Goal: Complete application form: Complete application form

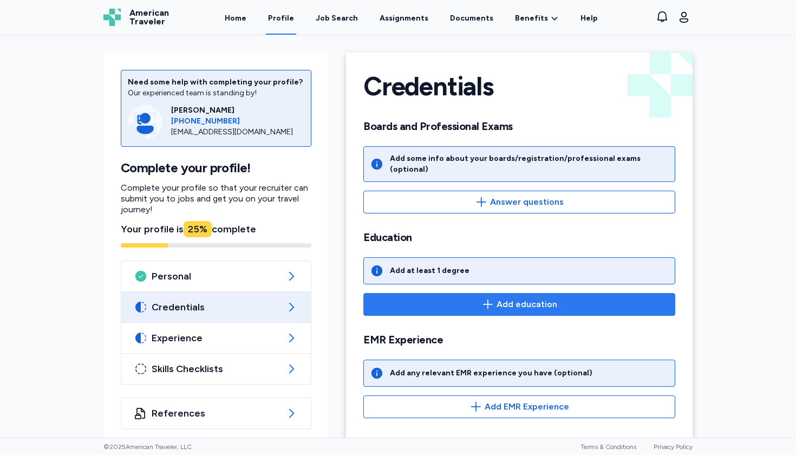
click at [508, 298] on span "Add education" at bounding box center [527, 304] width 61 height 13
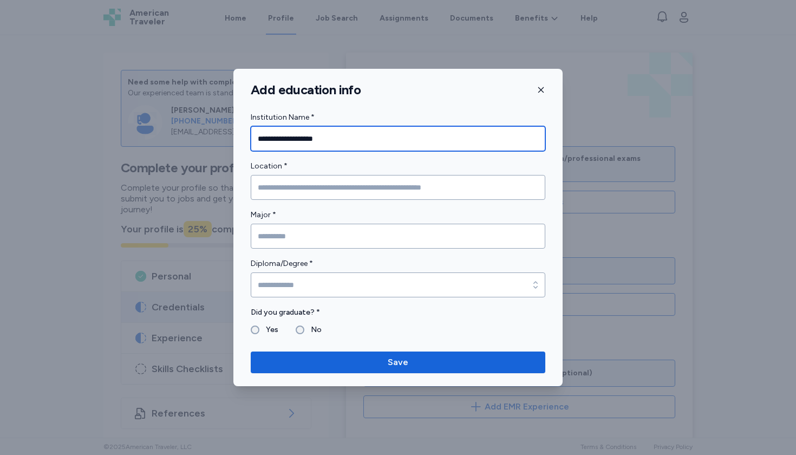
type input "**********"
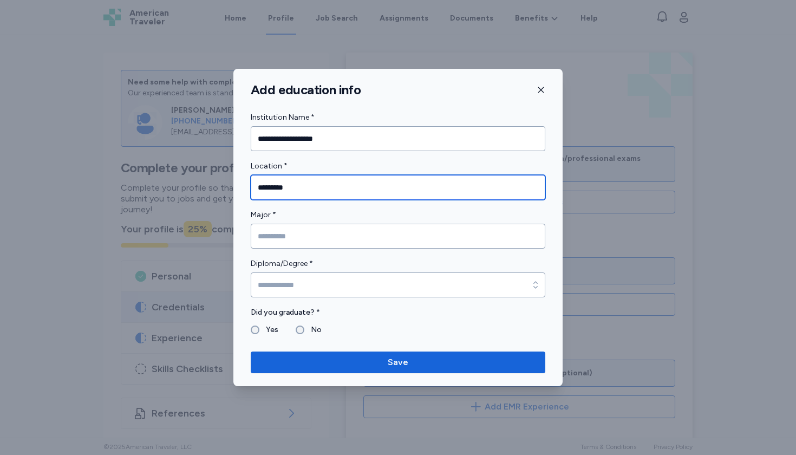
type input "*********"
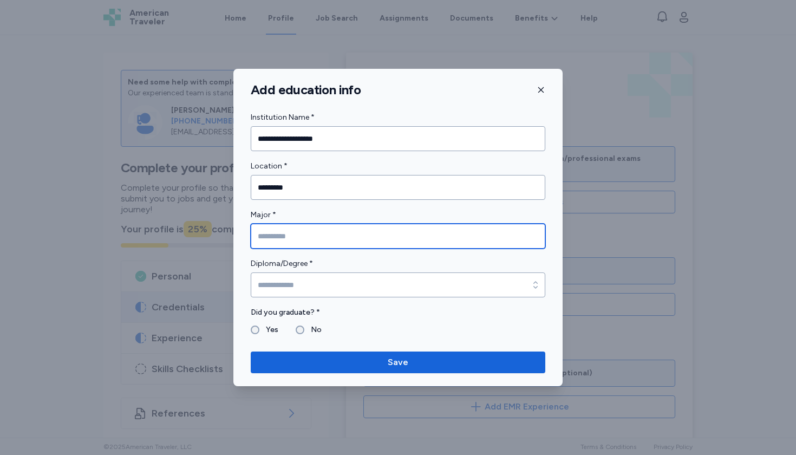
click at [328, 244] on input "Major *" at bounding box center [398, 236] width 295 height 25
type input "**********"
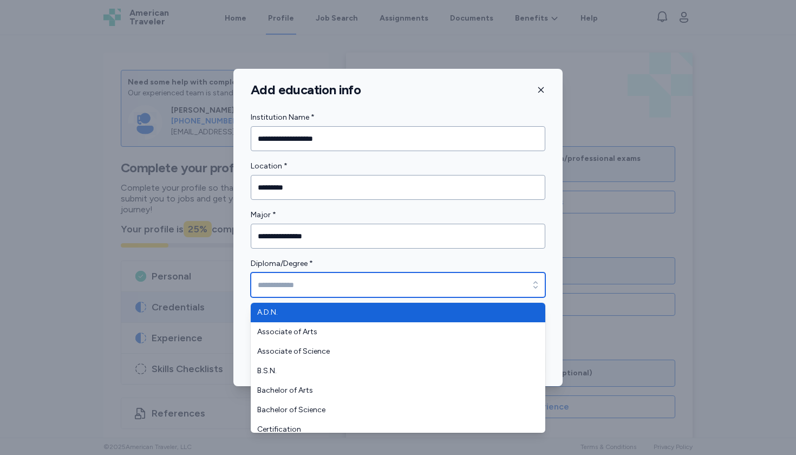
click at [316, 291] on input "Diploma/Degree *" at bounding box center [398, 284] width 295 height 25
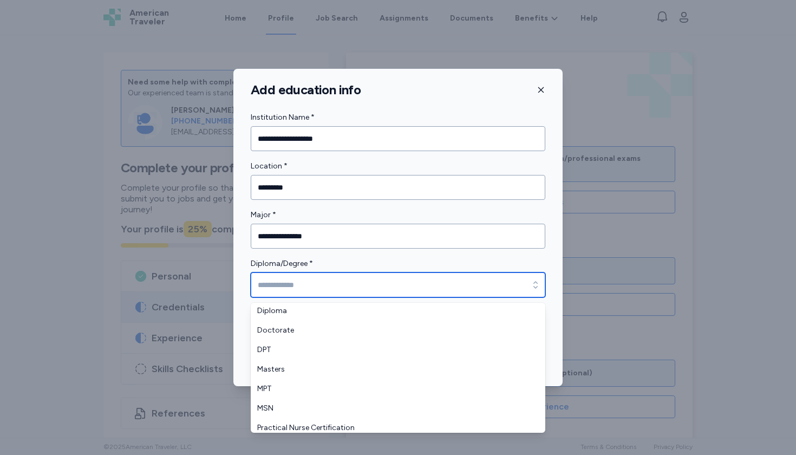
scroll to position [131, 0]
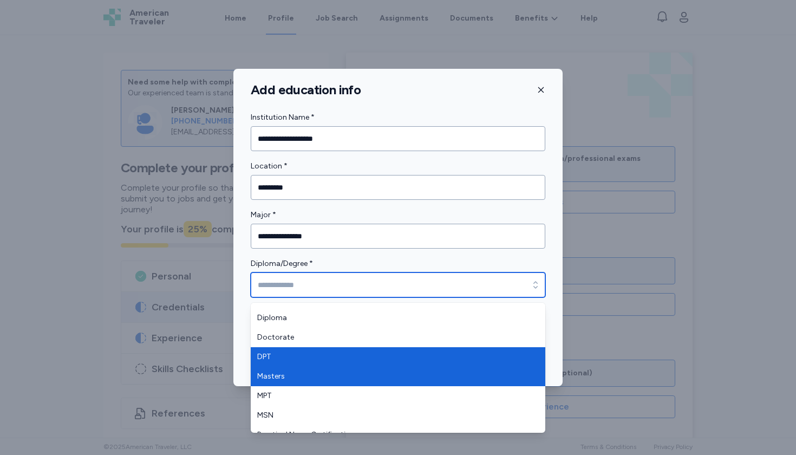
type input "***"
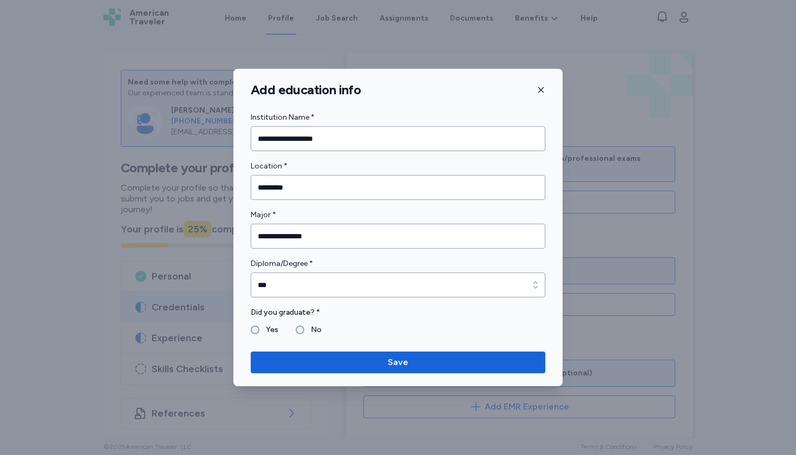
click at [262, 327] on label "Yes" at bounding box center [268, 329] width 19 height 13
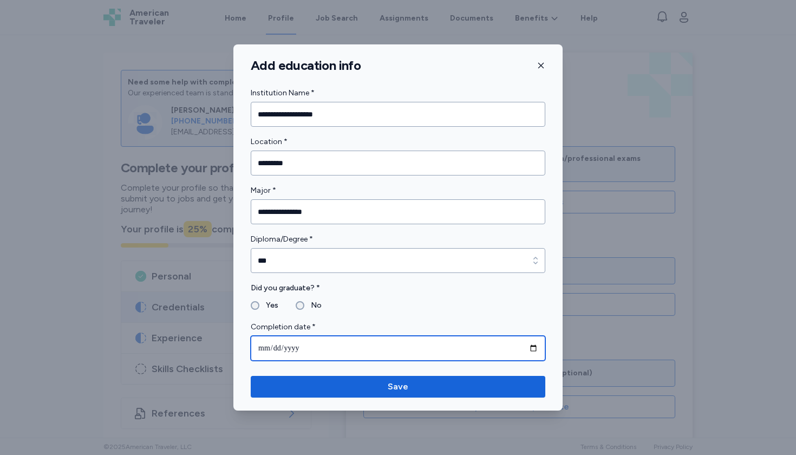
click at [288, 349] on input "date" at bounding box center [398, 348] width 295 height 25
click at [306, 347] on input "**********" at bounding box center [398, 348] width 295 height 25
click at [305, 347] on input "**********" at bounding box center [398, 348] width 295 height 25
click at [302, 347] on input "**********" at bounding box center [398, 348] width 295 height 25
type input "**********"
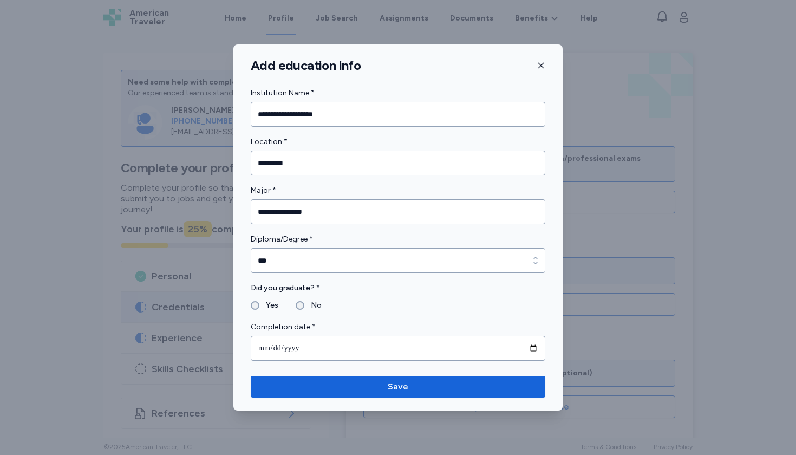
click at [428, 286] on label "Did you graduate? *" at bounding box center [398, 288] width 295 height 13
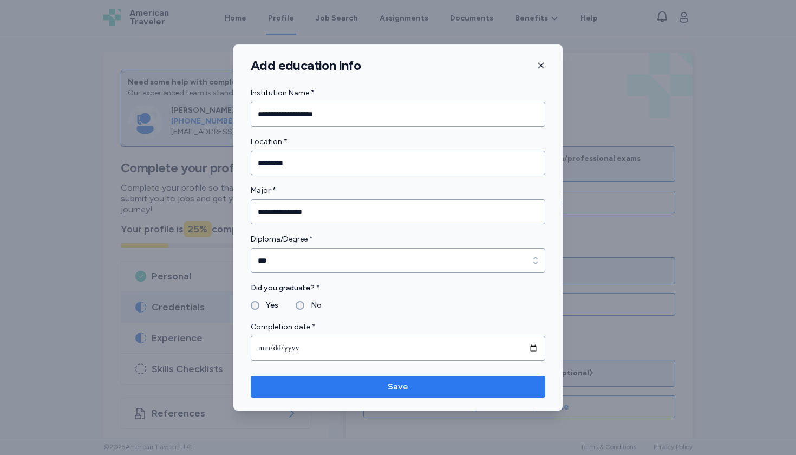
click at [375, 386] on span "Save" at bounding box center [397, 386] width 277 height 13
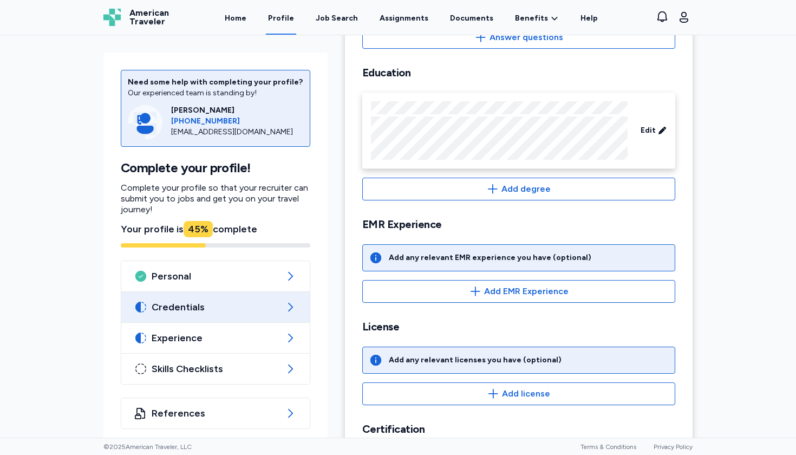
scroll to position [167, 0]
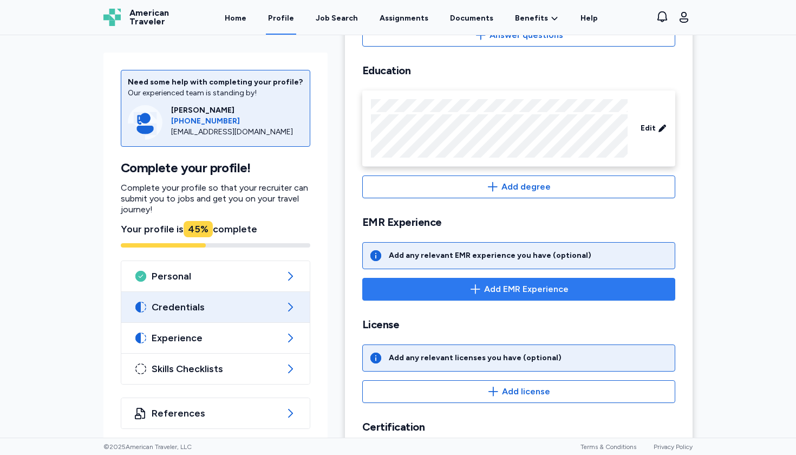
click at [464, 283] on span "Add EMR Experience" at bounding box center [518, 289] width 295 height 13
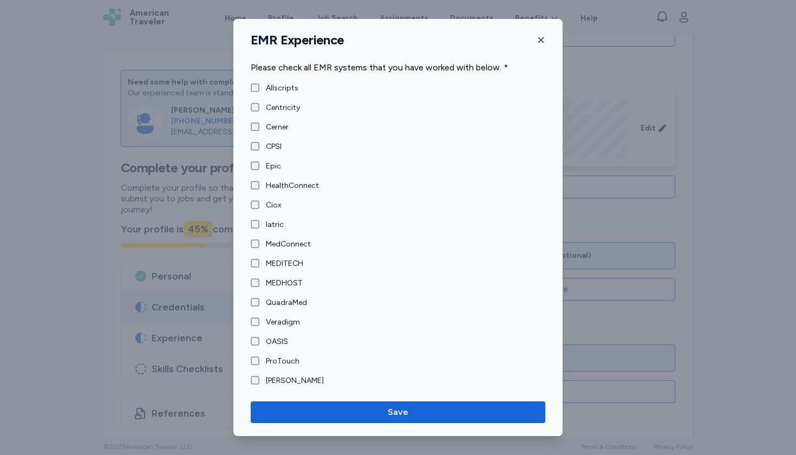
click at [275, 128] on label "Cerner" at bounding box center [273, 127] width 29 height 11
click at [268, 165] on label "Epic" at bounding box center [270, 166] width 22 height 11
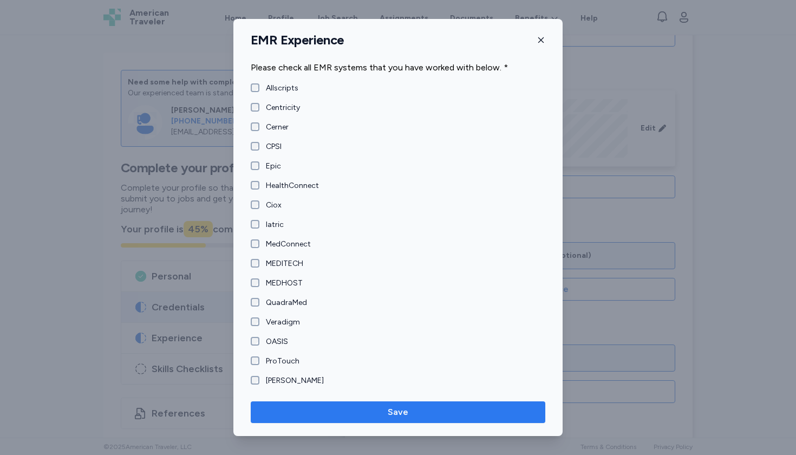
click at [331, 413] on span "Save" at bounding box center [397, 412] width 277 height 13
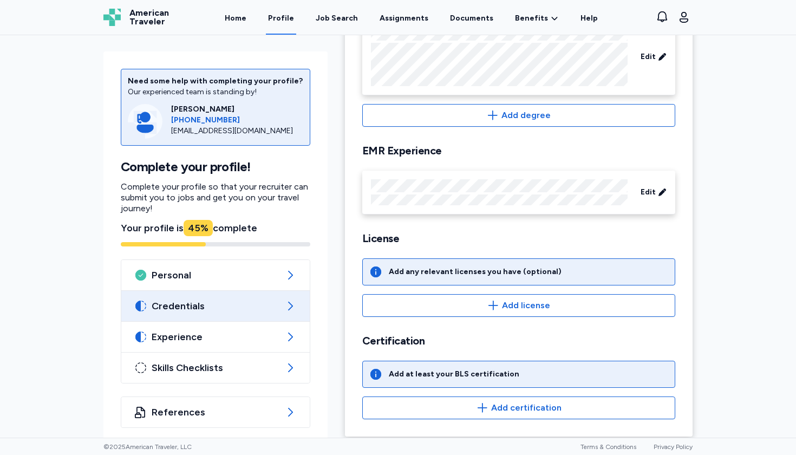
scroll to position [237, 0]
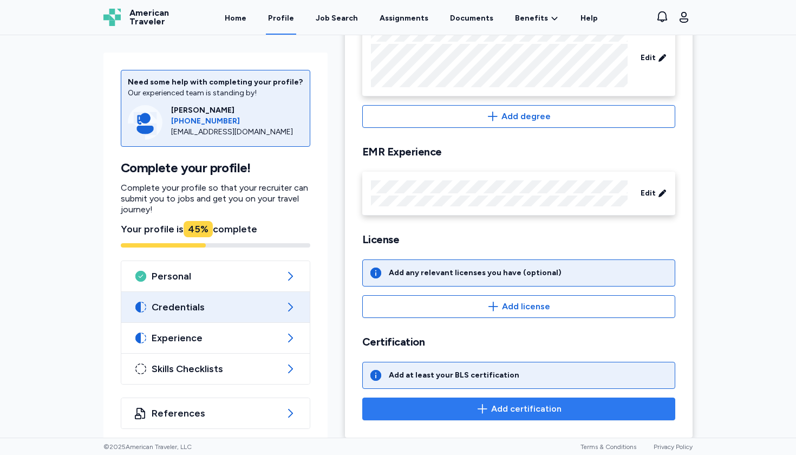
click at [503, 402] on span "Add certification" at bounding box center [526, 408] width 70 height 13
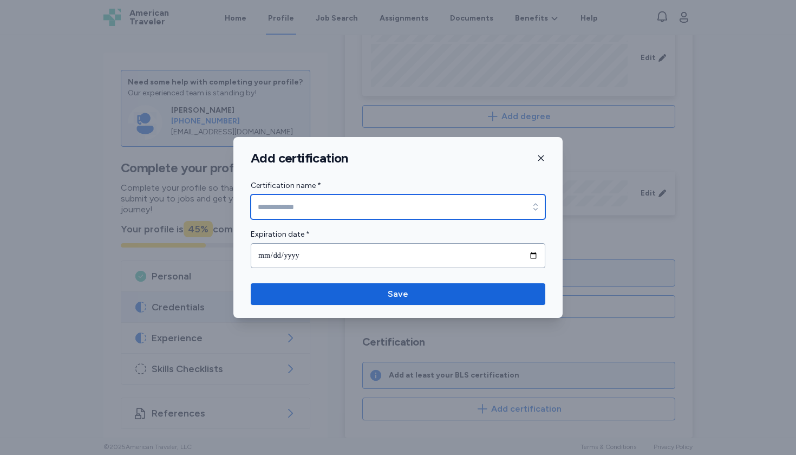
click at [441, 211] on input "Certification name *" at bounding box center [398, 206] width 295 height 25
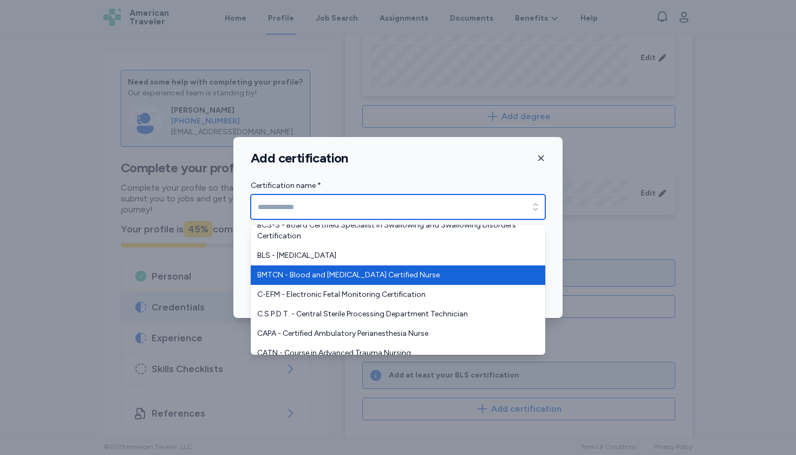
scroll to position [615, 0]
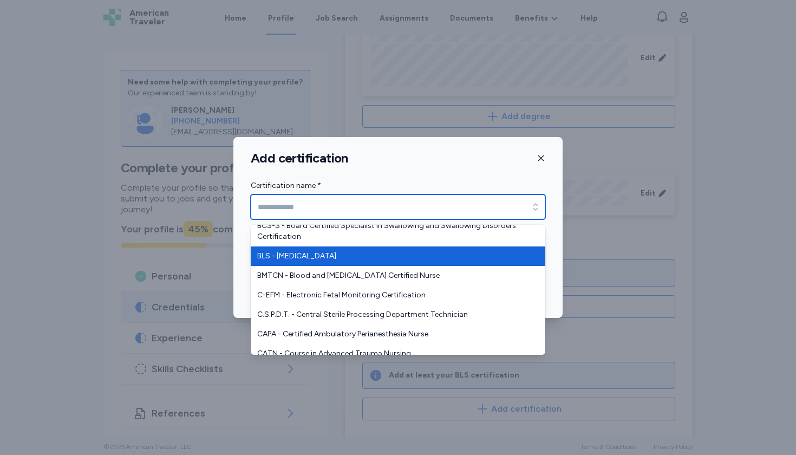
type input "**********"
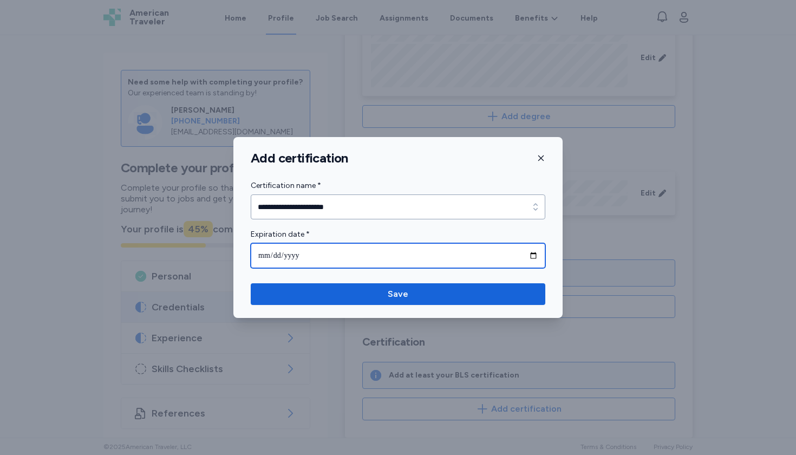
click at [390, 262] on input "date" at bounding box center [398, 255] width 295 height 25
click at [281, 255] on input "date" at bounding box center [398, 255] width 295 height 25
click at [309, 256] on input "date" at bounding box center [398, 255] width 295 height 25
click at [304, 254] on input "date" at bounding box center [398, 255] width 295 height 25
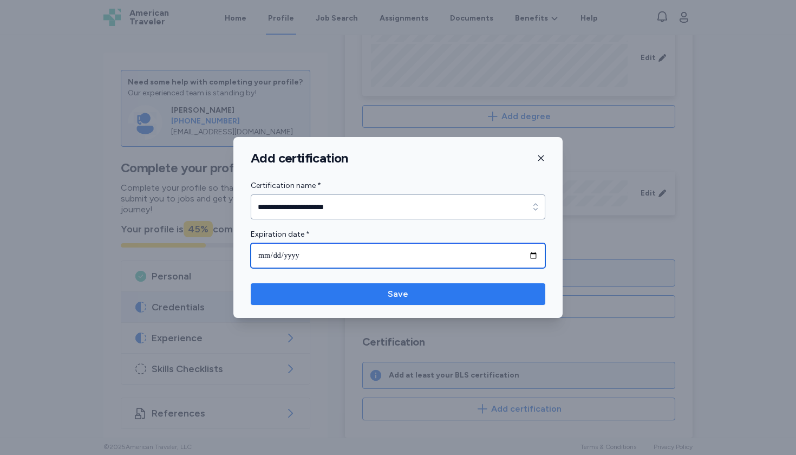
type input "**********"
click at [405, 296] on span "Save" at bounding box center [398, 294] width 21 height 13
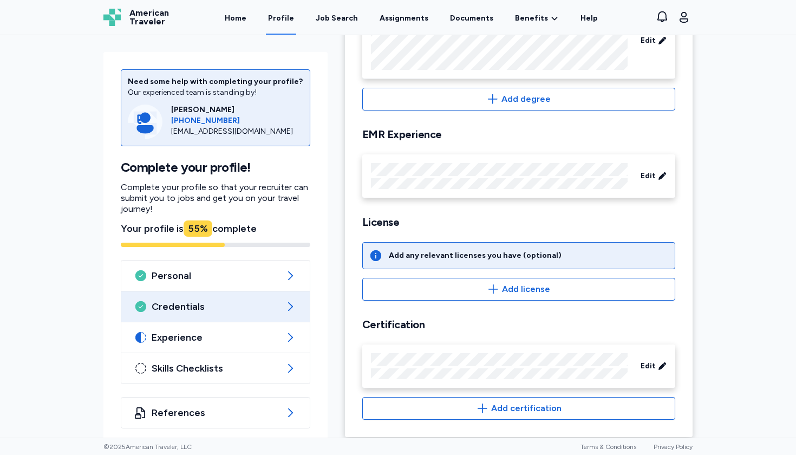
scroll to position [256, 0]
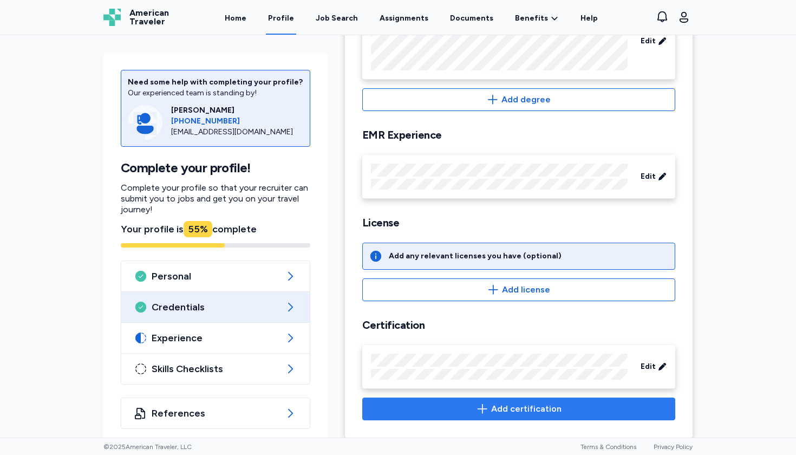
click at [499, 406] on span "Add certification" at bounding box center [526, 408] width 70 height 13
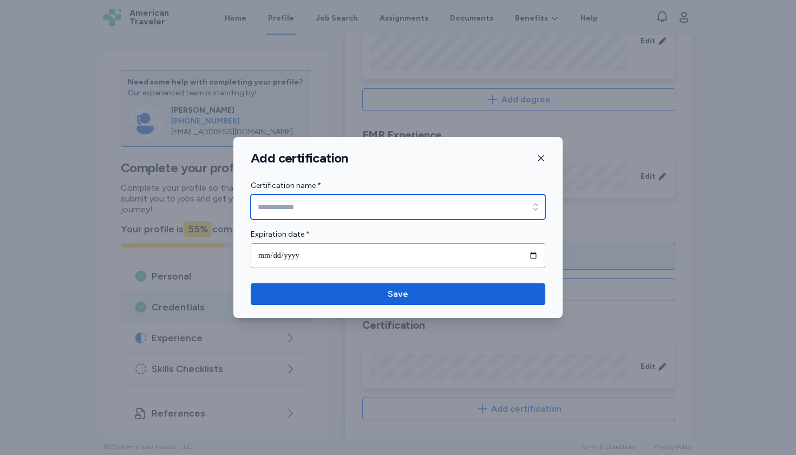
click at [435, 210] on input "Certification name *" at bounding box center [398, 206] width 295 height 25
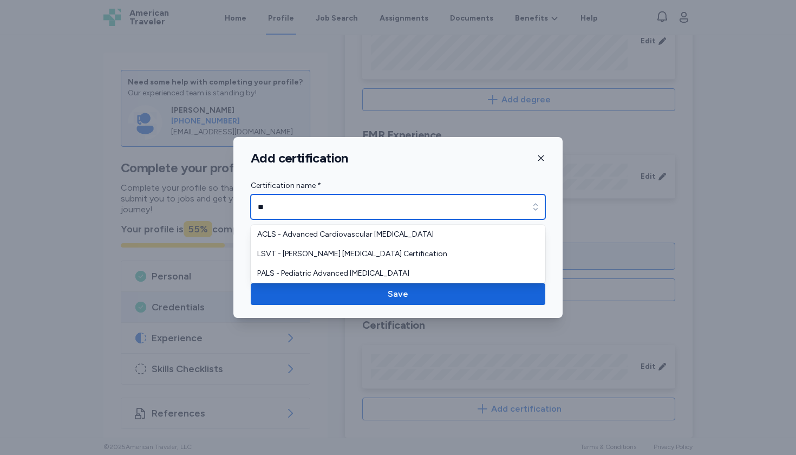
type input "**"
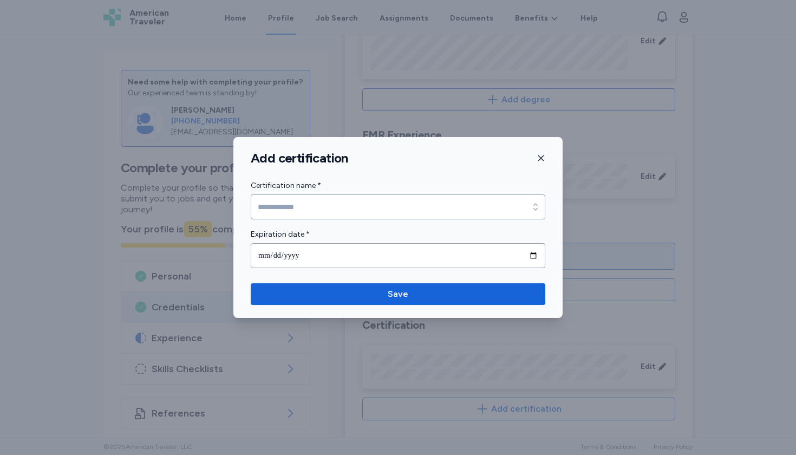
click at [545, 157] on div "Add certification Certification name * Certification name * Expiration date * S…" at bounding box center [397, 227] width 329 height 181
click at [541, 159] on icon "button" at bounding box center [541, 158] width 9 height 9
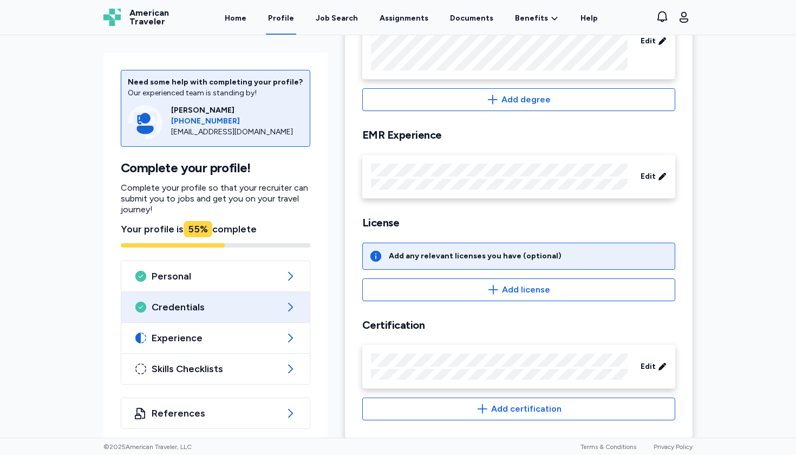
scroll to position [0, 0]
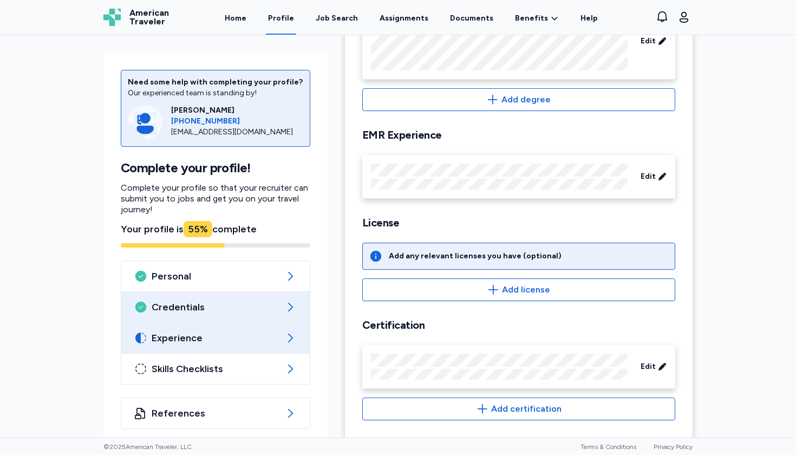
click at [278, 323] on div "Experience" at bounding box center [215, 338] width 188 height 30
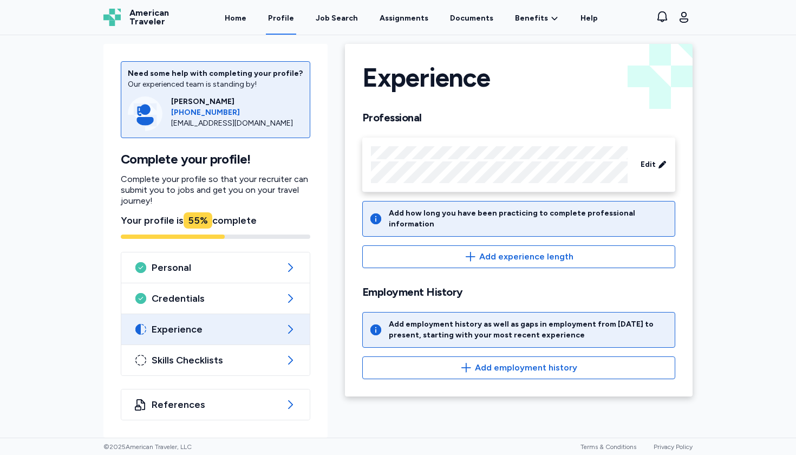
scroll to position [9, 0]
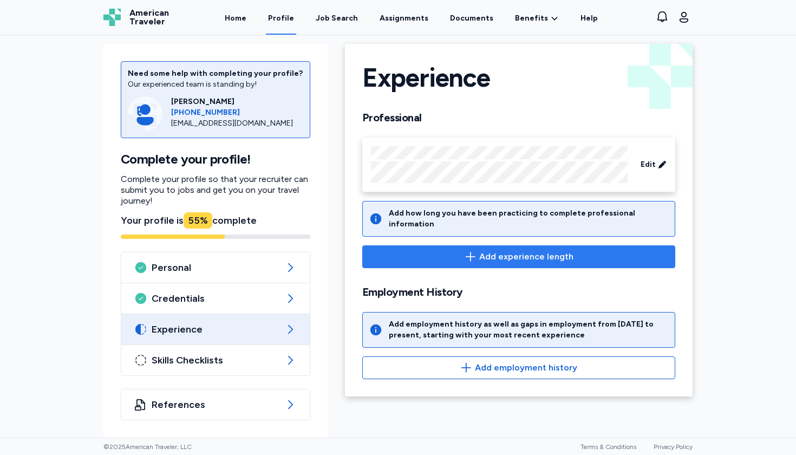
click at [500, 250] on span "Add experience length" at bounding box center [526, 256] width 94 height 13
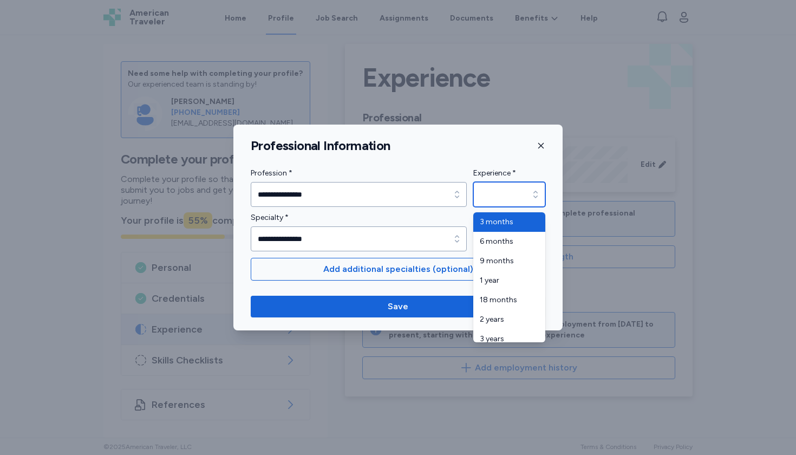
click at [524, 201] on input "Experience *" at bounding box center [509, 194] width 72 height 25
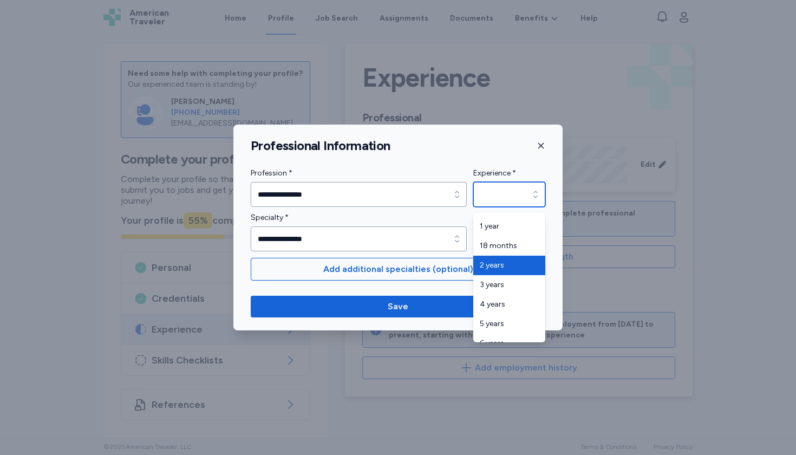
type input "*******"
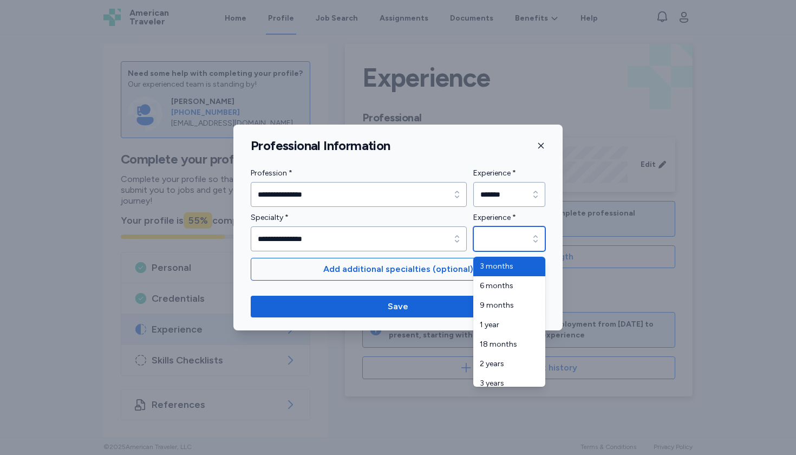
click at [503, 242] on input "Experience *" at bounding box center [509, 238] width 72 height 25
click at [443, 237] on div "**********" at bounding box center [398, 231] width 295 height 40
click at [480, 242] on input "Experience *" at bounding box center [509, 238] width 72 height 25
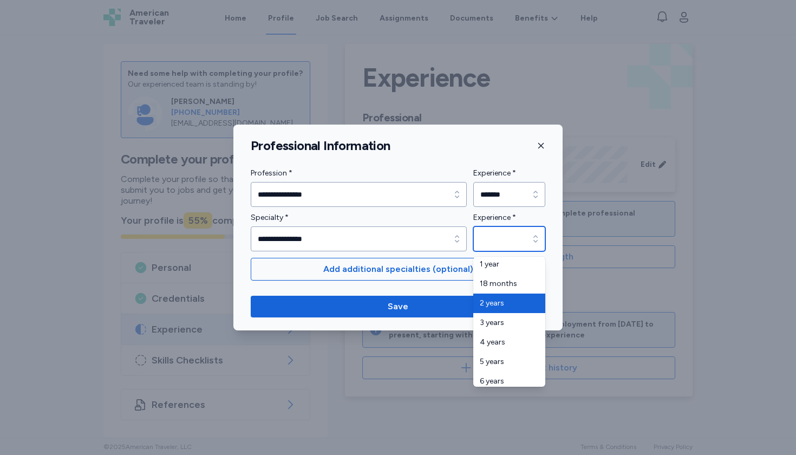
type input "*******"
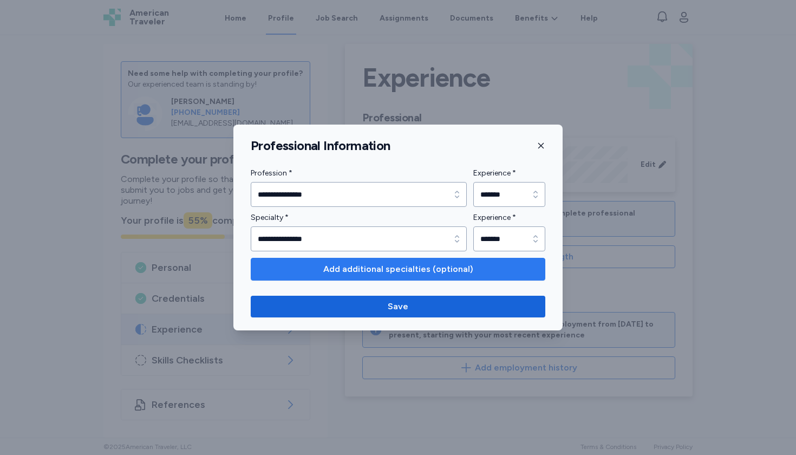
click at [420, 263] on span "Add additional specialties (optional)" at bounding box center [398, 269] width 150 height 13
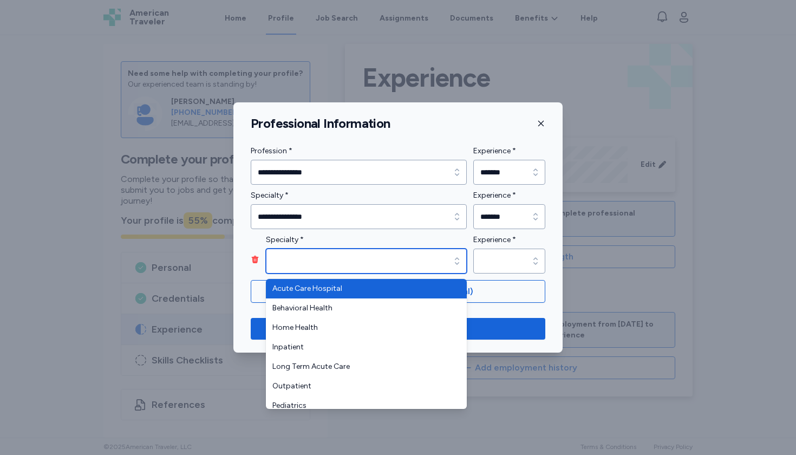
click at [409, 257] on input "Specialty *" at bounding box center [366, 261] width 201 height 25
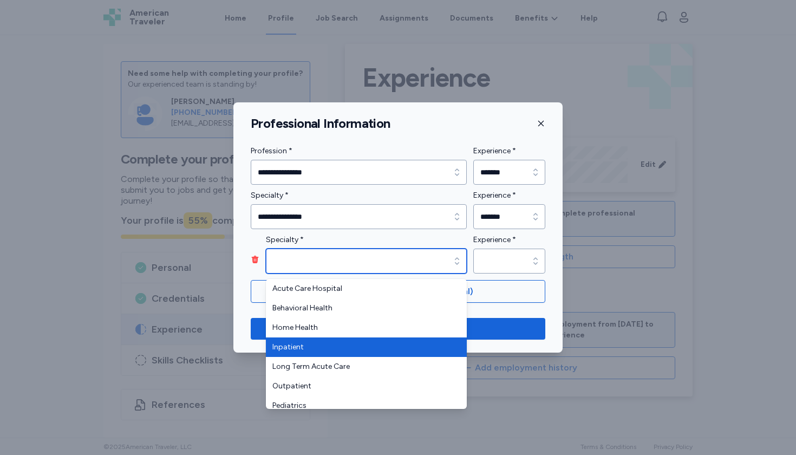
type input "*********"
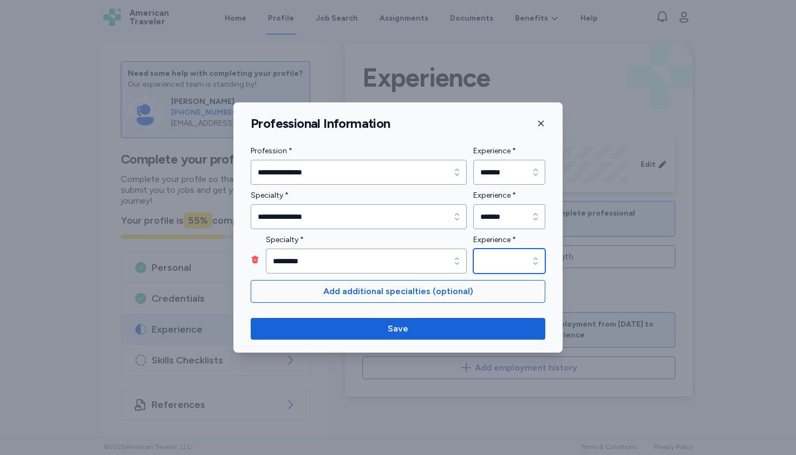
click at [492, 263] on input "Experience *" at bounding box center [509, 261] width 72 height 25
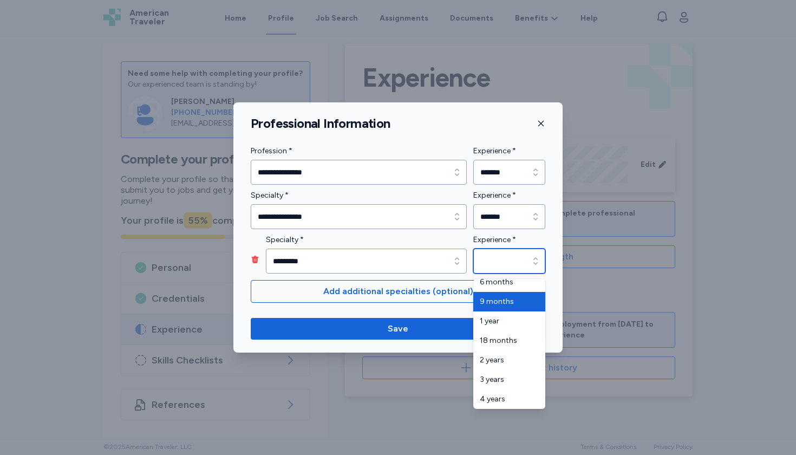
scroll to position [35, 0]
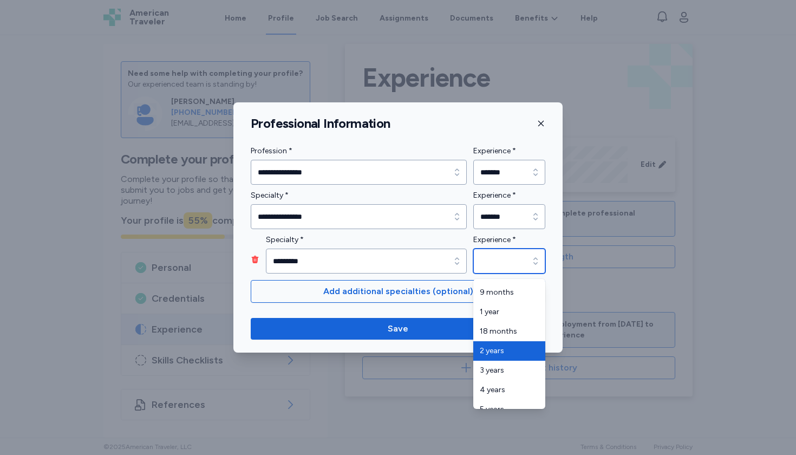
type input "*******"
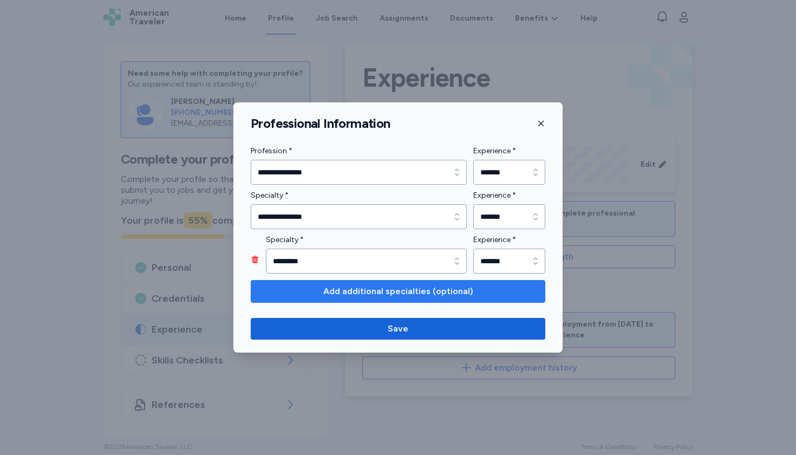
click at [400, 290] on span "Add additional specialties (optional)" at bounding box center [398, 291] width 150 height 13
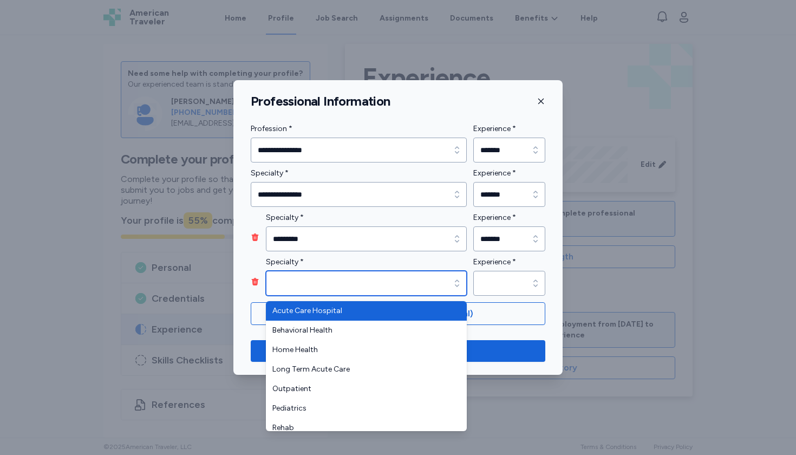
click at [394, 278] on input "Specialty *" at bounding box center [366, 283] width 201 height 25
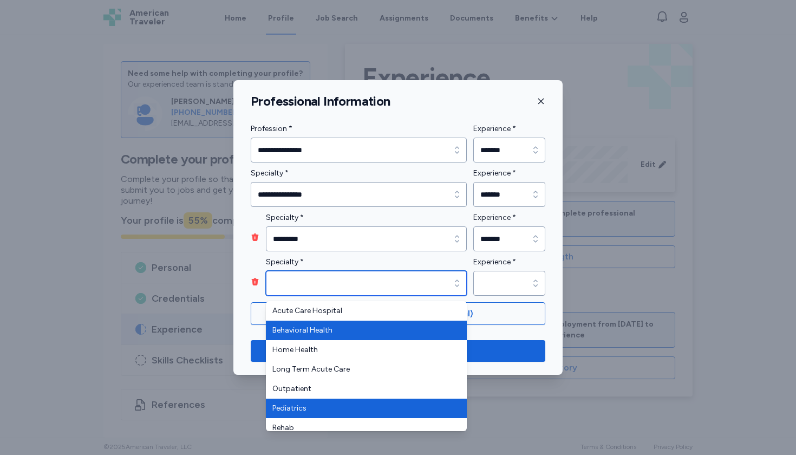
scroll to position [0, 0]
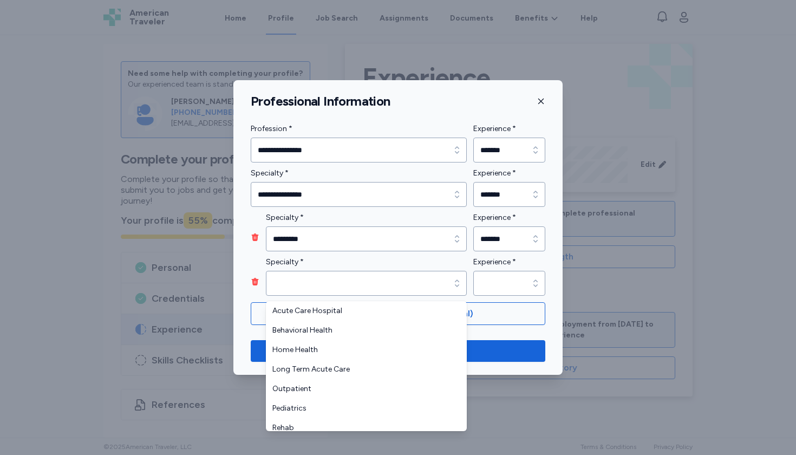
click at [247, 291] on div "**********" at bounding box center [397, 224] width 329 height 205
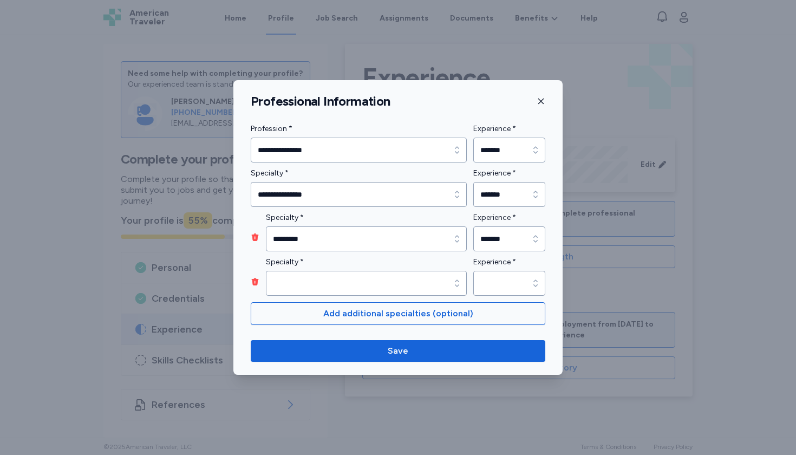
click at [258, 282] on icon "button" at bounding box center [255, 281] width 9 height 9
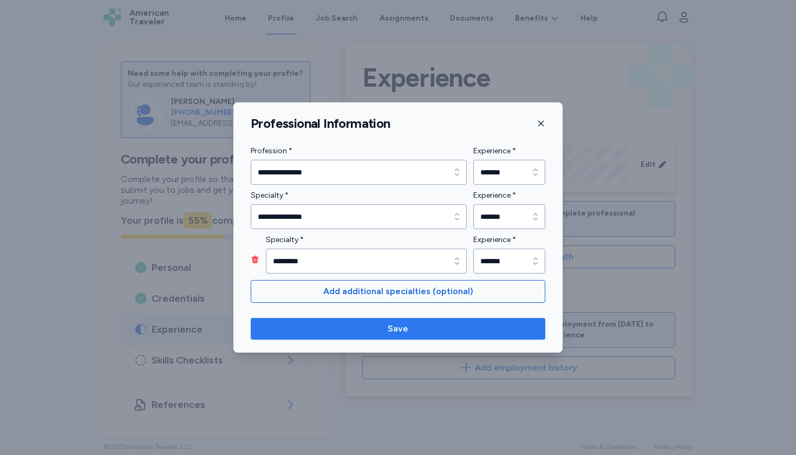
click at [397, 328] on span "Save" at bounding box center [398, 328] width 21 height 13
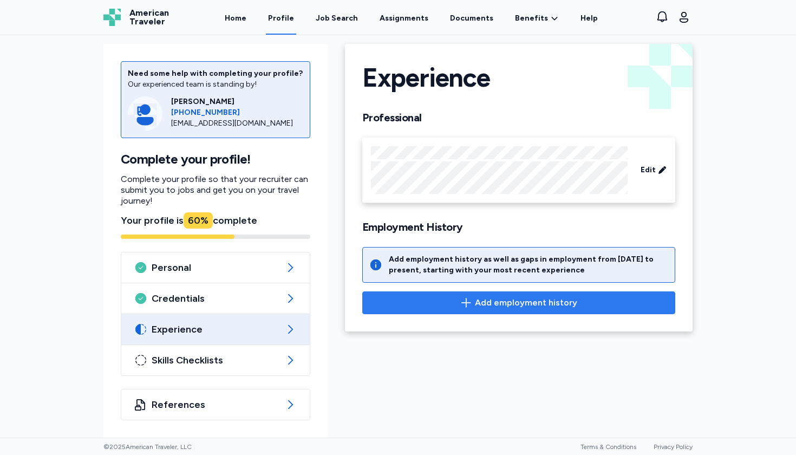
click at [507, 303] on span "Add employment history" at bounding box center [526, 302] width 102 height 13
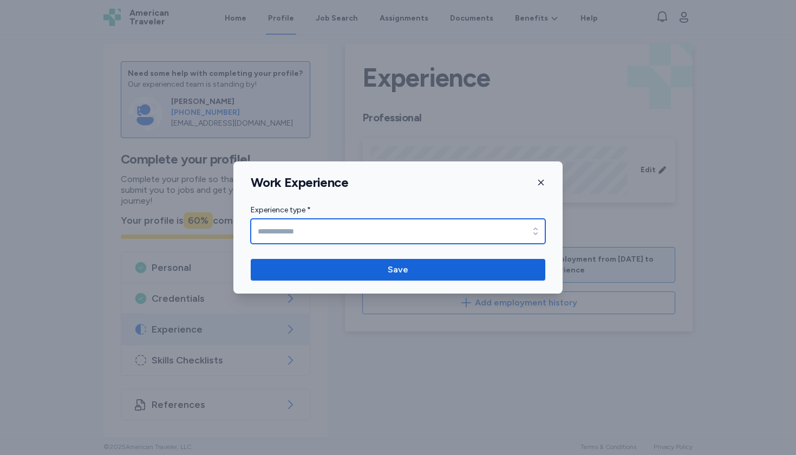
click at [403, 231] on input "Experience type *" at bounding box center [398, 231] width 295 height 25
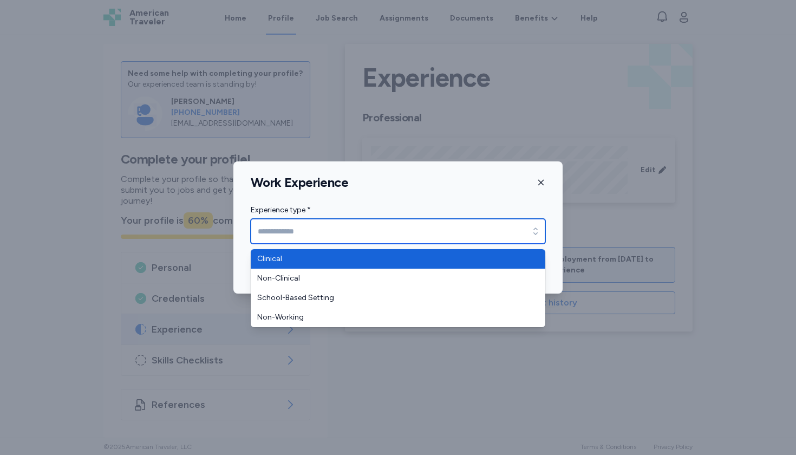
type input "********"
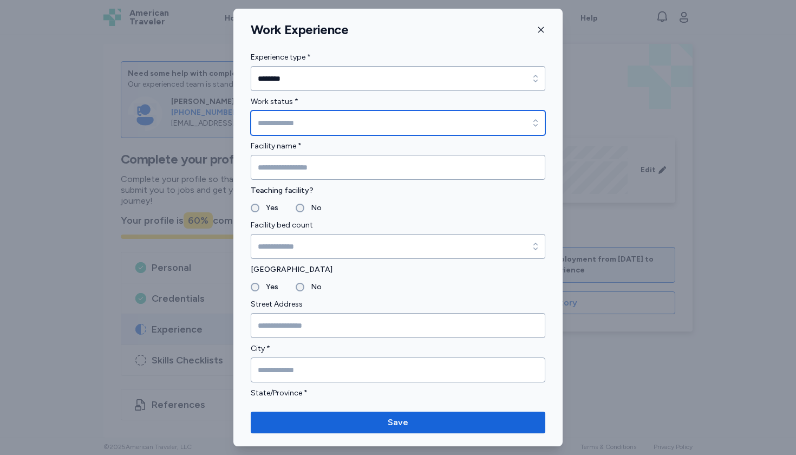
click at [364, 127] on input "Work status *" at bounding box center [398, 122] width 295 height 25
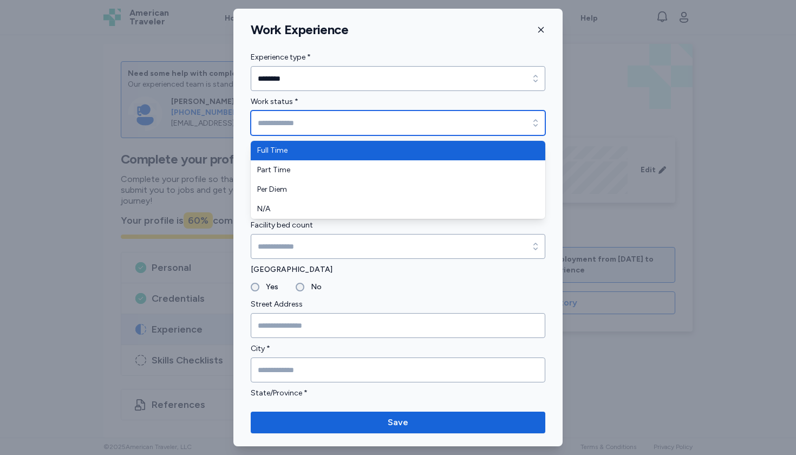
type input "*********"
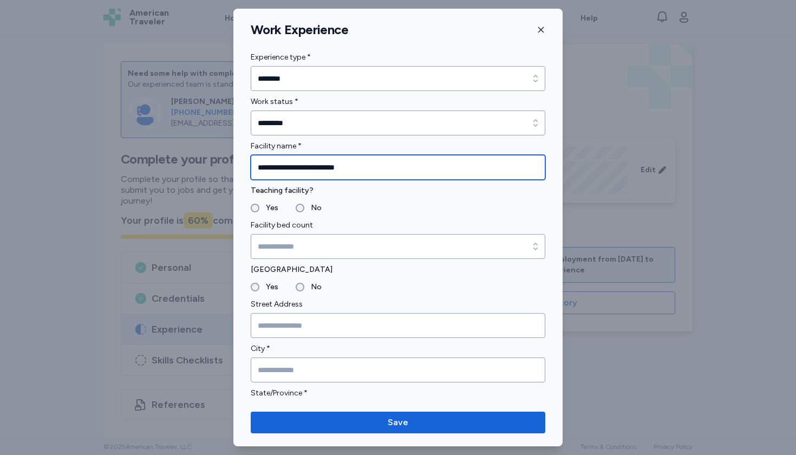
type input "**********"
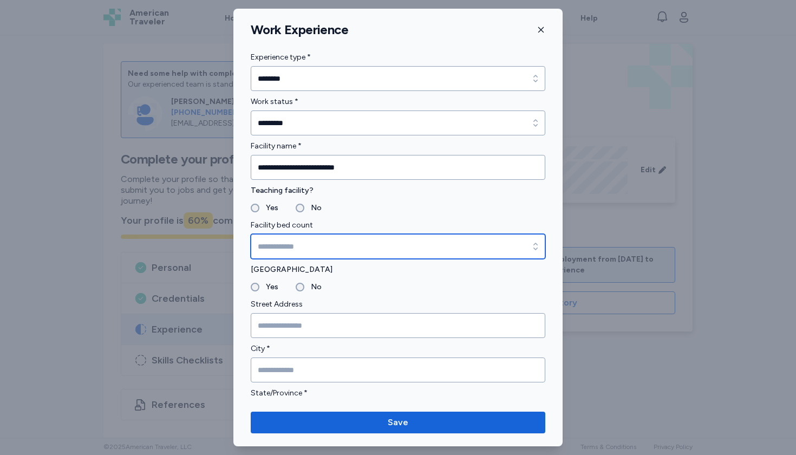
click at [299, 242] on input "Facility bed count" at bounding box center [398, 246] width 295 height 25
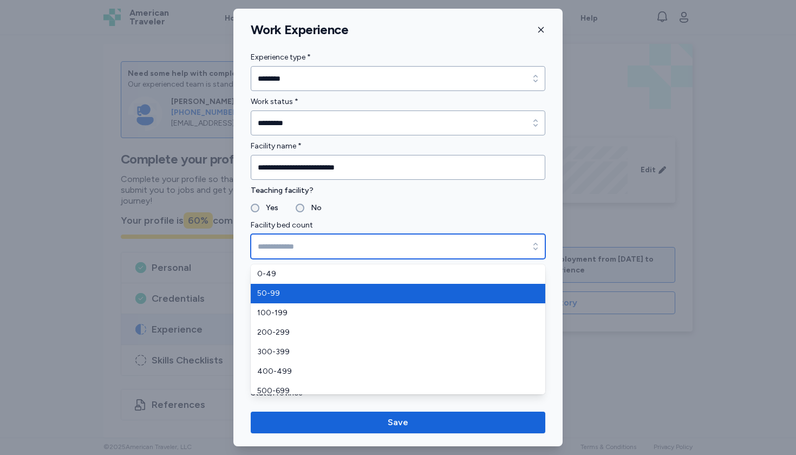
type input "*****"
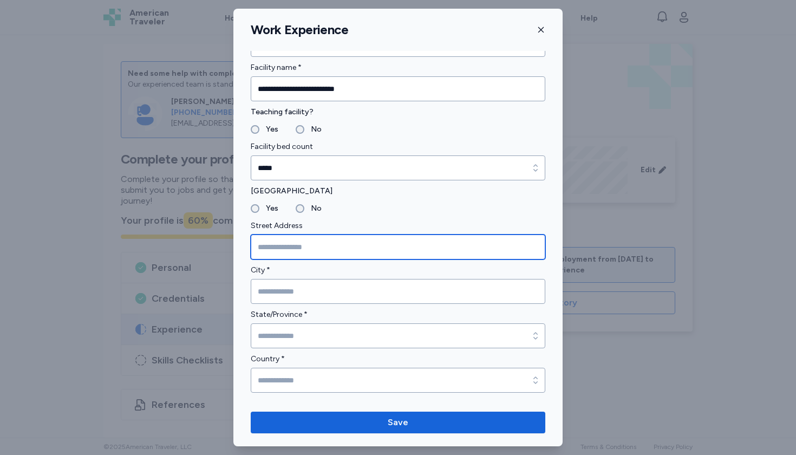
scroll to position [112, 0]
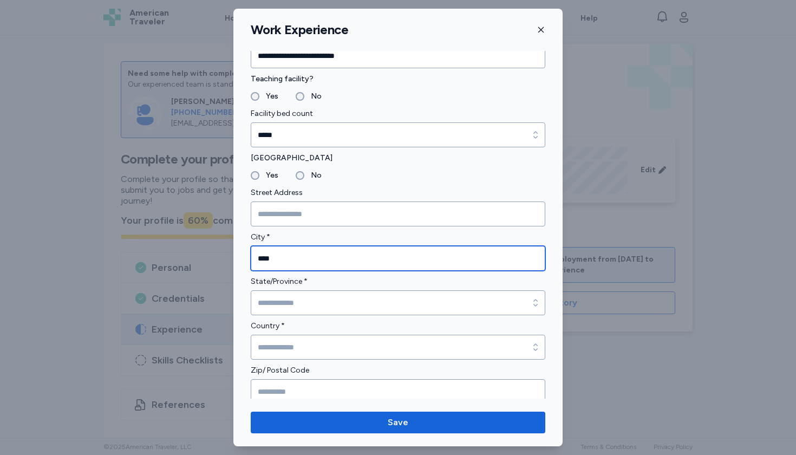
type input "****"
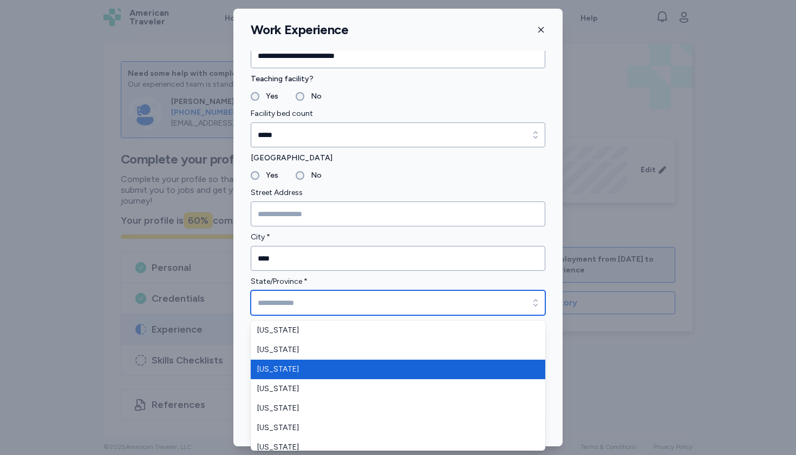
type input "*******"
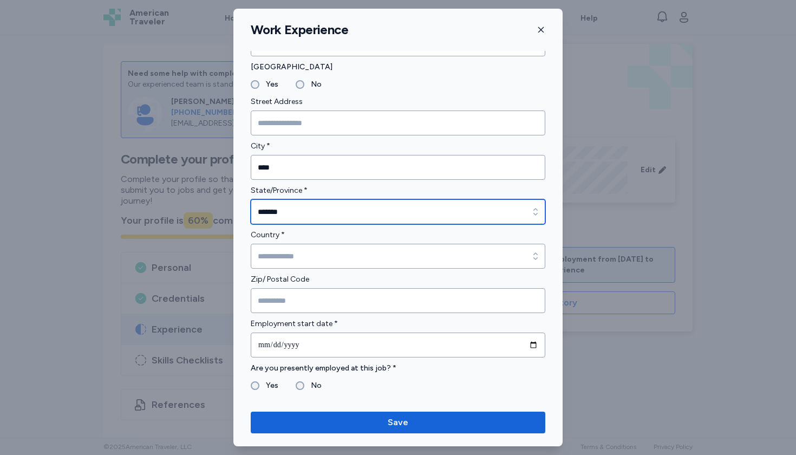
scroll to position [207, 0]
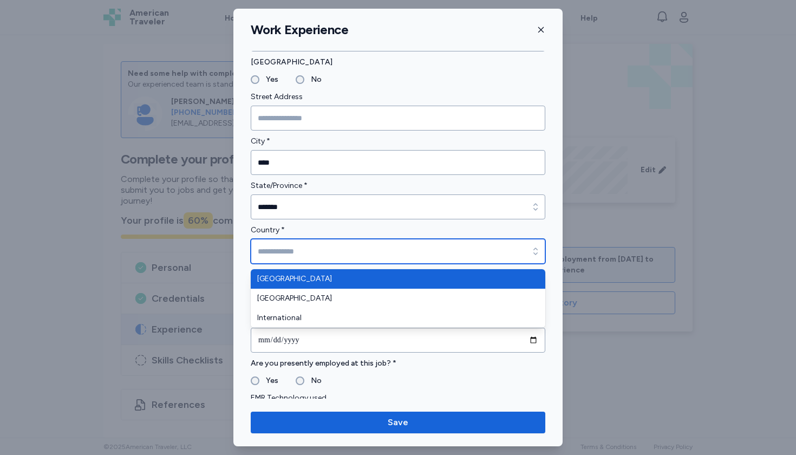
type input "**********"
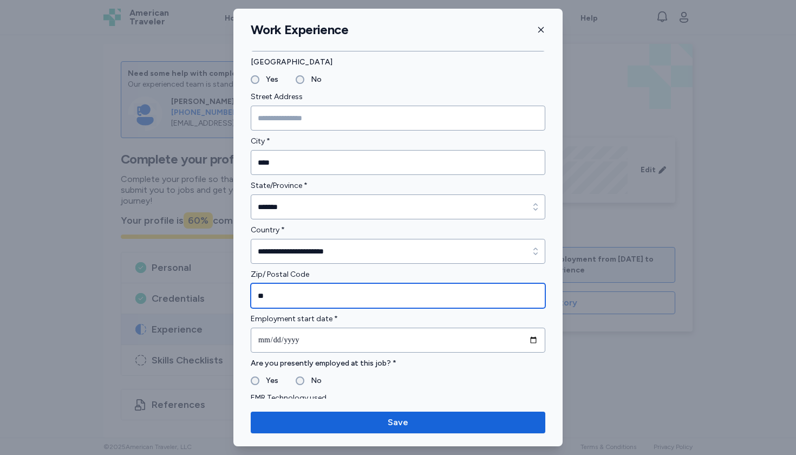
type input "*"
type input "*****"
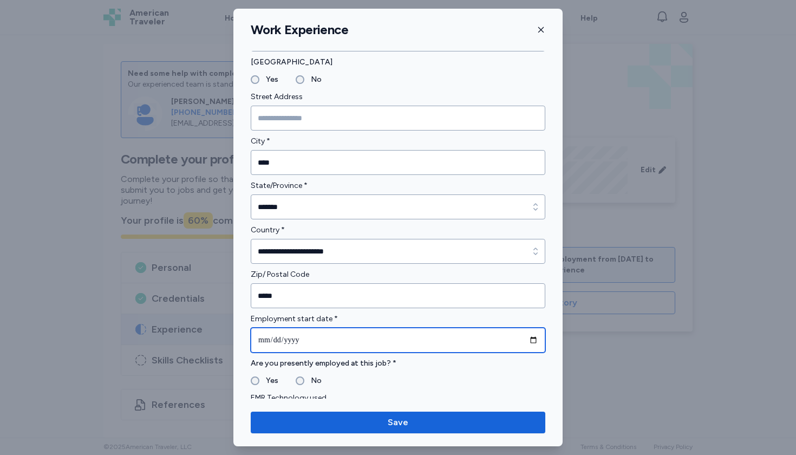
click at [276, 336] on input "date" at bounding box center [398, 340] width 295 height 25
click at [305, 341] on input "**********" at bounding box center [398, 340] width 295 height 25
type input "**********"
click at [456, 374] on div "Are you presently employed at this job? * Yes No" at bounding box center [398, 372] width 295 height 30
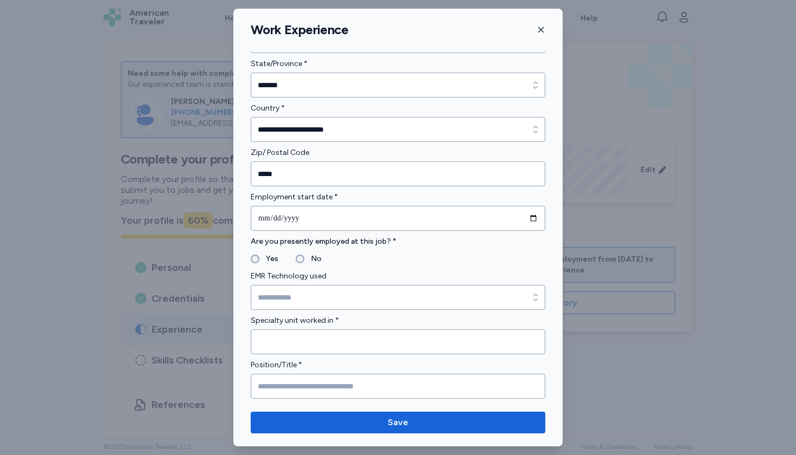
scroll to position [421, 0]
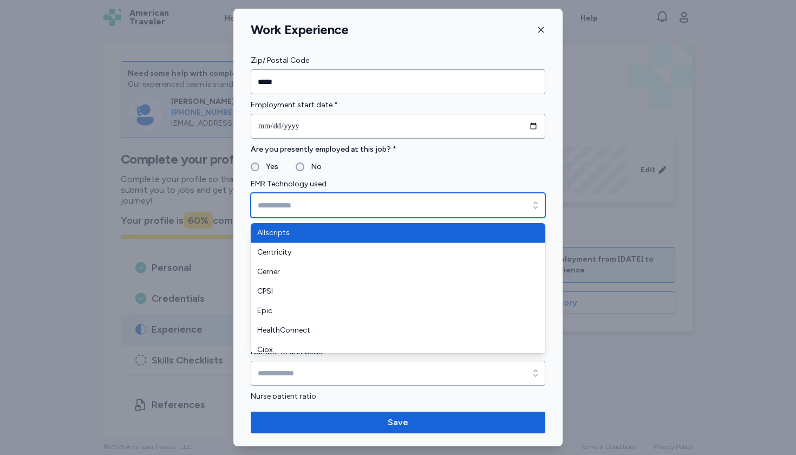
click at [326, 202] on input "EMR Technology used" at bounding box center [398, 205] width 295 height 25
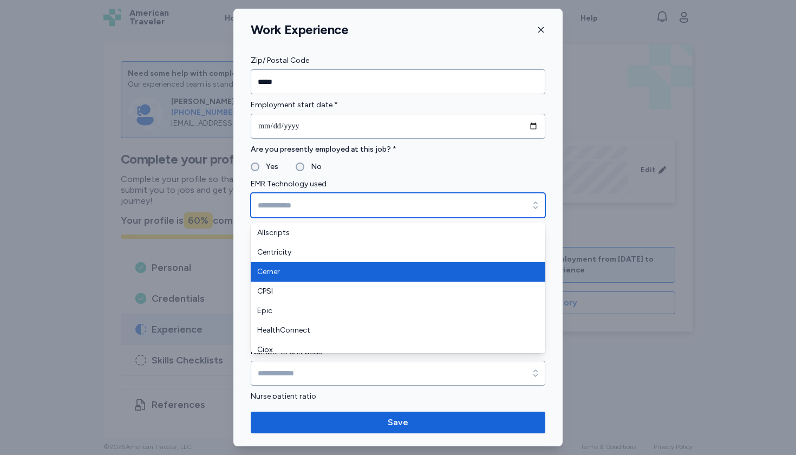
type input "******"
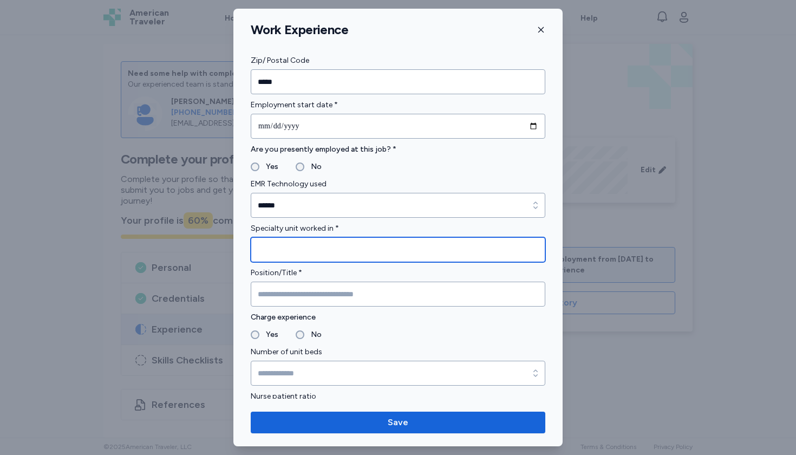
click at [293, 256] on input "Specialty unit worked in *" at bounding box center [398, 249] width 295 height 25
type input "**********"
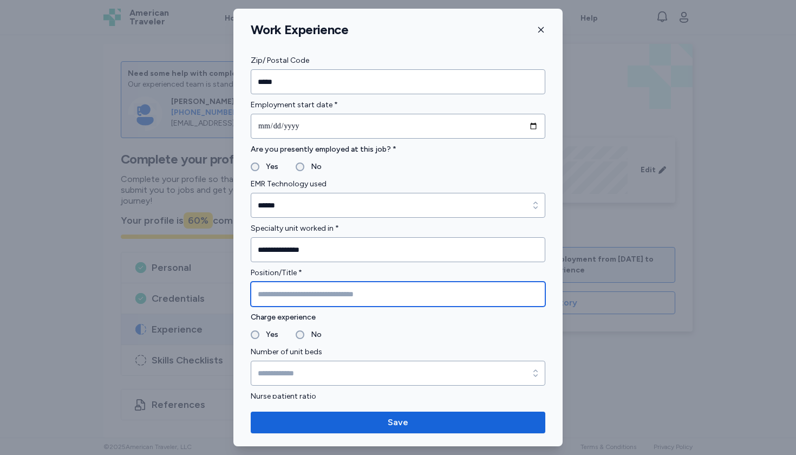
click at [298, 304] on input "Position/Title *" at bounding box center [398, 294] width 295 height 25
type input "**********"
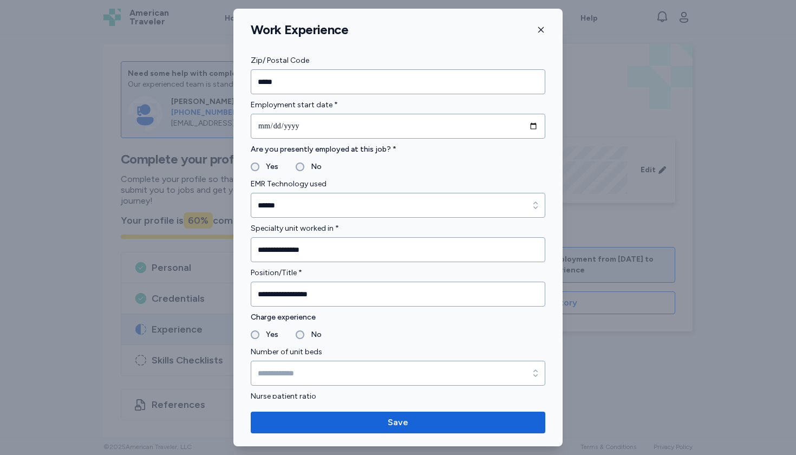
click at [305, 332] on label "No" at bounding box center [312, 334] width 17 height 13
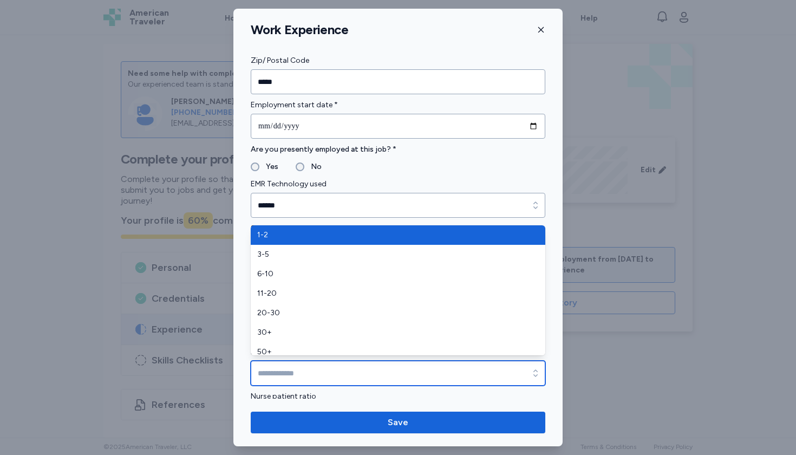
click at [301, 371] on input "Number of unit beds" at bounding box center [398, 373] width 295 height 25
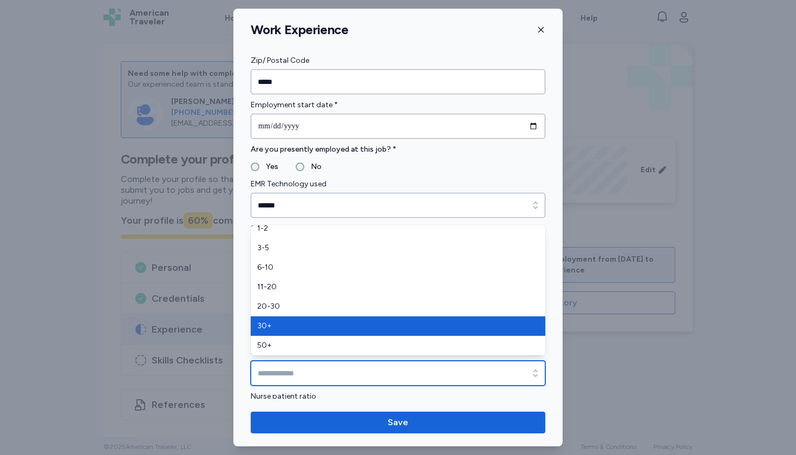
scroll to position [6, 0]
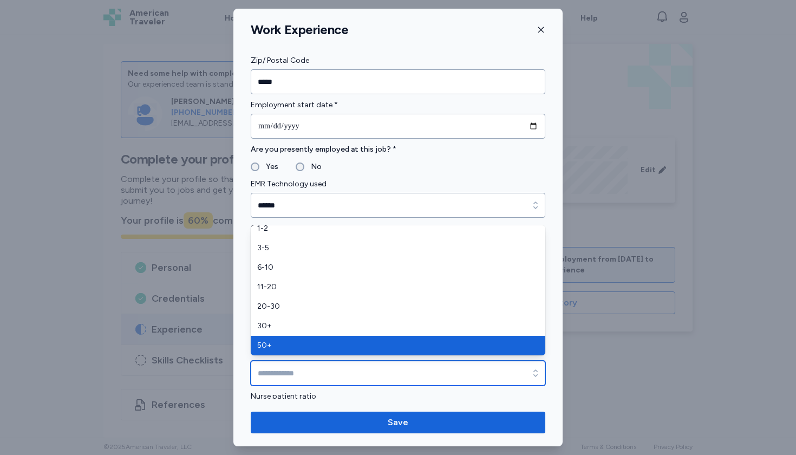
type input "***"
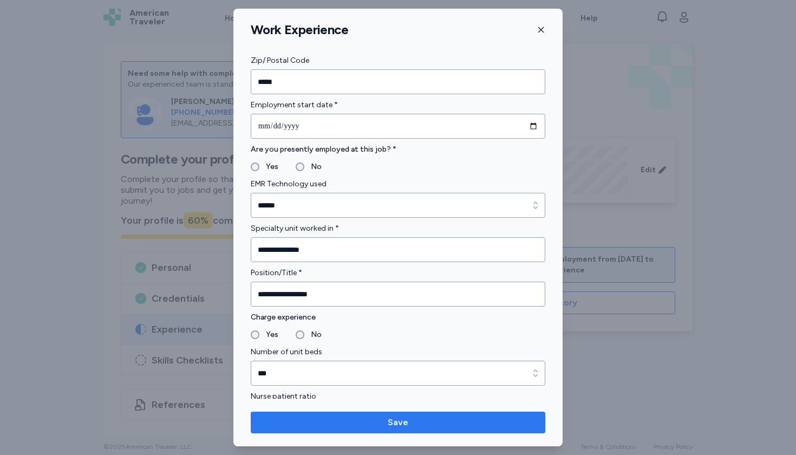
click at [336, 427] on span "Save" at bounding box center [397, 422] width 277 height 13
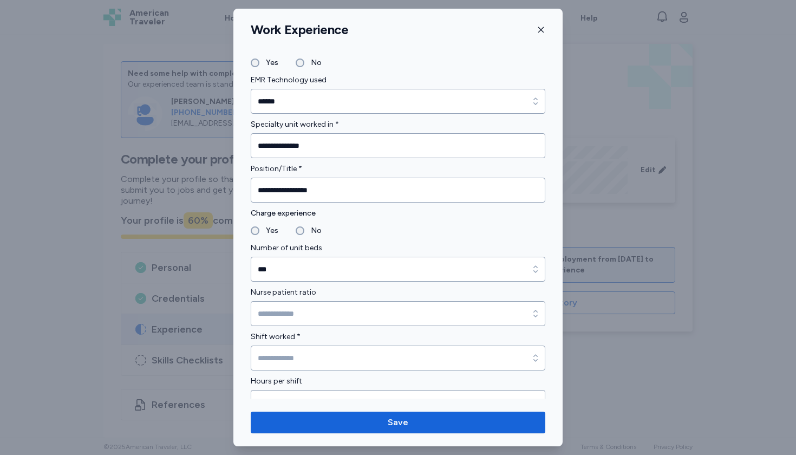
scroll to position [656, 0]
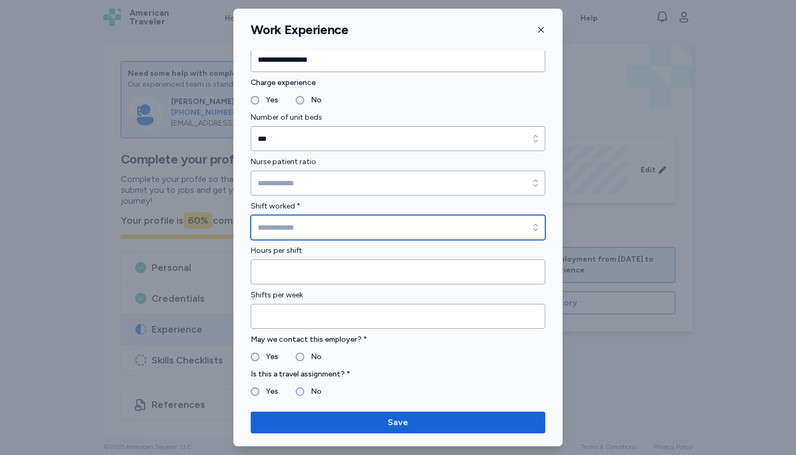
click at [426, 227] on input "Shift worked *" at bounding box center [398, 227] width 295 height 25
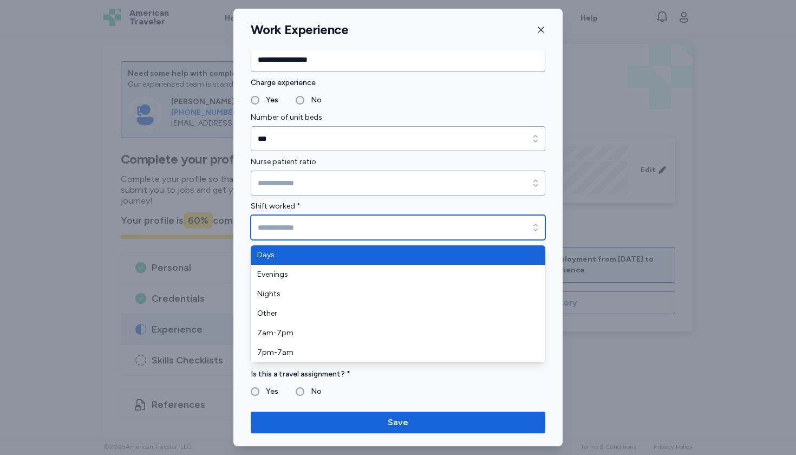
type input "****"
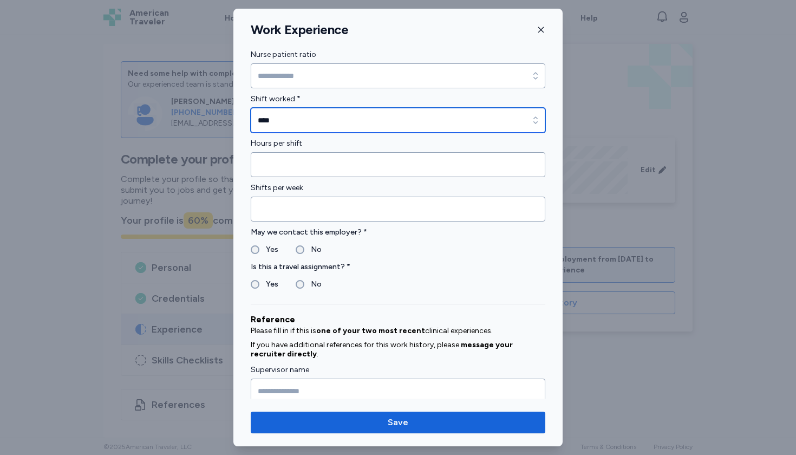
scroll to position [767, 0]
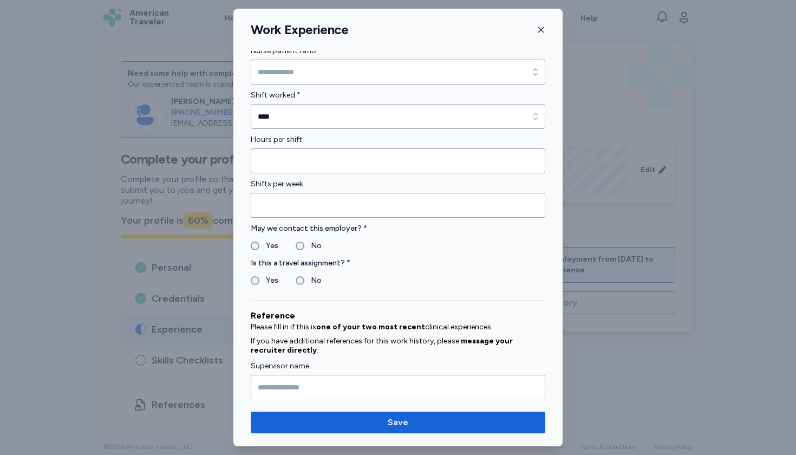
click at [263, 245] on label "Yes" at bounding box center [268, 245] width 19 height 13
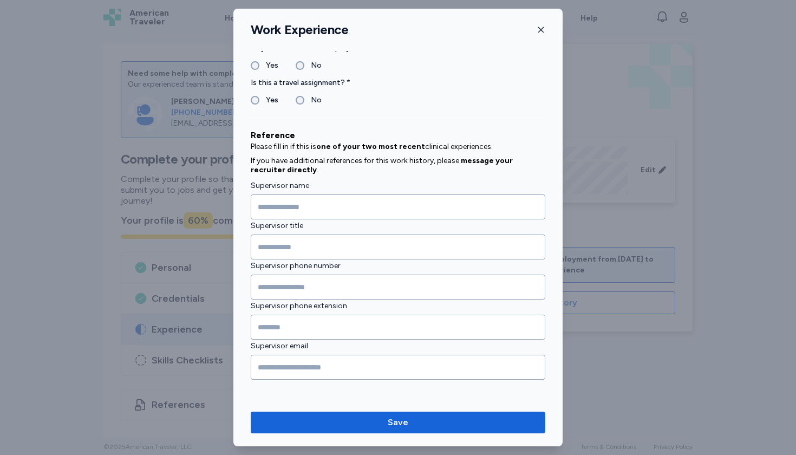
scroll to position [947, 0]
click at [406, 423] on span "Save" at bounding box center [398, 422] width 21 height 13
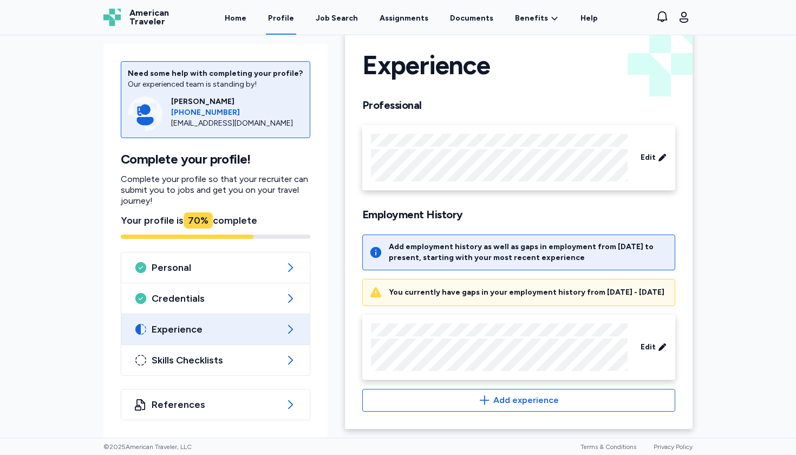
scroll to position [30, 0]
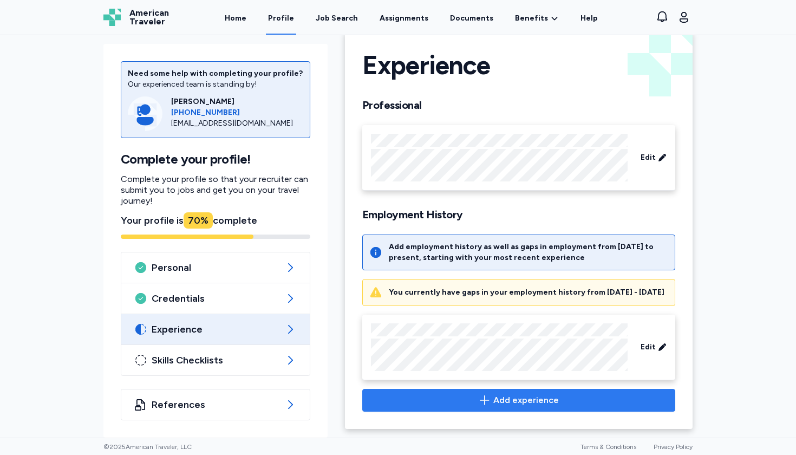
click at [491, 403] on icon "button" at bounding box center [484, 400] width 13 height 13
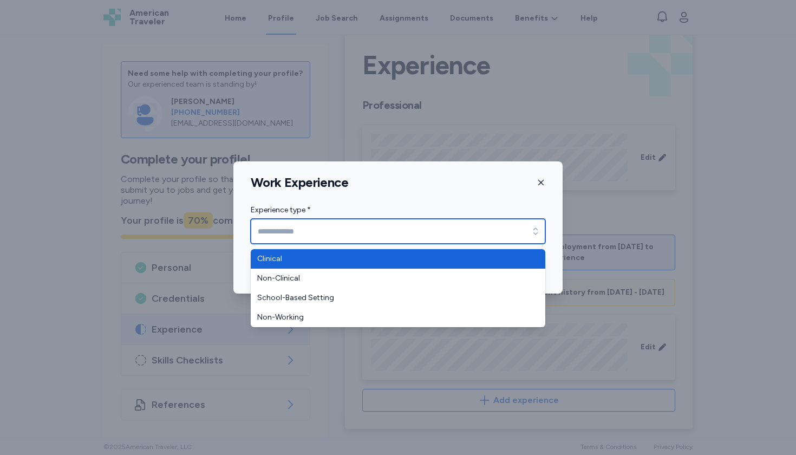
click at [406, 234] on input "Experience type *" at bounding box center [398, 231] width 295 height 25
type input "********"
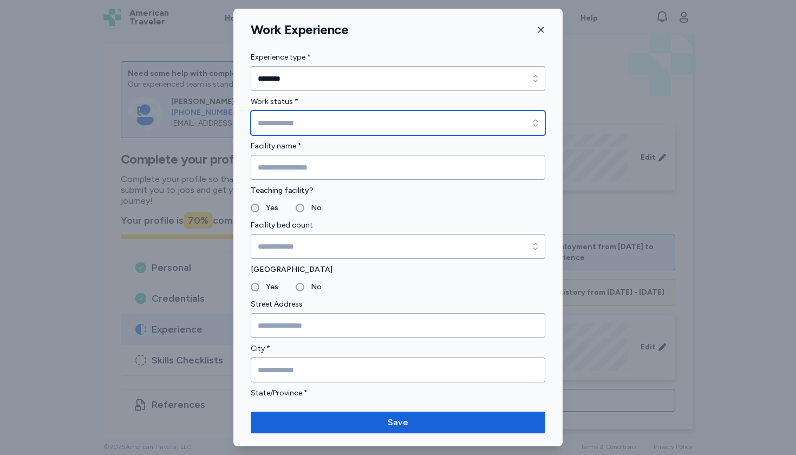
click at [372, 119] on input "Work status *" at bounding box center [398, 122] width 295 height 25
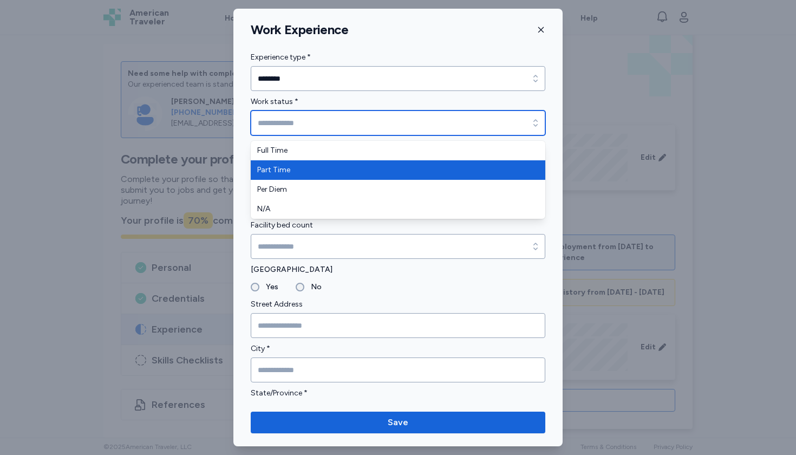
type input "*********"
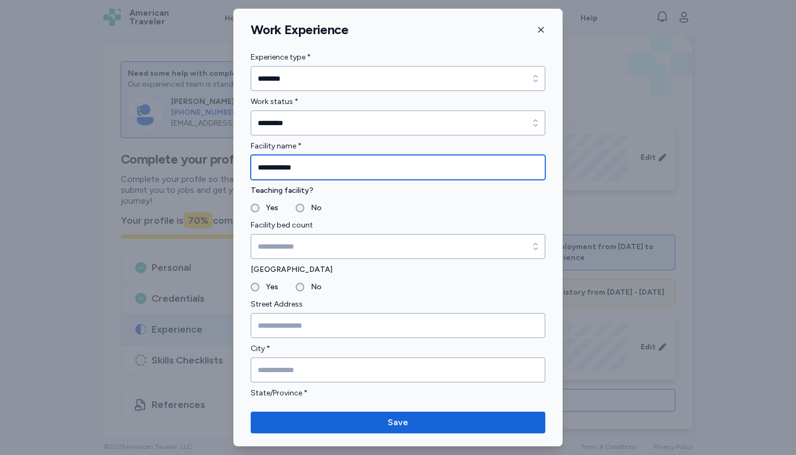
type input "**********"
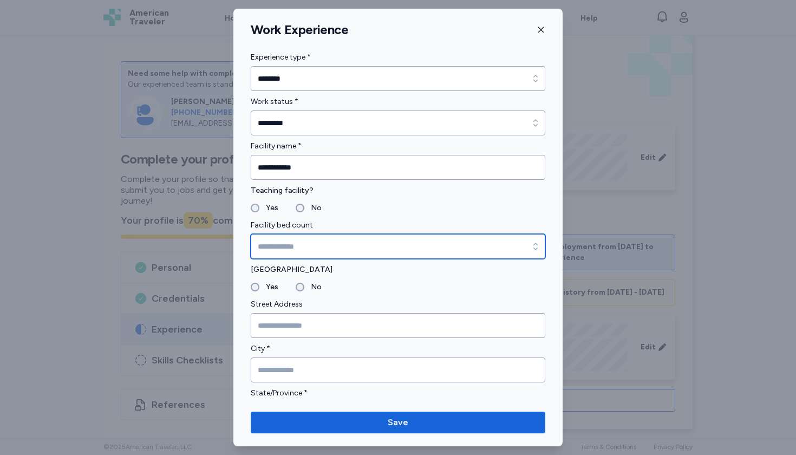
click at [297, 240] on input "Facility bed count" at bounding box center [398, 246] width 295 height 25
click at [308, 250] on input "*****" at bounding box center [398, 246] width 295 height 25
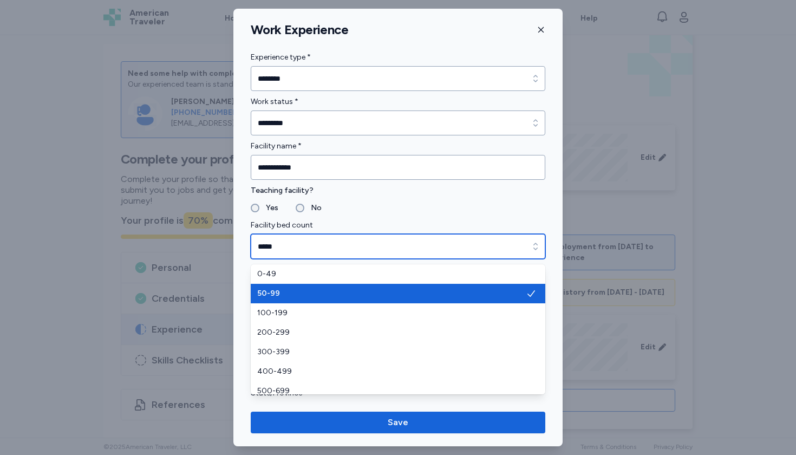
click at [478, 247] on input "*****" at bounding box center [398, 246] width 295 height 25
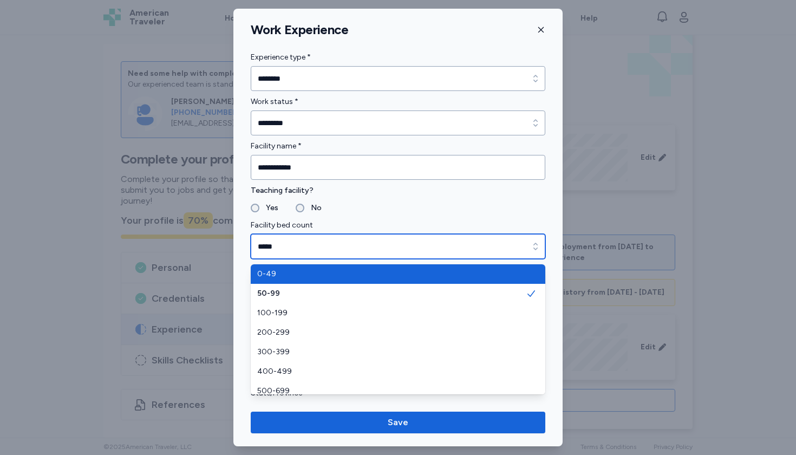
type input "****"
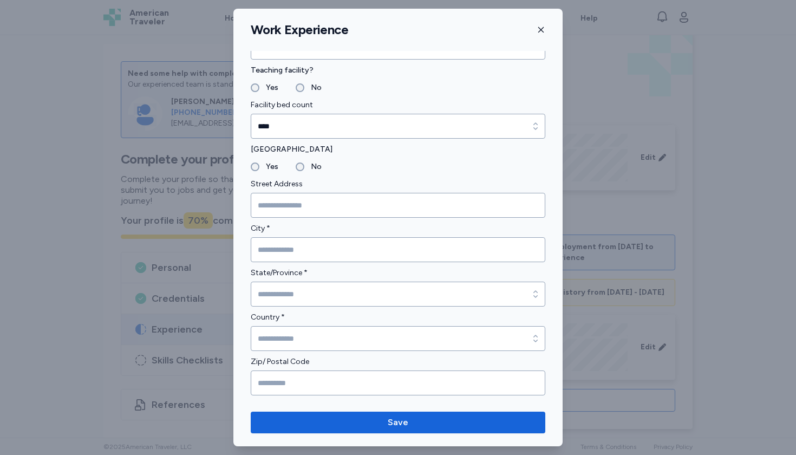
scroll to position [125, 0]
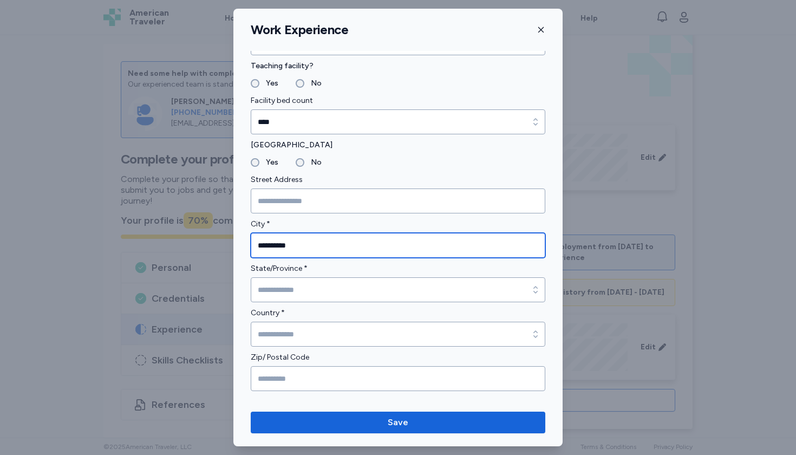
type input "**********"
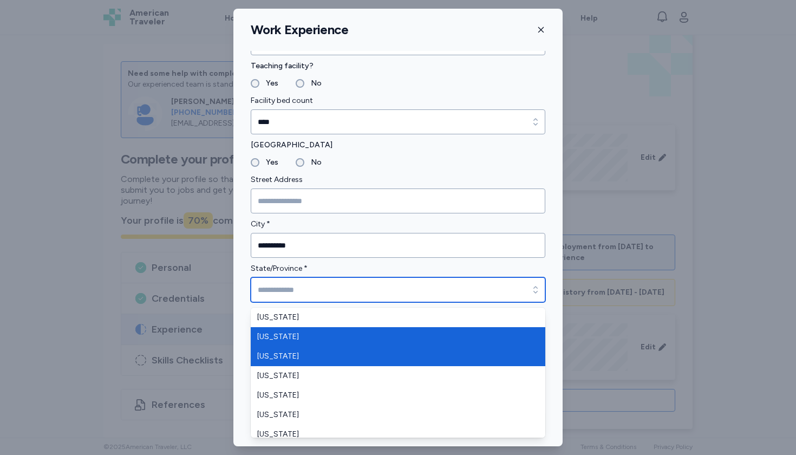
type input "*******"
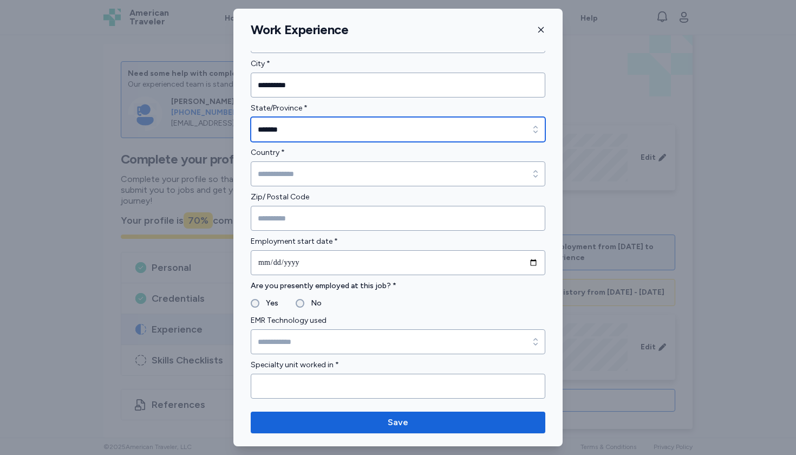
scroll to position [322, 0]
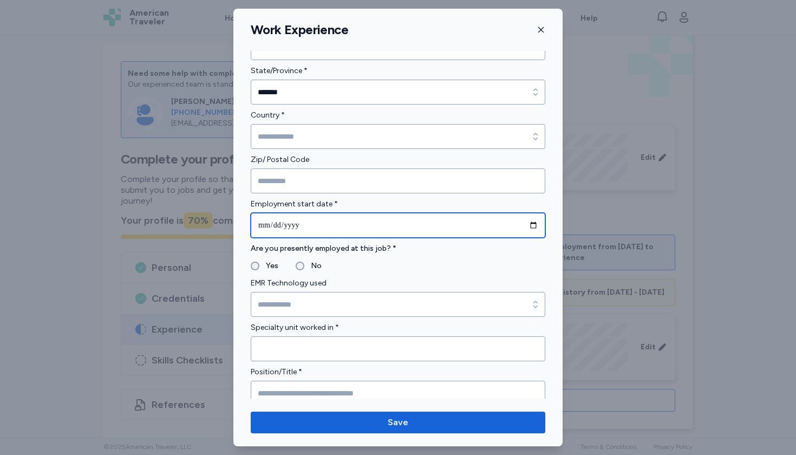
click at [260, 228] on input "date" at bounding box center [398, 225] width 295 height 25
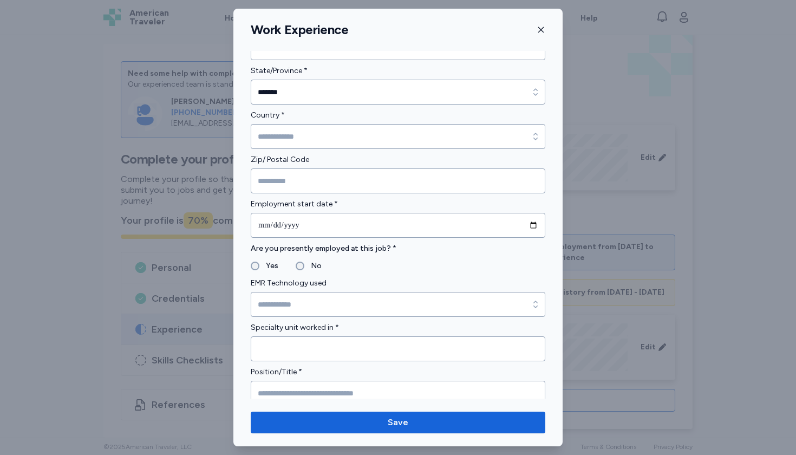
click at [341, 254] on label "Are you presently employed at this job? *" at bounding box center [398, 248] width 295 height 13
click at [540, 27] on icon "button" at bounding box center [541, 29] width 9 height 9
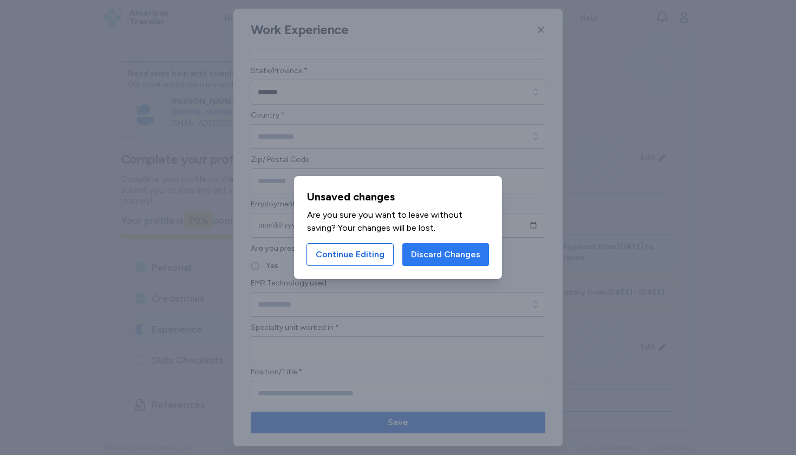
click at [465, 253] on span "Discard Changes" at bounding box center [445, 254] width 69 height 13
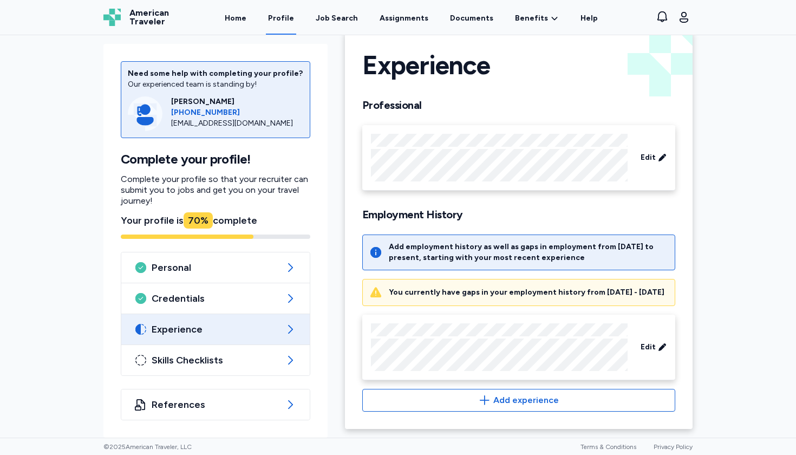
scroll to position [0, 0]
click at [227, 361] on span "Skills Checklists" at bounding box center [216, 360] width 128 height 13
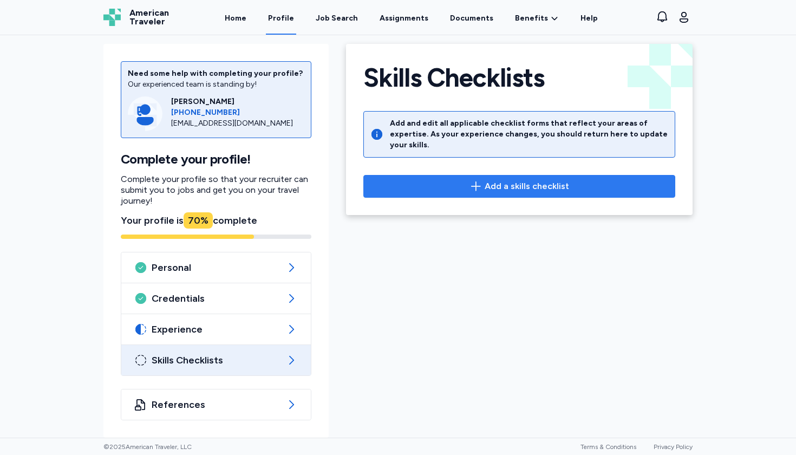
click at [493, 185] on button "Add a skills checklist" at bounding box center [519, 186] width 312 height 23
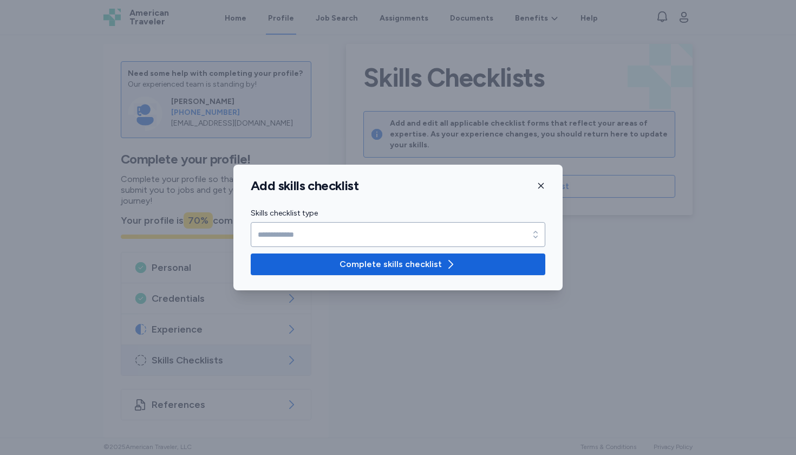
click at [451, 247] on form "Skills checklist type Skills checklist type Complete skills checklist" at bounding box center [398, 241] width 295 height 68
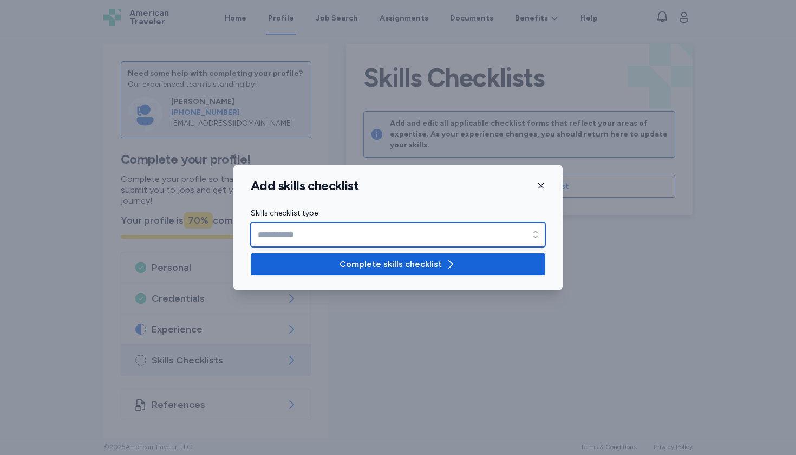
click at [455, 238] on input "Skills checklist type" at bounding box center [398, 234] width 295 height 25
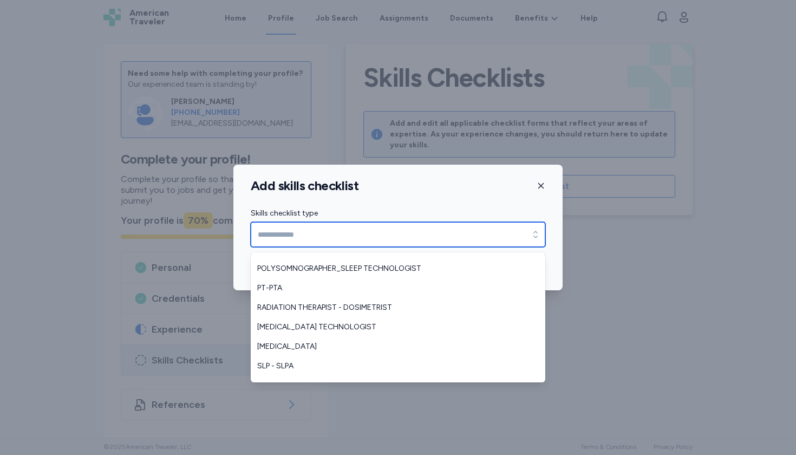
scroll to position [190, 0]
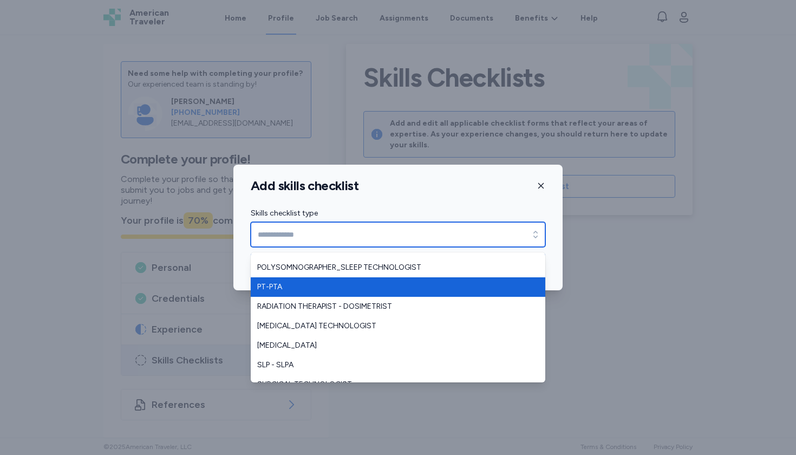
type input "******"
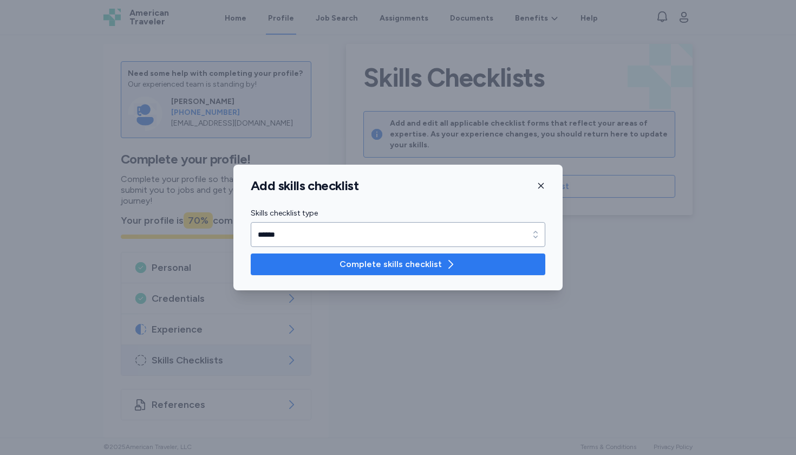
click at [439, 266] on span "Complete skills checklist" at bounding box center [397, 264] width 277 height 13
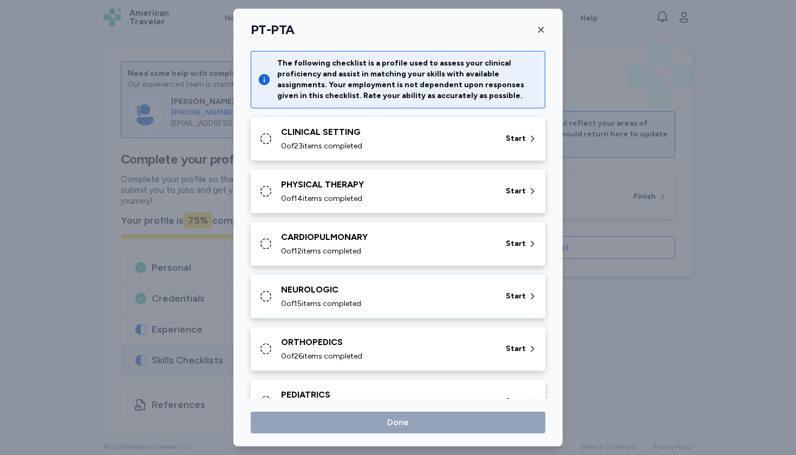
click at [434, 146] on div "0 of 23 items completed" at bounding box center [387, 146] width 212 height 11
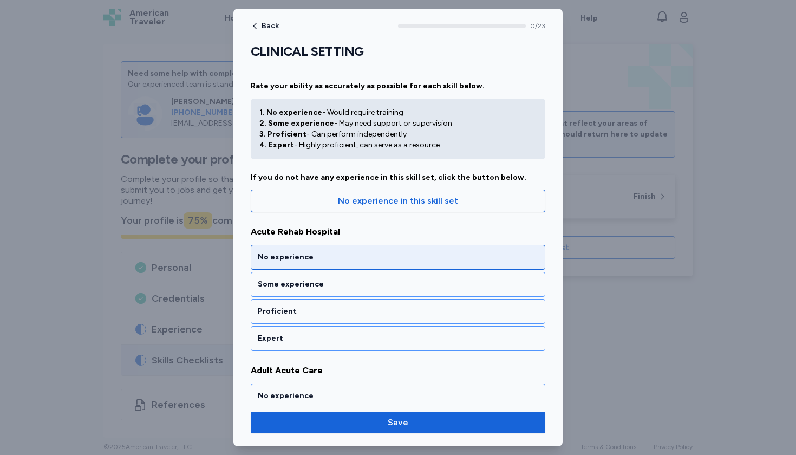
scroll to position [48, 0]
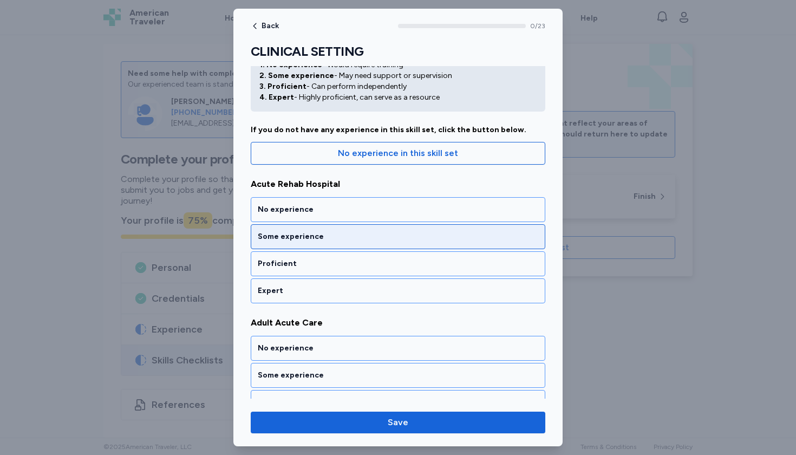
click at [360, 243] on div "Some experience" at bounding box center [398, 236] width 295 height 25
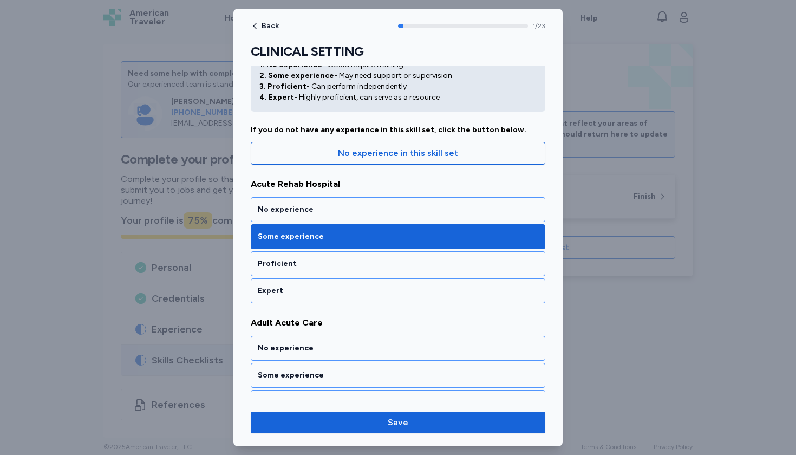
scroll to position [194, 0]
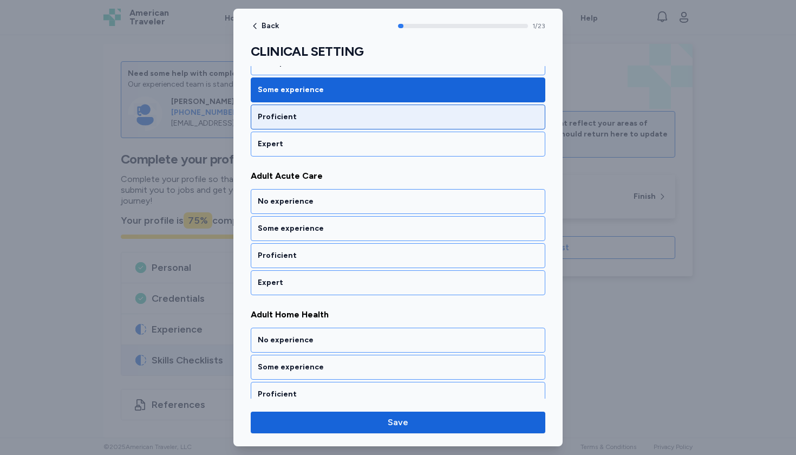
click at [336, 123] on div "Proficient" at bounding box center [398, 117] width 295 height 25
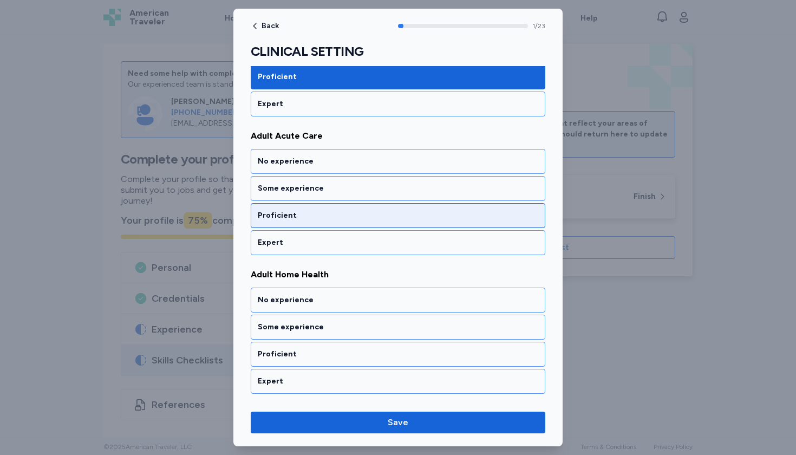
click at [322, 212] on div "Proficient" at bounding box center [398, 215] width 281 height 11
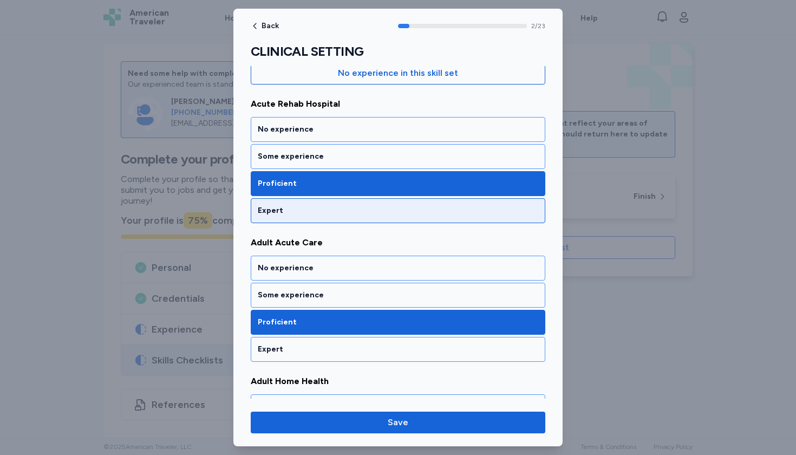
click at [319, 217] on div "Expert" at bounding box center [398, 210] width 295 height 25
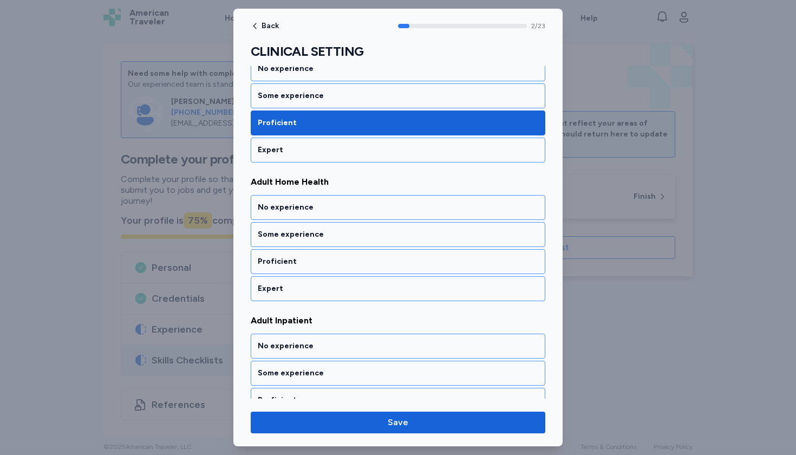
scroll to position [328, 0]
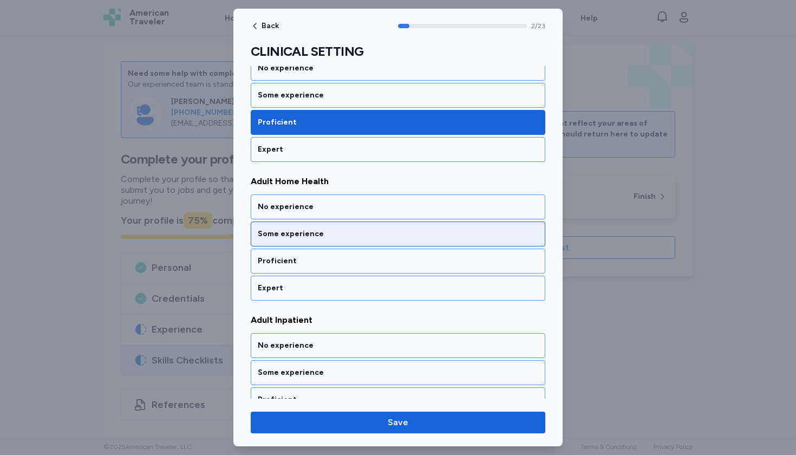
click at [316, 234] on div "Some experience" at bounding box center [398, 234] width 281 height 11
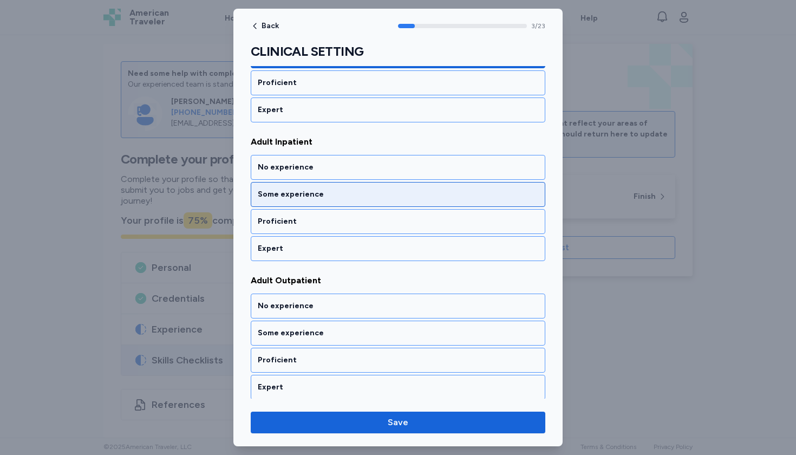
scroll to position [522, 0]
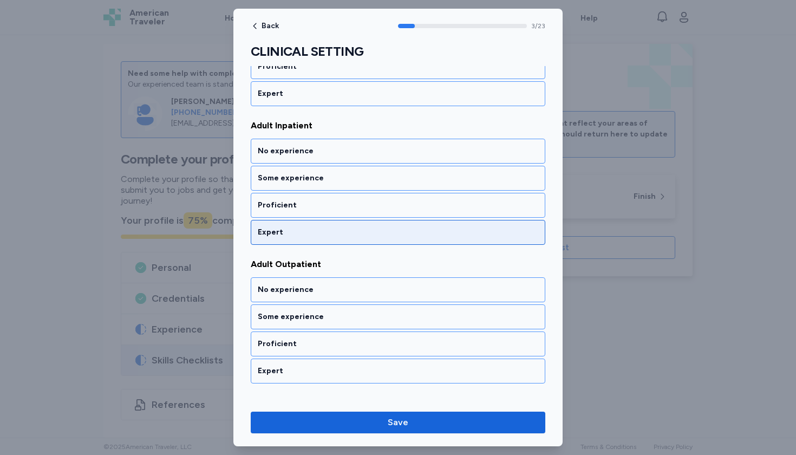
click at [308, 226] on div "Expert" at bounding box center [398, 232] width 295 height 25
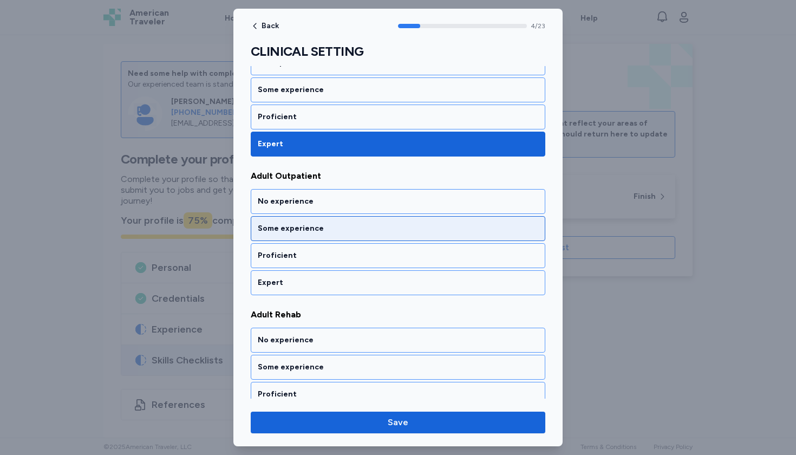
scroll to position [633, 0]
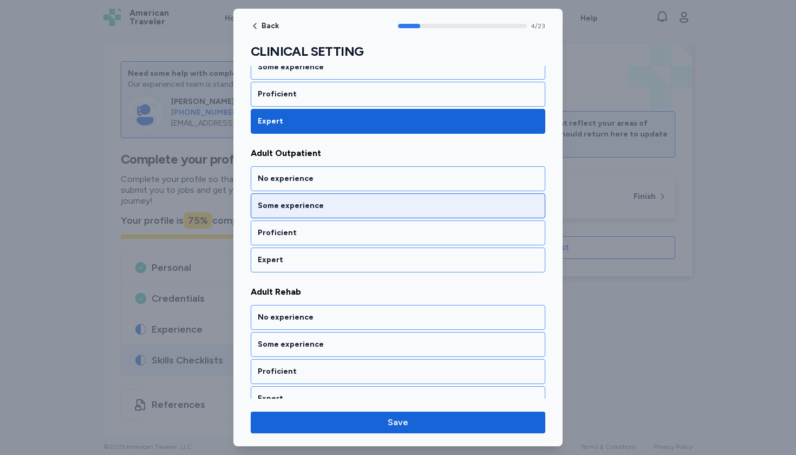
click at [307, 214] on div "Some experience" at bounding box center [398, 205] width 295 height 25
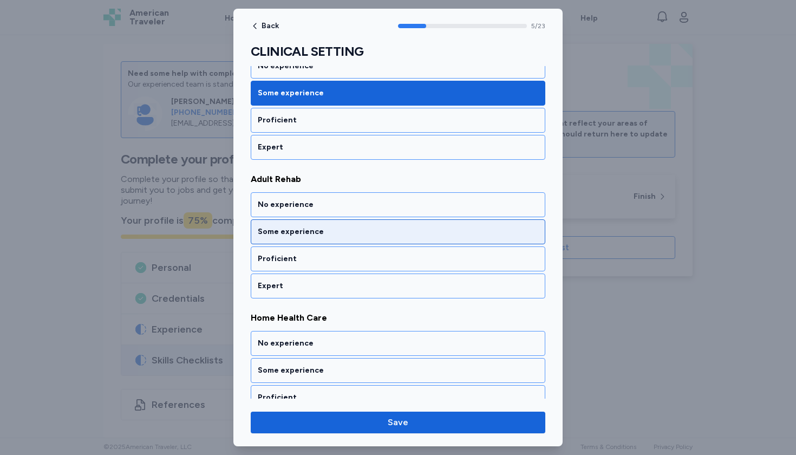
scroll to position [749, 0]
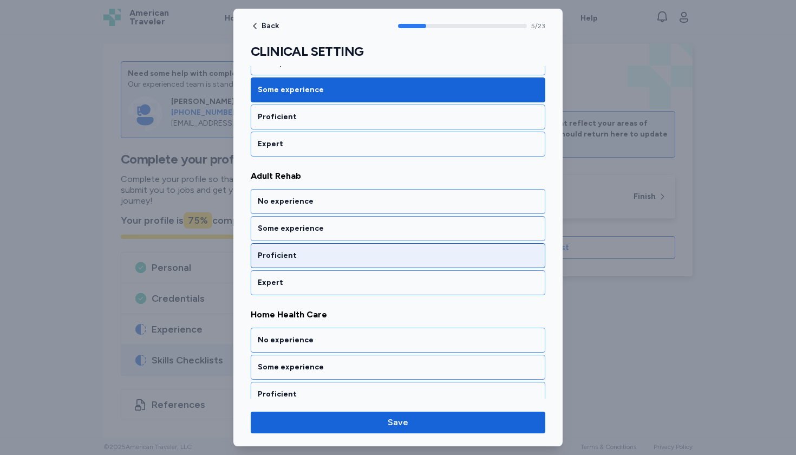
click at [298, 259] on div "Proficient" at bounding box center [398, 255] width 281 height 11
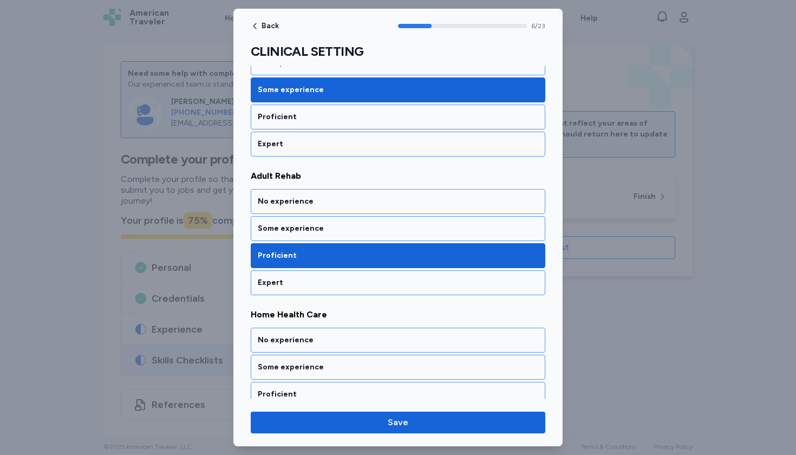
scroll to position [888, 0]
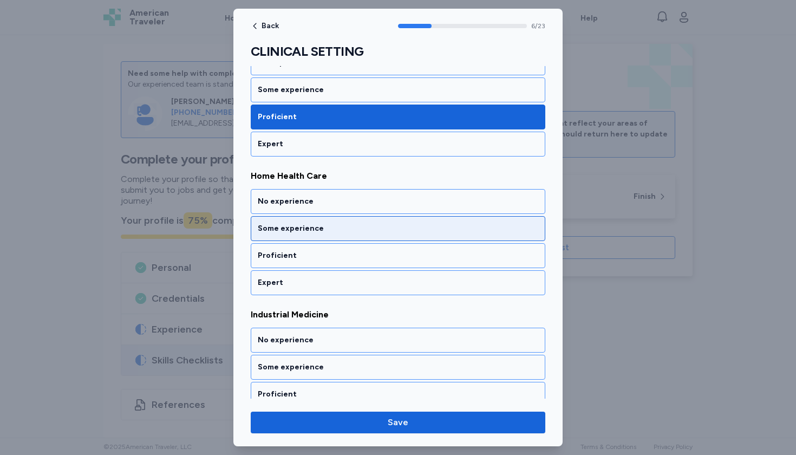
click at [298, 234] on div "Some experience" at bounding box center [398, 228] width 295 height 25
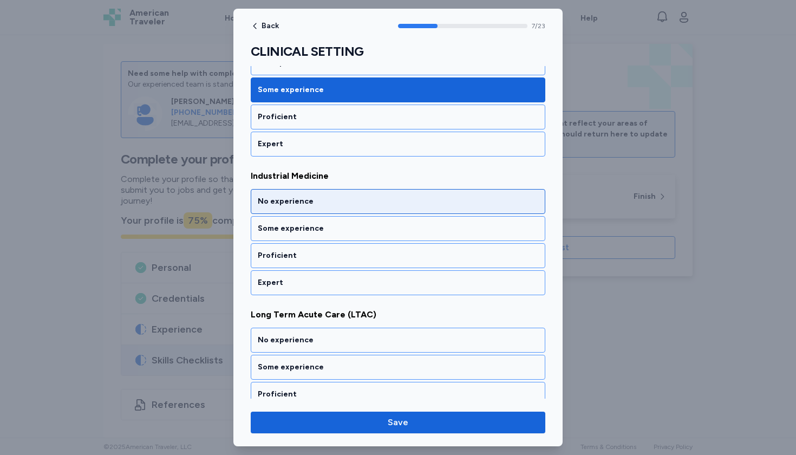
scroll to position [961, 0]
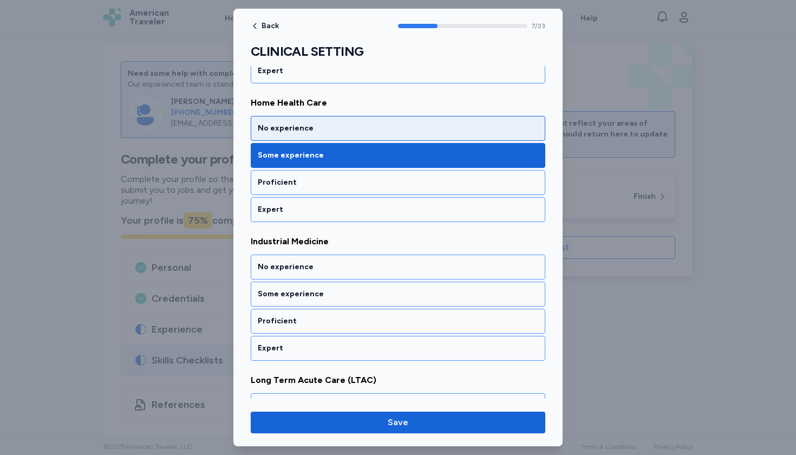
click at [303, 138] on div "No experience" at bounding box center [398, 128] width 295 height 25
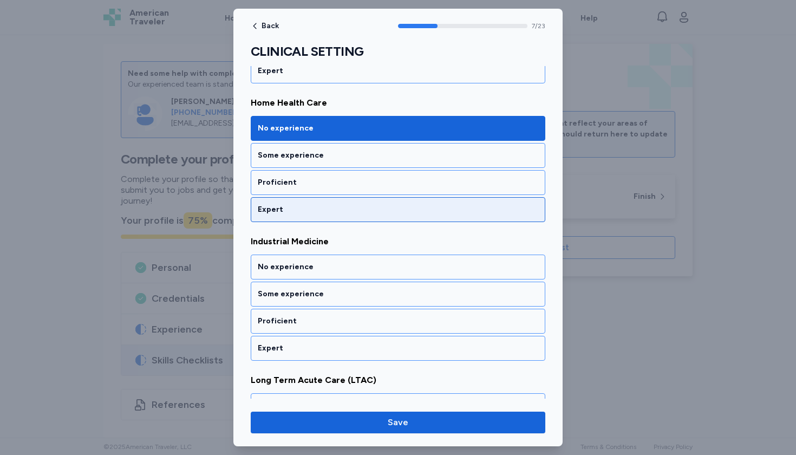
scroll to position [1026, 0]
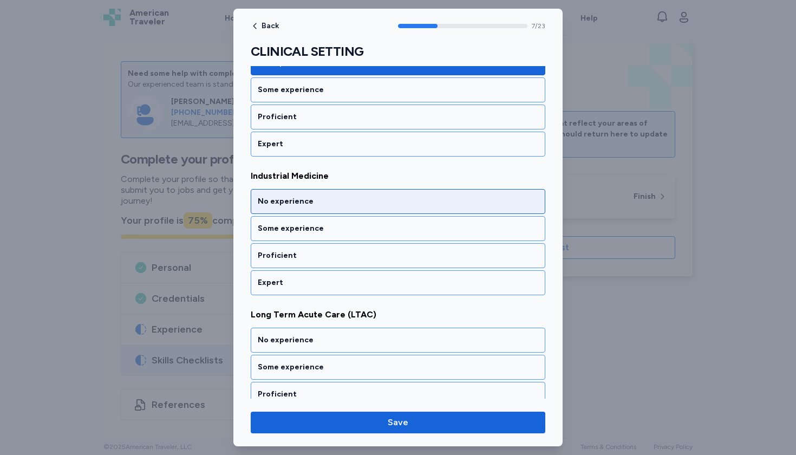
click at [308, 201] on div "No experience" at bounding box center [398, 201] width 281 height 11
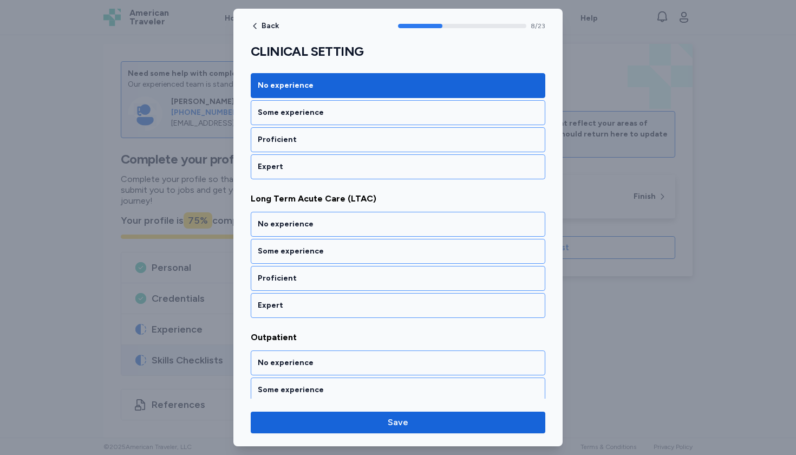
scroll to position [1165, 0]
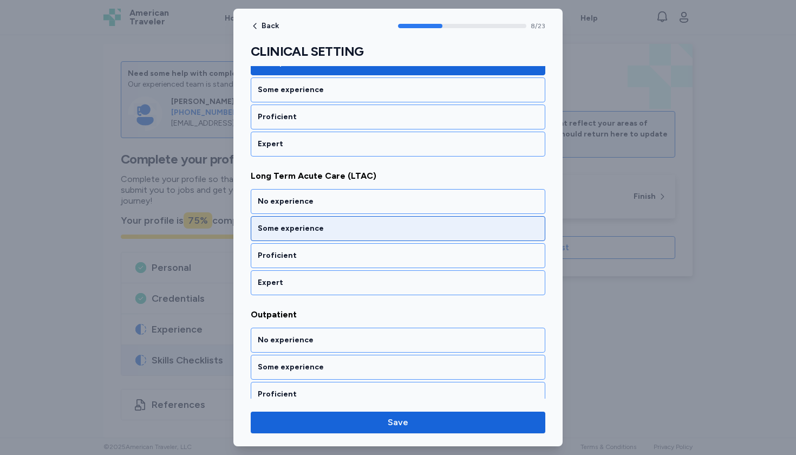
click at [305, 238] on div "Some experience" at bounding box center [398, 228] width 295 height 25
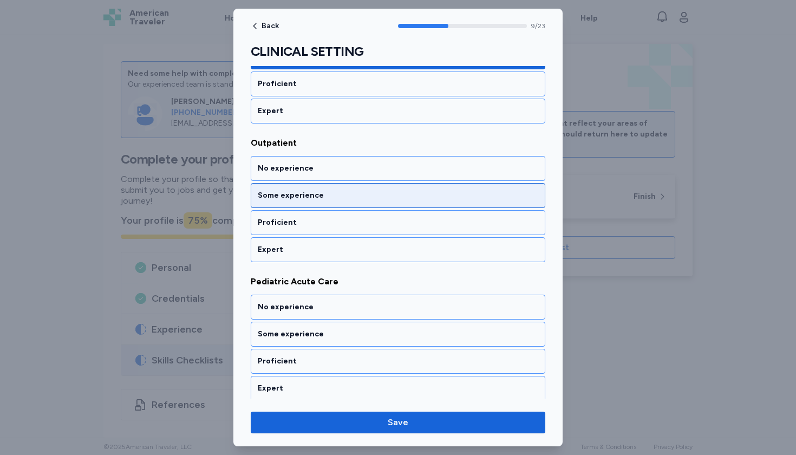
scroll to position [1338, 0]
click at [304, 196] on div "Some experience" at bounding box center [398, 194] width 281 height 11
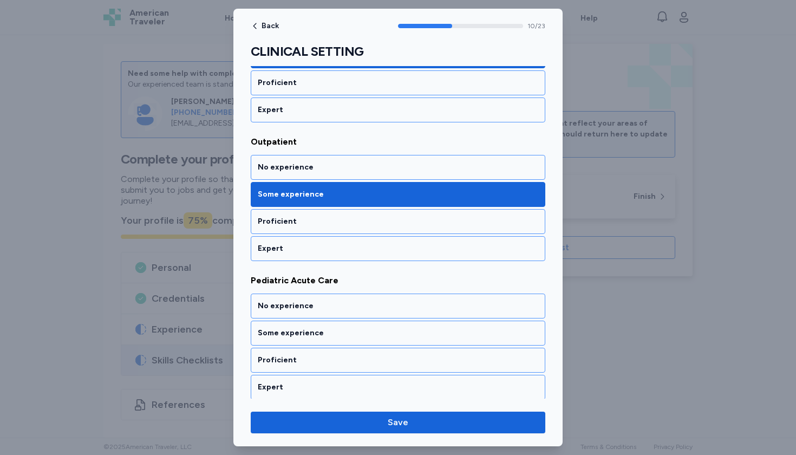
scroll to position [1442, 0]
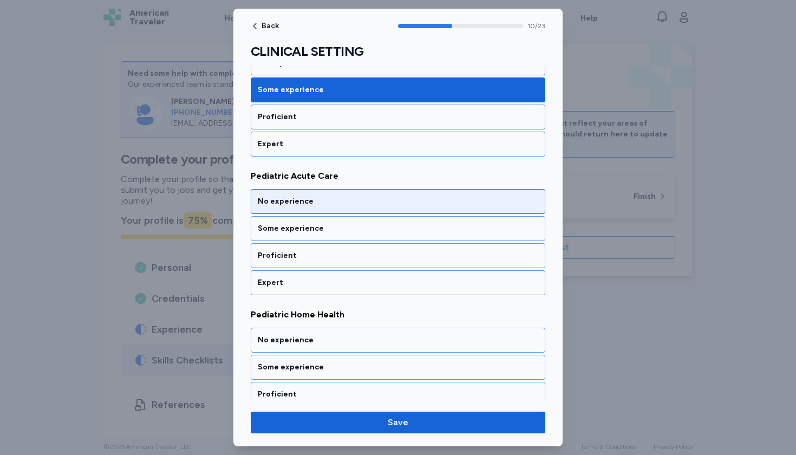
click at [296, 200] on div "No experience" at bounding box center [398, 201] width 281 height 11
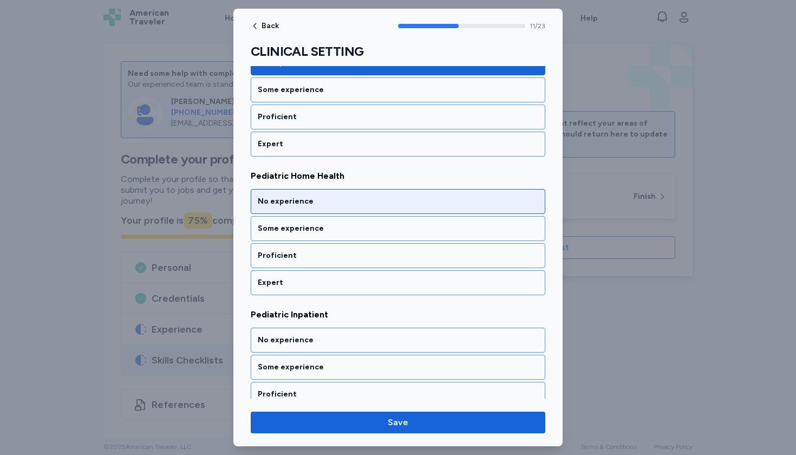
click at [296, 200] on div "No experience" at bounding box center [398, 201] width 281 height 11
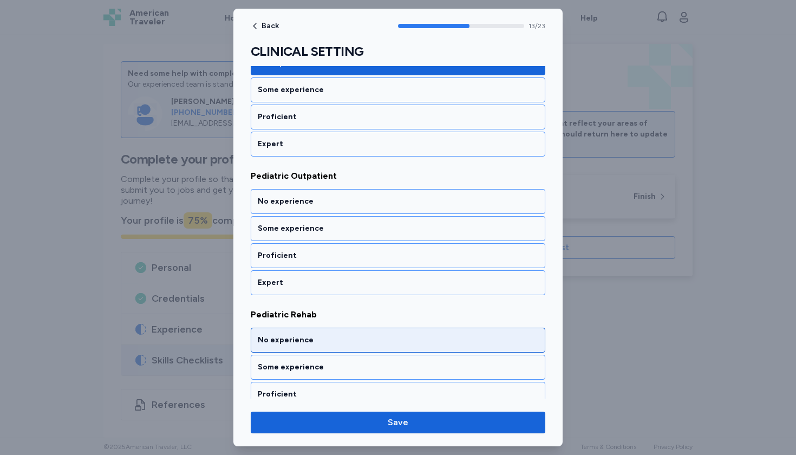
scroll to position [1997, 0]
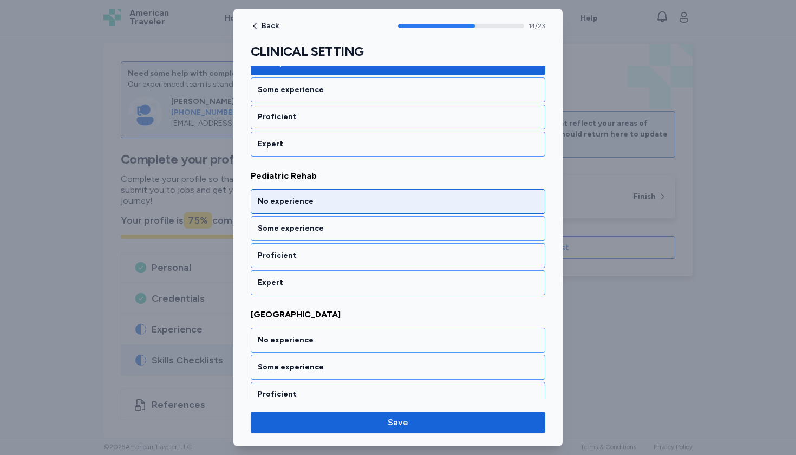
click at [296, 200] on div "No experience" at bounding box center [398, 201] width 281 height 11
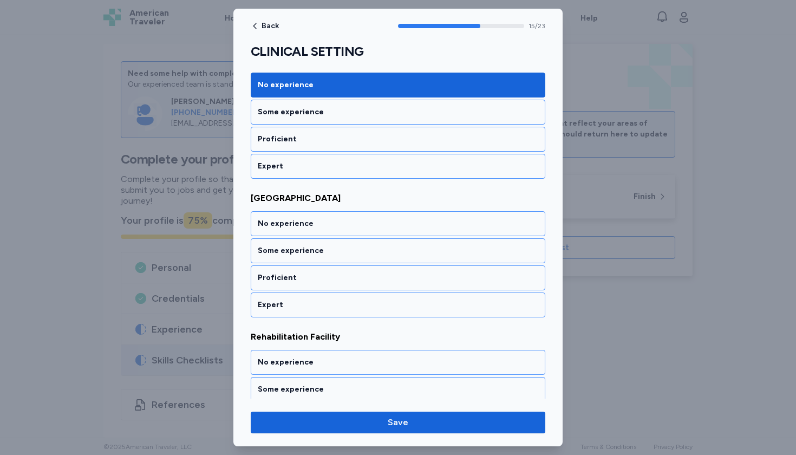
scroll to position [2135, 0]
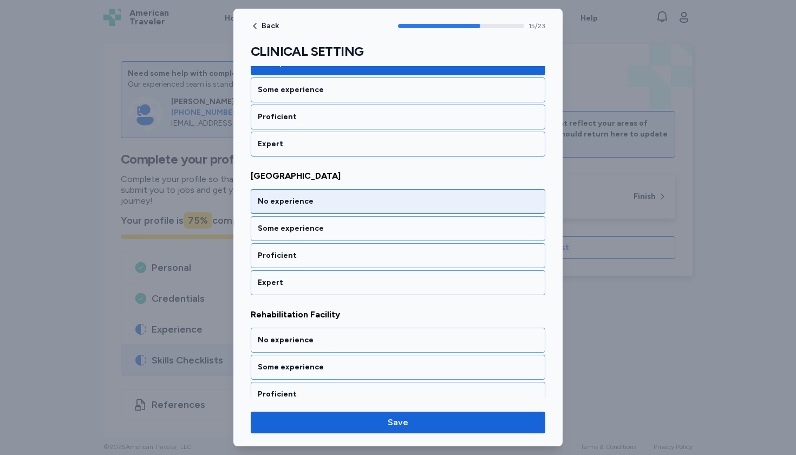
click at [296, 200] on div "No experience" at bounding box center [398, 201] width 281 height 11
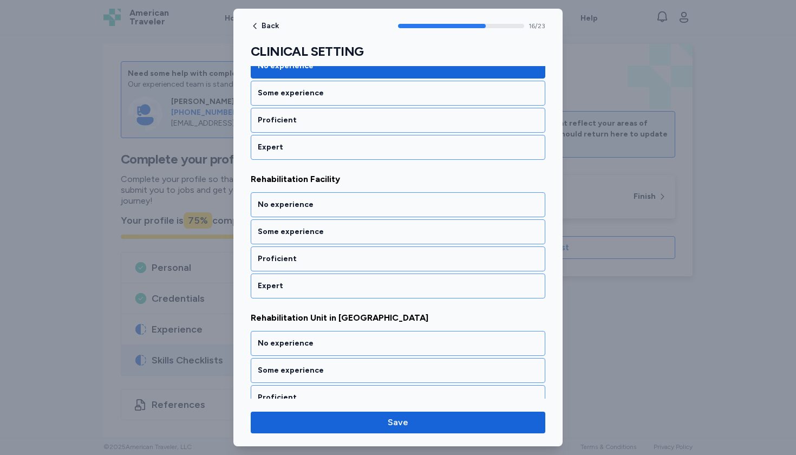
scroll to position [2274, 0]
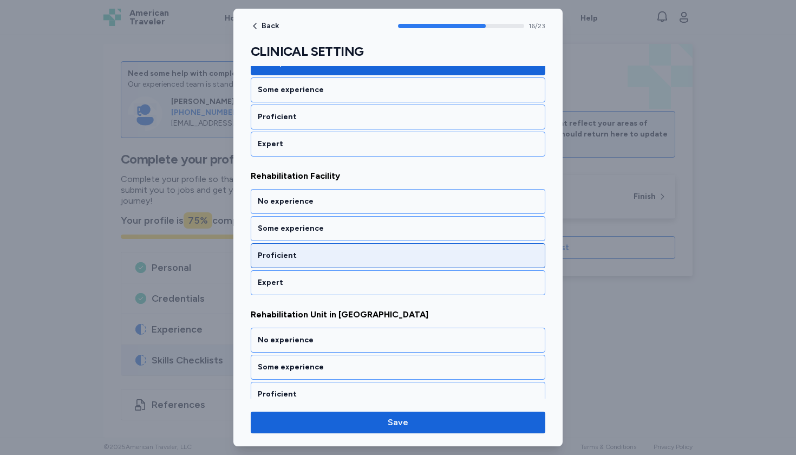
click at [291, 254] on div "Proficient" at bounding box center [398, 255] width 281 height 11
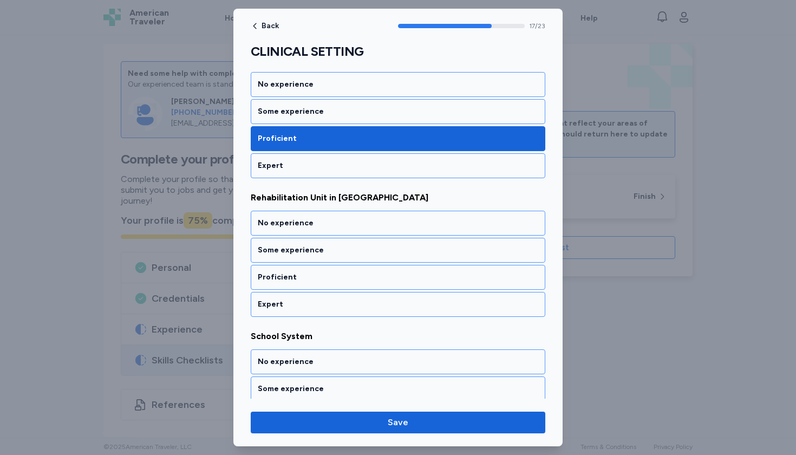
scroll to position [2412, 0]
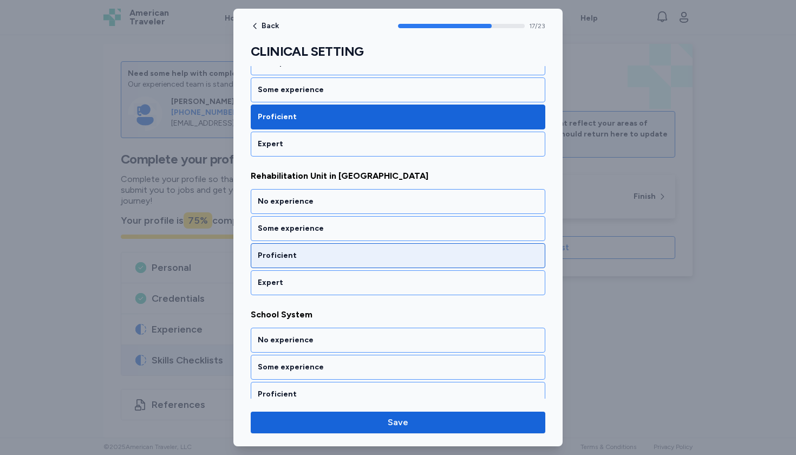
click at [296, 246] on div "Proficient" at bounding box center [398, 255] width 295 height 25
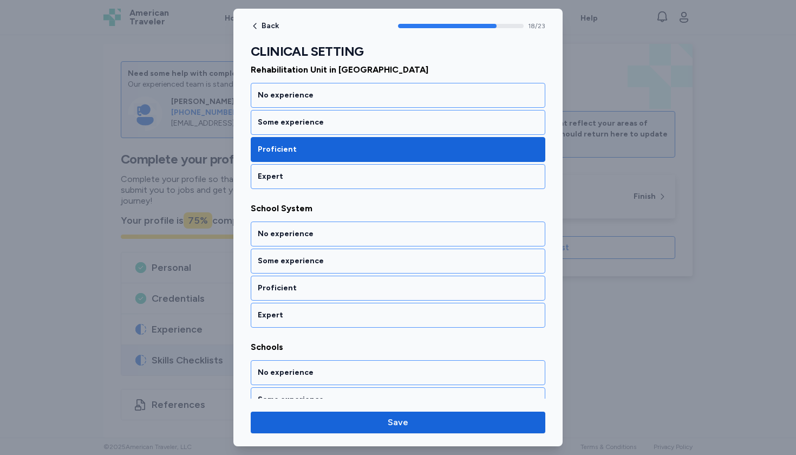
scroll to position [2551, 0]
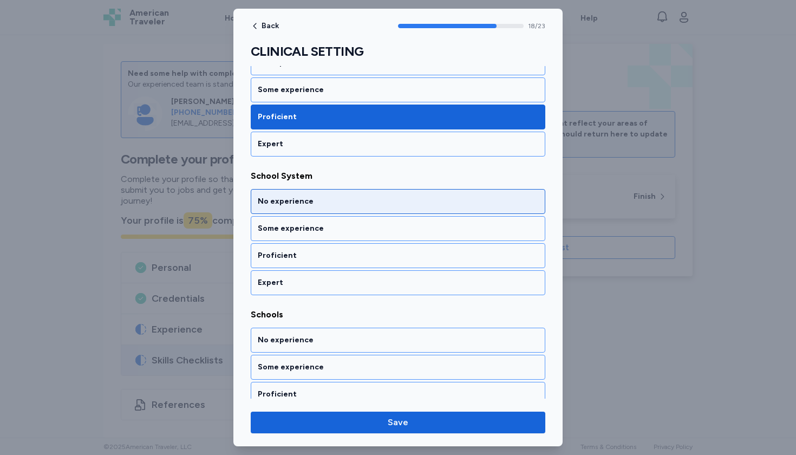
click at [296, 197] on div "No experience" at bounding box center [398, 201] width 281 height 11
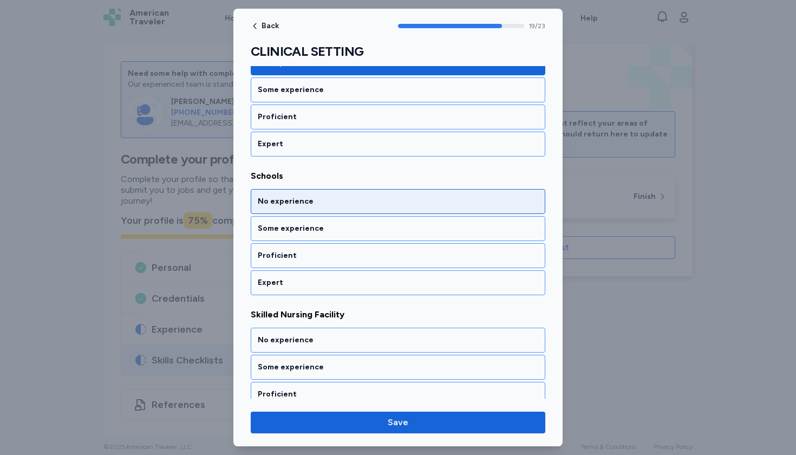
click at [296, 197] on div "No experience" at bounding box center [398, 201] width 281 height 11
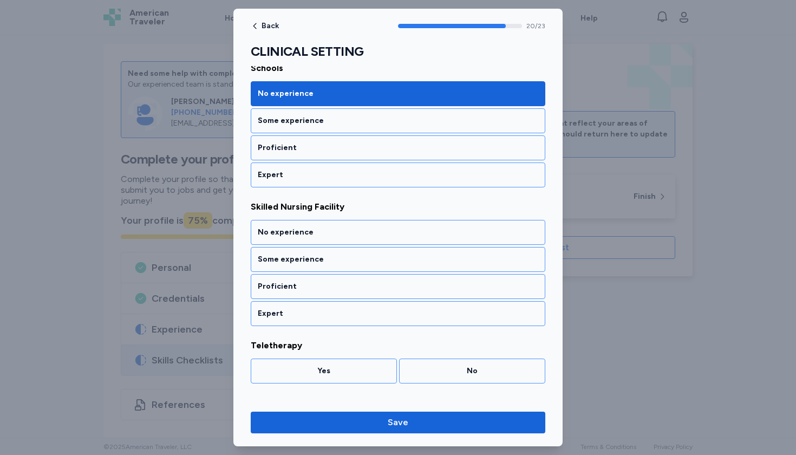
scroll to position [2828, 0]
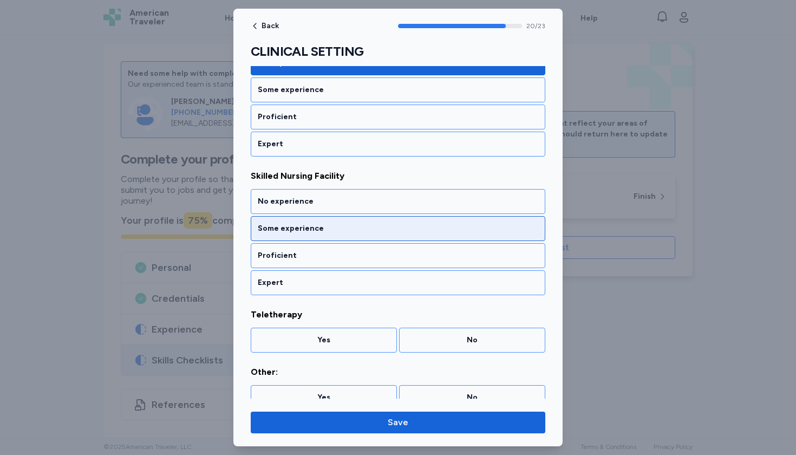
click at [295, 222] on div "Some experience" at bounding box center [398, 228] width 295 height 25
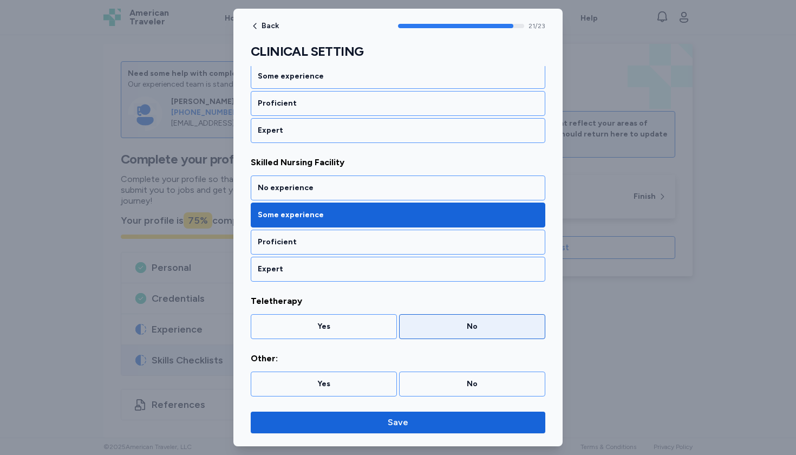
click at [439, 337] on div "No" at bounding box center [472, 326] width 146 height 25
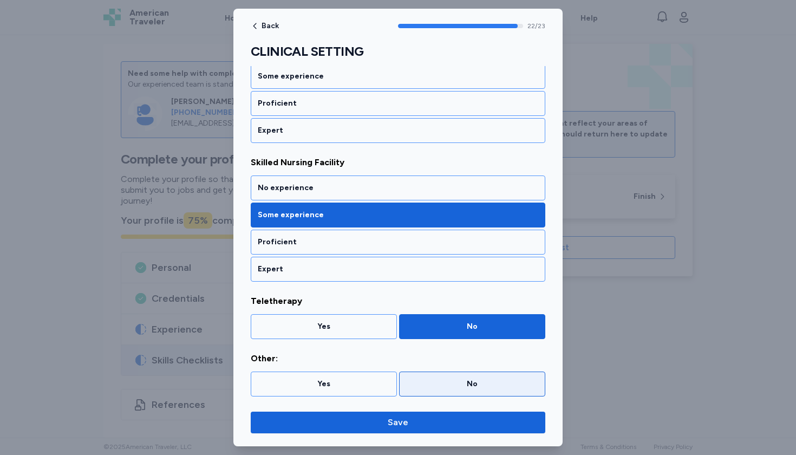
click at [438, 378] on div "No" at bounding box center [472, 383] width 146 height 25
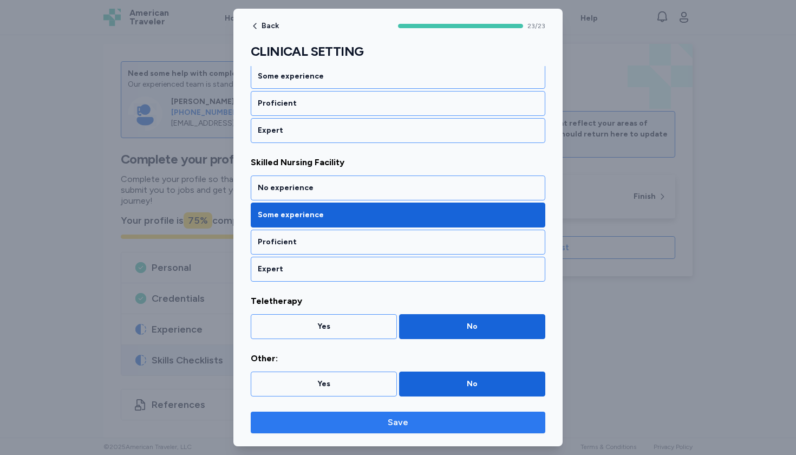
click at [421, 415] on button "Save" at bounding box center [398, 423] width 295 height 22
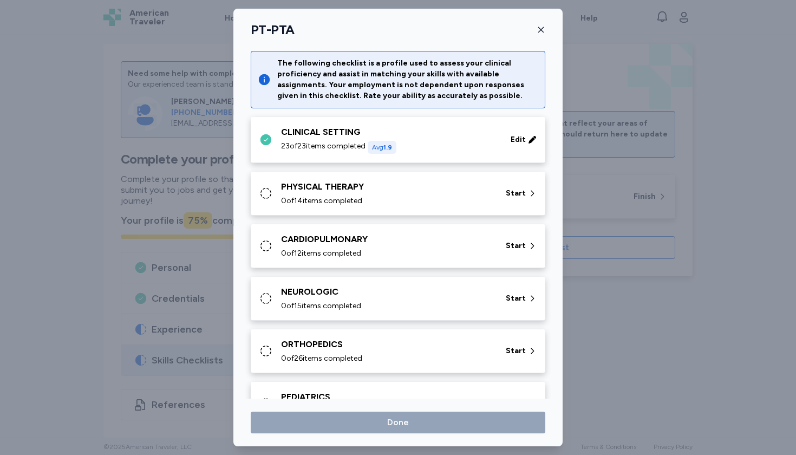
click at [454, 190] on div "PHYSICAL THERAPY" at bounding box center [387, 186] width 212 height 13
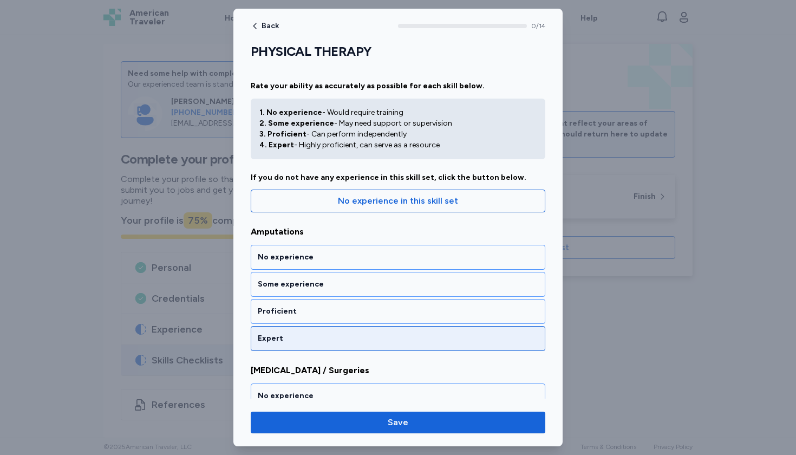
click at [372, 332] on div "Expert" at bounding box center [398, 338] width 295 height 25
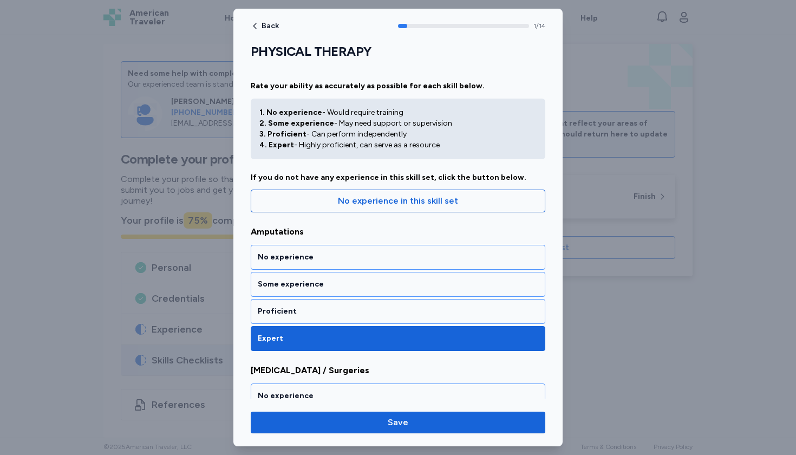
scroll to position [194, 0]
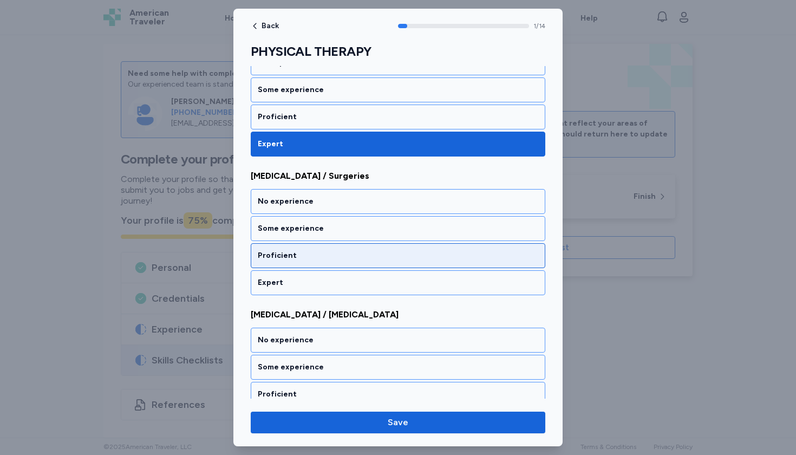
click at [367, 255] on div "Proficient" at bounding box center [398, 255] width 281 height 11
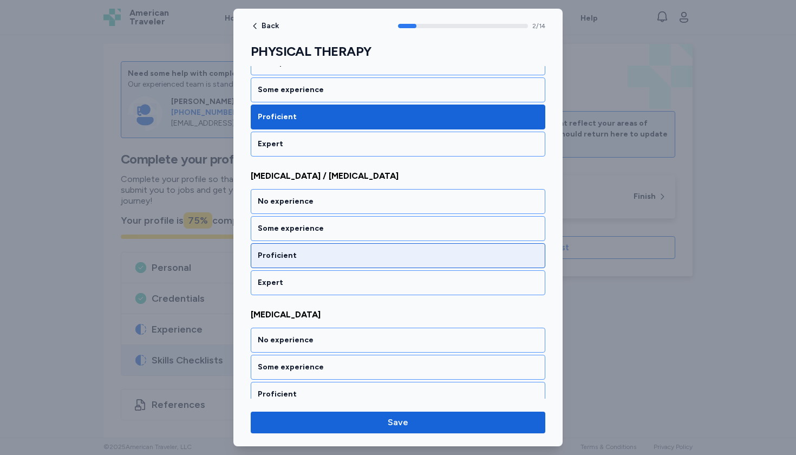
click at [367, 255] on div "Proficient" at bounding box center [398, 255] width 281 height 11
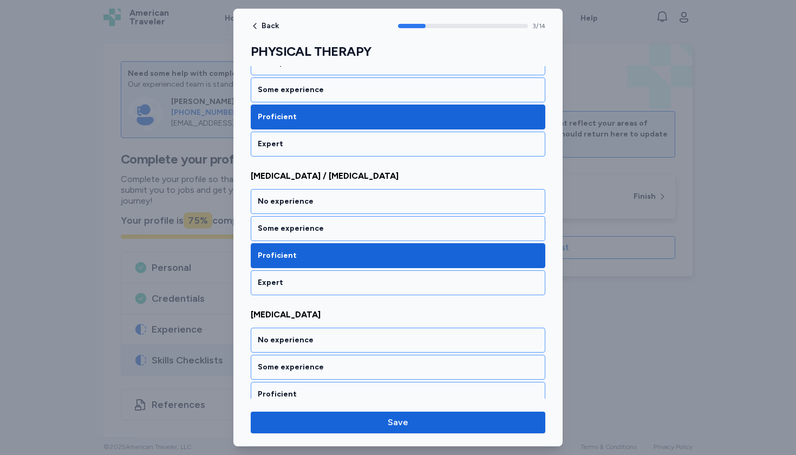
scroll to position [472, 0]
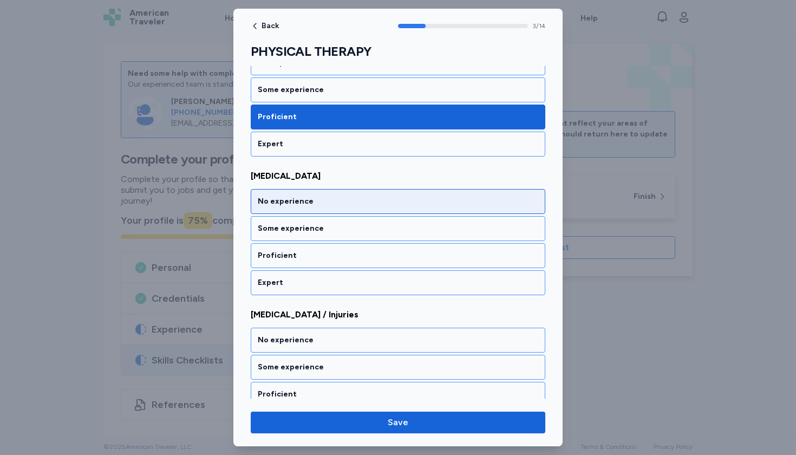
click at [361, 206] on div "No experience" at bounding box center [398, 201] width 281 height 11
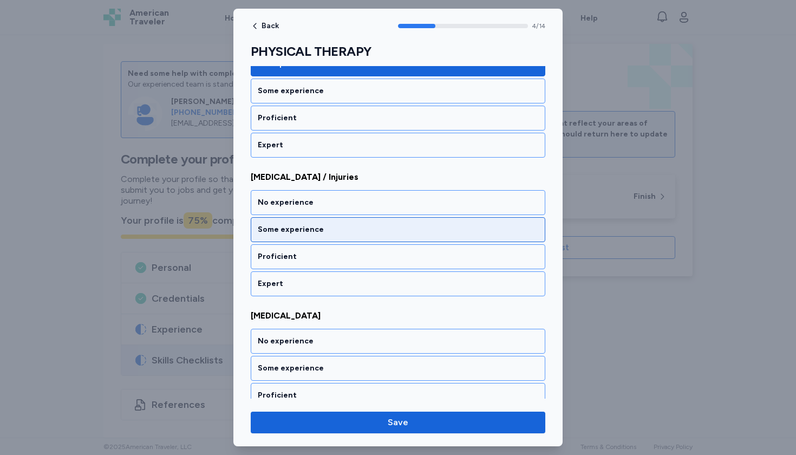
scroll to position [610, 0]
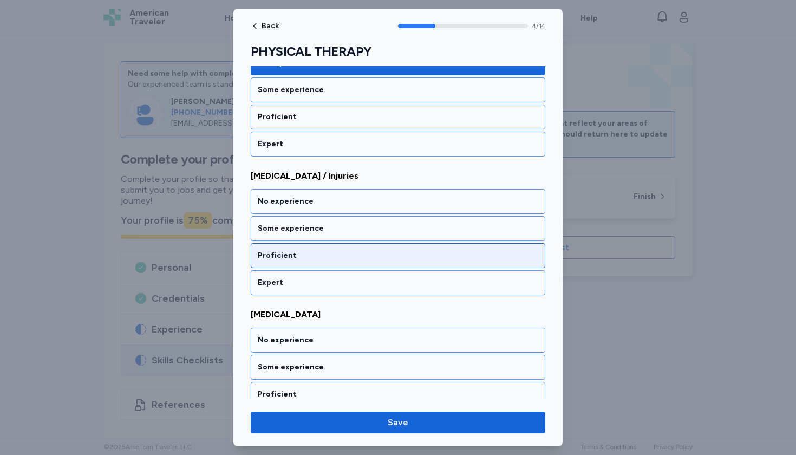
click at [341, 245] on div "Proficient" at bounding box center [398, 255] width 295 height 25
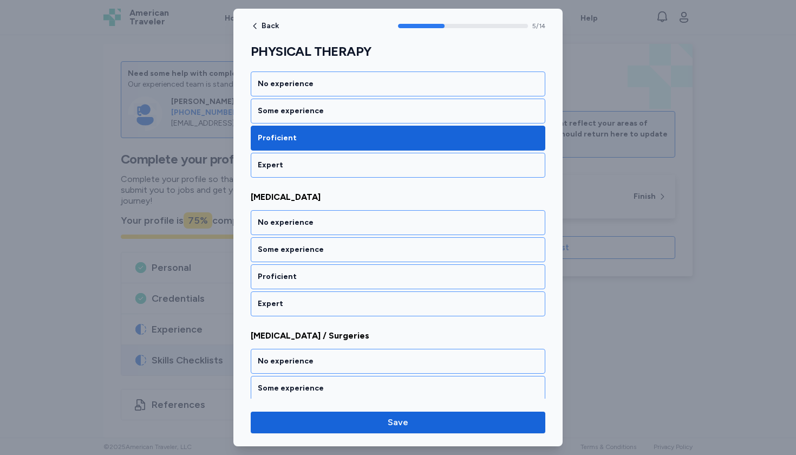
scroll to position [749, 0]
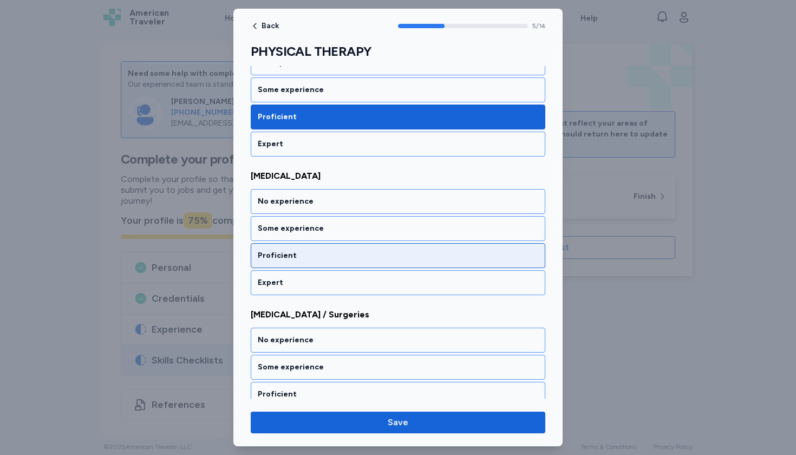
click at [341, 246] on div "Proficient" at bounding box center [398, 255] width 295 height 25
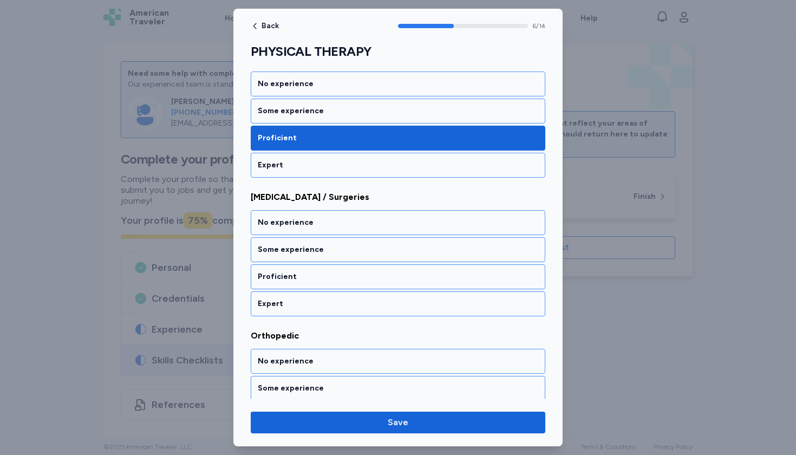
scroll to position [888, 0]
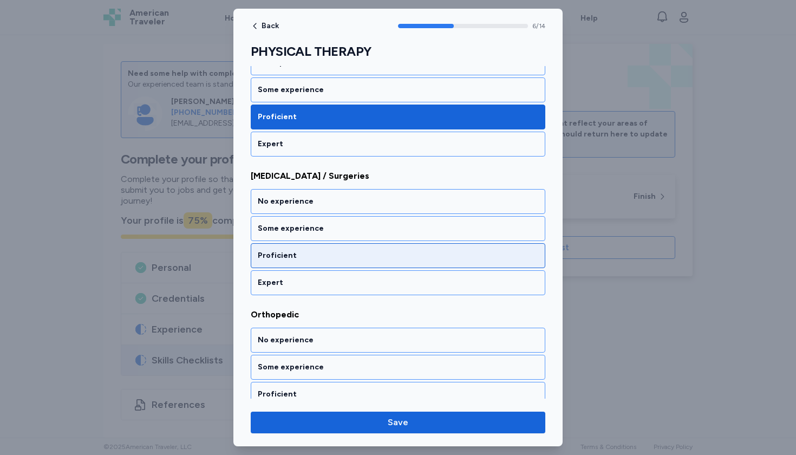
click at [341, 246] on div "Proficient" at bounding box center [398, 255] width 295 height 25
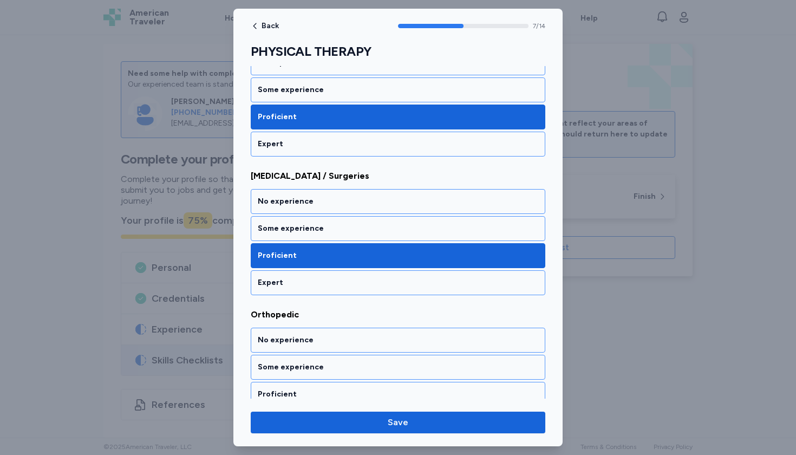
scroll to position [1026, 0]
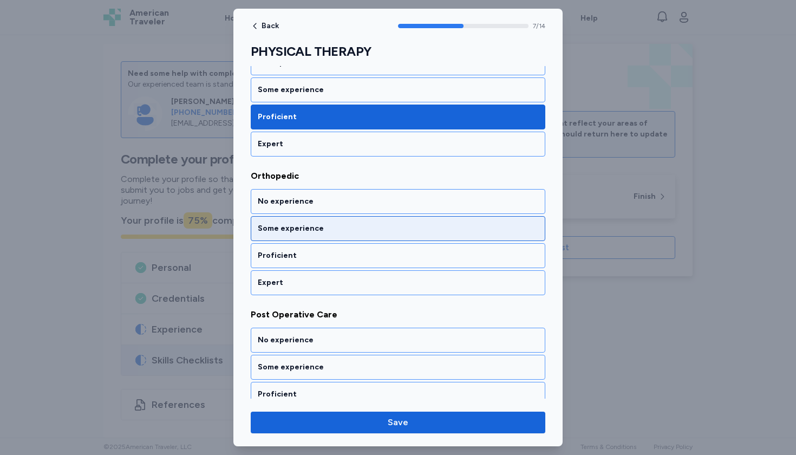
click at [341, 233] on div "Some experience" at bounding box center [398, 228] width 281 height 11
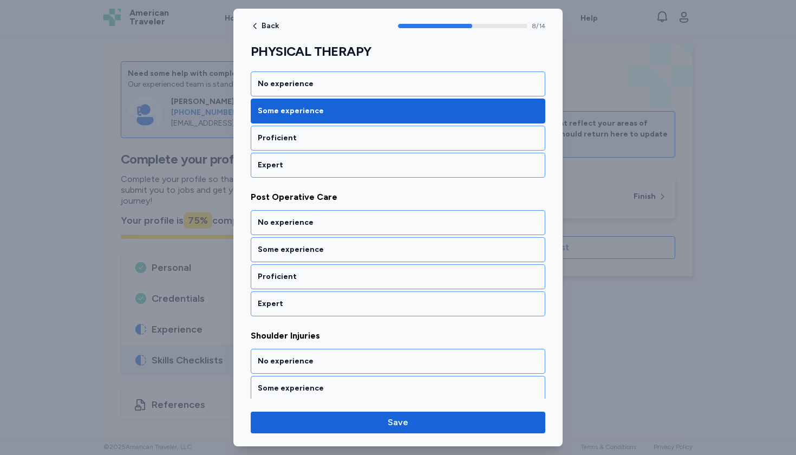
scroll to position [1165, 0]
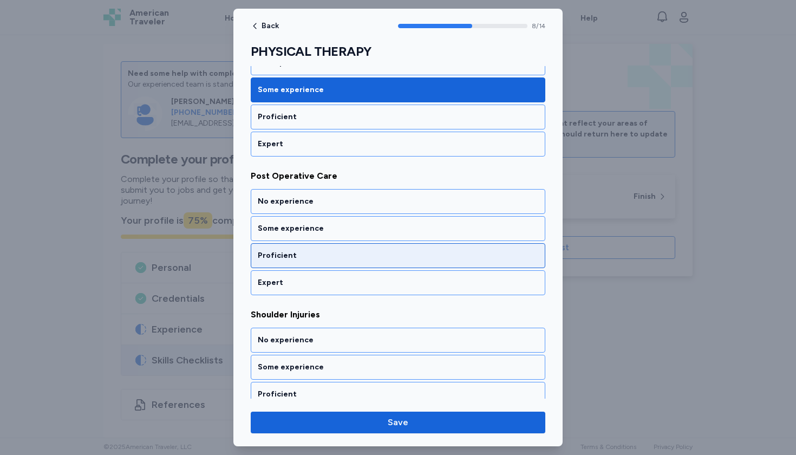
click at [336, 257] on div "Proficient" at bounding box center [398, 255] width 281 height 11
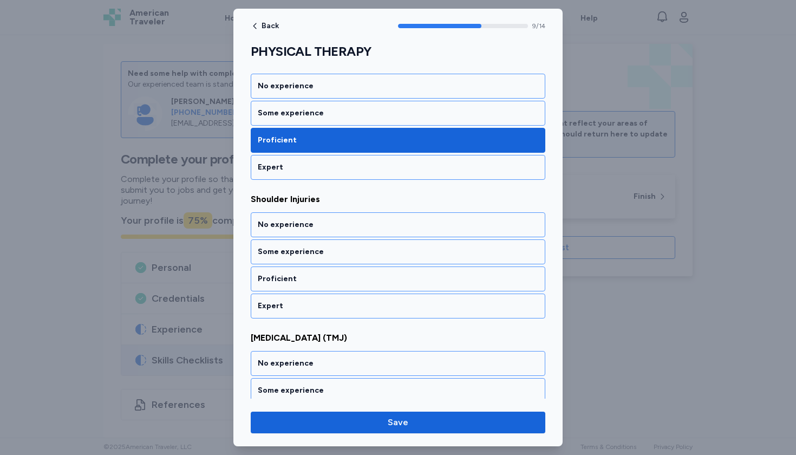
scroll to position [1303, 0]
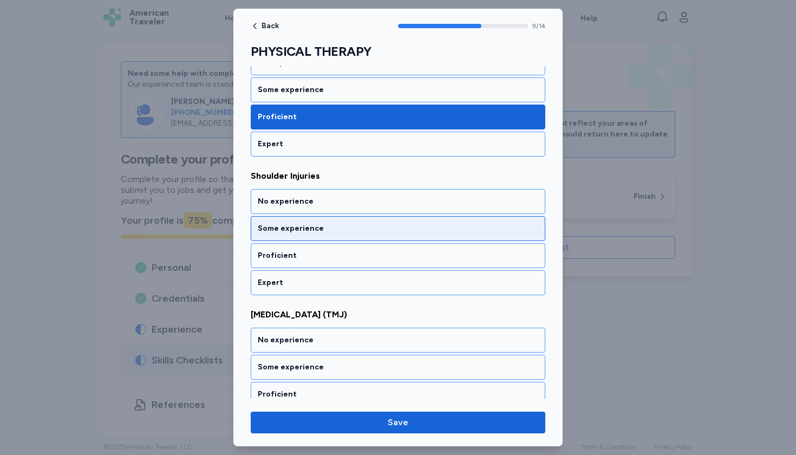
click at [336, 229] on div "Some experience" at bounding box center [398, 228] width 281 height 11
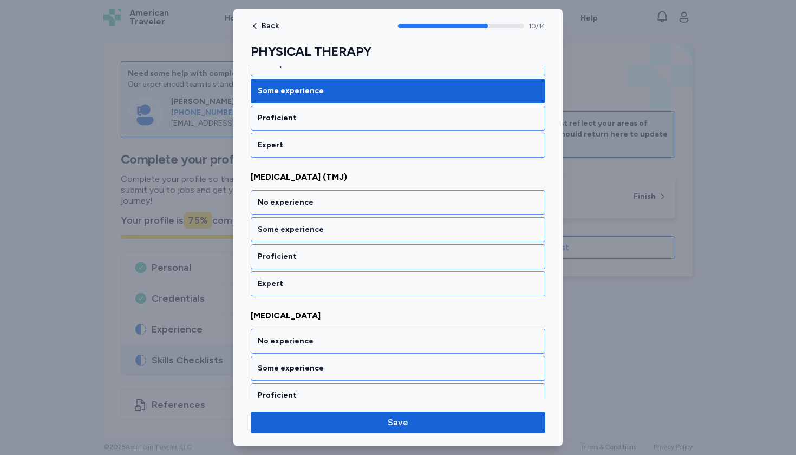
scroll to position [1442, 0]
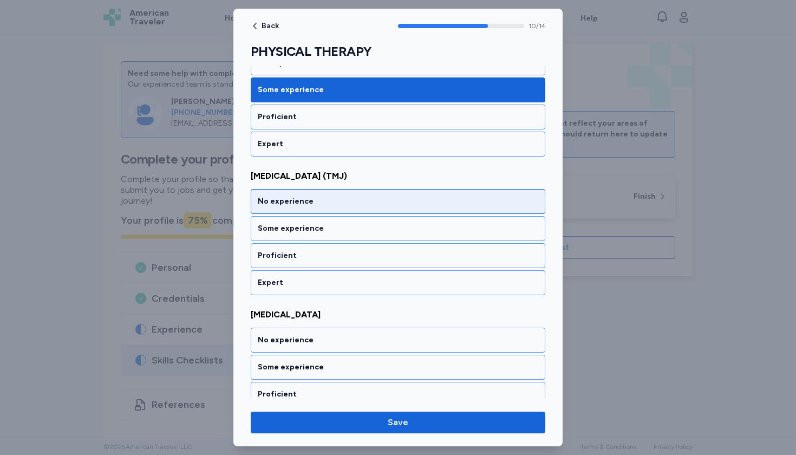
click at [339, 206] on div "No experience" at bounding box center [398, 201] width 281 height 11
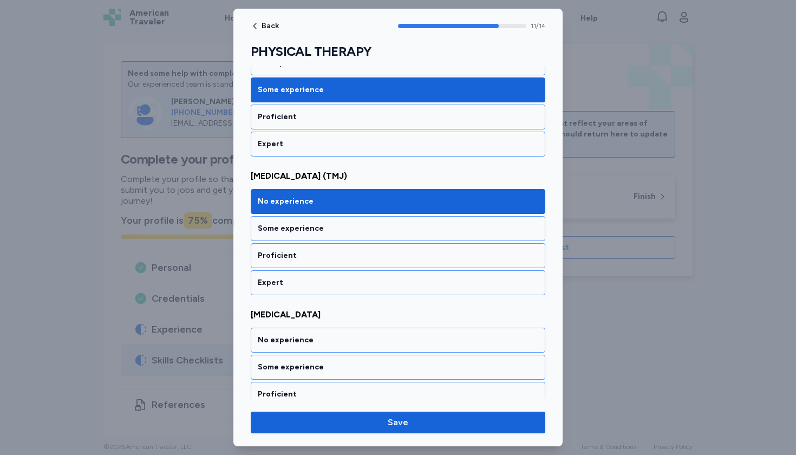
scroll to position [1581, 0]
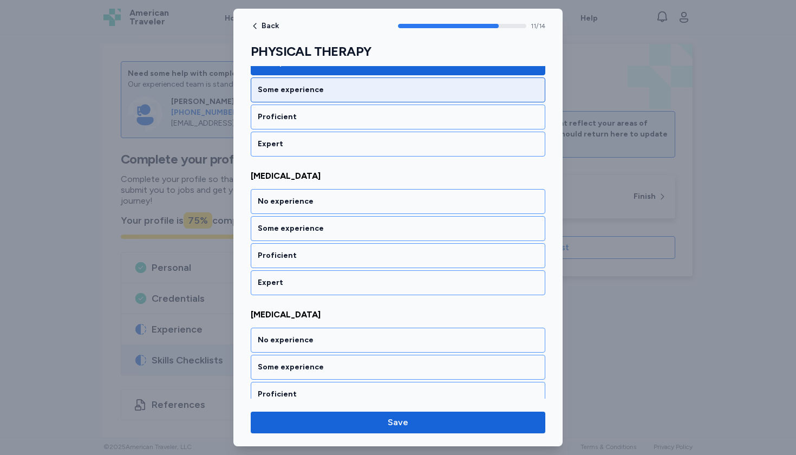
click at [334, 102] on div "Some experience" at bounding box center [398, 89] width 295 height 25
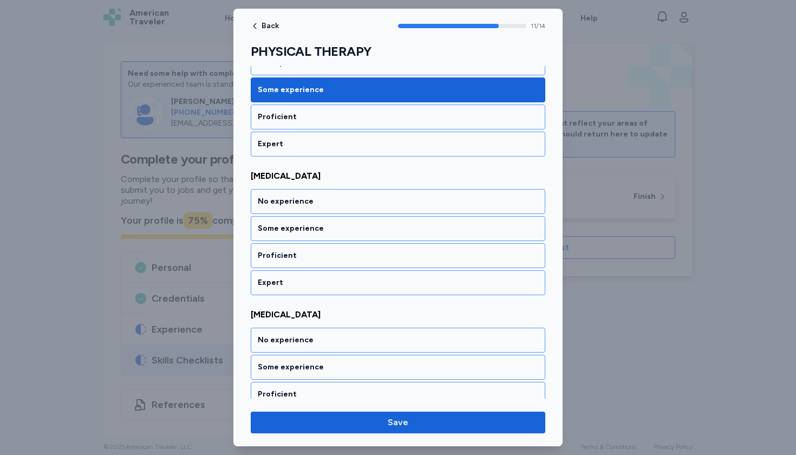
click at [315, 242] on div "No experience Some experience Proficient Expert" at bounding box center [398, 242] width 295 height 106
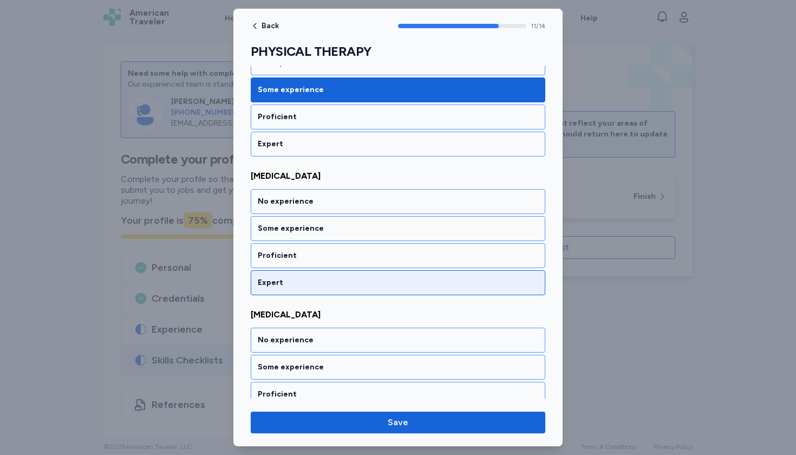
click at [306, 272] on div "Expert" at bounding box center [398, 282] width 295 height 25
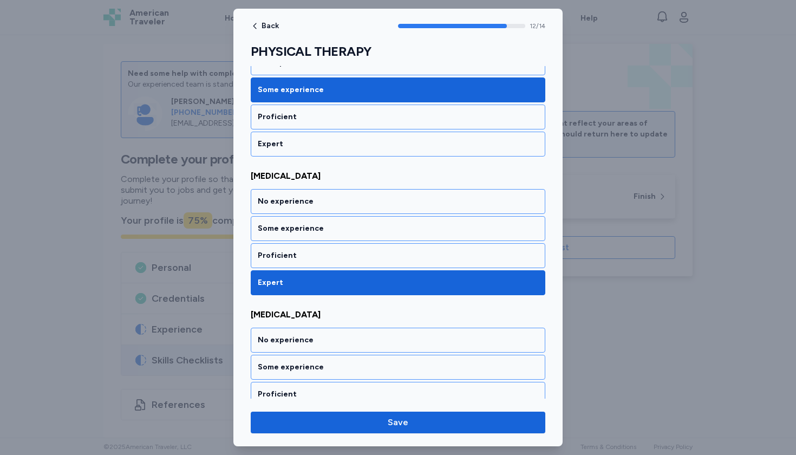
scroll to position [1719, 0]
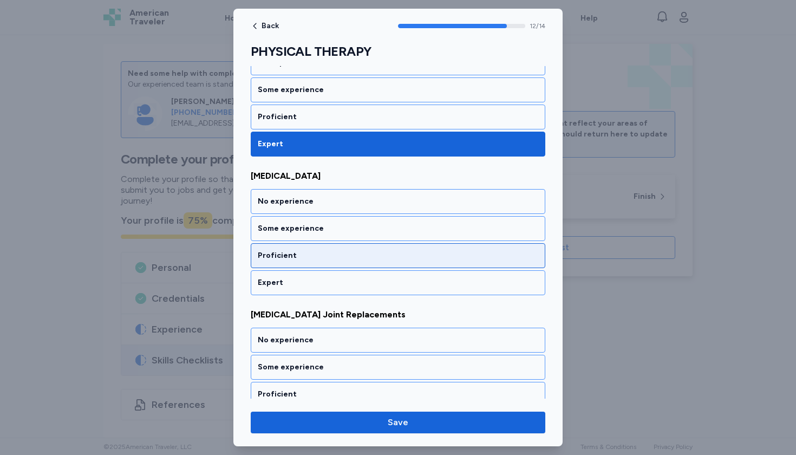
click at [314, 253] on div "Proficient" at bounding box center [398, 255] width 281 height 11
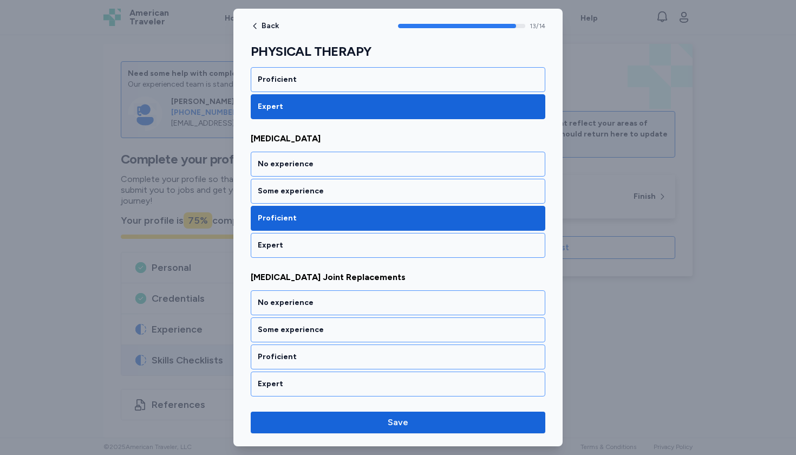
scroll to position [1757, 0]
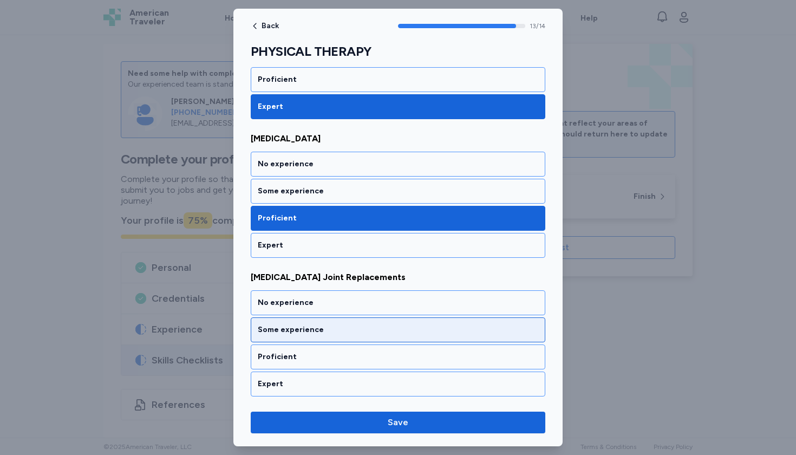
click at [307, 330] on div "Some experience" at bounding box center [398, 329] width 281 height 11
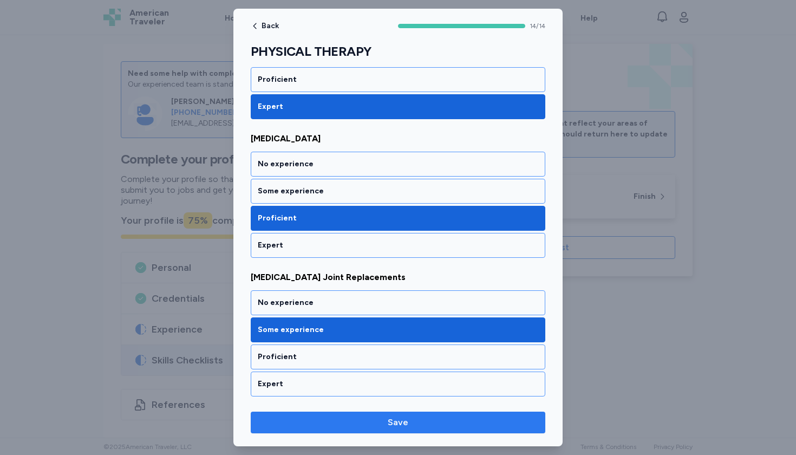
click at [321, 428] on span "Save" at bounding box center [397, 422] width 277 height 13
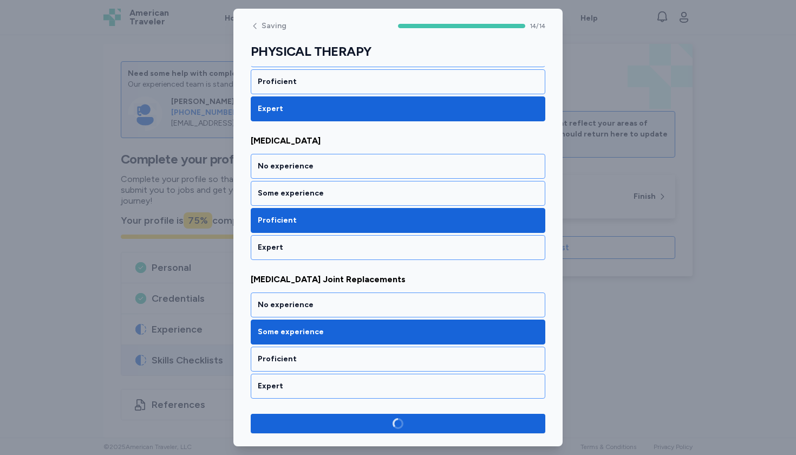
scroll to position [1755, 0]
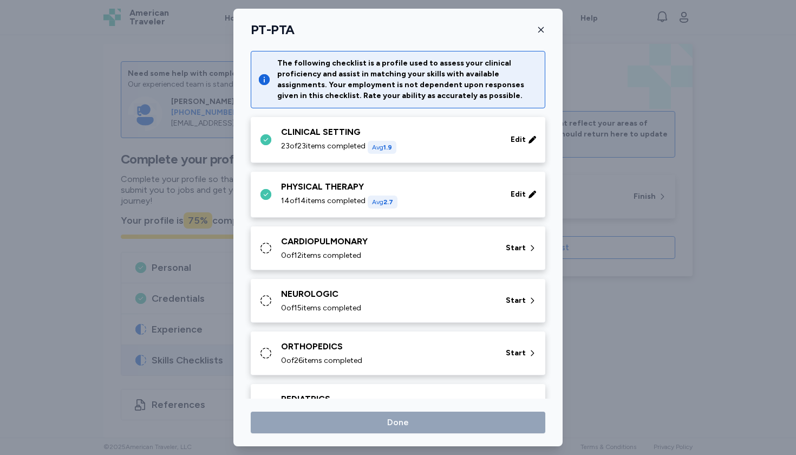
click at [373, 259] on div "0 of 12 items completed" at bounding box center [387, 255] width 212 height 11
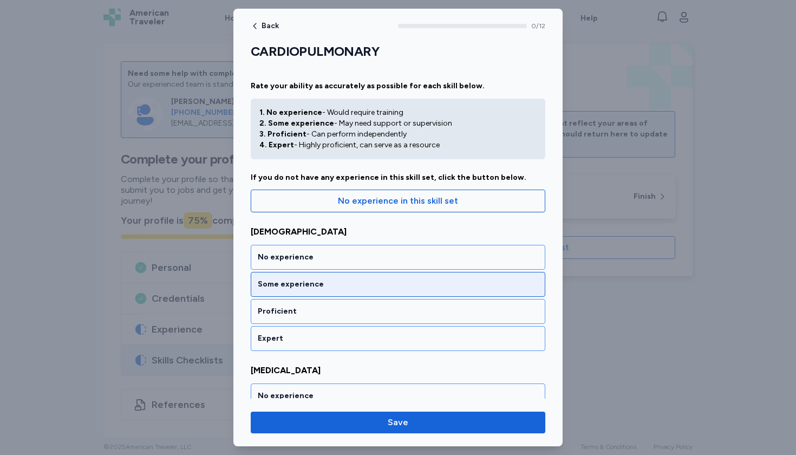
click at [356, 282] on div "Some experience" at bounding box center [398, 284] width 281 height 11
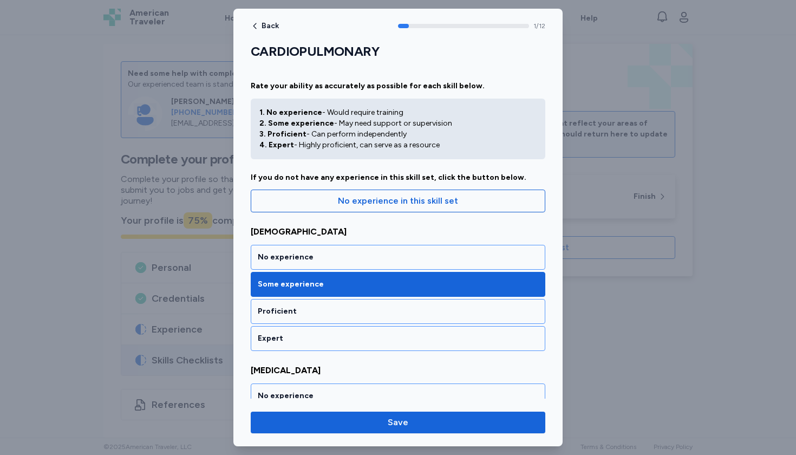
scroll to position [194, 0]
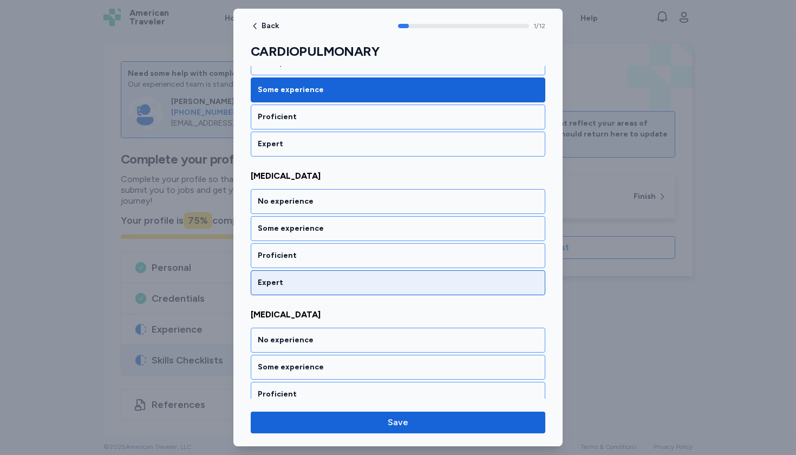
click at [349, 277] on div "Expert" at bounding box center [398, 282] width 295 height 25
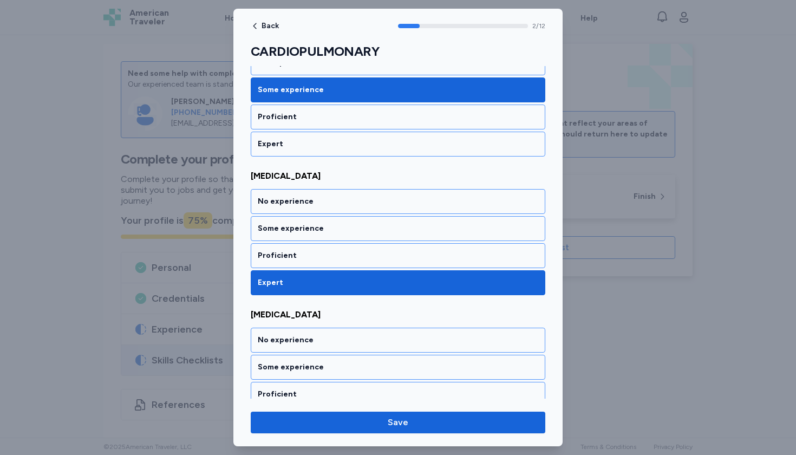
scroll to position [333, 0]
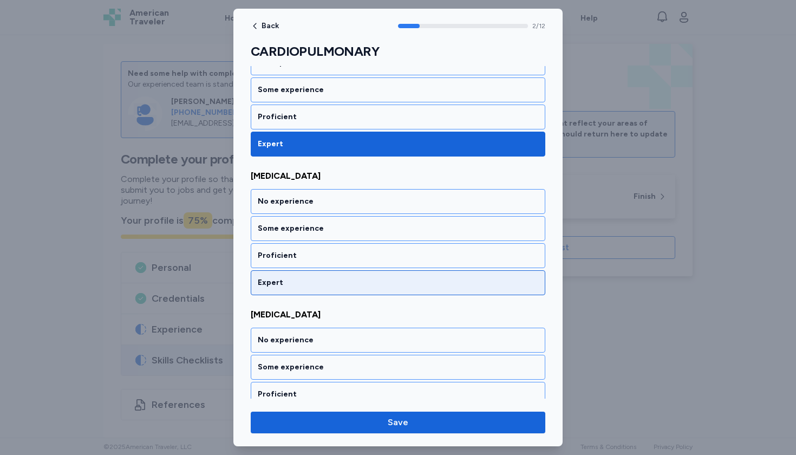
click at [349, 276] on div "Expert" at bounding box center [398, 282] width 295 height 25
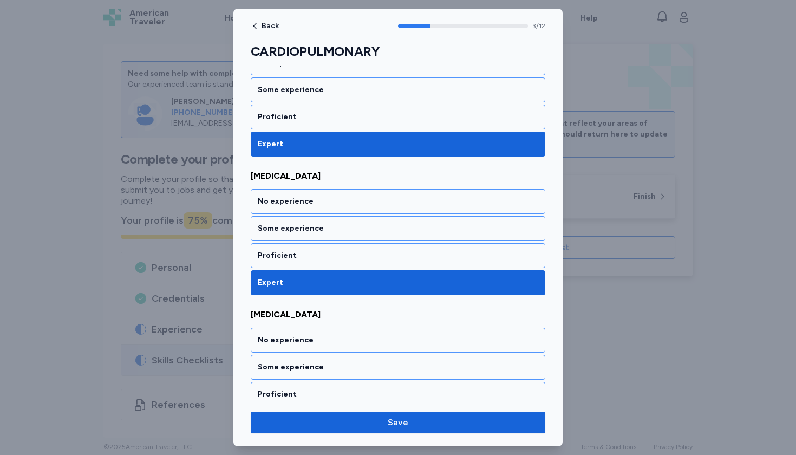
scroll to position [472, 0]
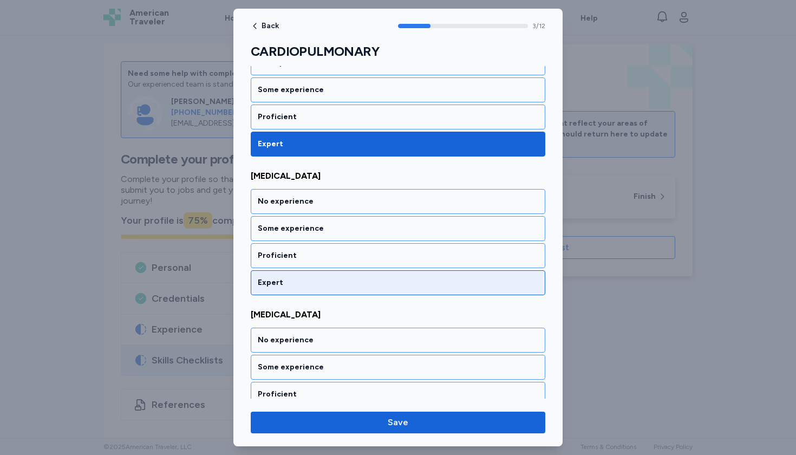
click at [349, 276] on div "Expert" at bounding box center [398, 282] width 295 height 25
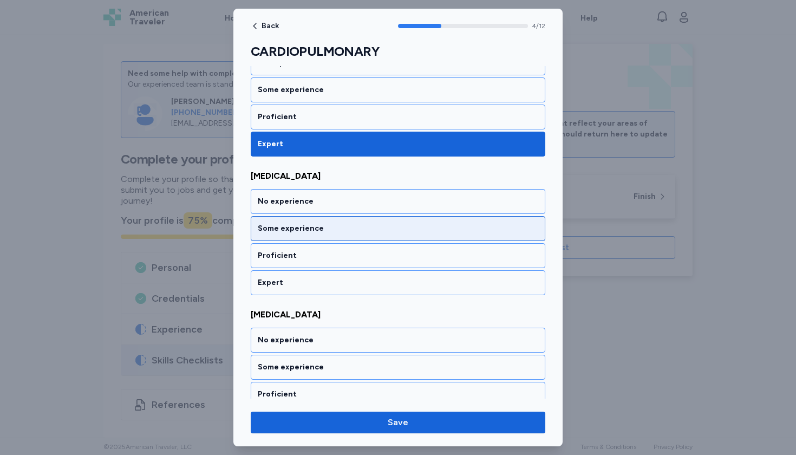
click at [350, 232] on div "Some experience" at bounding box center [398, 228] width 281 height 11
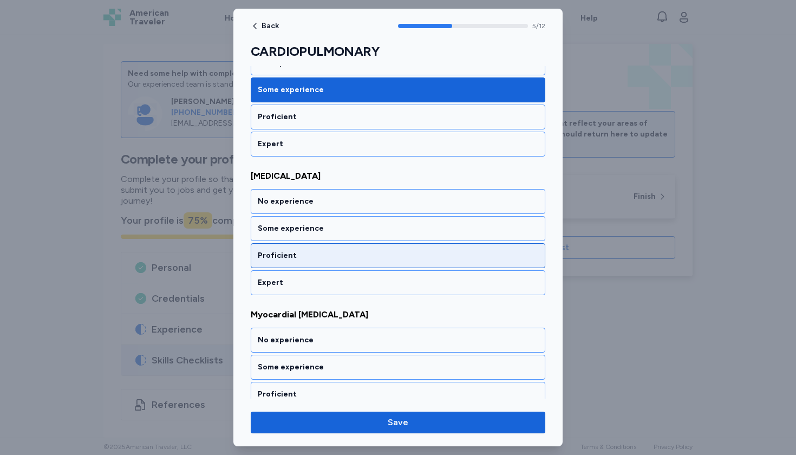
click at [338, 265] on div "Proficient" at bounding box center [398, 255] width 295 height 25
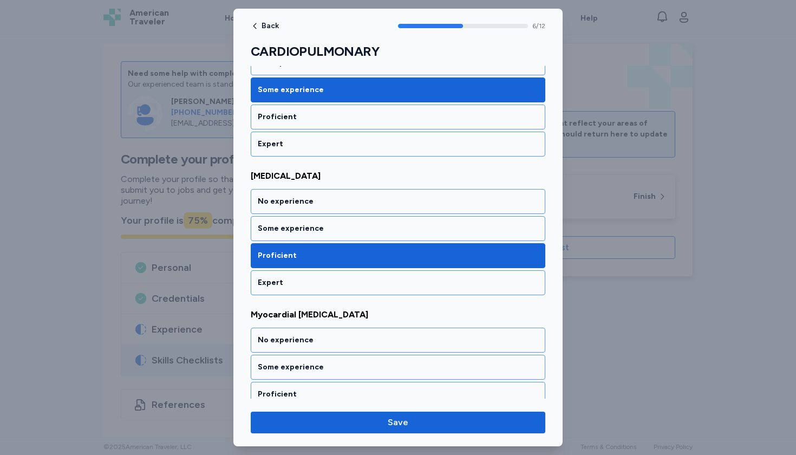
scroll to position [888, 0]
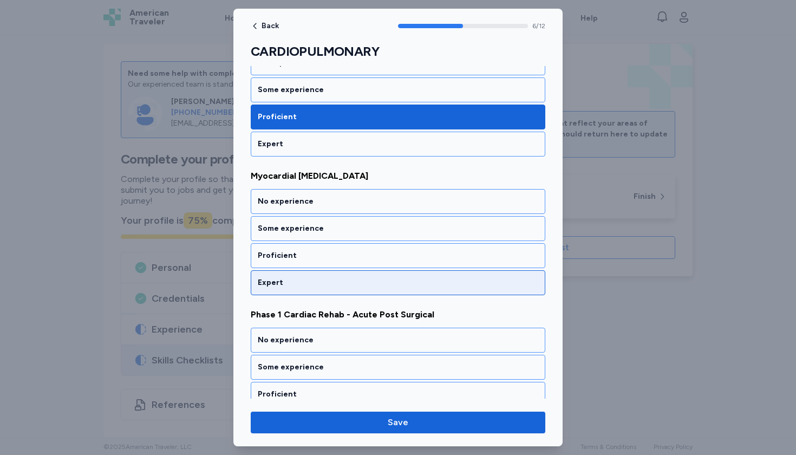
click at [334, 279] on div "Expert" at bounding box center [398, 282] width 281 height 11
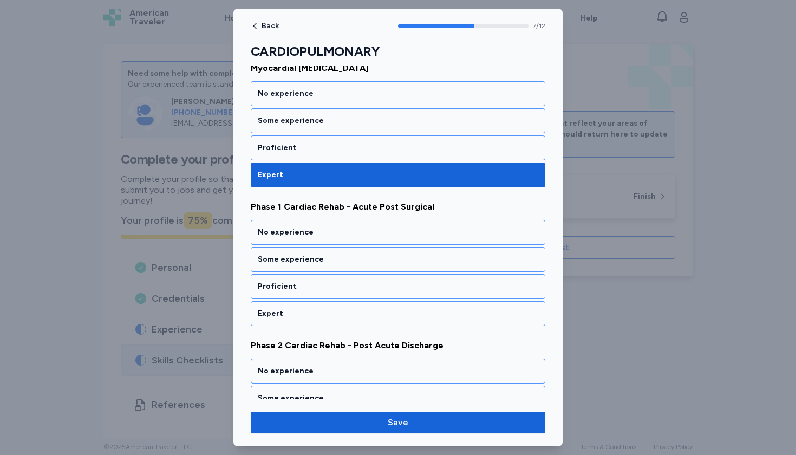
scroll to position [1026, 0]
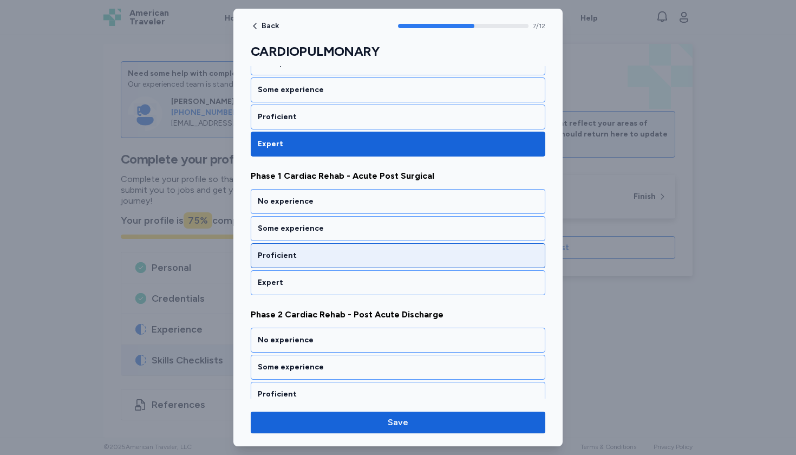
click at [344, 256] on div "Proficient" at bounding box center [398, 255] width 281 height 11
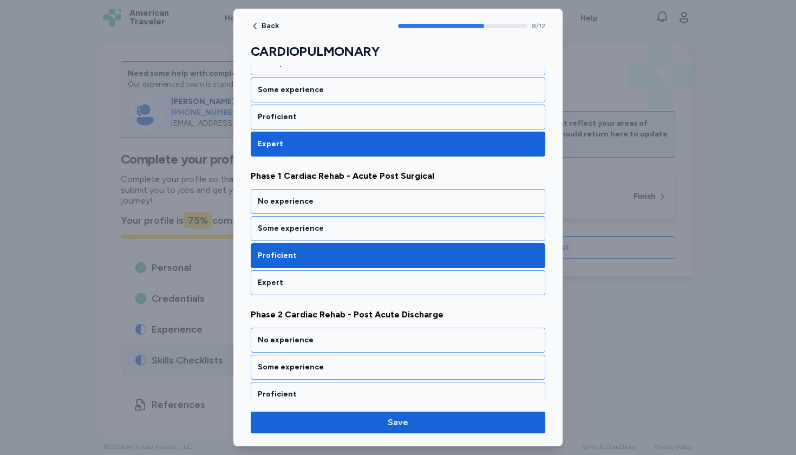
scroll to position [1165, 0]
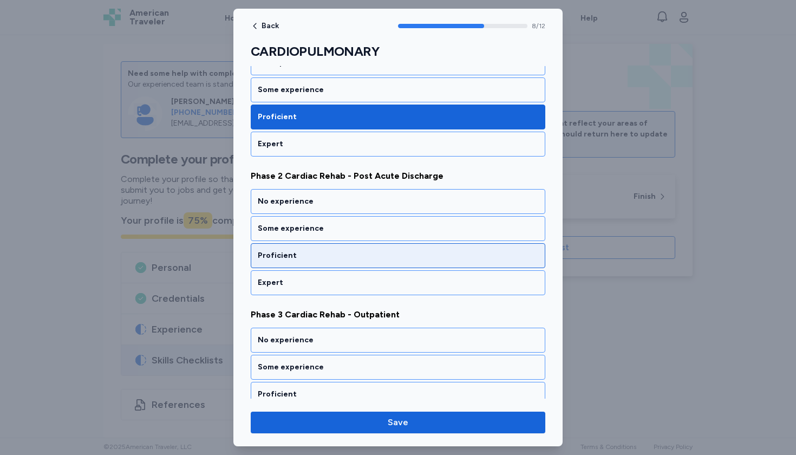
click at [345, 256] on div "Proficient" at bounding box center [398, 255] width 281 height 11
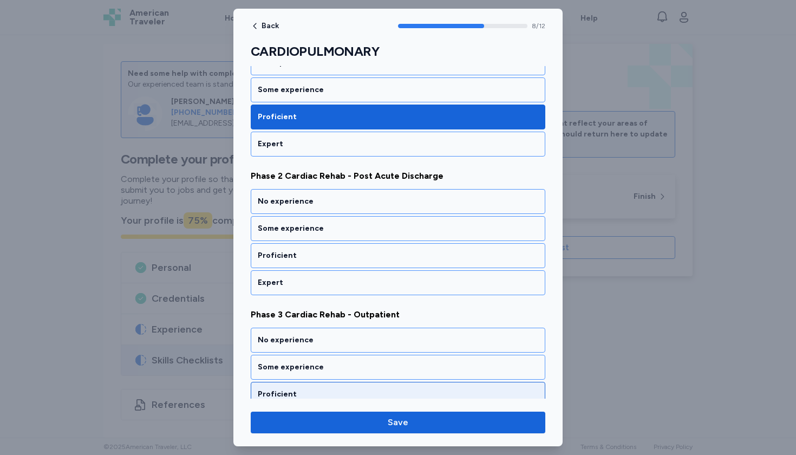
scroll to position [1303, 0]
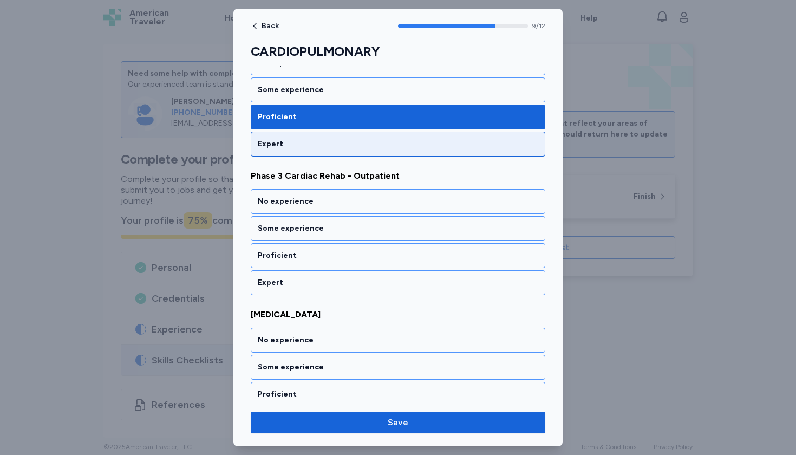
click at [355, 149] on div "Expert" at bounding box center [398, 144] width 281 height 11
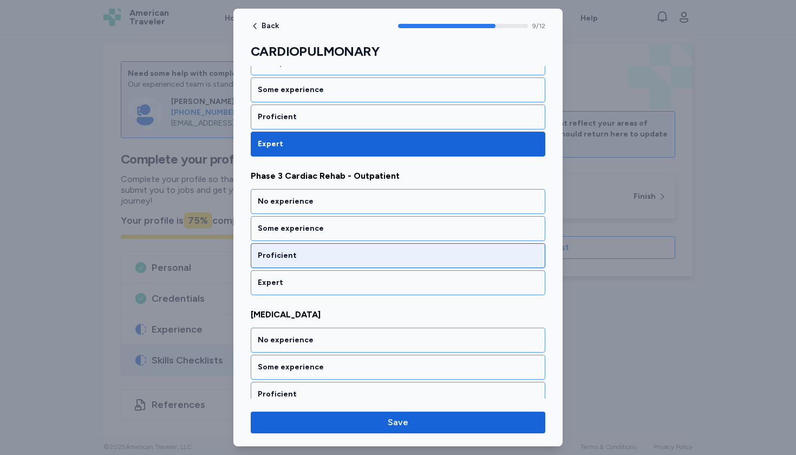
click at [338, 265] on div "Proficient" at bounding box center [398, 255] width 295 height 25
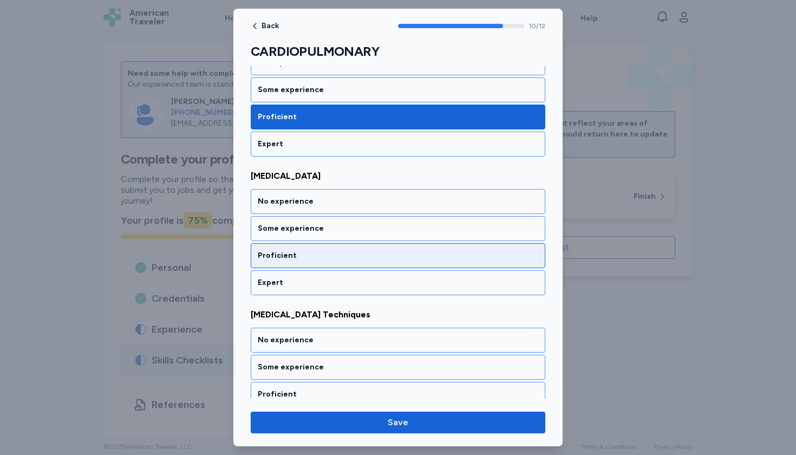
click at [338, 265] on div "Proficient" at bounding box center [398, 255] width 295 height 25
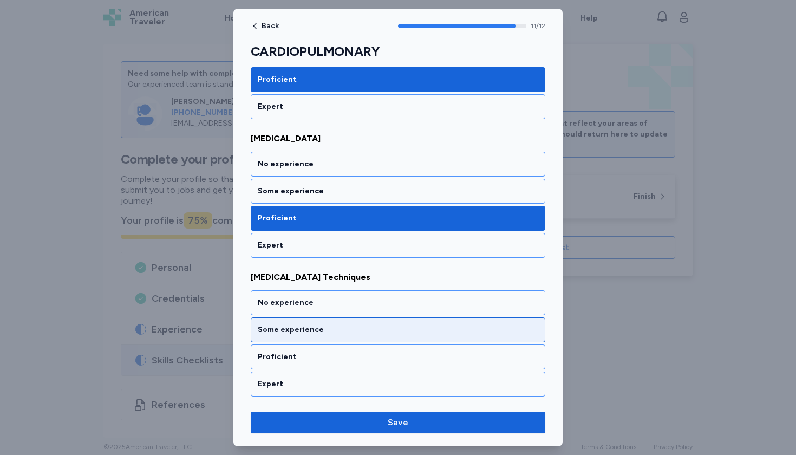
click at [331, 334] on div "Some experience" at bounding box center [398, 329] width 281 height 11
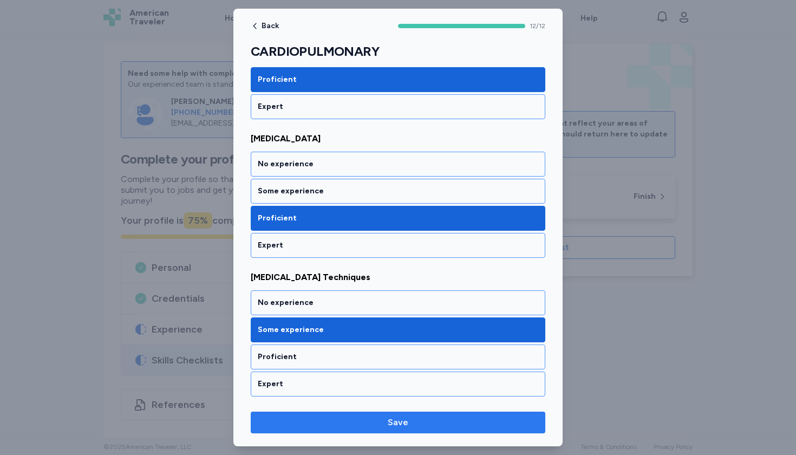
click at [403, 418] on span "Save" at bounding box center [398, 422] width 21 height 13
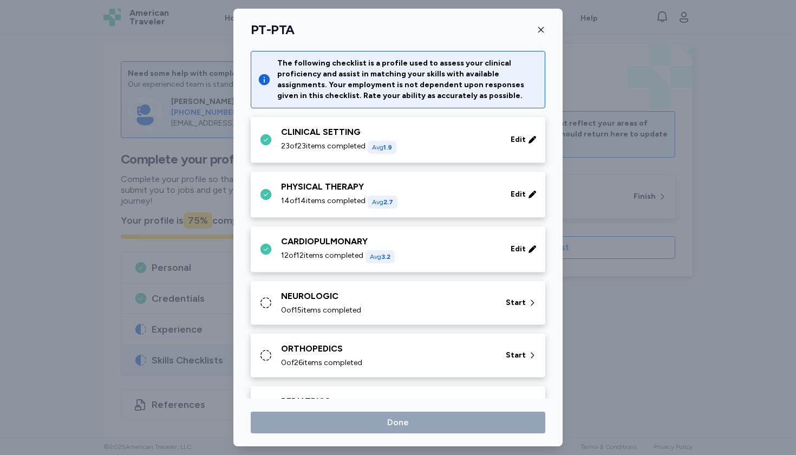
click at [431, 306] on div "0 of 15 items completed" at bounding box center [387, 310] width 212 height 11
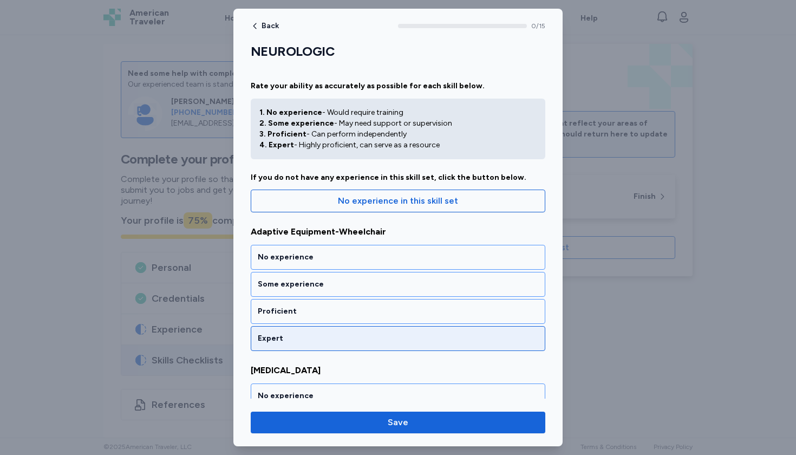
click at [381, 333] on div "Expert" at bounding box center [398, 338] width 281 height 11
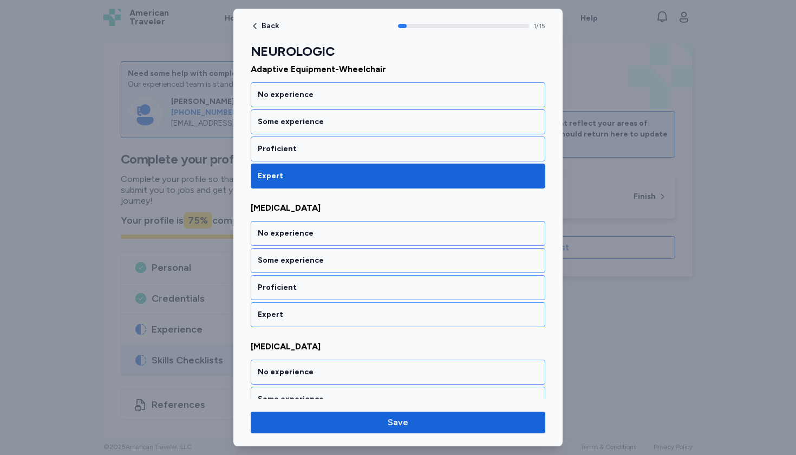
scroll to position [194, 0]
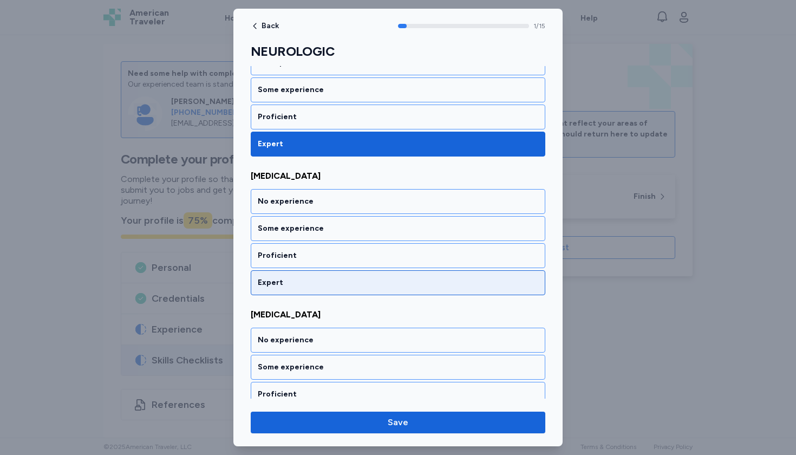
click at [363, 279] on div "Expert" at bounding box center [398, 282] width 281 height 11
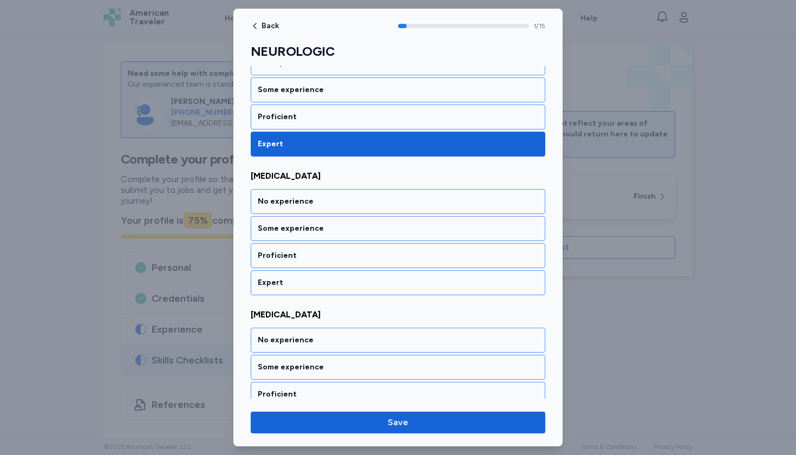
scroll to position [333, 0]
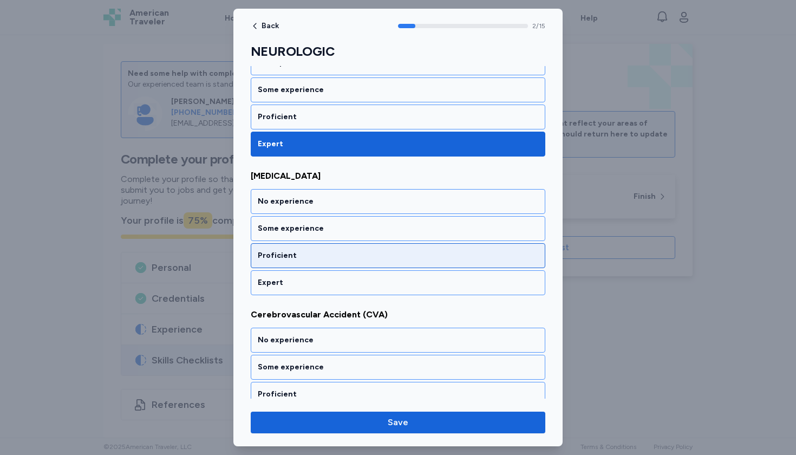
click at [356, 247] on div "Proficient" at bounding box center [398, 255] width 295 height 25
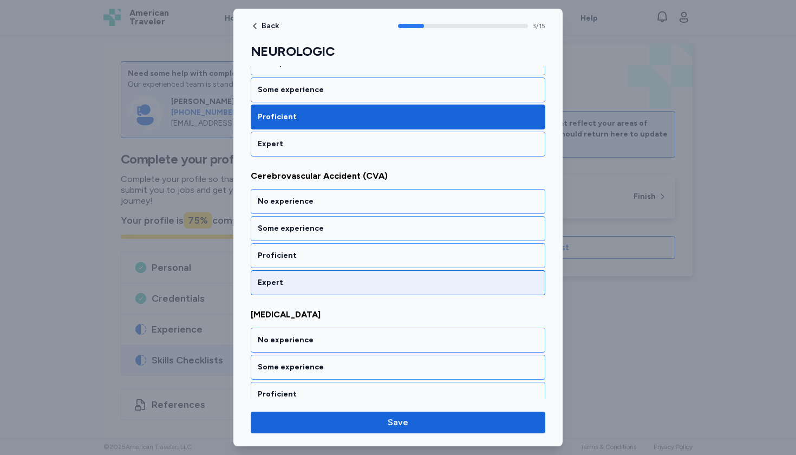
click at [357, 283] on div "Expert" at bounding box center [398, 282] width 281 height 11
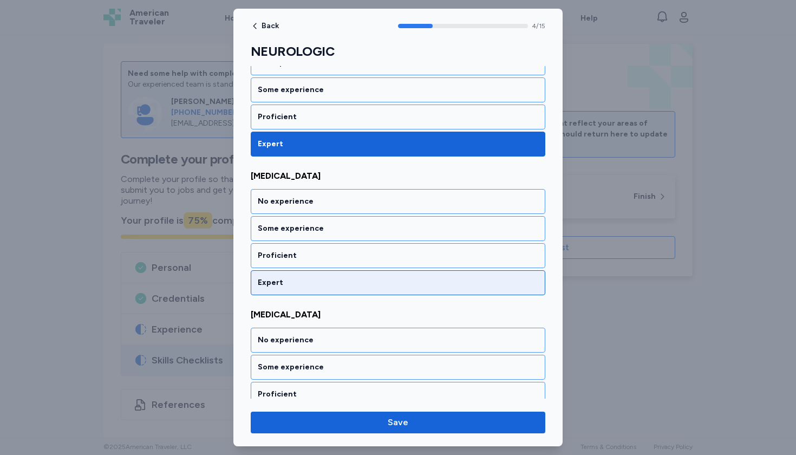
click at [351, 284] on div "Expert" at bounding box center [398, 282] width 281 height 11
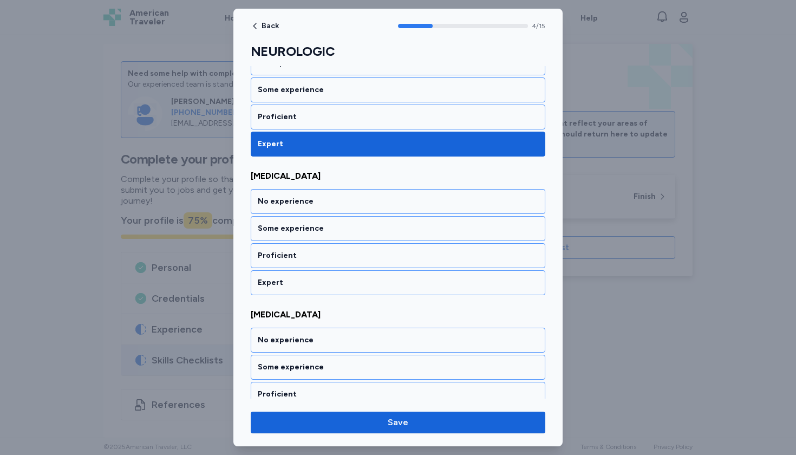
scroll to position [749, 0]
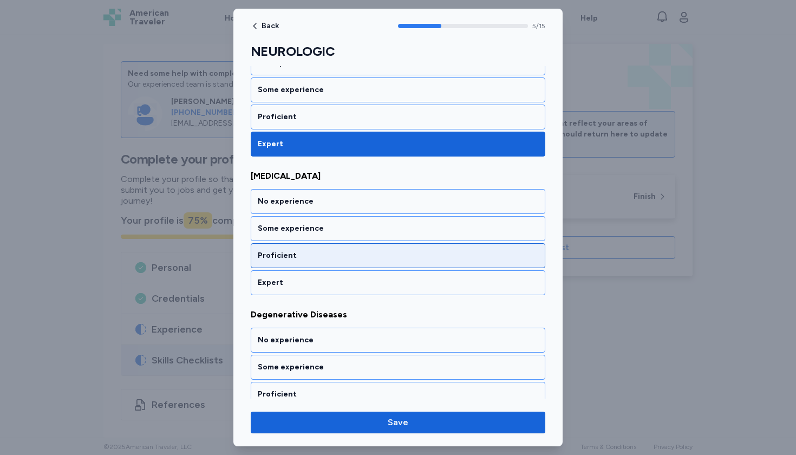
click at [351, 264] on div "Proficient" at bounding box center [398, 255] width 295 height 25
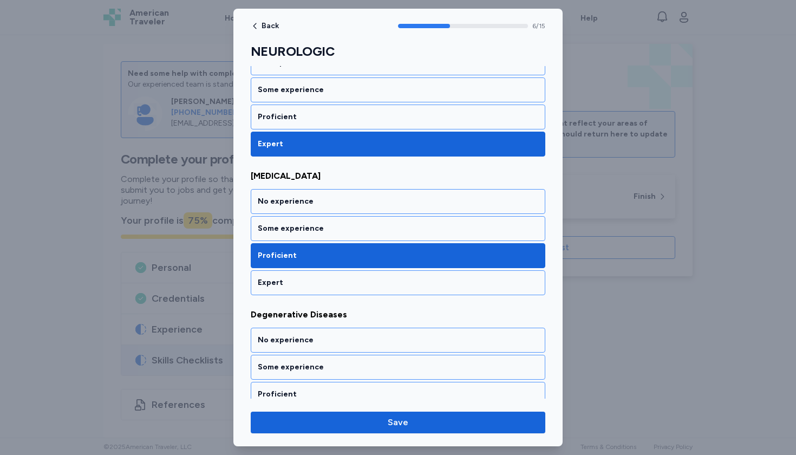
scroll to position [888, 0]
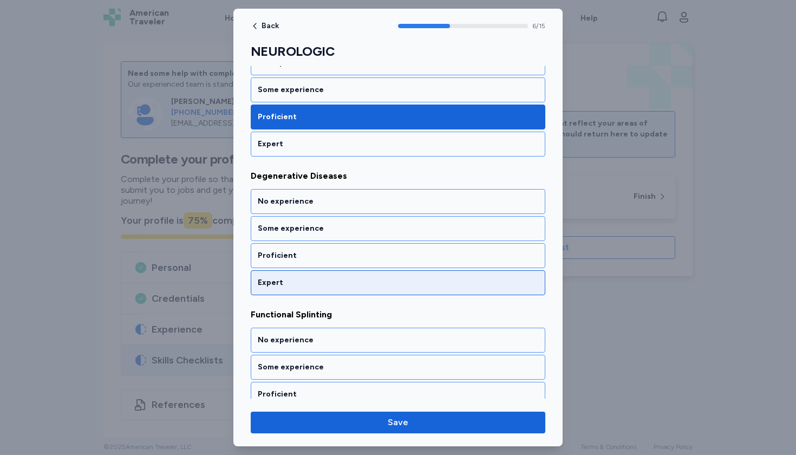
click at [351, 275] on div "Expert" at bounding box center [398, 282] width 295 height 25
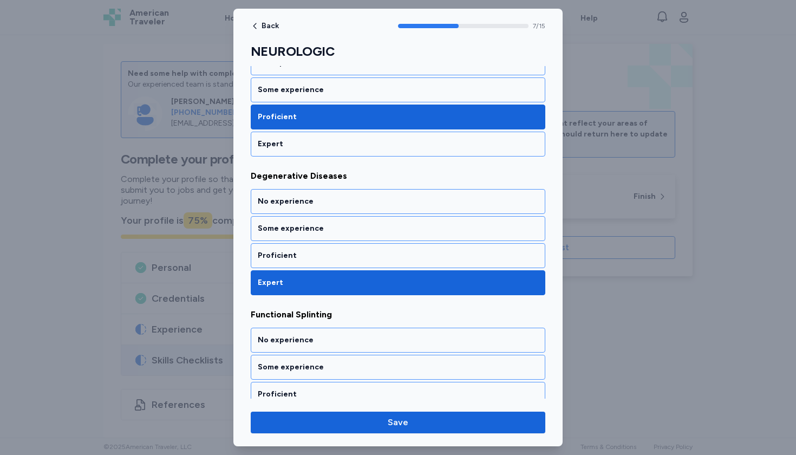
scroll to position [1026, 0]
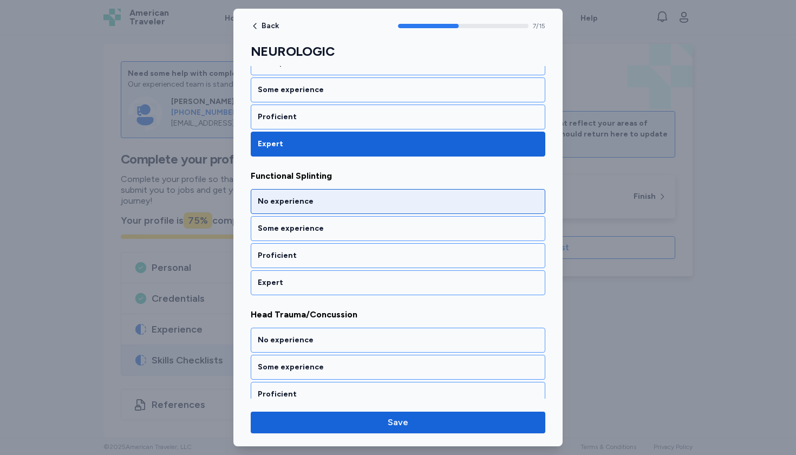
click at [347, 198] on div "No experience" at bounding box center [398, 201] width 281 height 11
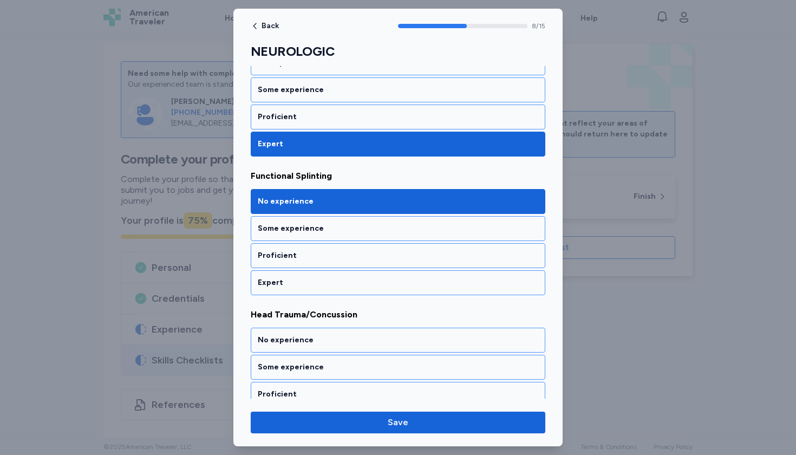
scroll to position [1165, 0]
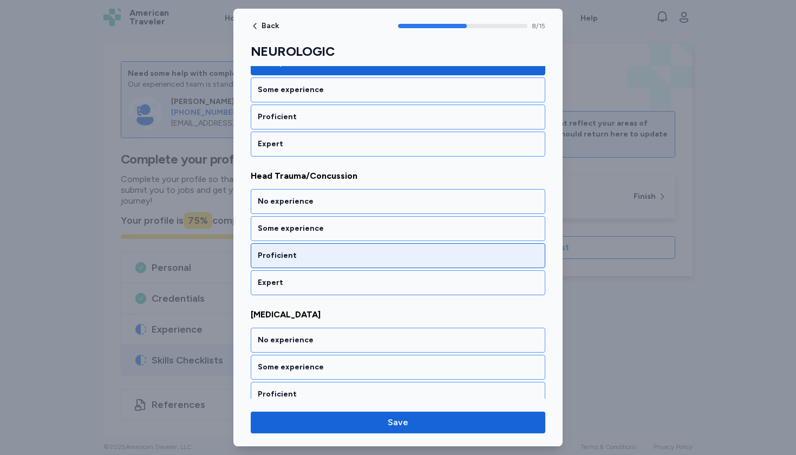
click at [334, 263] on div "Proficient" at bounding box center [398, 255] width 295 height 25
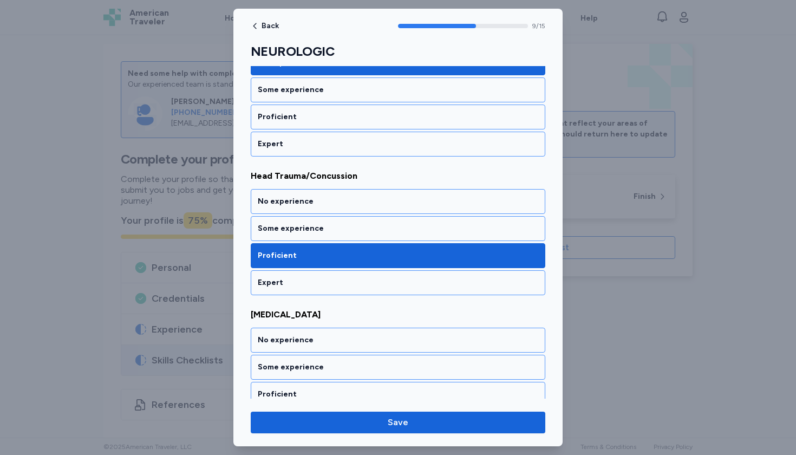
scroll to position [1303, 0]
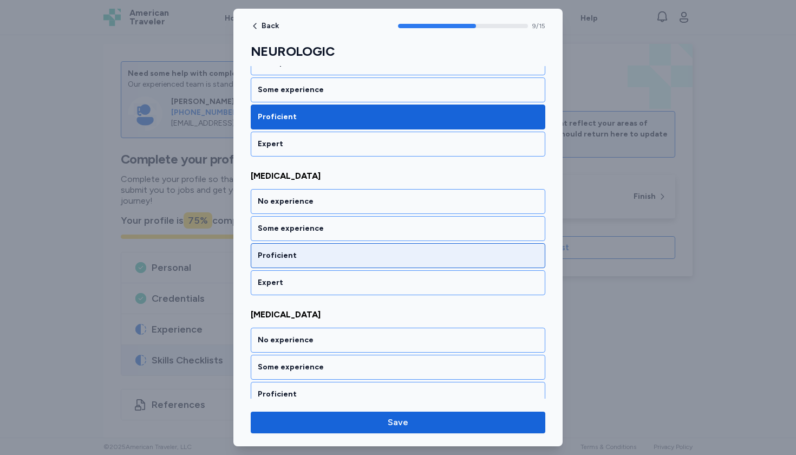
click at [329, 262] on div "Proficient" at bounding box center [398, 255] width 295 height 25
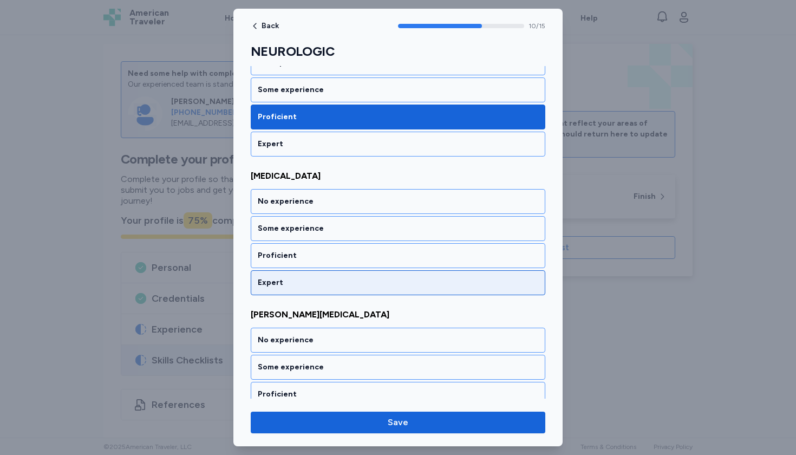
click at [323, 279] on div "Expert" at bounding box center [398, 282] width 281 height 11
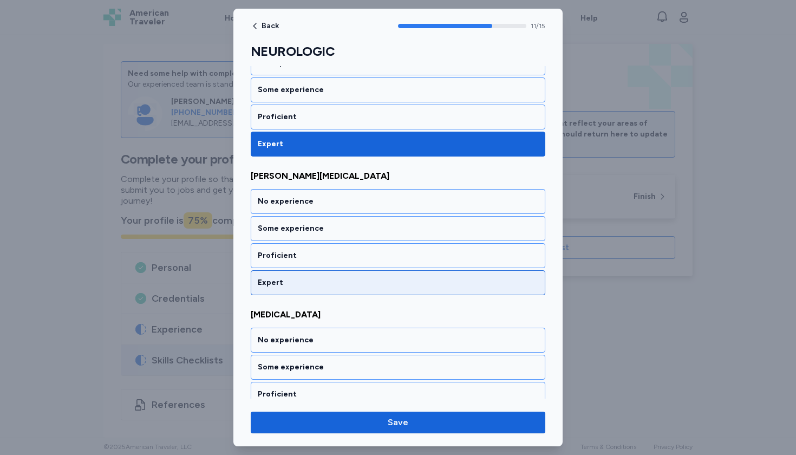
click at [318, 292] on div "Expert" at bounding box center [398, 282] width 295 height 25
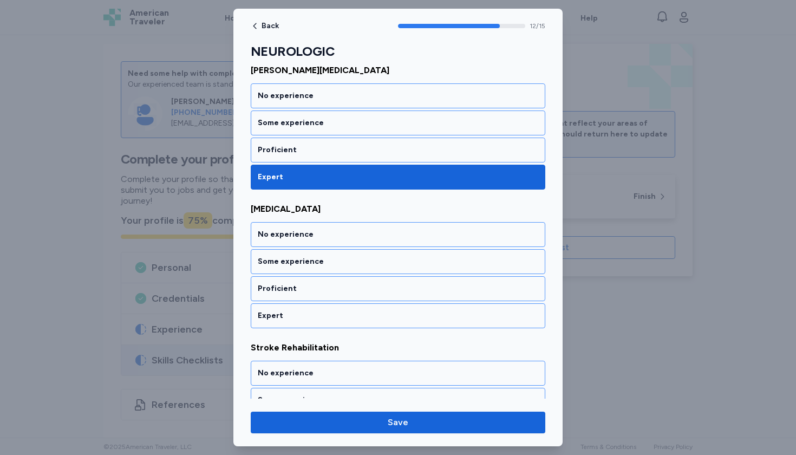
scroll to position [1719, 0]
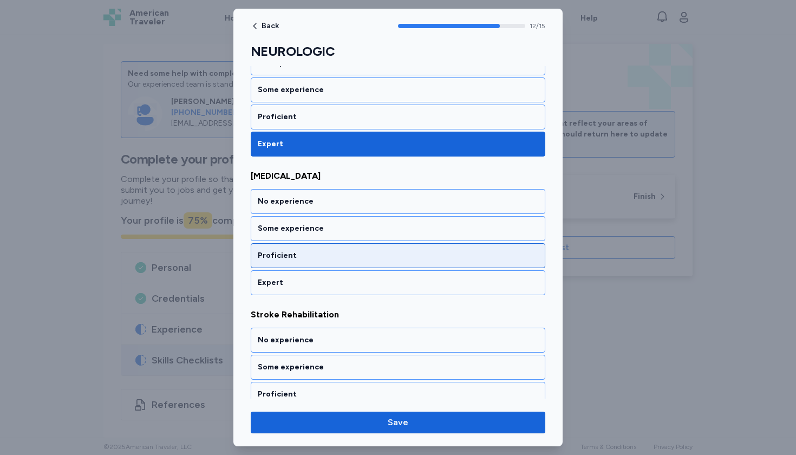
click at [316, 256] on div "Proficient" at bounding box center [398, 255] width 281 height 11
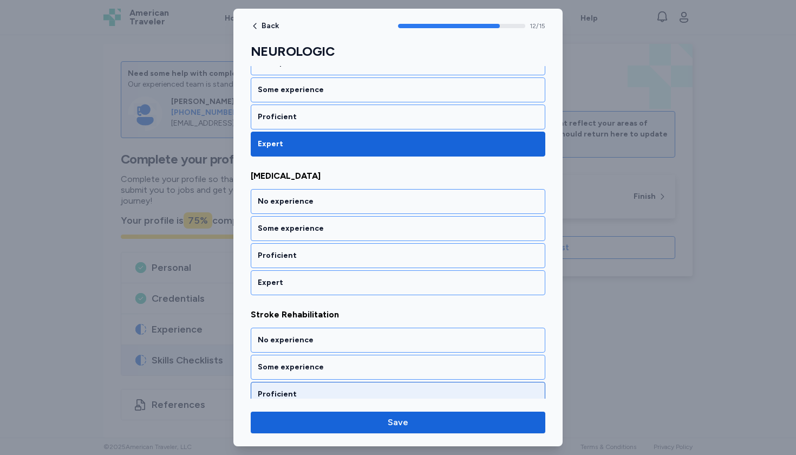
scroll to position [1858, 0]
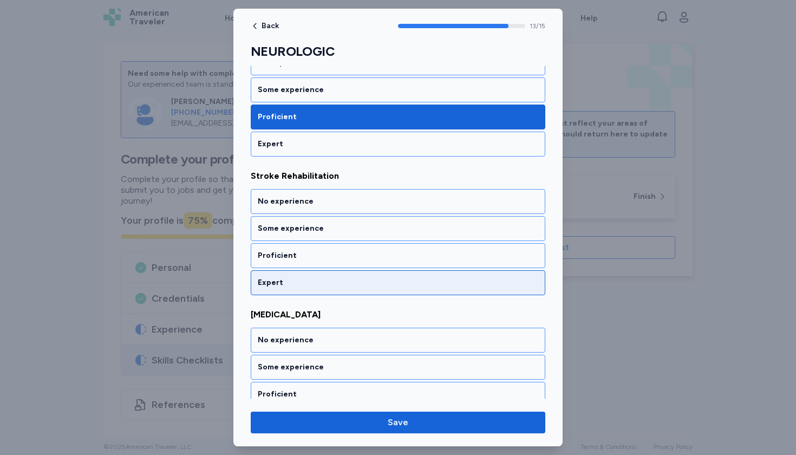
click at [316, 283] on div "Expert" at bounding box center [398, 282] width 281 height 11
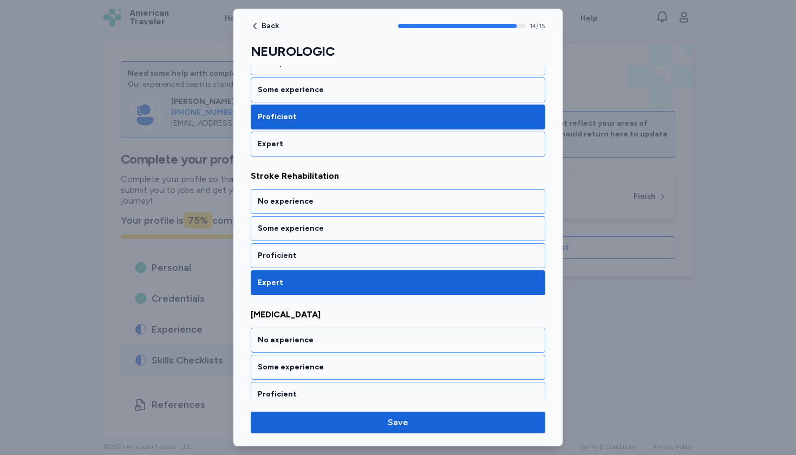
scroll to position [1895, 0]
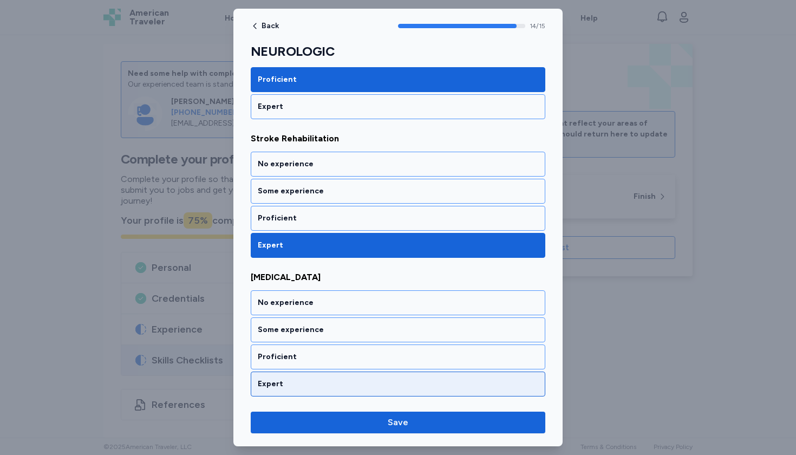
click at [302, 388] on div "Expert" at bounding box center [398, 384] width 281 height 11
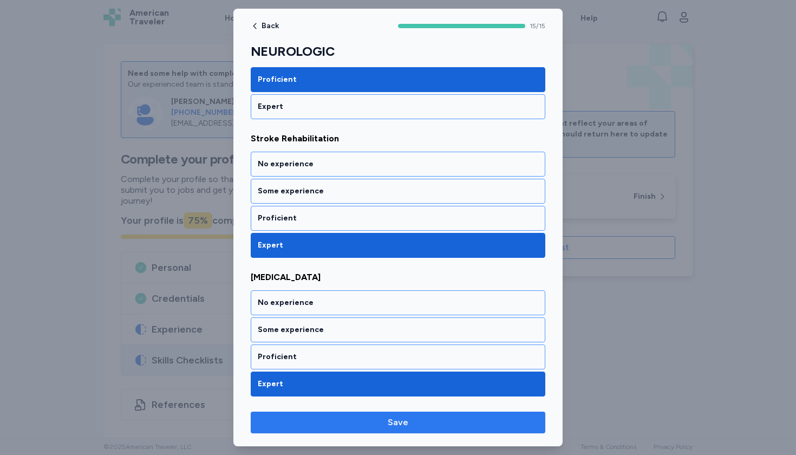
click at [334, 420] on span "Save" at bounding box center [397, 422] width 277 height 13
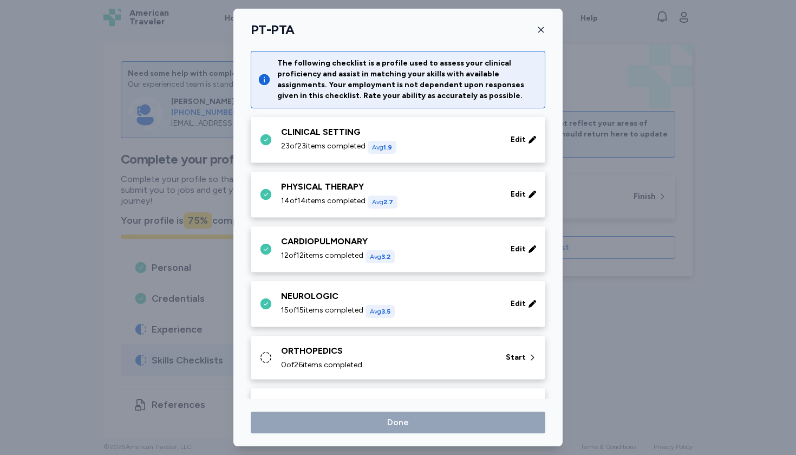
click at [362, 367] on span "0 of 26 items completed" at bounding box center [321, 365] width 81 height 11
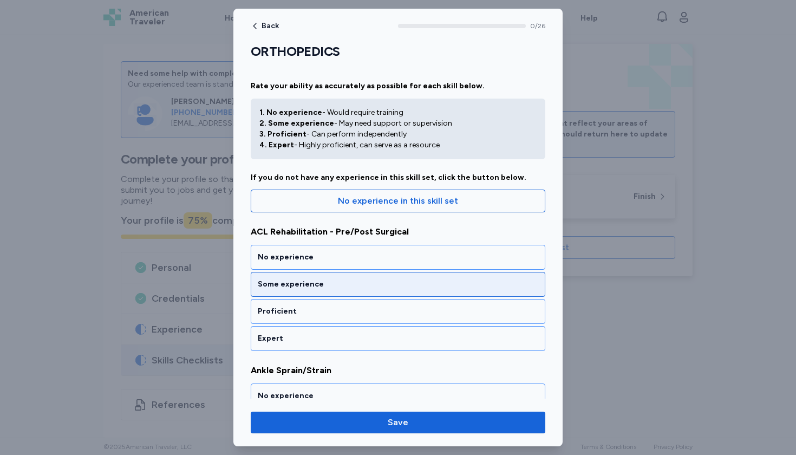
click at [320, 283] on div "Some experience" at bounding box center [398, 284] width 281 height 11
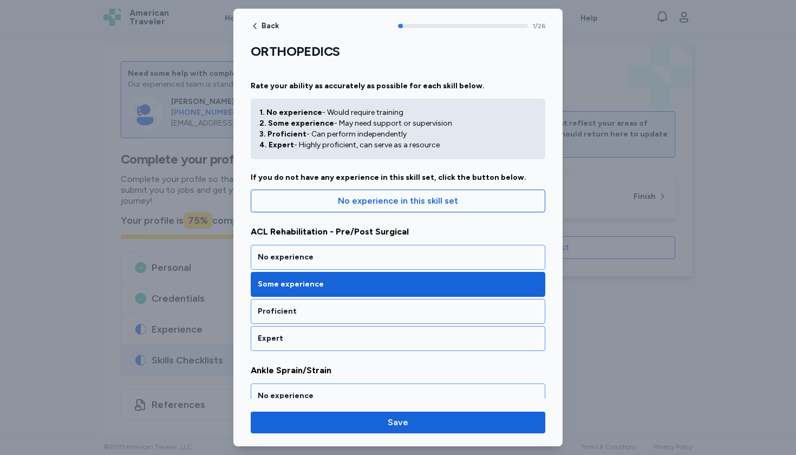
scroll to position [194, 0]
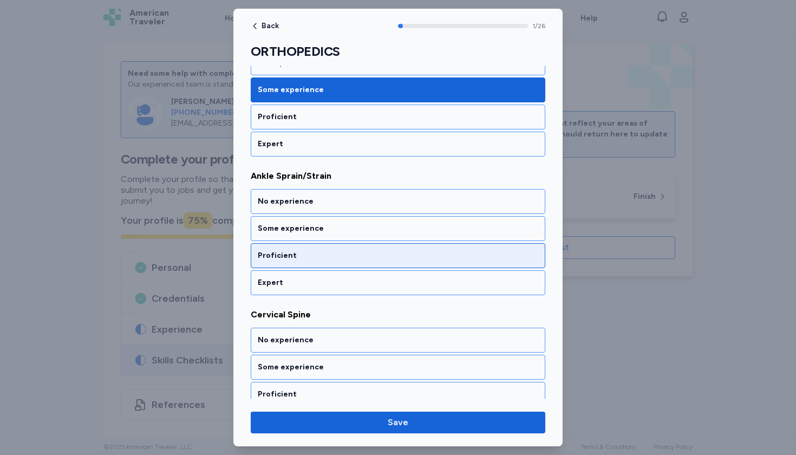
click at [310, 246] on div "Proficient" at bounding box center [398, 255] width 295 height 25
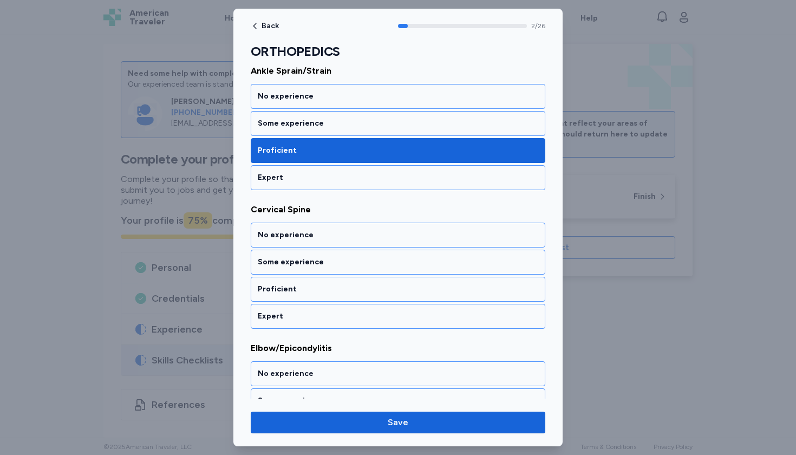
scroll to position [333, 0]
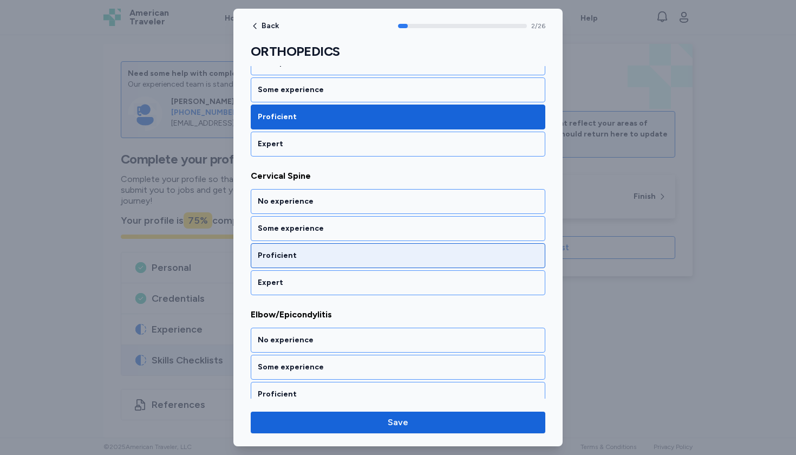
click at [303, 263] on div "Proficient" at bounding box center [398, 255] width 295 height 25
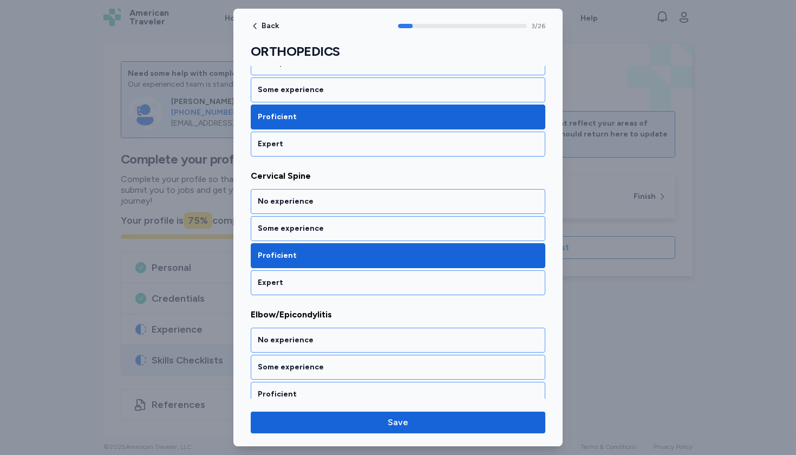
scroll to position [472, 0]
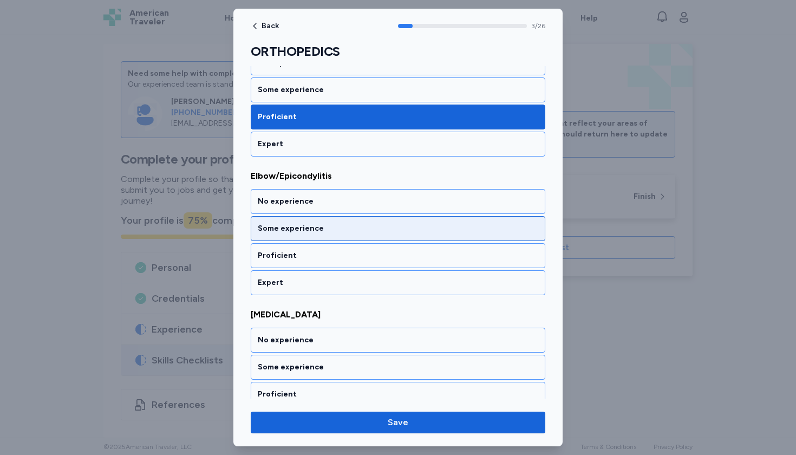
click at [296, 226] on div "Some experience" at bounding box center [398, 228] width 281 height 11
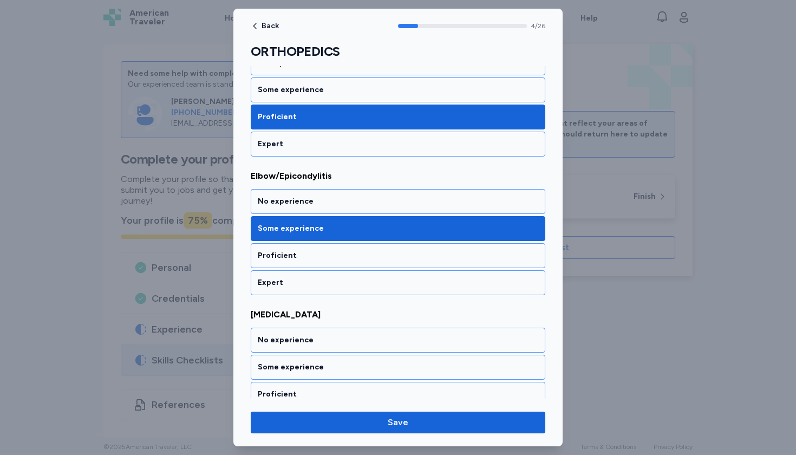
scroll to position [610, 0]
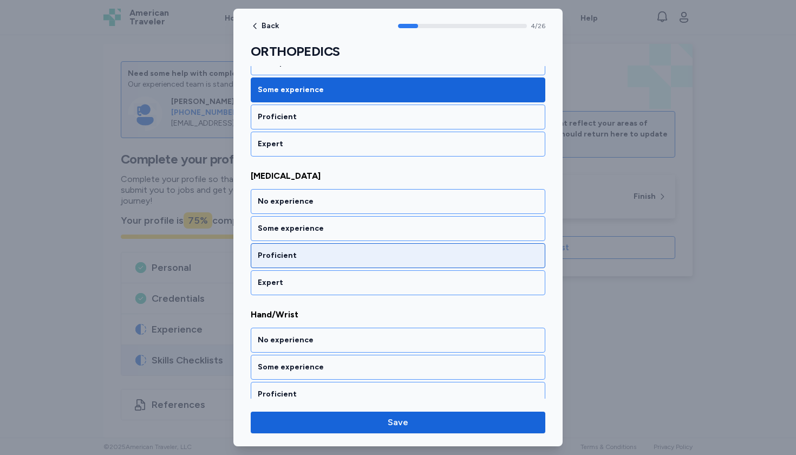
click at [286, 258] on div "Proficient" at bounding box center [398, 255] width 281 height 11
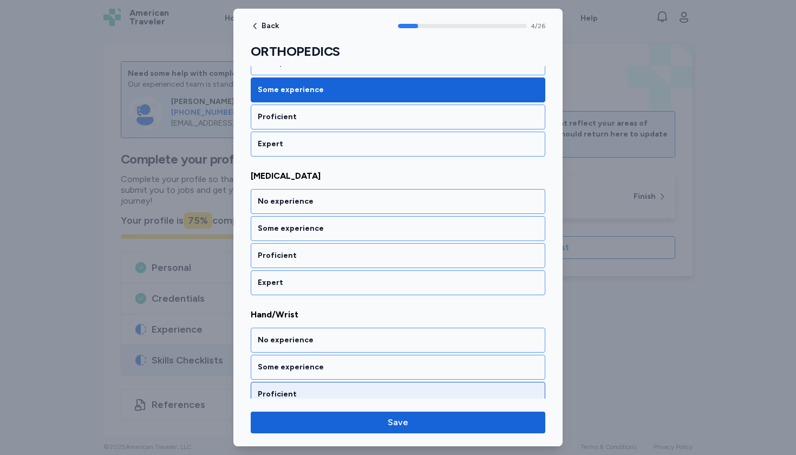
scroll to position [749, 0]
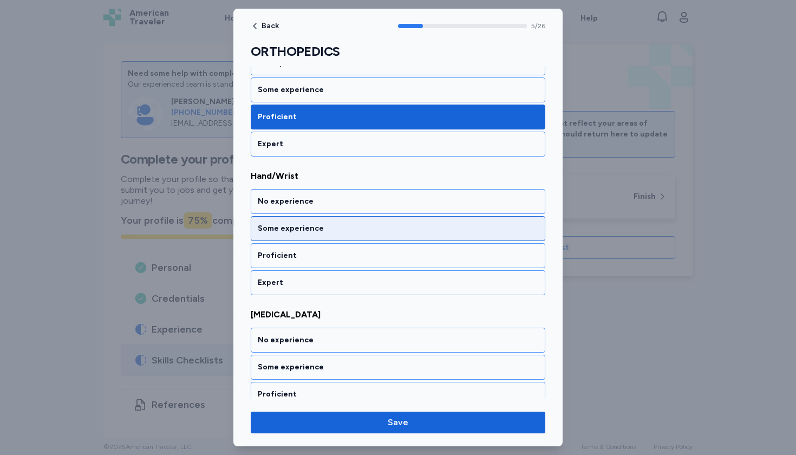
click at [288, 224] on div "Some experience" at bounding box center [398, 228] width 281 height 11
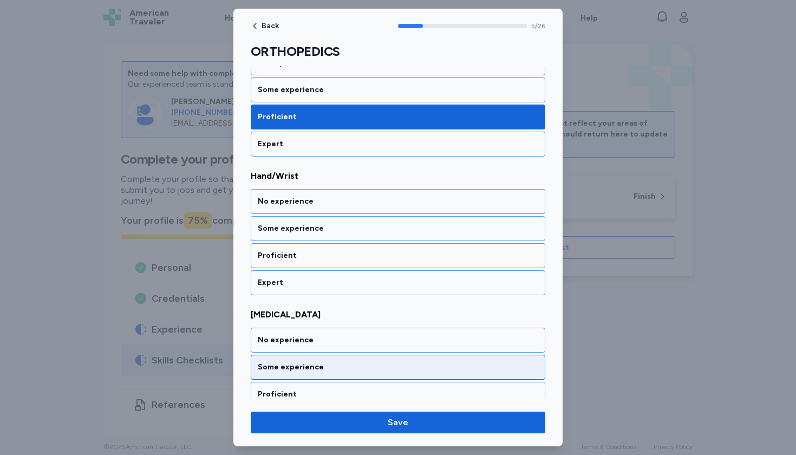
scroll to position [888, 0]
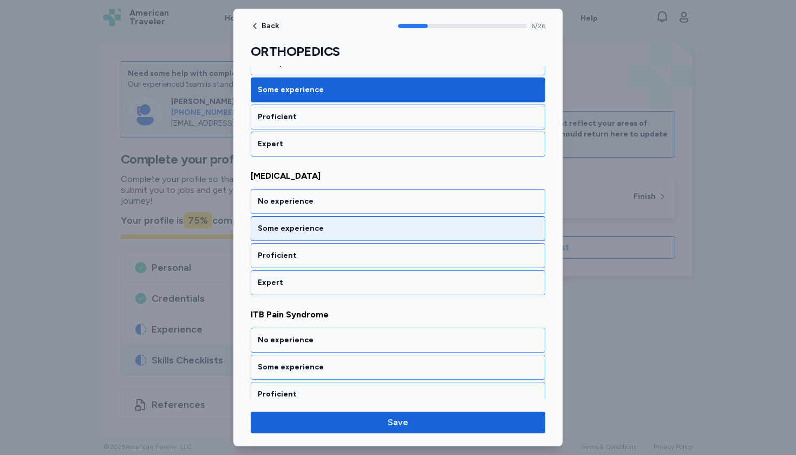
click at [288, 224] on div "Some experience" at bounding box center [398, 228] width 281 height 11
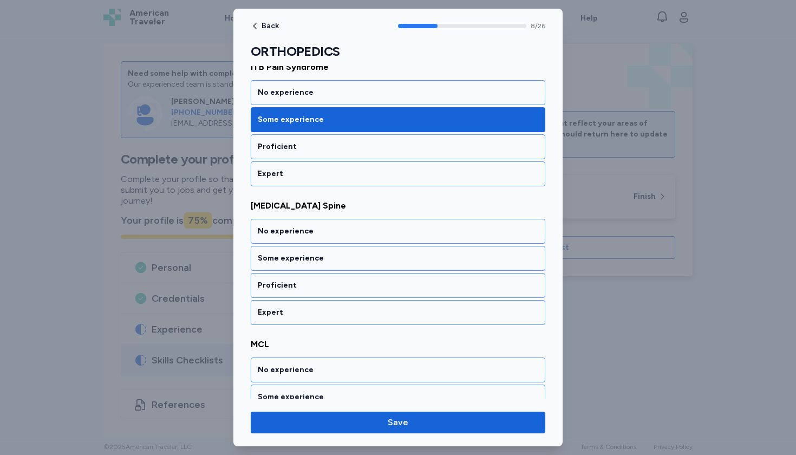
scroll to position [1165, 0]
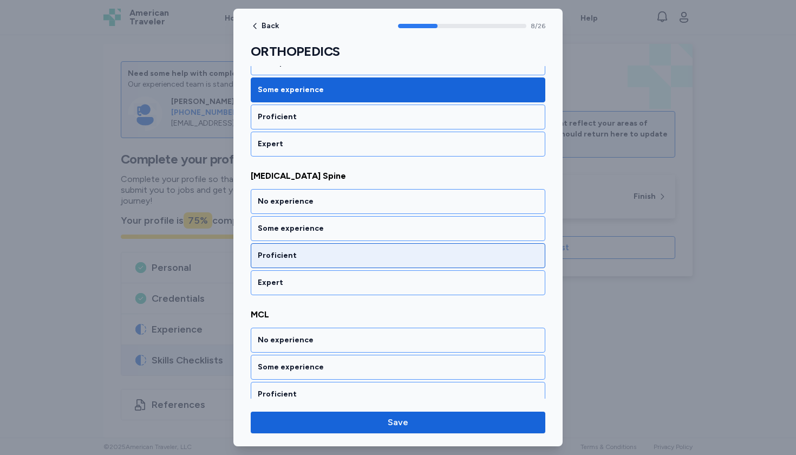
click at [284, 249] on div "Proficient" at bounding box center [398, 255] width 295 height 25
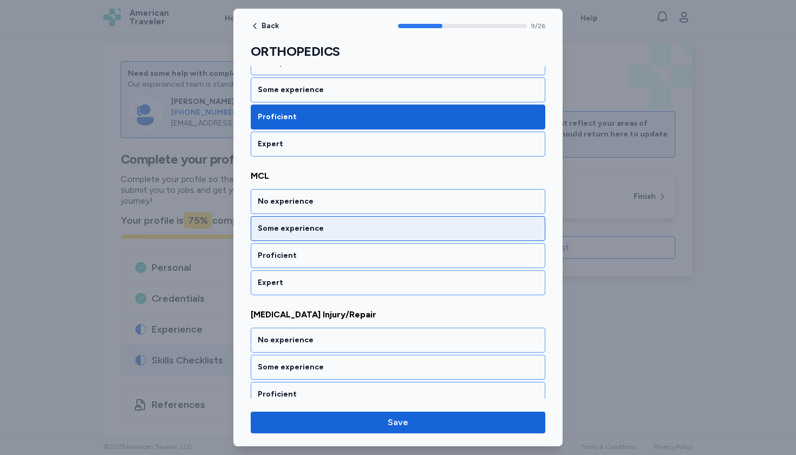
click at [285, 231] on div "Some experience" at bounding box center [398, 228] width 281 height 11
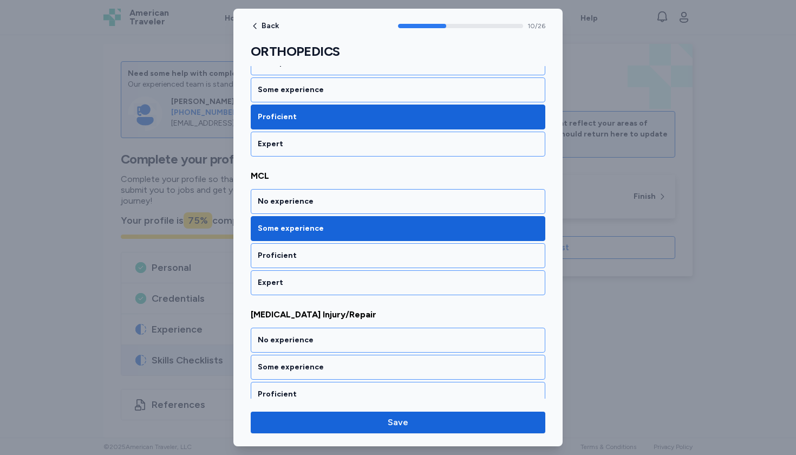
scroll to position [1442, 0]
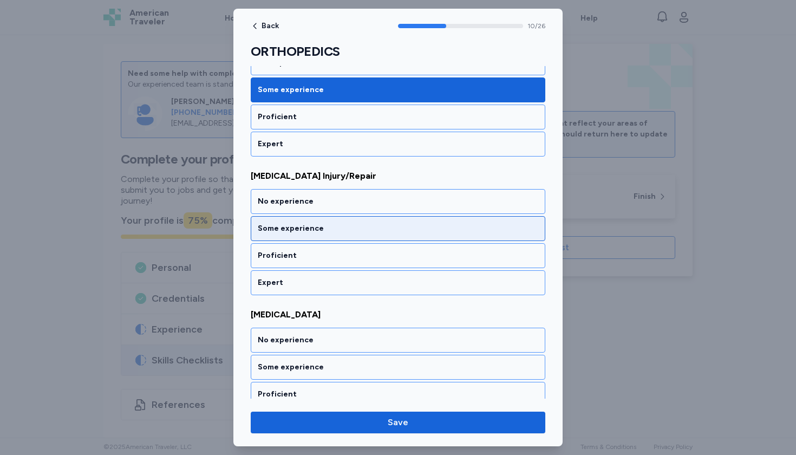
click at [285, 231] on div "Some experience" at bounding box center [398, 228] width 281 height 11
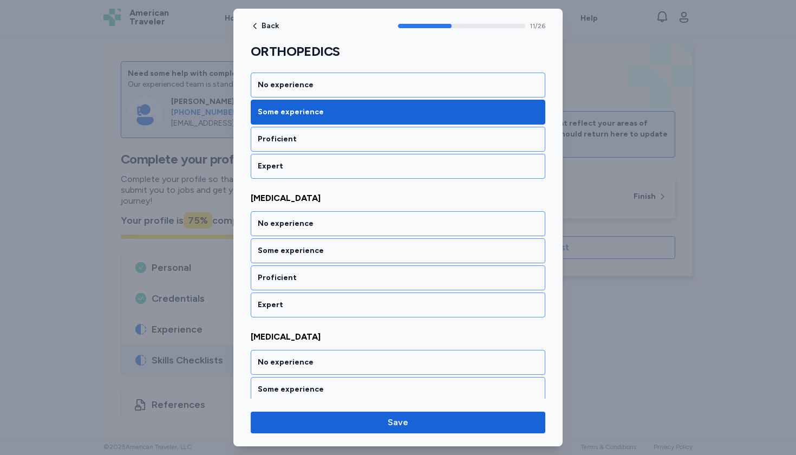
scroll to position [1581, 0]
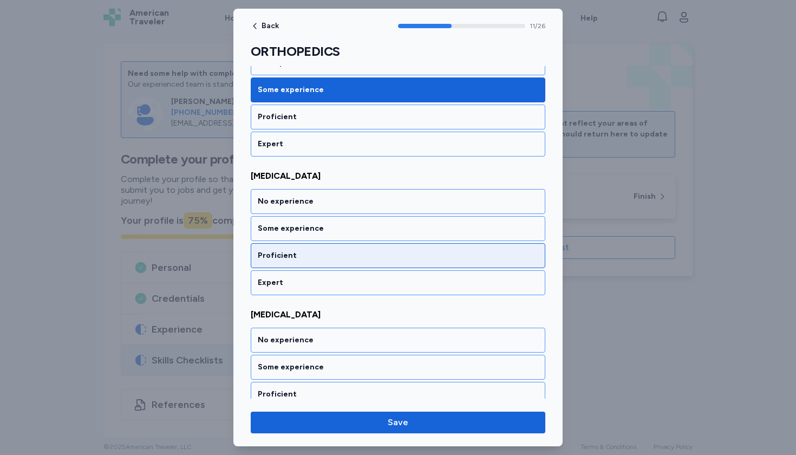
click at [279, 260] on div "Proficient" at bounding box center [398, 255] width 281 height 11
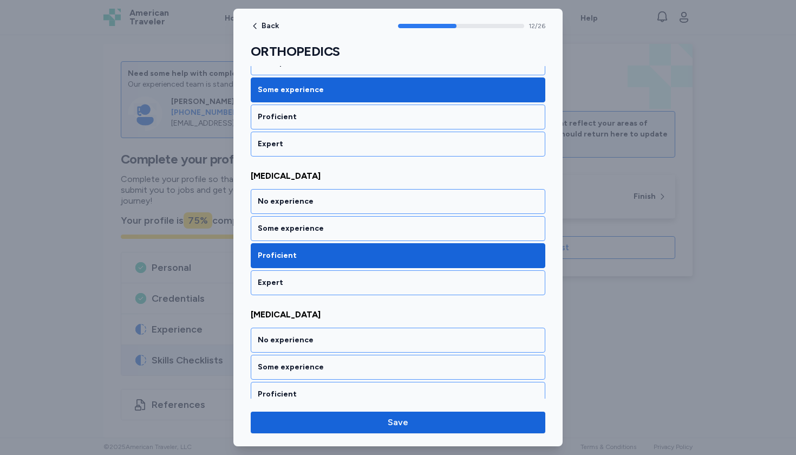
scroll to position [1719, 0]
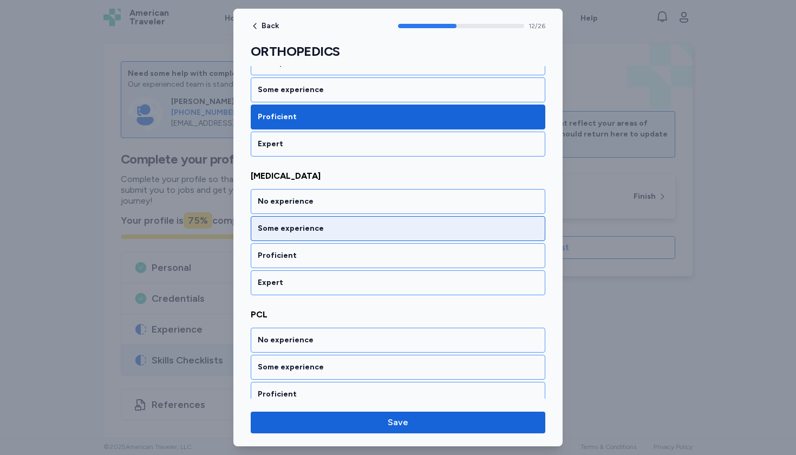
click at [287, 233] on div "Some experience" at bounding box center [398, 228] width 281 height 11
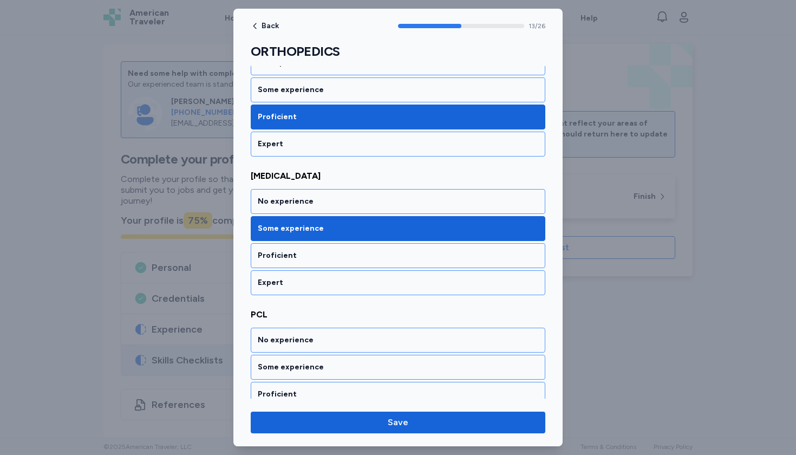
scroll to position [1858, 0]
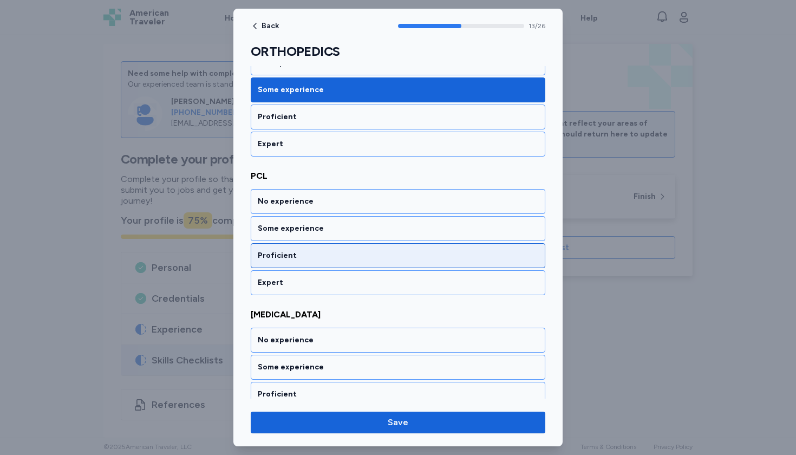
click at [285, 250] on div "Proficient" at bounding box center [398, 255] width 295 height 25
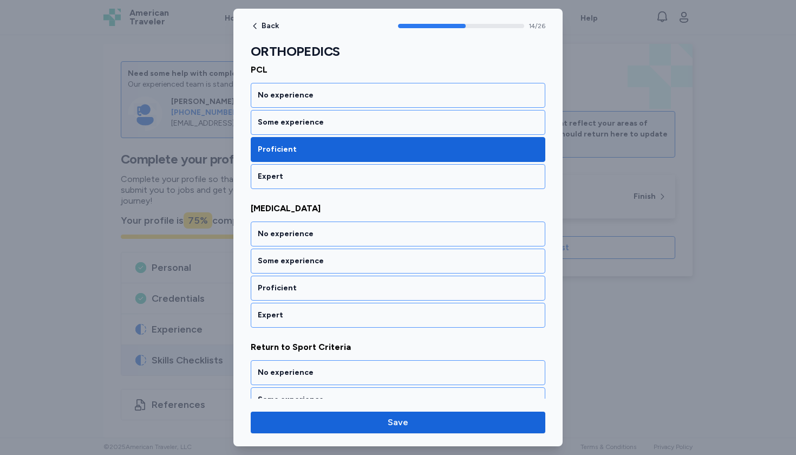
scroll to position [1997, 0]
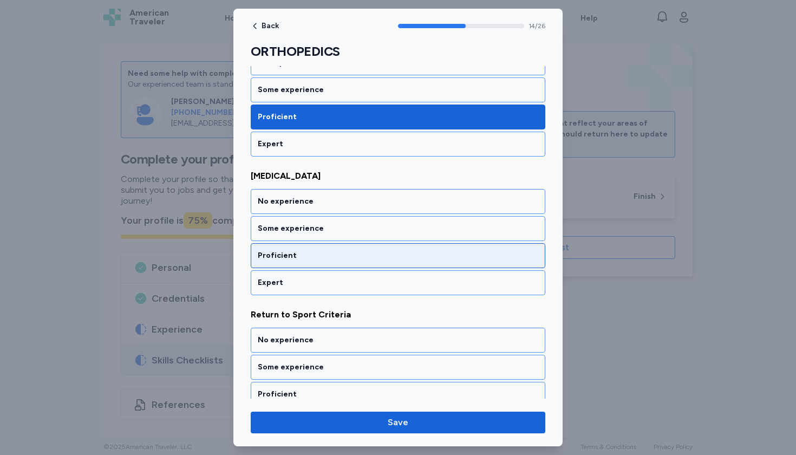
click at [285, 250] on div "Proficient" at bounding box center [398, 255] width 295 height 25
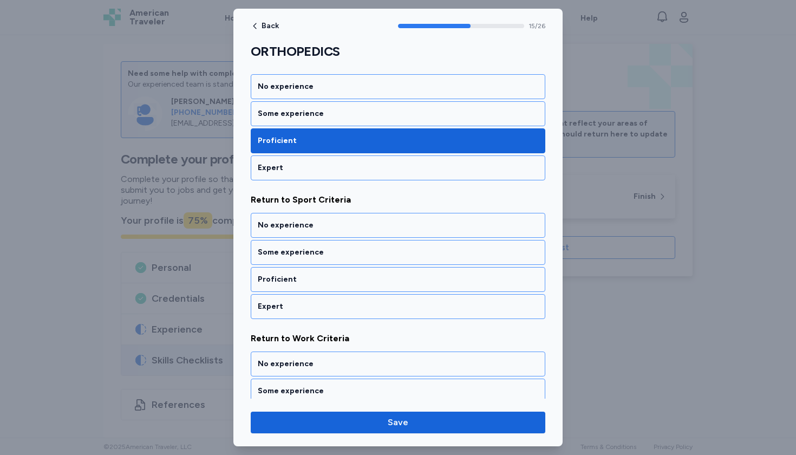
scroll to position [2135, 0]
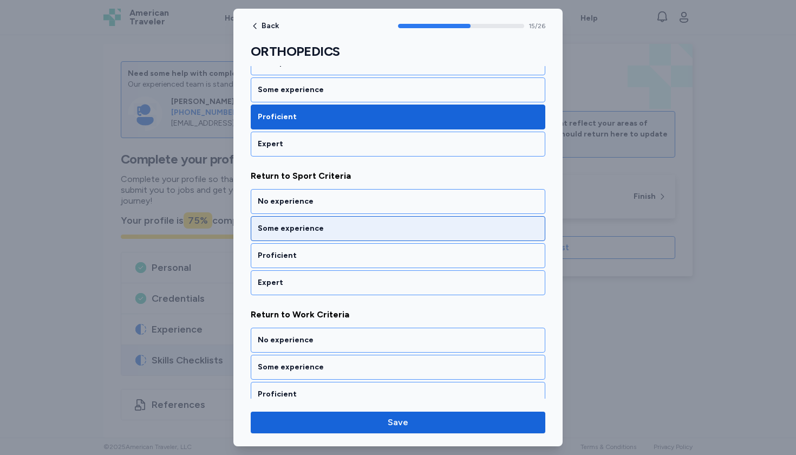
click at [286, 225] on div "Some experience" at bounding box center [398, 228] width 281 height 11
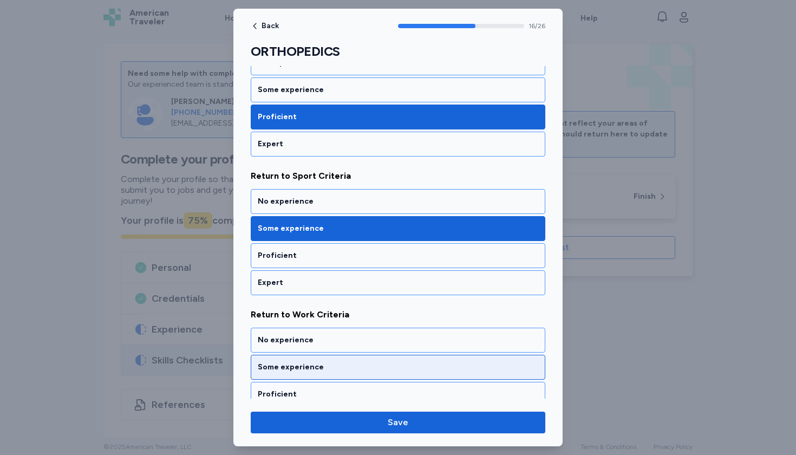
scroll to position [2274, 0]
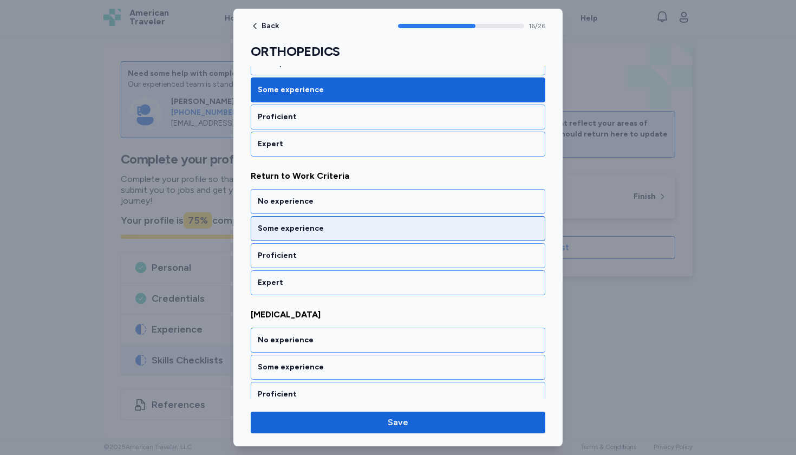
click at [286, 225] on div "Some experience" at bounding box center [398, 228] width 281 height 11
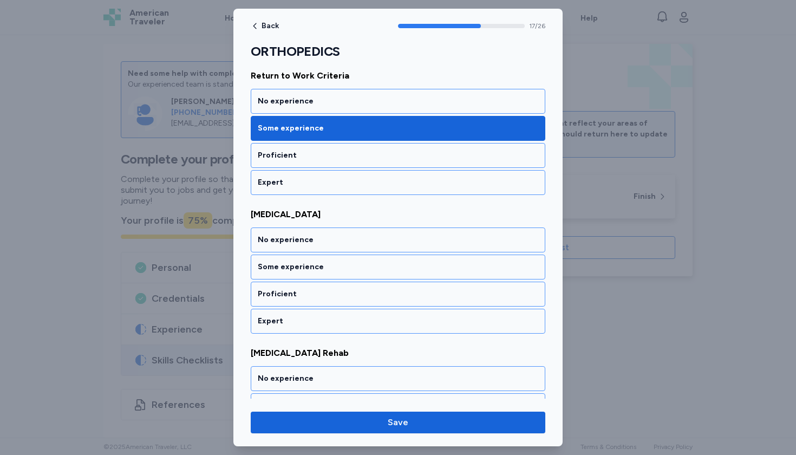
scroll to position [2412, 0]
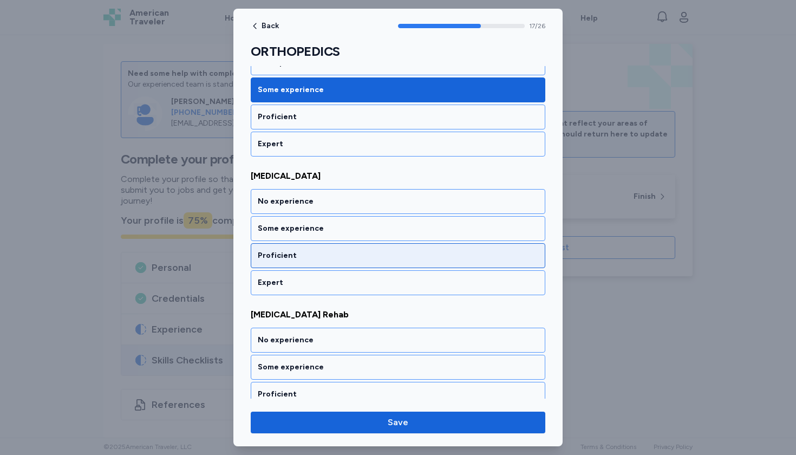
click at [284, 252] on div "Proficient" at bounding box center [398, 255] width 281 height 11
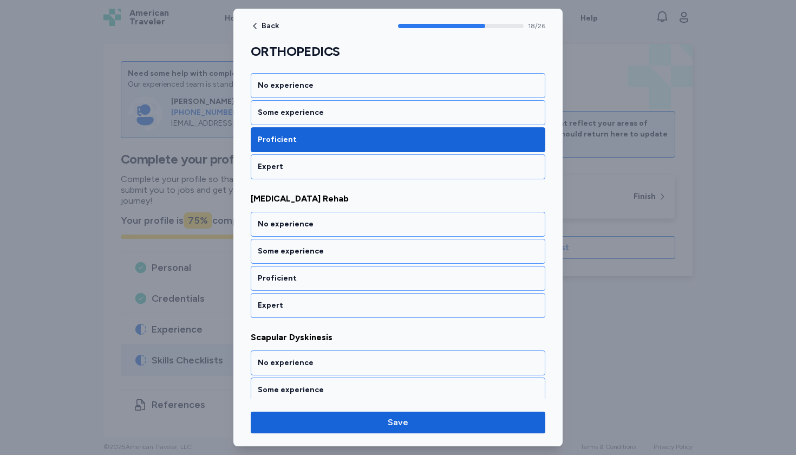
scroll to position [2551, 0]
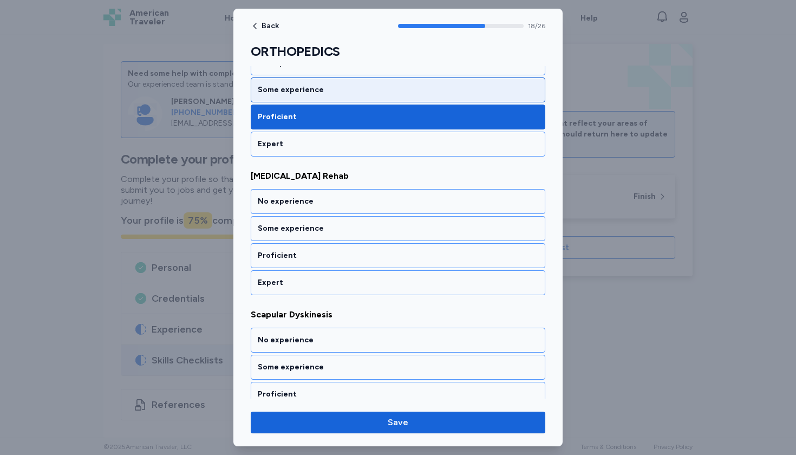
click at [288, 101] on div "Some experience" at bounding box center [398, 89] width 295 height 25
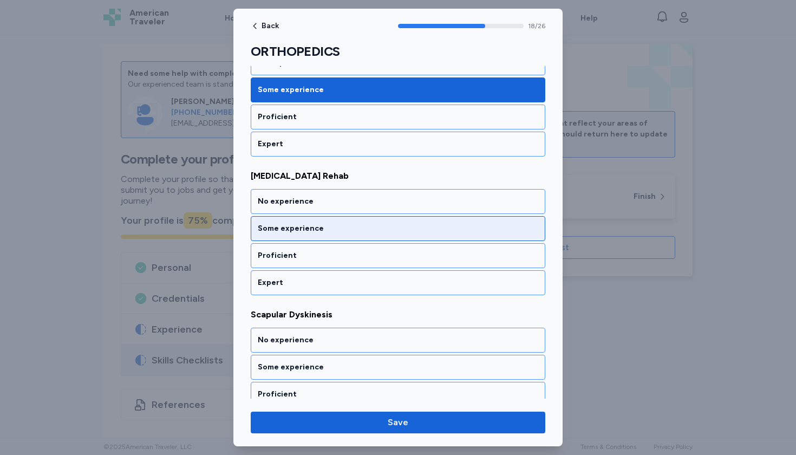
click at [282, 223] on div "Some experience" at bounding box center [398, 228] width 295 height 25
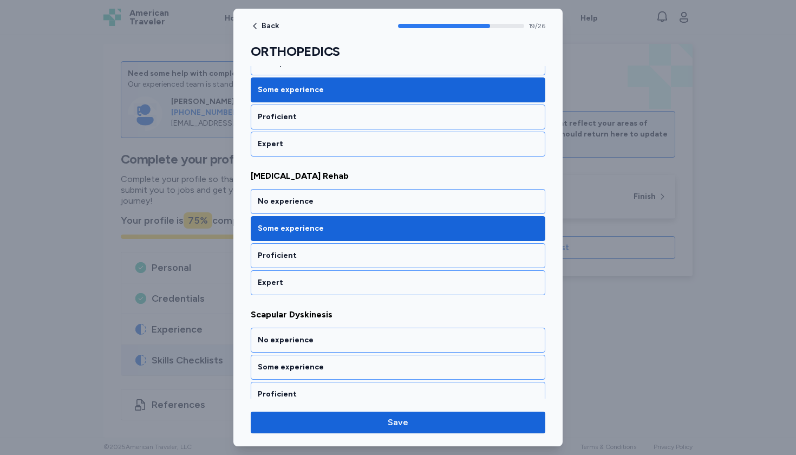
scroll to position [2690, 0]
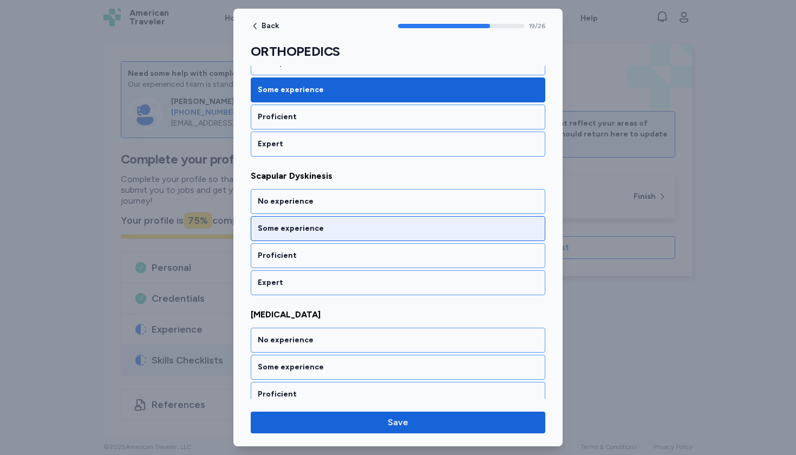
click at [282, 224] on div "Some experience" at bounding box center [398, 228] width 281 height 11
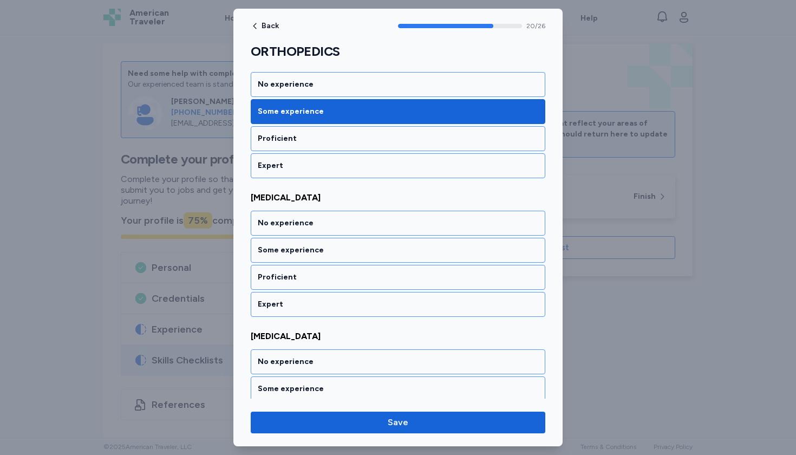
scroll to position [2828, 0]
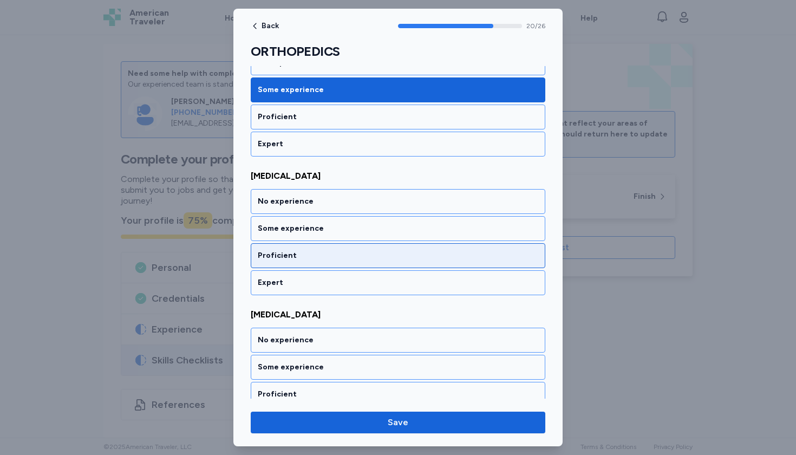
click at [281, 246] on div "Proficient" at bounding box center [398, 255] width 295 height 25
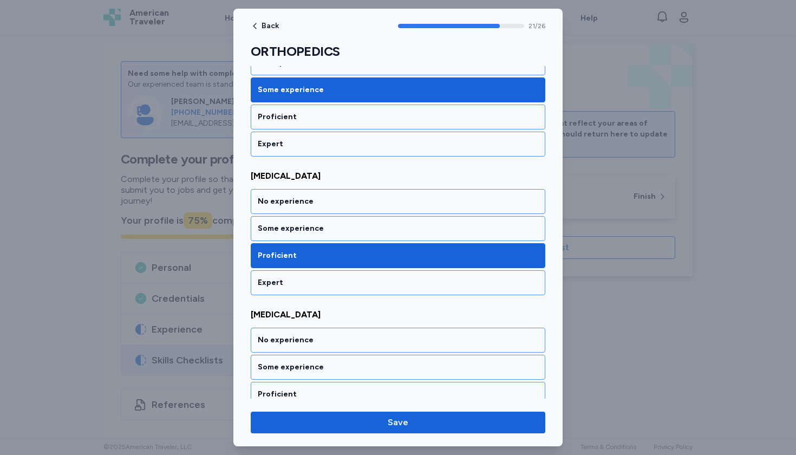
scroll to position [2967, 0]
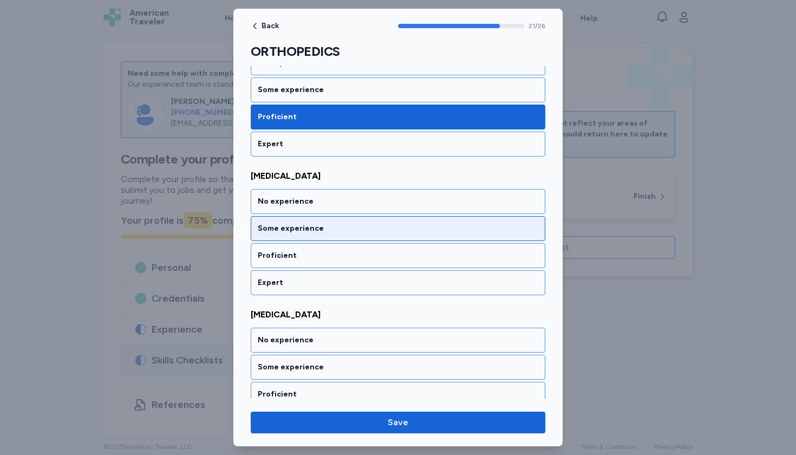
click at [282, 233] on div "Some experience" at bounding box center [398, 228] width 281 height 11
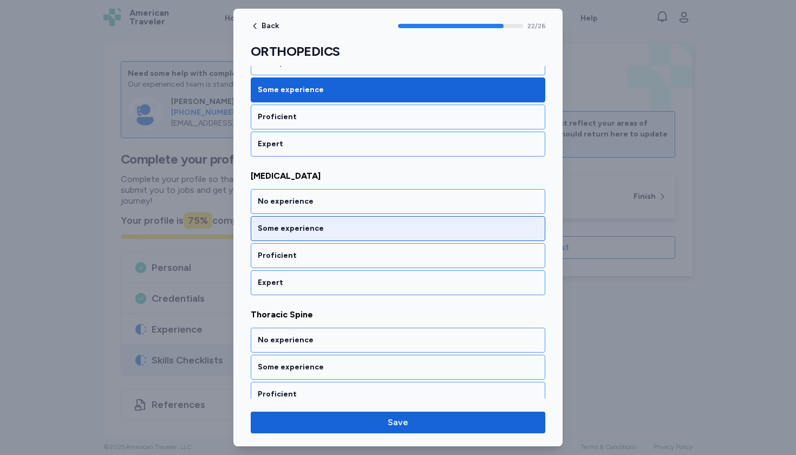
click at [282, 233] on div "Some experience" at bounding box center [398, 228] width 281 height 11
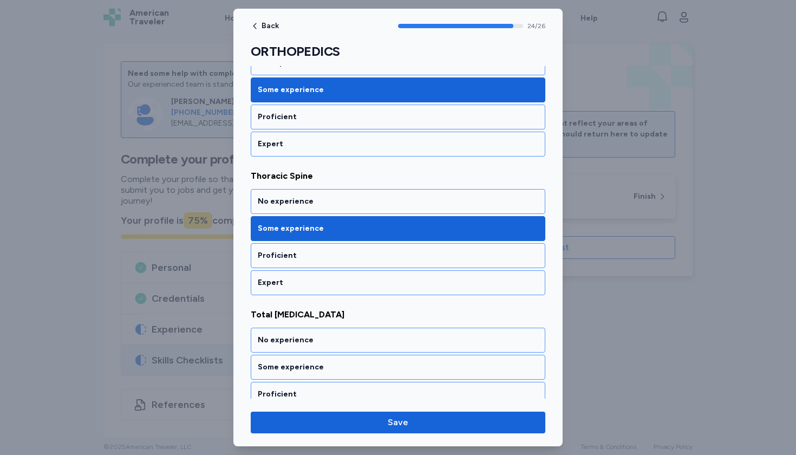
scroll to position [3383, 0]
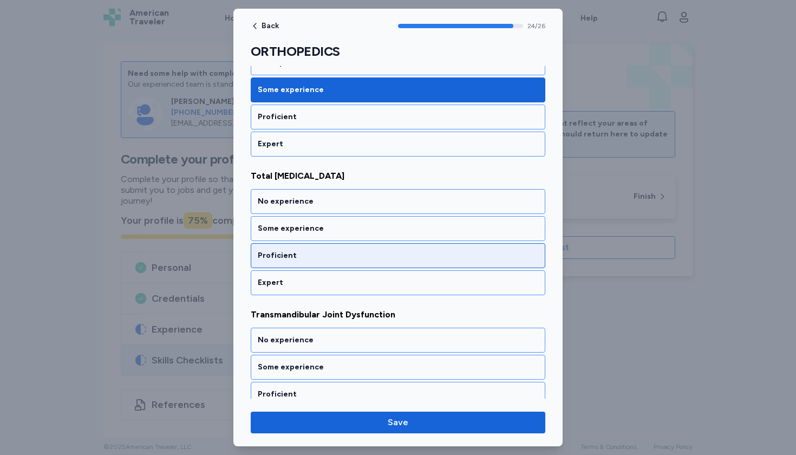
click at [278, 252] on div "Proficient" at bounding box center [398, 255] width 281 height 11
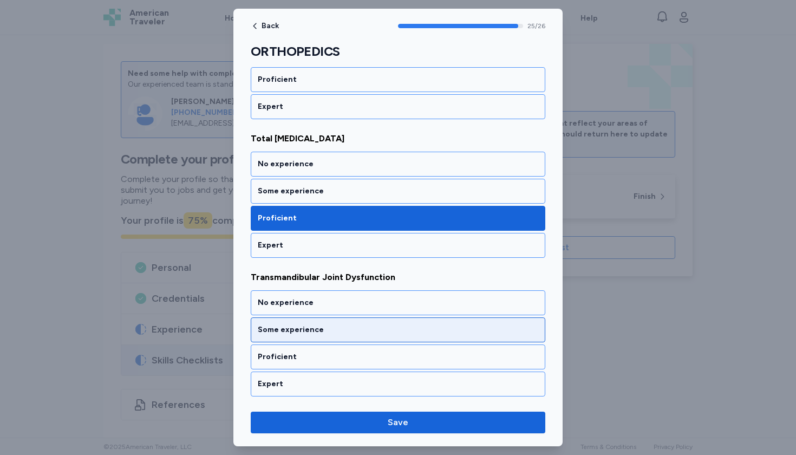
click at [273, 328] on div "Some experience" at bounding box center [398, 329] width 281 height 11
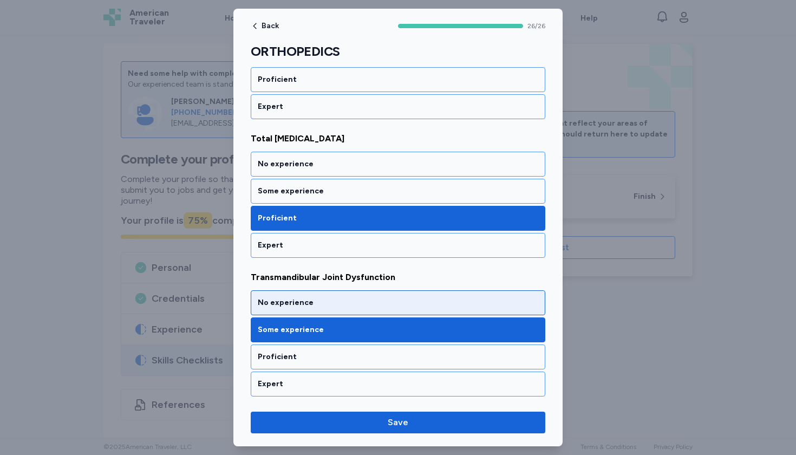
click at [300, 309] on div "No experience" at bounding box center [398, 302] width 295 height 25
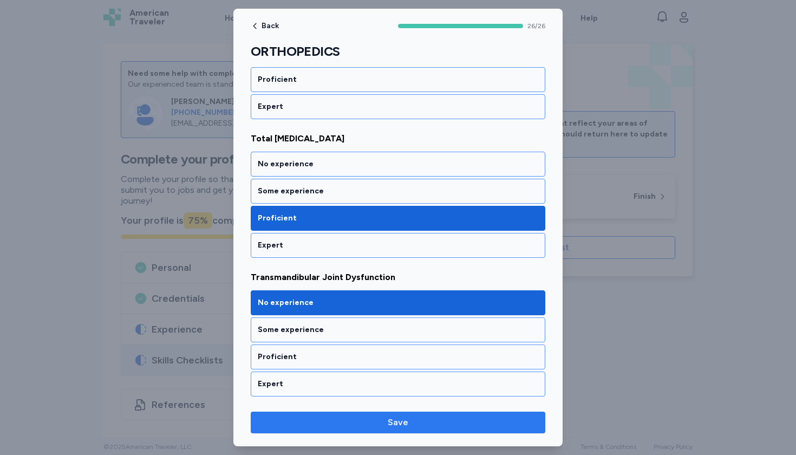
click at [349, 413] on button "Save" at bounding box center [398, 423] width 295 height 22
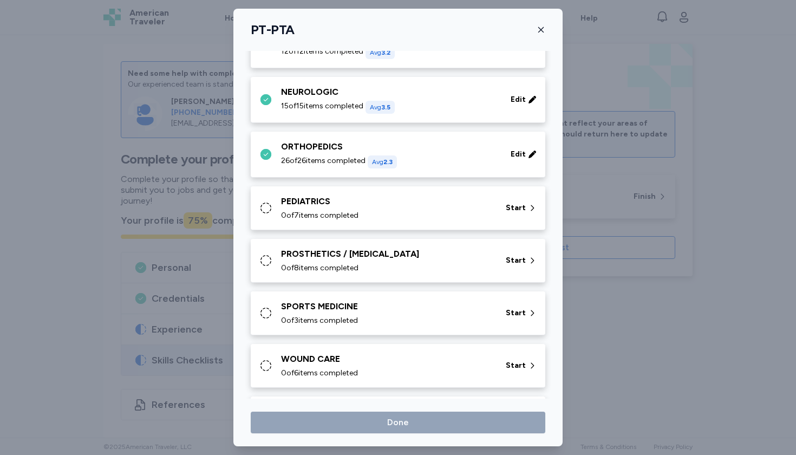
scroll to position [225, 0]
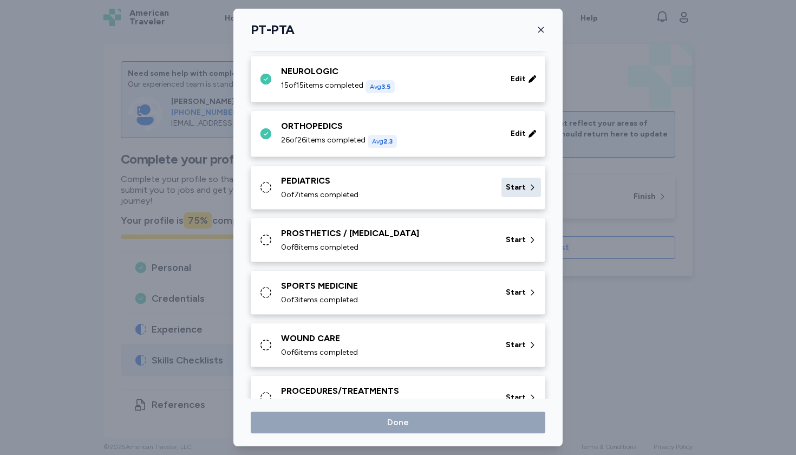
click at [521, 188] on span "Start" at bounding box center [516, 187] width 20 height 11
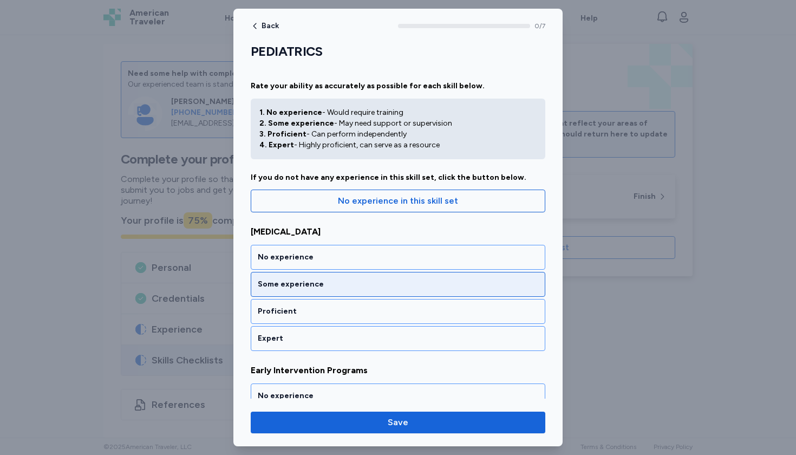
click at [352, 282] on div "Some experience" at bounding box center [398, 284] width 281 height 11
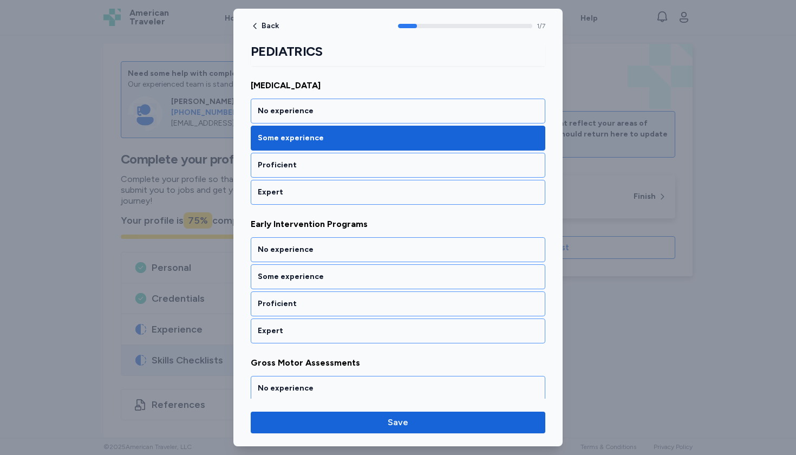
scroll to position [194, 0]
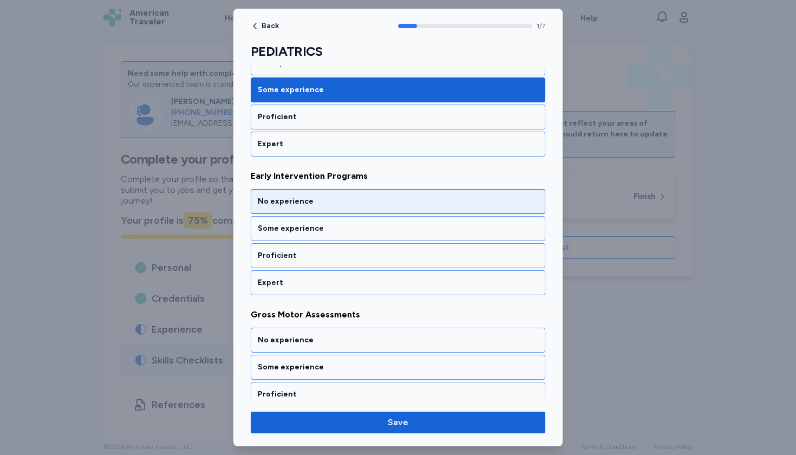
click at [351, 201] on div "No experience" at bounding box center [398, 201] width 281 height 11
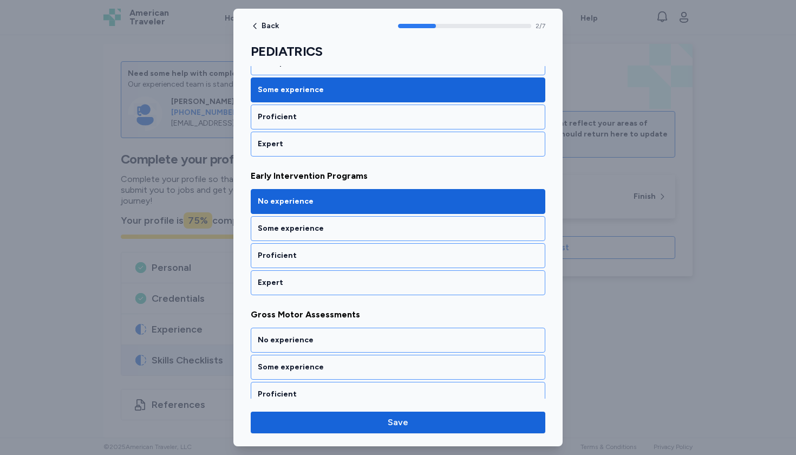
scroll to position [333, 0]
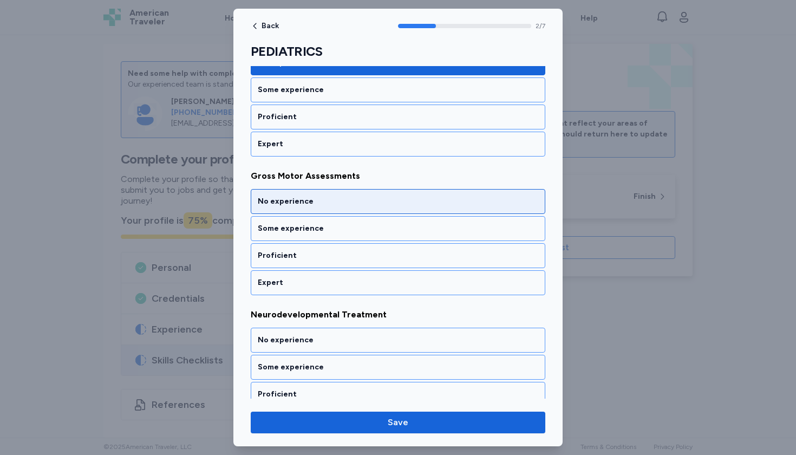
click at [351, 201] on div "No experience" at bounding box center [398, 201] width 281 height 11
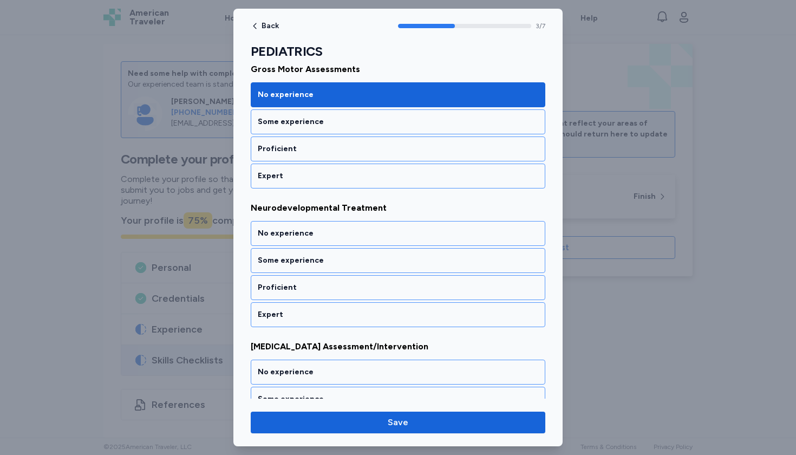
scroll to position [472, 0]
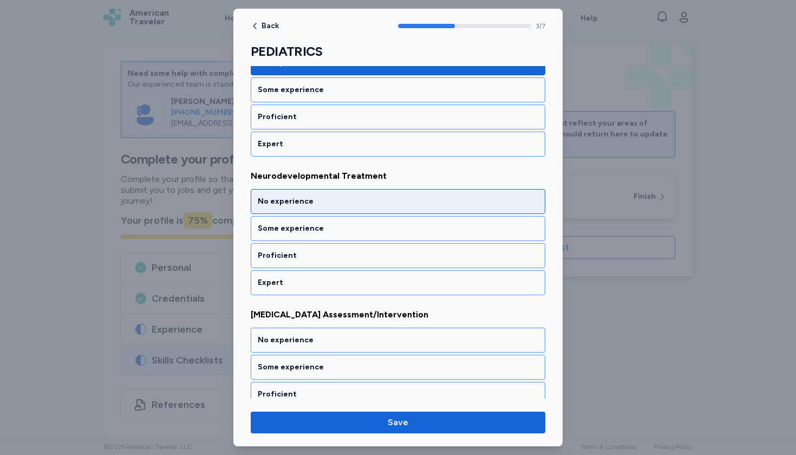
click at [351, 201] on div "No experience" at bounding box center [398, 201] width 281 height 11
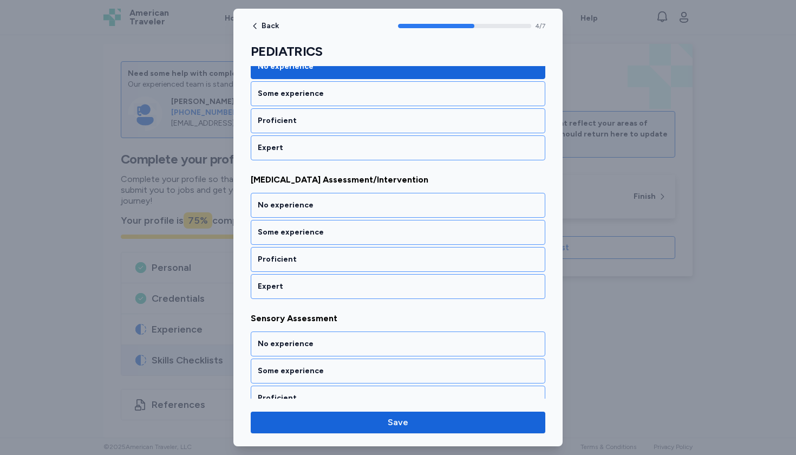
scroll to position [610, 0]
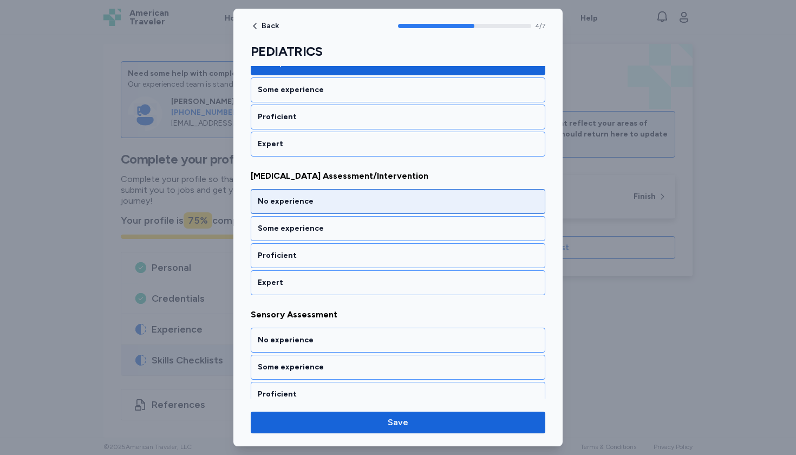
click at [351, 203] on div "No experience" at bounding box center [398, 201] width 281 height 11
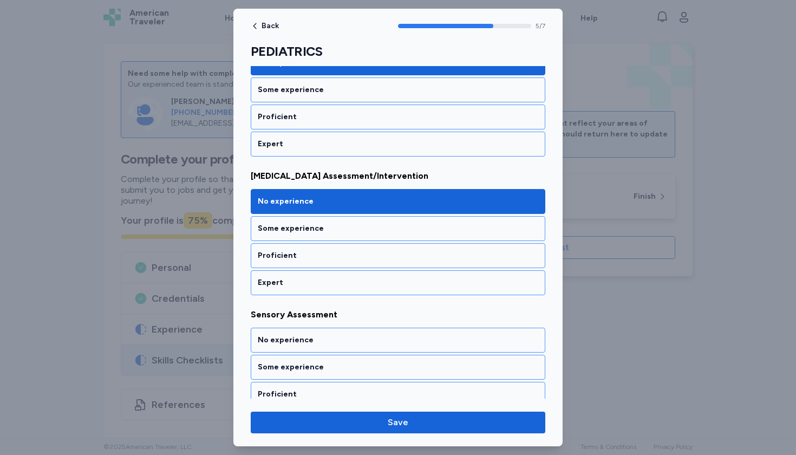
scroll to position [749, 0]
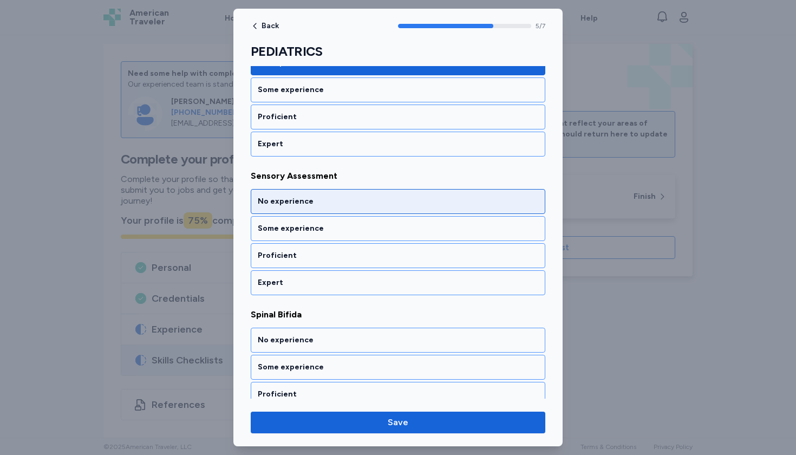
click at [351, 205] on div "No experience" at bounding box center [398, 201] width 281 height 11
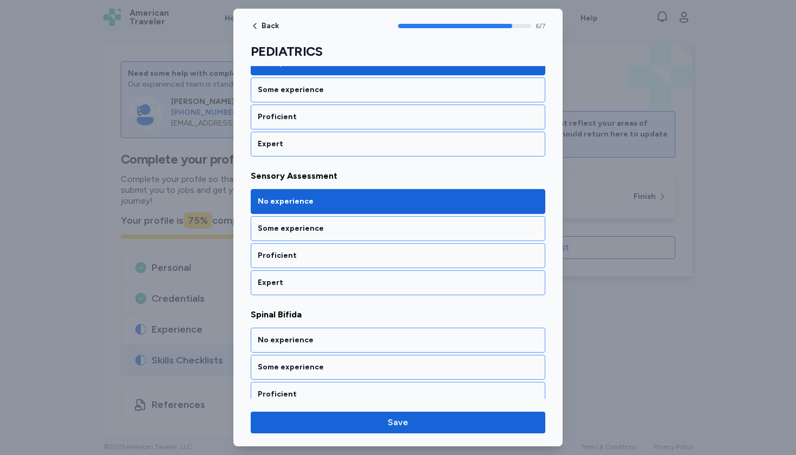
scroll to position [786, 0]
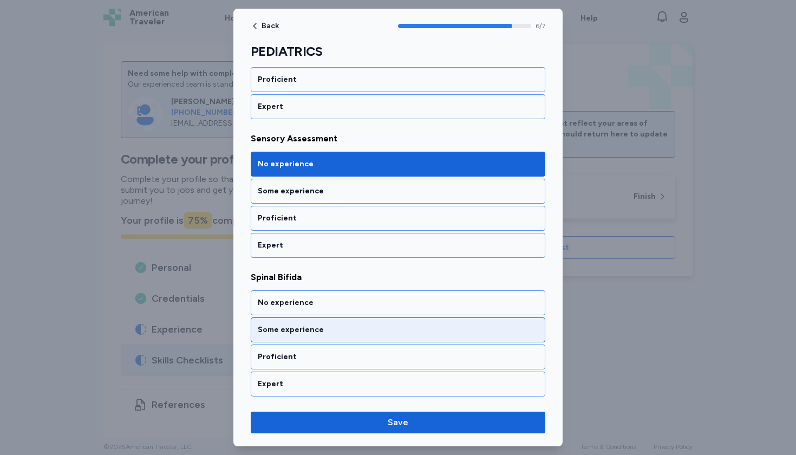
click at [307, 330] on div "Some experience" at bounding box center [398, 329] width 281 height 11
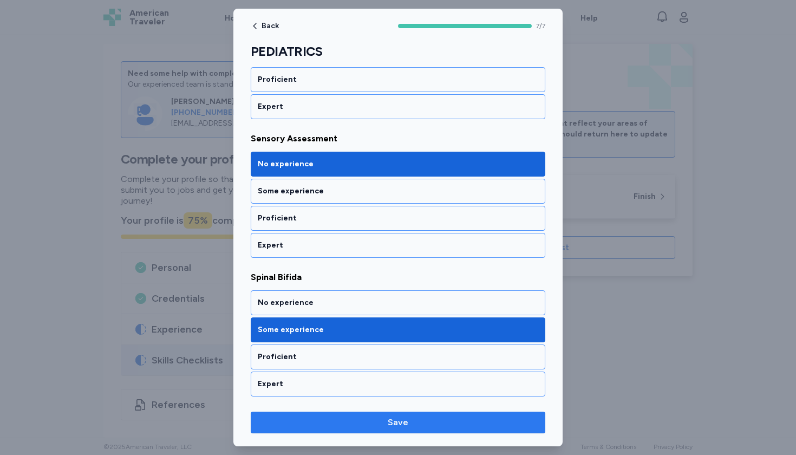
click at [354, 415] on button "Save" at bounding box center [398, 423] width 295 height 22
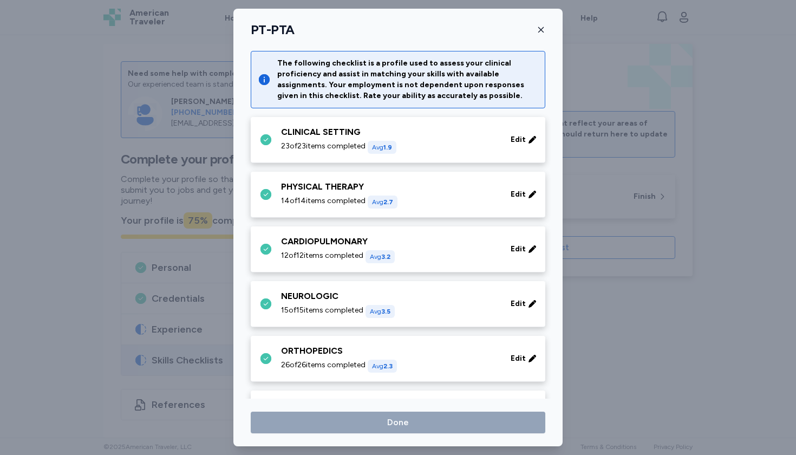
scroll to position [225, 0]
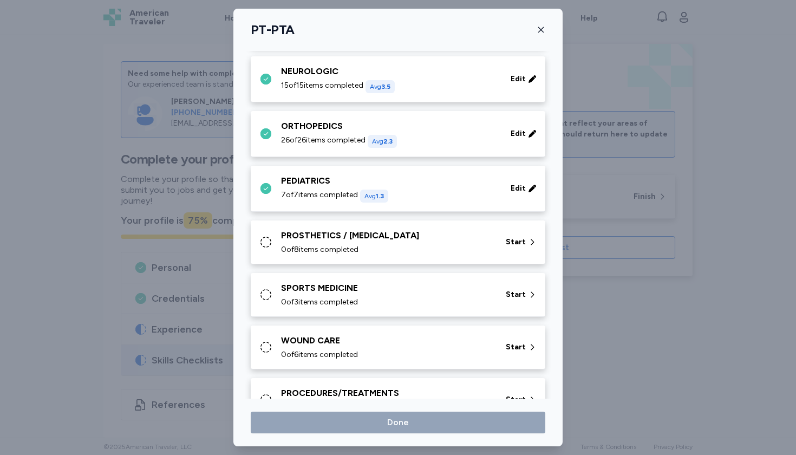
click at [367, 239] on div "PROSTHETICS / [MEDICAL_DATA]" at bounding box center [387, 235] width 212 height 13
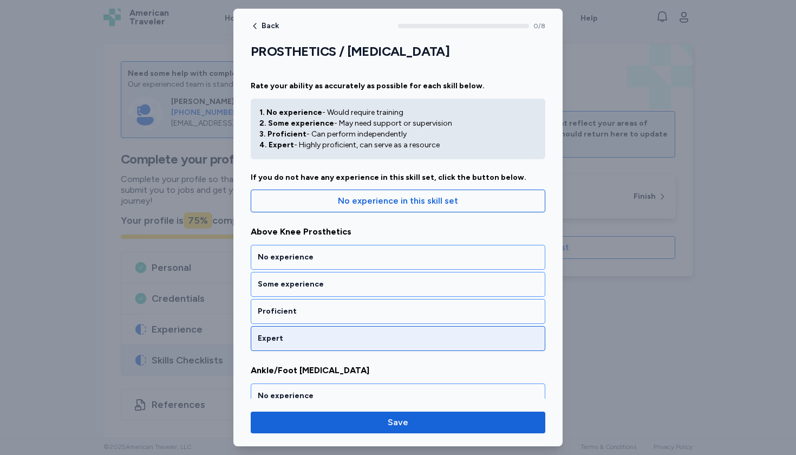
click at [307, 332] on div "Expert" at bounding box center [398, 338] width 295 height 25
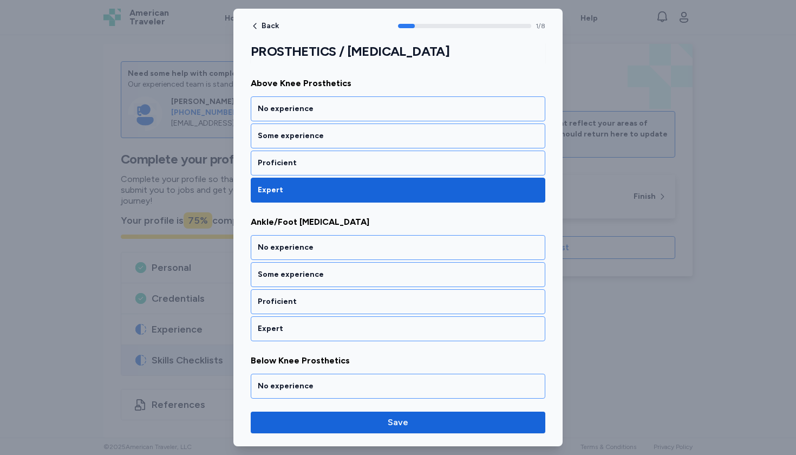
scroll to position [194, 0]
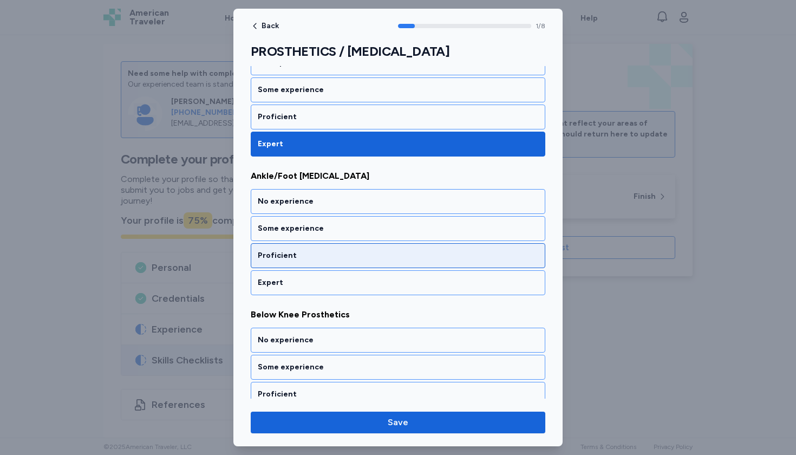
click at [332, 265] on div "Proficient" at bounding box center [398, 255] width 295 height 25
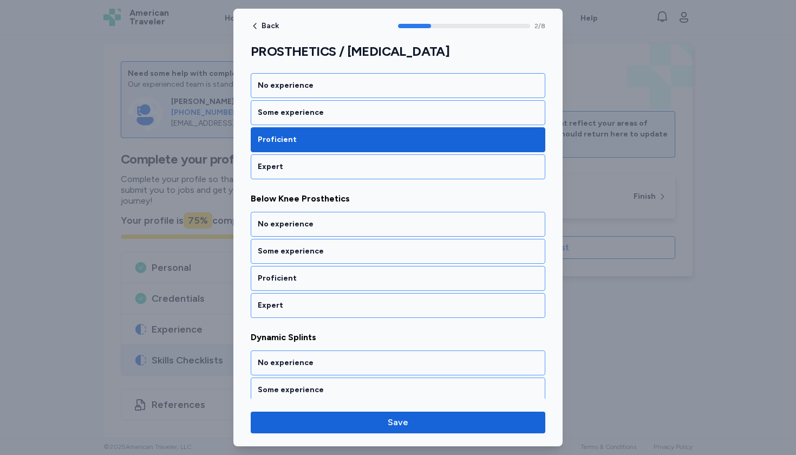
scroll to position [333, 0]
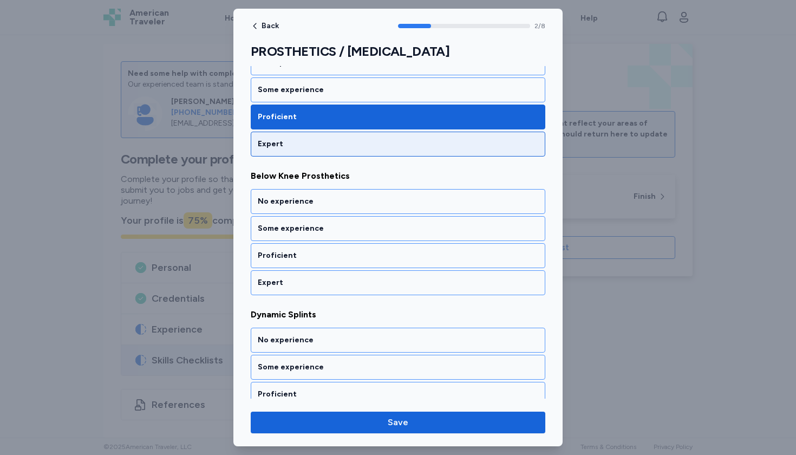
click at [324, 148] on div "Expert" at bounding box center [398, 144] width 281 height 11
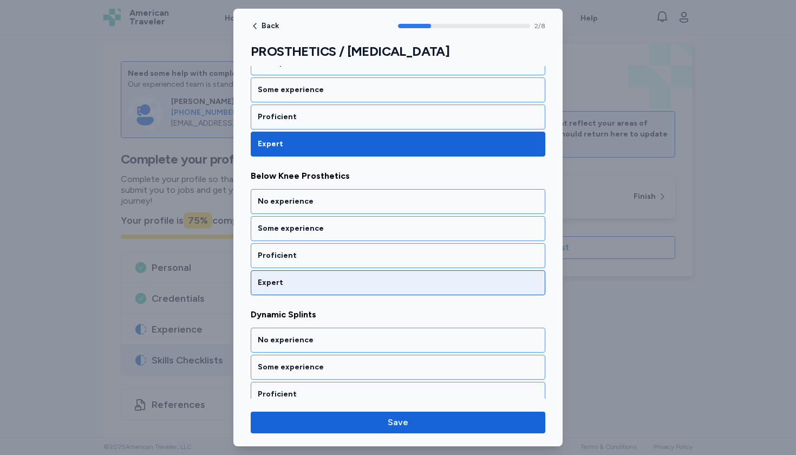
click at [292, 285] on div "Expert" at bounding box center [398, 282] width 281 height 11
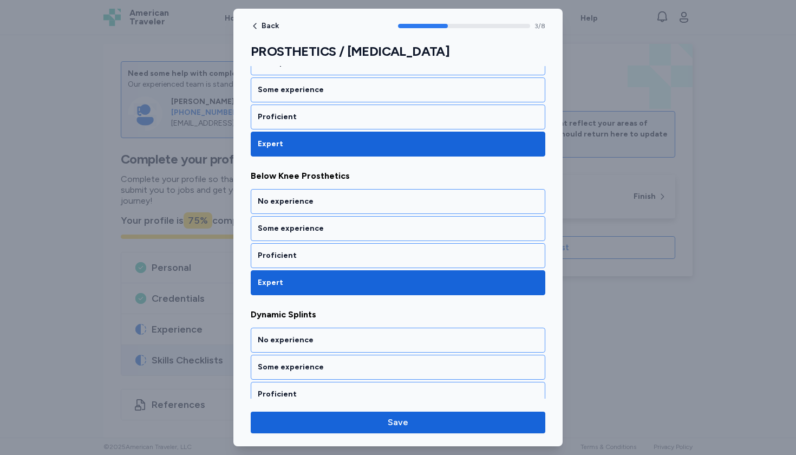
scroll to position [472, 0]
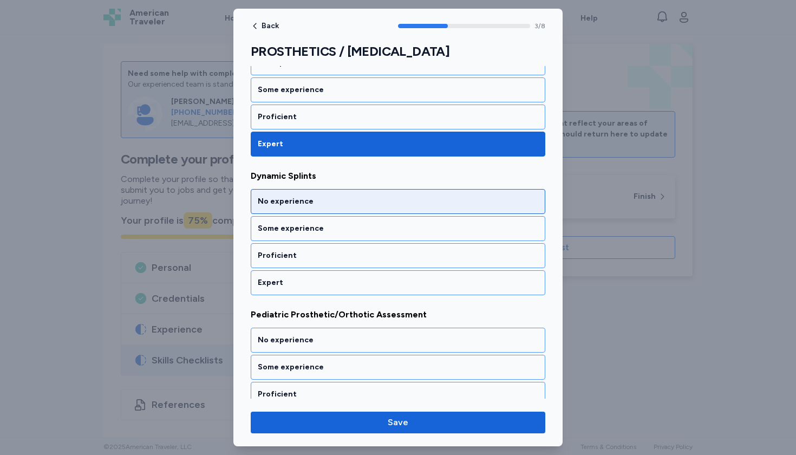
click at [300, 200] on div "No experience" at bounding box center [398, 201] width 281 height 11
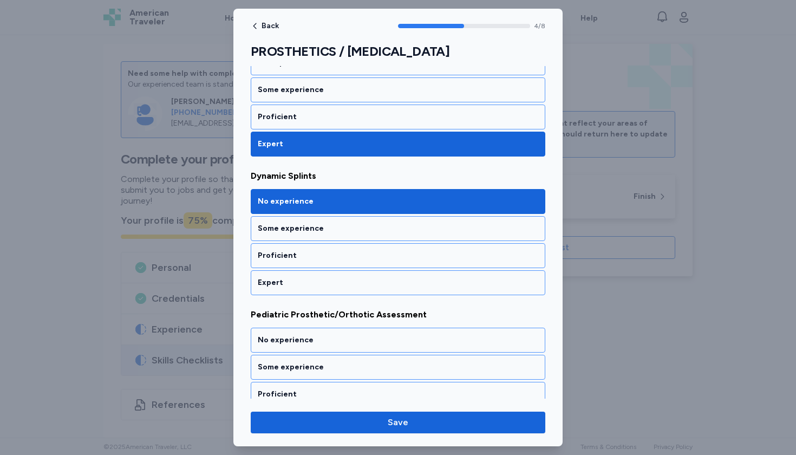
scroll to position [610, 0]
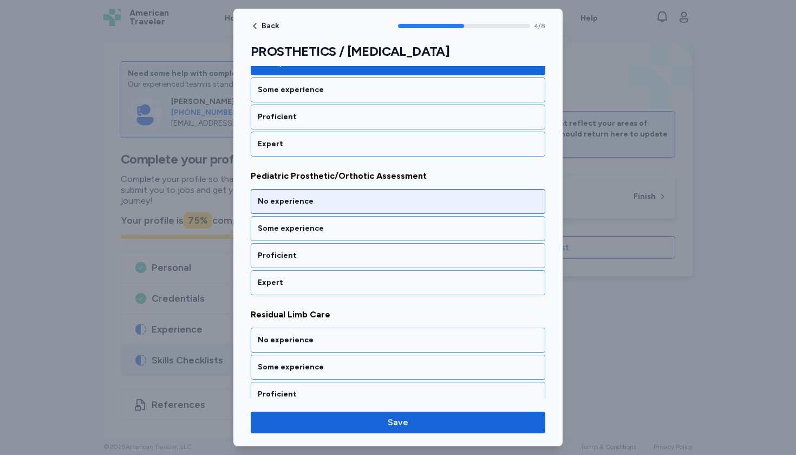
click at [300, 200] on div "No experience" at bounding box center [398, 201] width 281 height 11
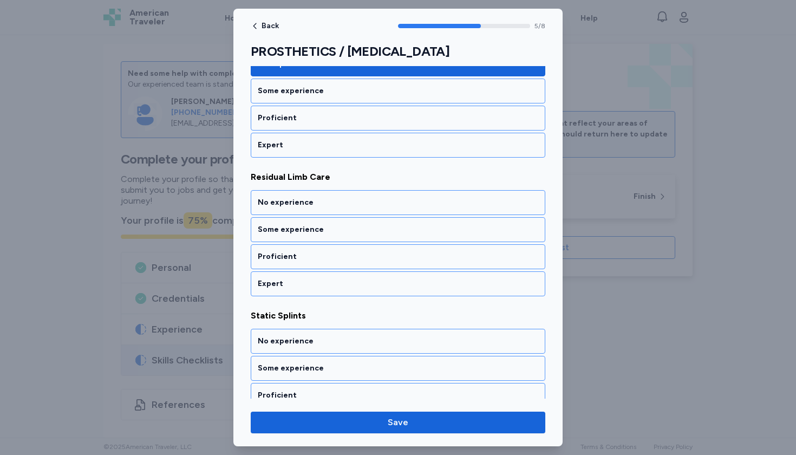
scroll to position [749, 0]
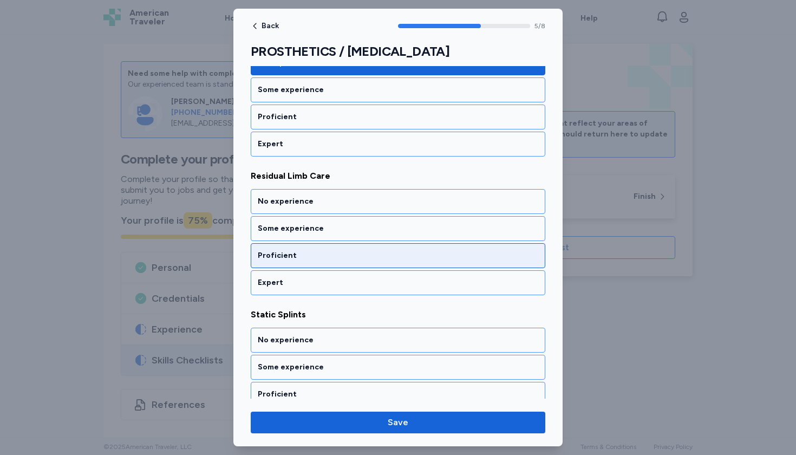
click at [294, 257] on div "Proficient" at bounding box center [398, 255] width 281 height 11
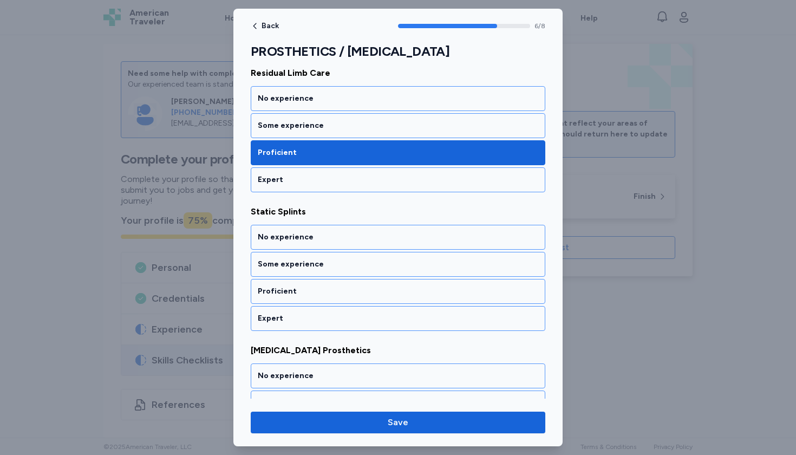
scroll to position [888, 0]
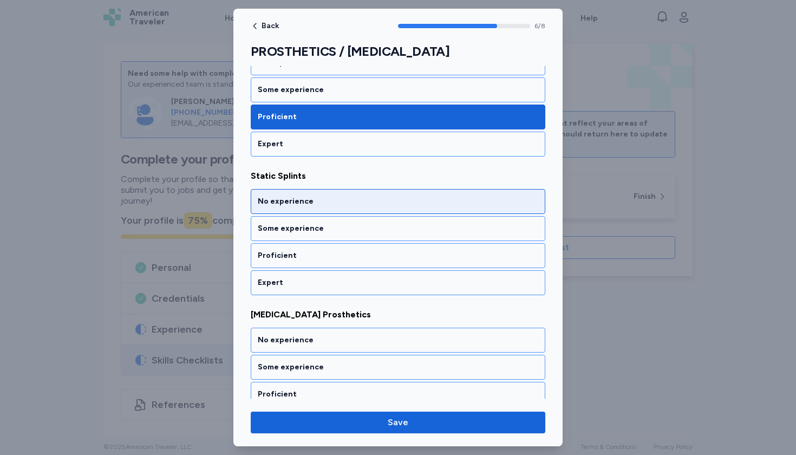
click at [293, 205] on div "No experience" at bounding box center [398, 201] width 281 height 11
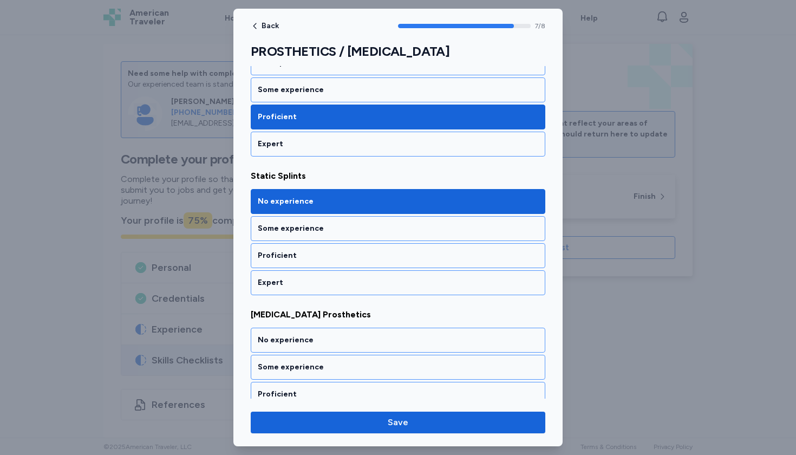
scroll to position [925, 0]
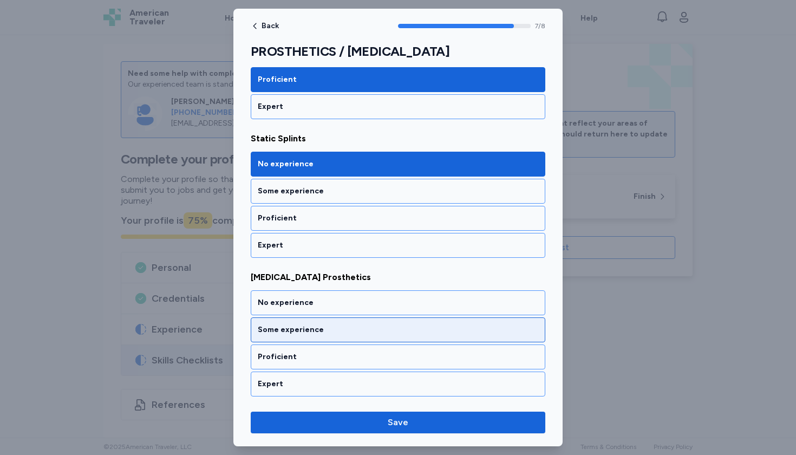
click at [298, 330] on div "Some experience" at bounding box center [398, 329] width 281 height 11
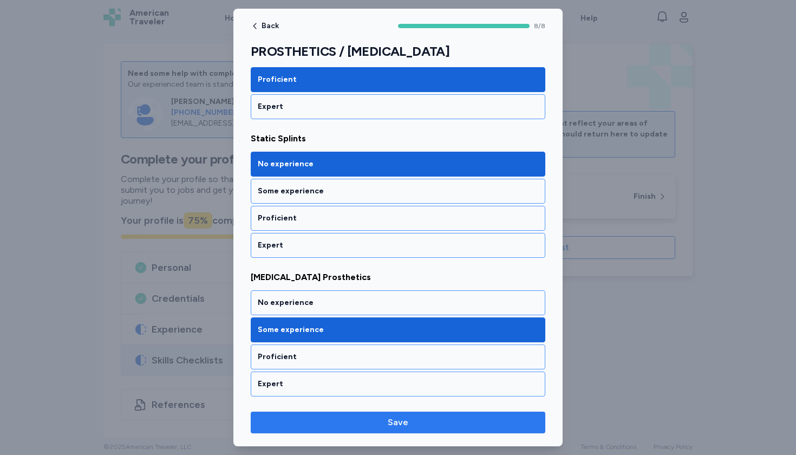
click at [366, 421] on span "Save" at bounding box center [397, 422] width 277 height 13
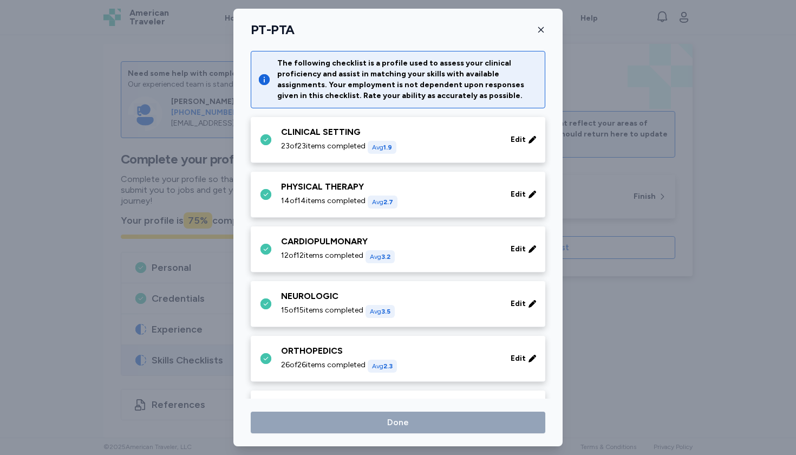
scroll to position [225, 0]
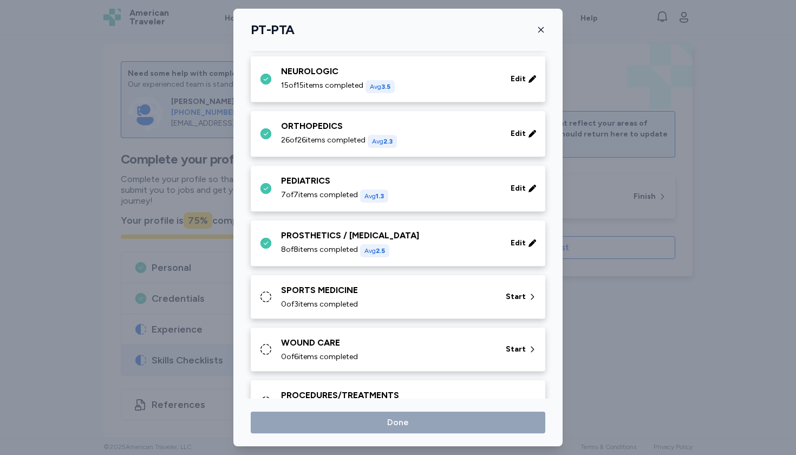
click at [402, 308] on div "0 of 3 items completed" at bounding box center [387, 304] width 212 height 11
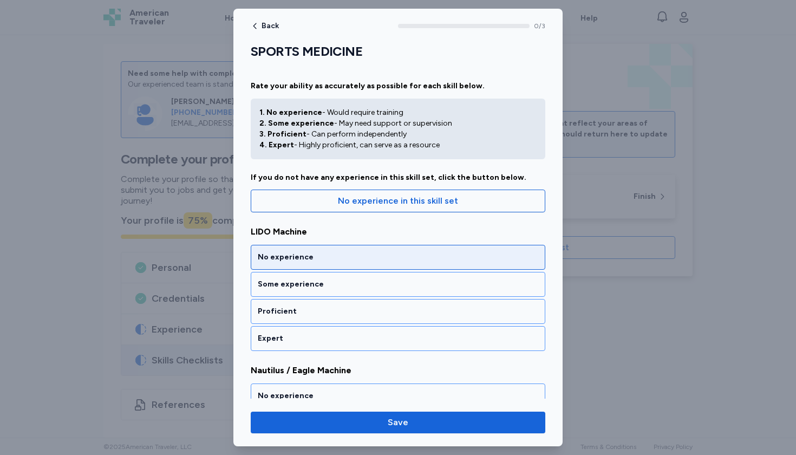
click at [353, 253] on div "No experience" at bounding box center [398, 257] width 281 height 11
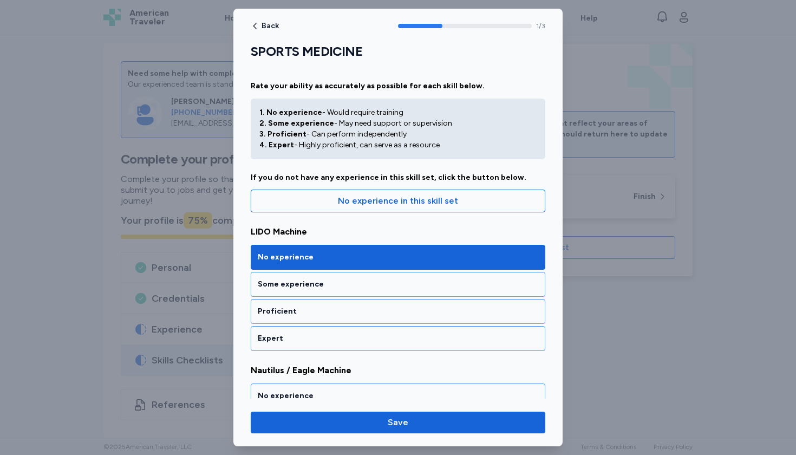
scroll to position [194, 0]
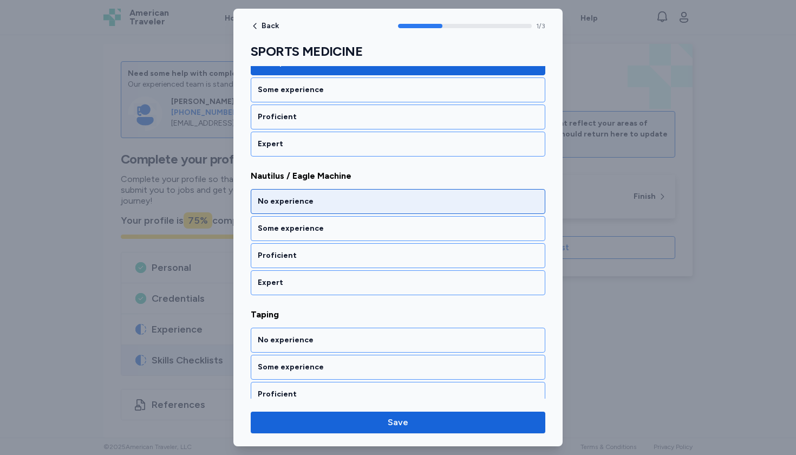
click at [344, 197] on div "No experience" at bounding box center [398, 201] width 281 height 11
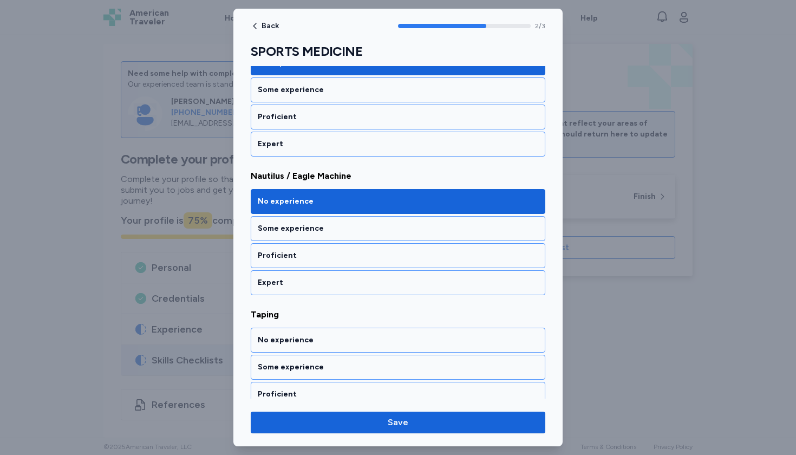
scroll to position [232, 0]
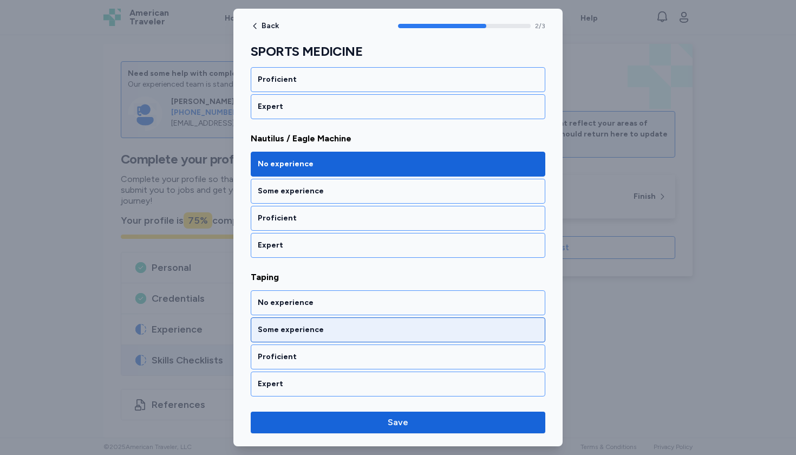
click at [302, 321] on div "Some experience" at bounding box center [398, 329] width 295 height 25
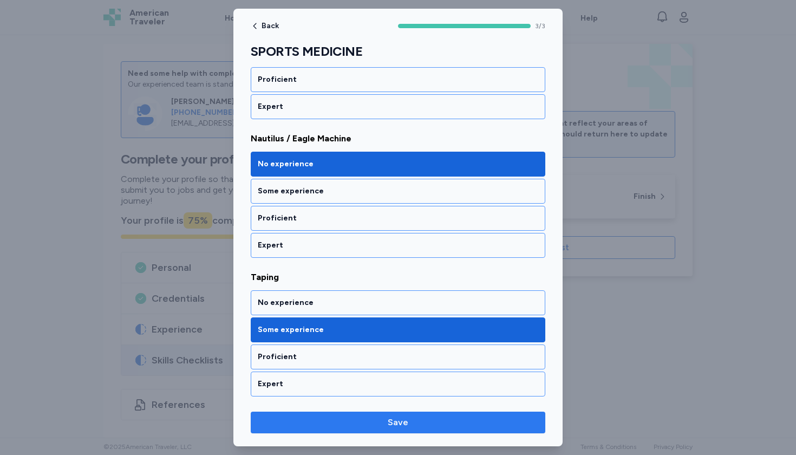
click at [322, 429] on button "Save" at bounding box center [398, 423] width 295 height 22
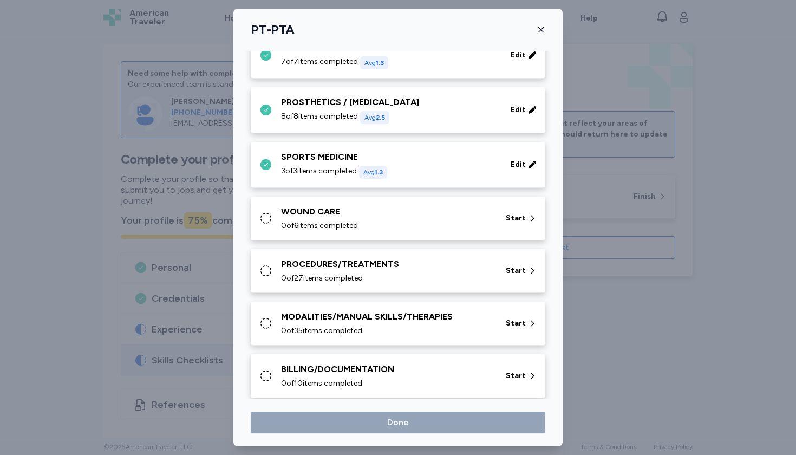
scroll to position [360, 0]
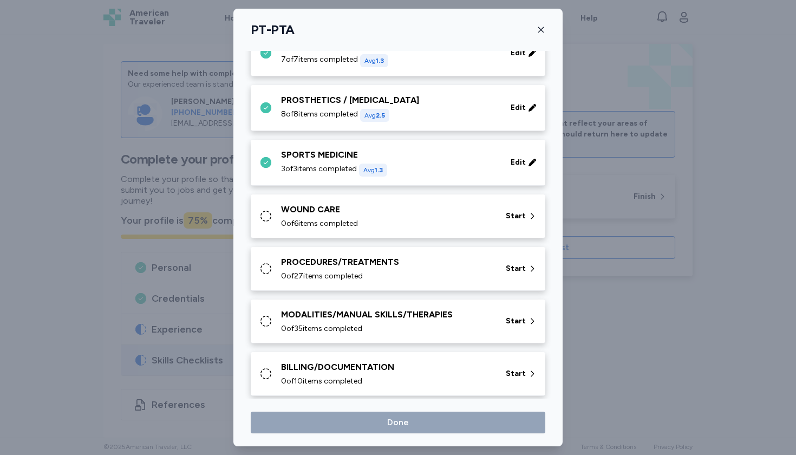
click at [364, 208] on div "WOUND CARE" at bounding box center [387, 209] width 212 height 13
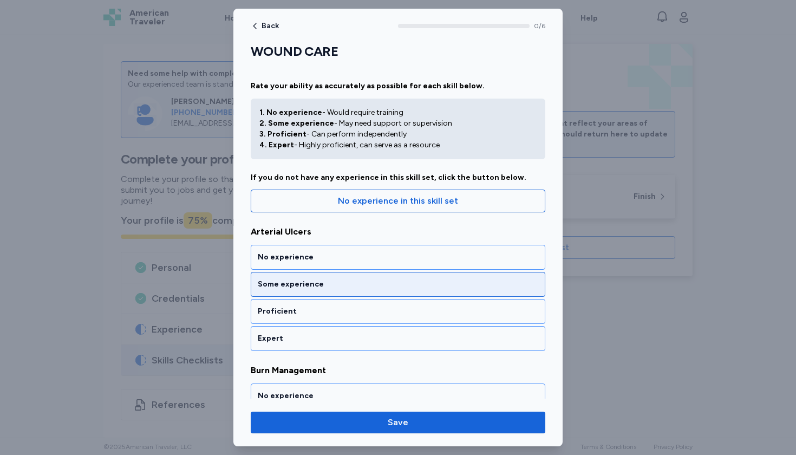
click at [338, 284] on div "Some experience" at bounding box center [398, 284] width 281 height 11
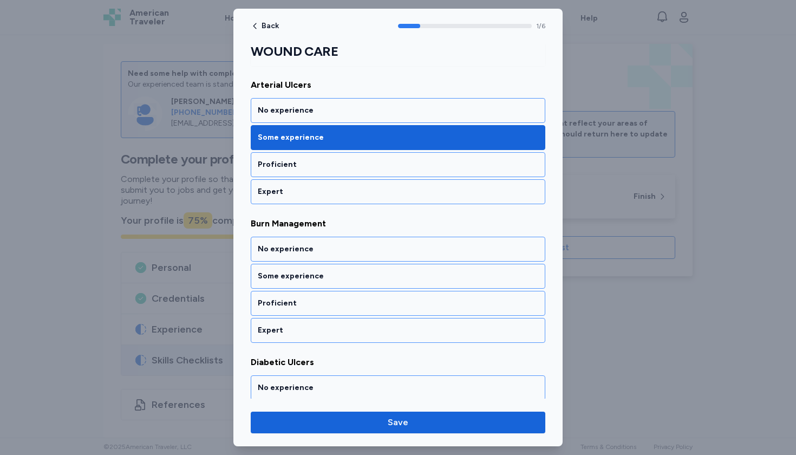
scroll to position [194, 0]
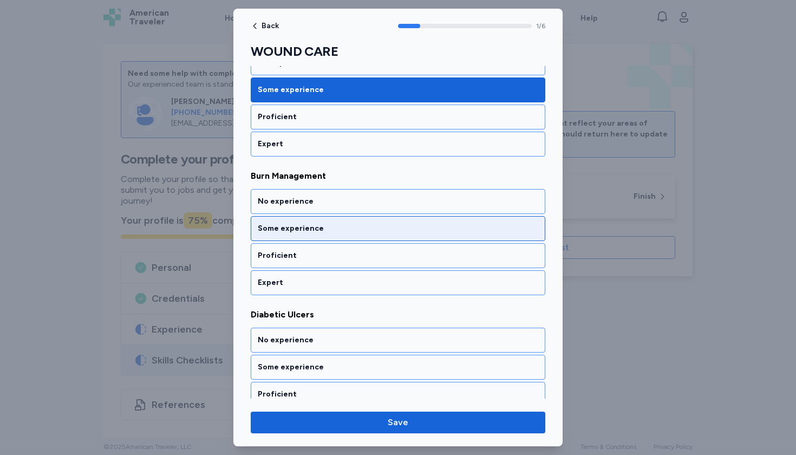
click at [331, 235] on div "Some experience" at bounding box center [398, 228] width 295 height 25
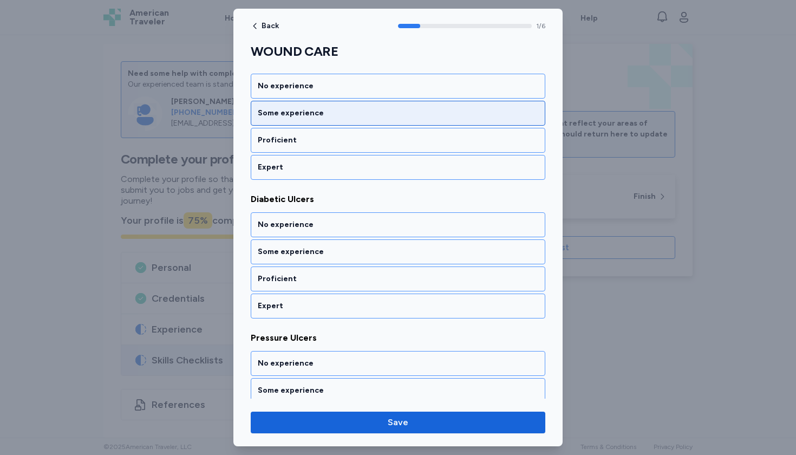
scroll to position [333, 0]
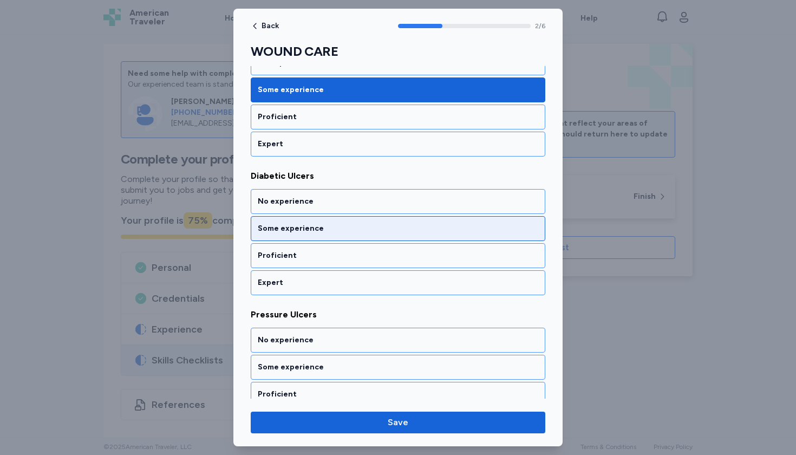
click at [330, 225] on div "Some experience" at bounding box center [398, 228] width 281 height 11
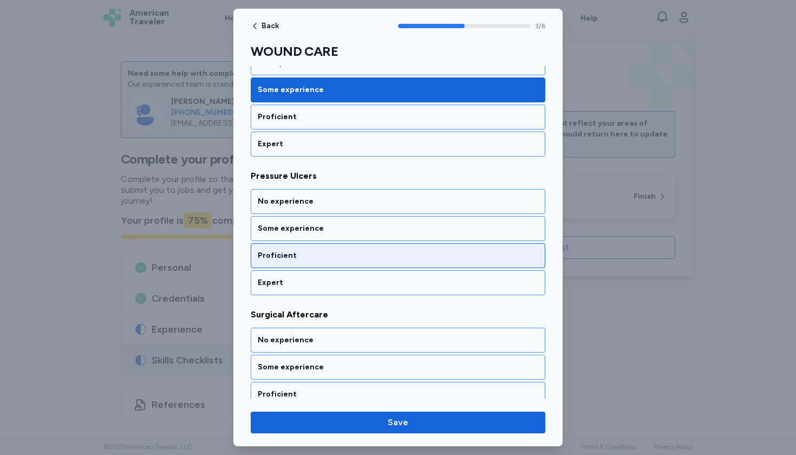
click at [323, 256] on div "Proficient" at bounding box center [398, 255] width 281 height 11
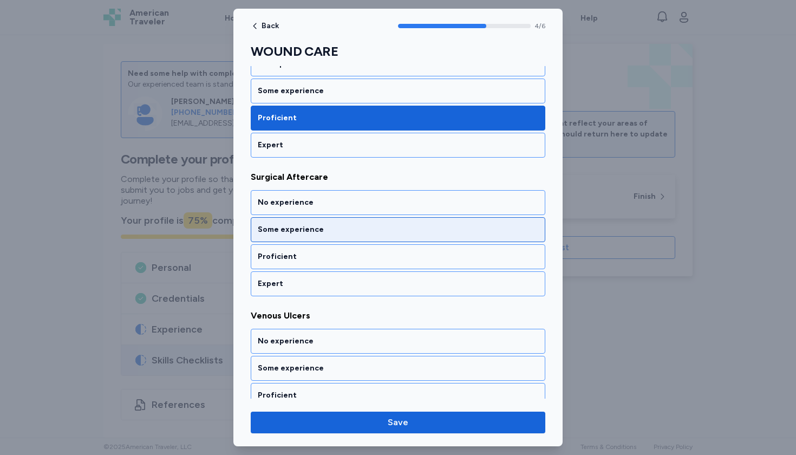
scroll to position [610, 0]
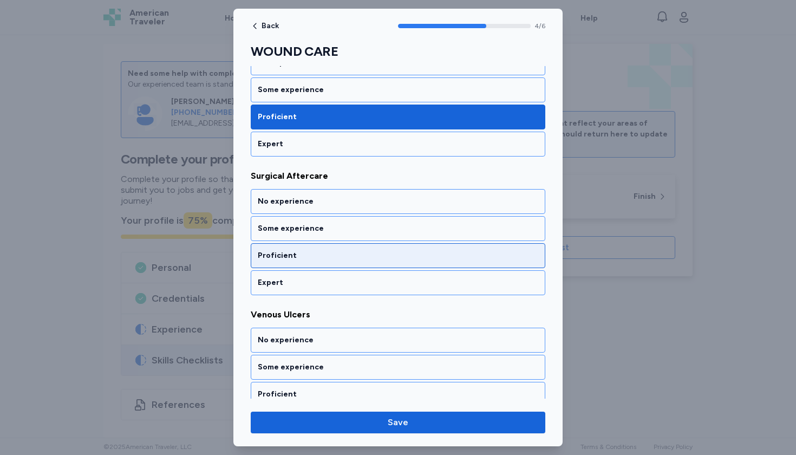
click at [316, 253] on div "Proficient" at bounding box center [398, 255] width 281 height 11
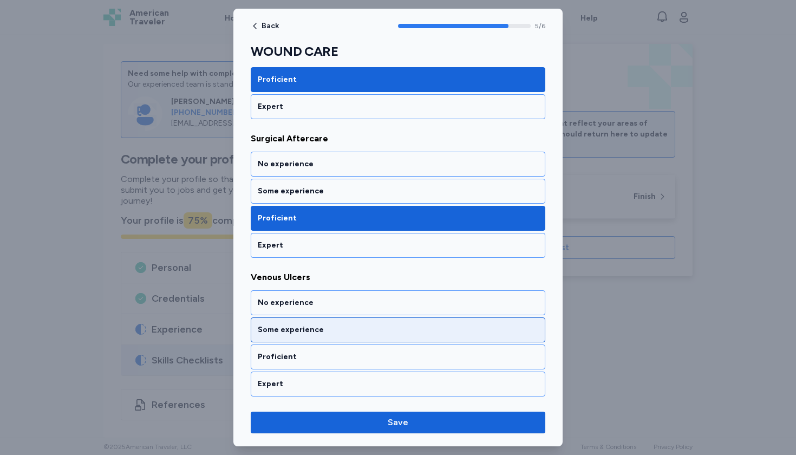
click at [302, 325] on div "Some experience" at bounding box center [398, 329] width 281 height 11
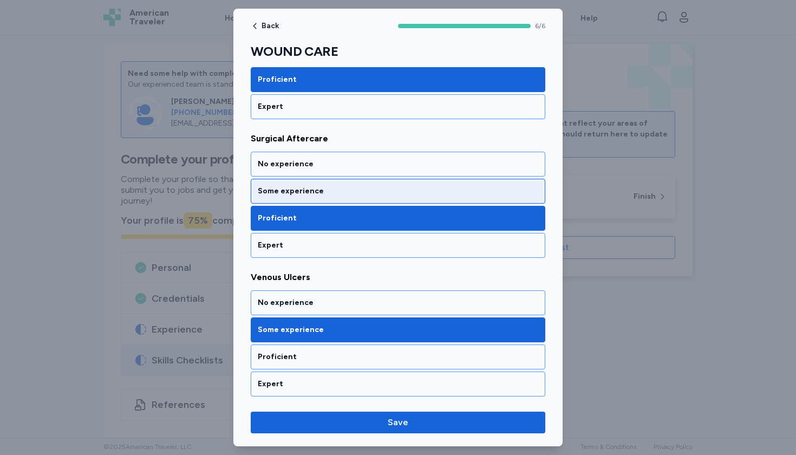
click at [330, 185] on div "Some experience" at bounding box center [398, 191] width 295 height 25
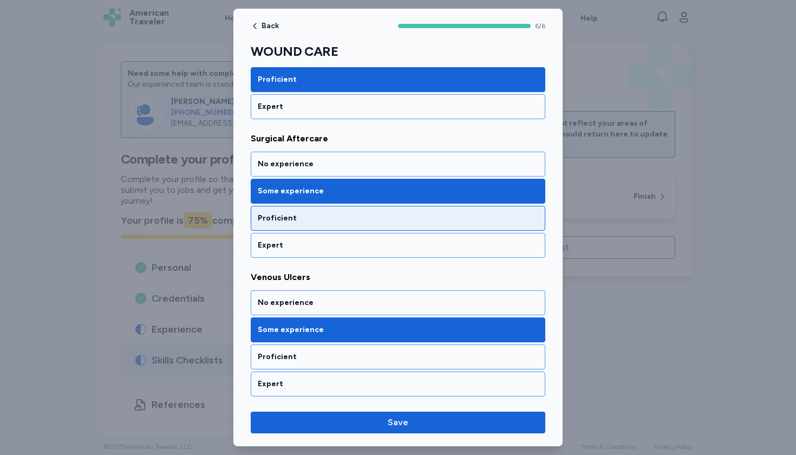
click at [337, 224] on div "Proficient" at bounding box center [398, 218] width 295 height 25
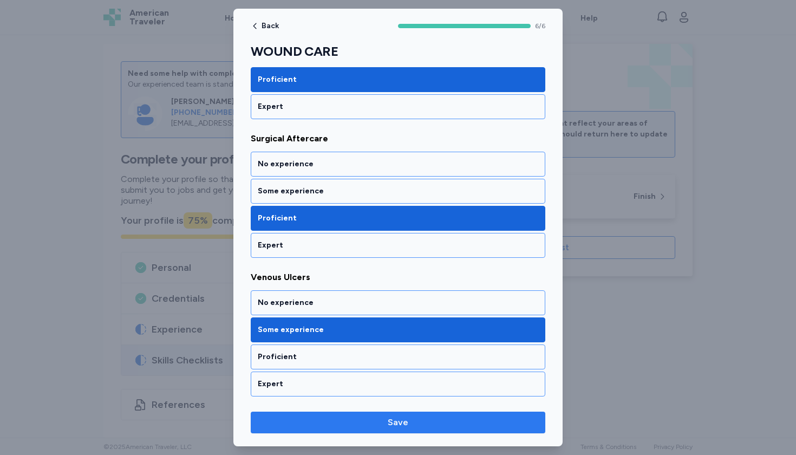
click at [384, 429] on button "Save" at bounding box center [398, 423] width 295 height 22
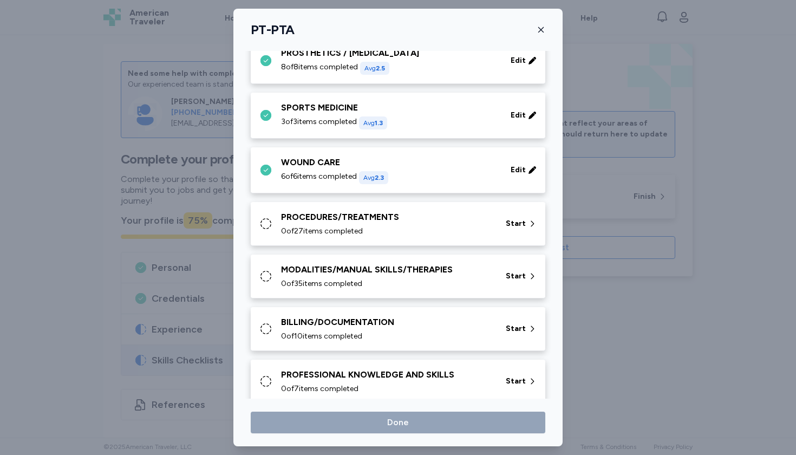
scroll to position [422, 0]
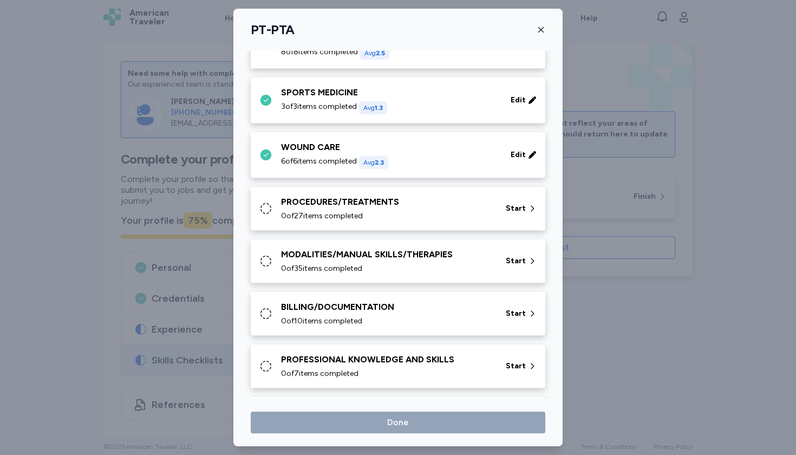
click at [400, 207] on div "PROCEDURES/TREATMENTS" at bounding box center [387, 201] width 212 height 13
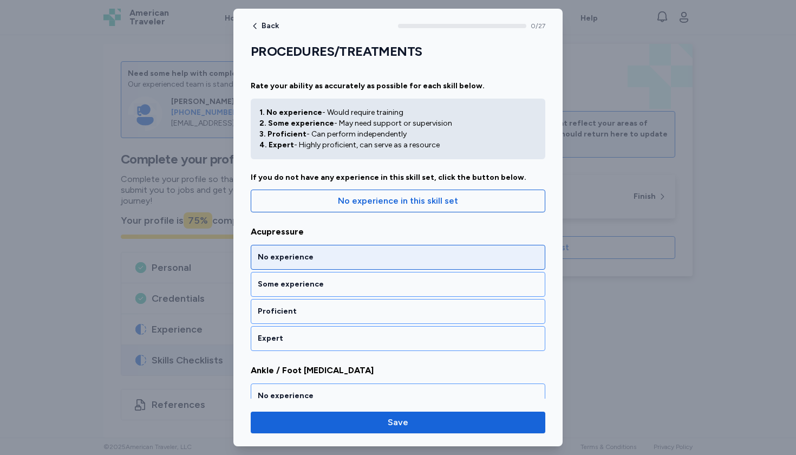
click at [357, 258] on div "No experience" at bounding box center [398, 257] width 281 height 11
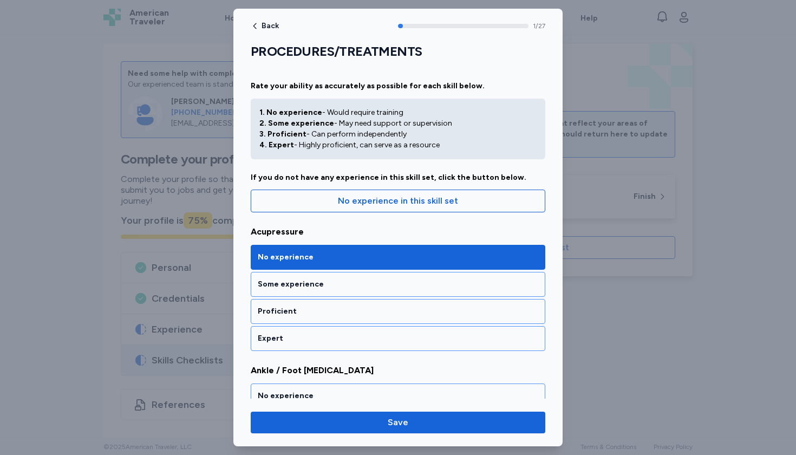
scroll to position [194, 0]
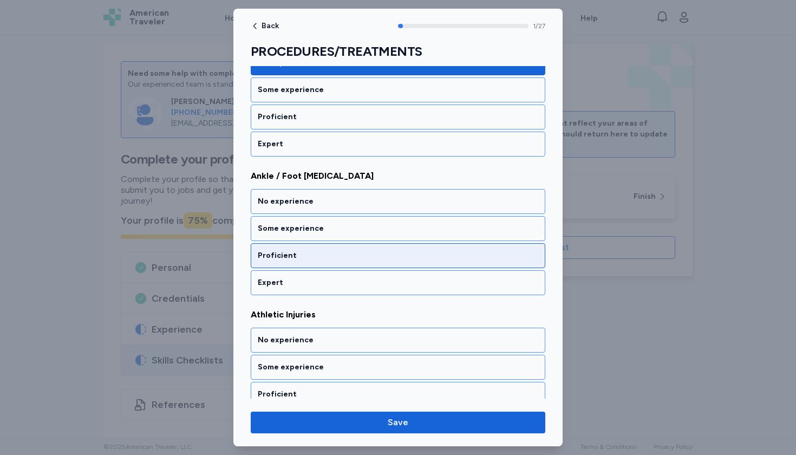
click at [344, 251] on div "Proficient" at bounding box center [398, 255] width 281 height 11
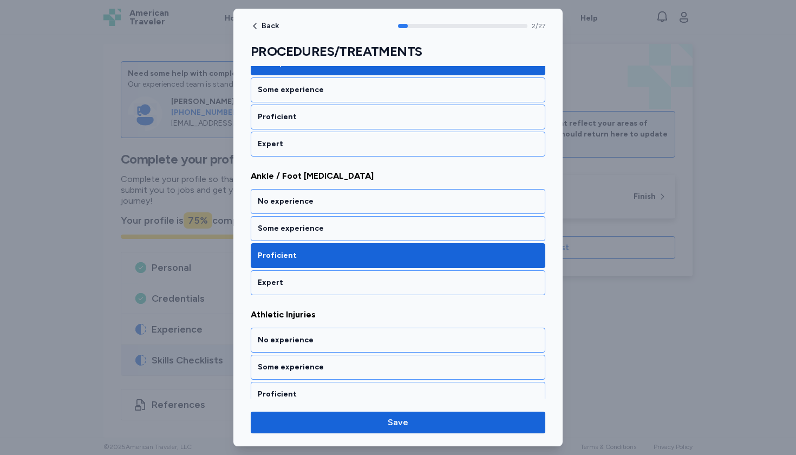
scroll to position [333, 0]
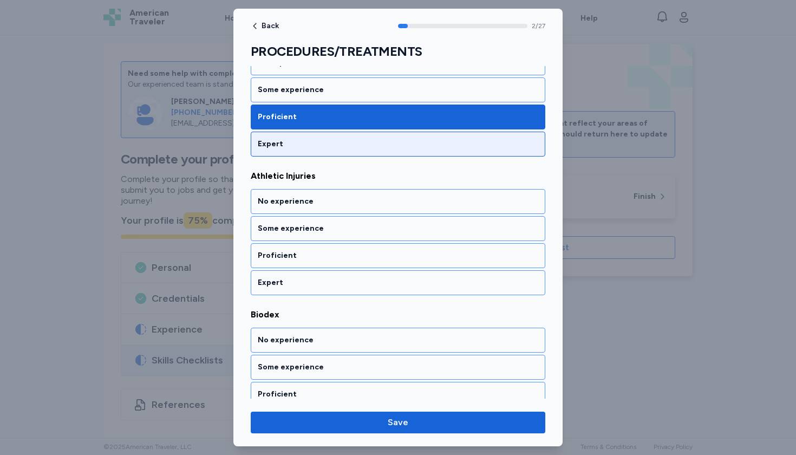
click at [350, 138] on div "Expert" at bounding box center [398, 144] width 295 height 25
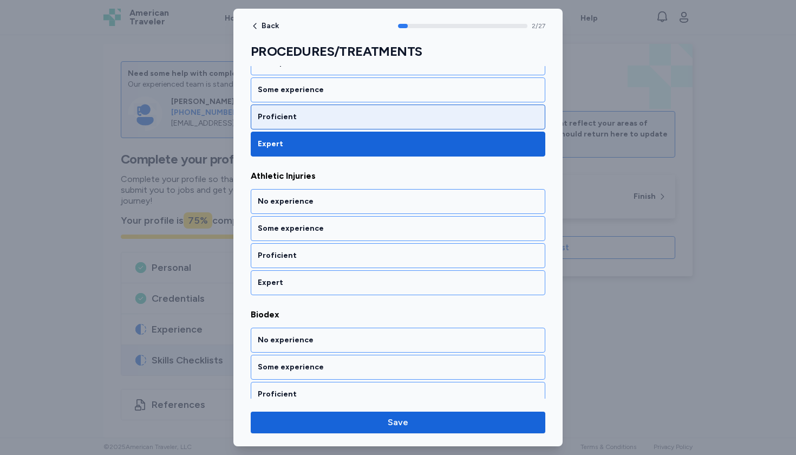
click at [332, 125] on div "Proficient" at bounding box center [398, 117] width 295 height 25
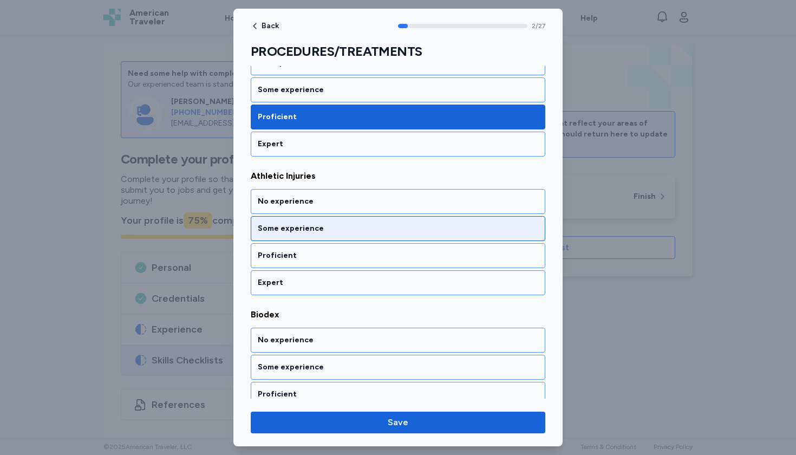
click at [304, 226] on div "Some experience" at bounding box center [398, 228] width 281 height 11
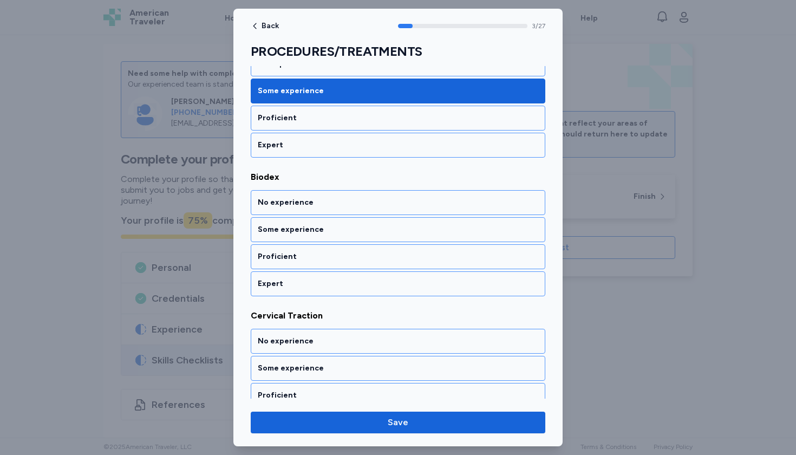
scroll to position [472, 0]
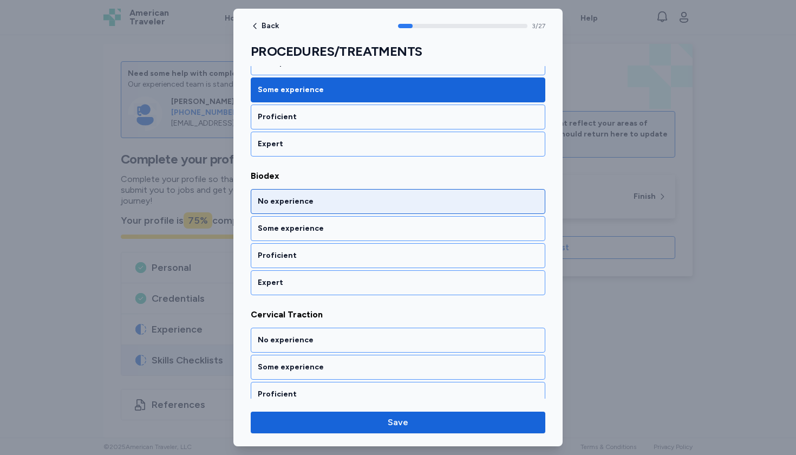
click at [299, 204] on div "No experience" at bounding box center [398, 201] width 281 height 11
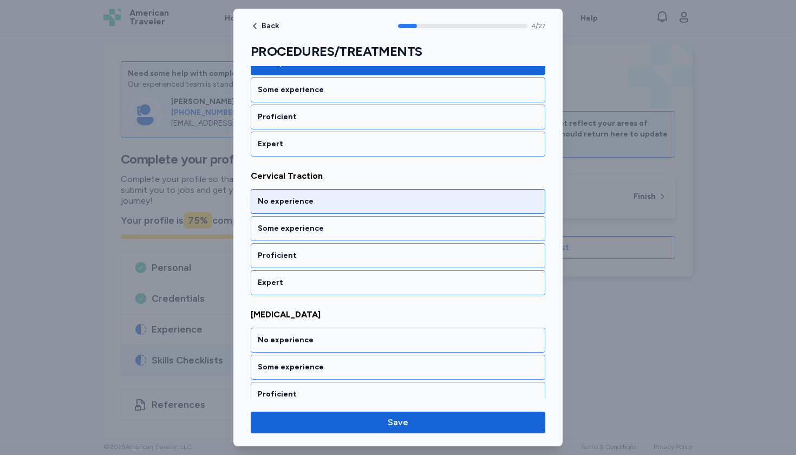
click at [299, 206] on div "No experience" at bounding box center [398, 201] width 281 height 11
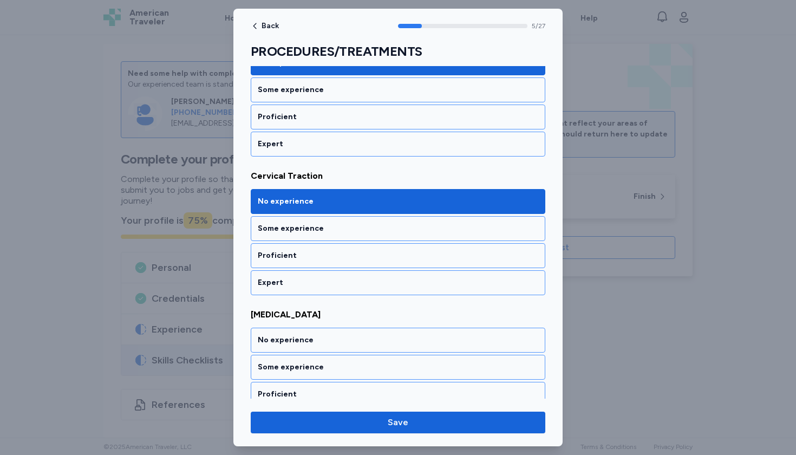
scroll to position [749, 0]
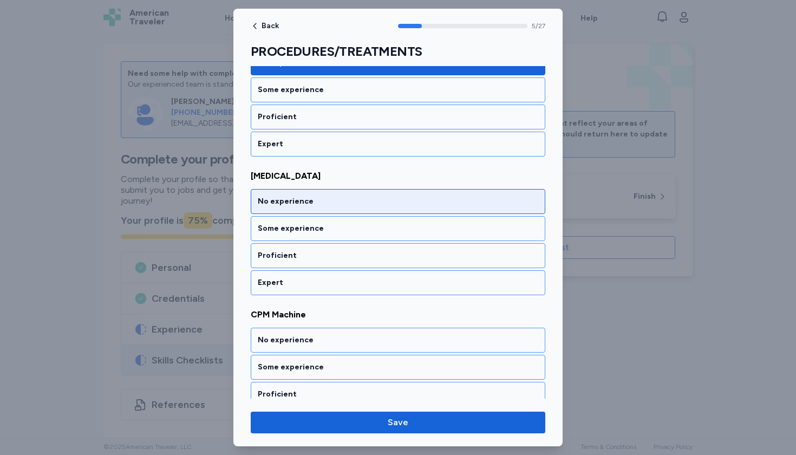
click at [298, 205] on div "No experience" at bounding box center [398, 201] width 281 height 11
click at [298, 211] on div "No experience" at bounding box center [398, 201] width 295 height 25
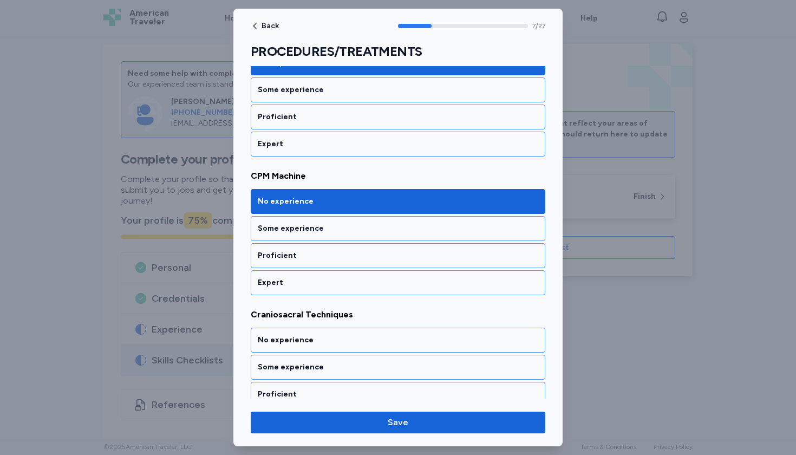
scroll to position [1026, 0]
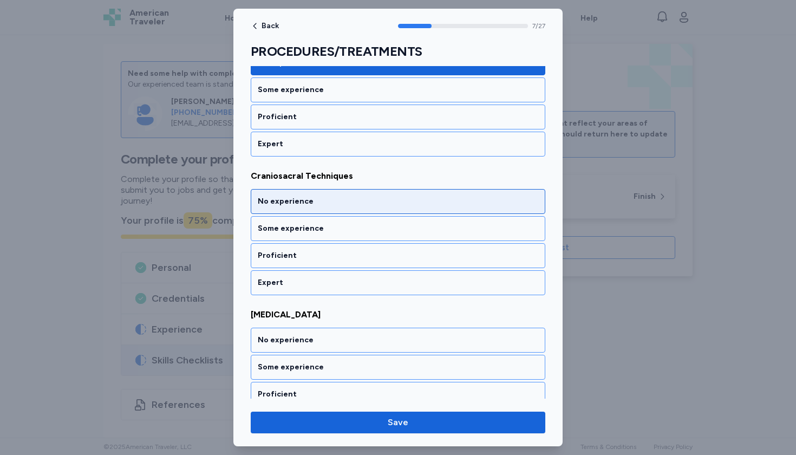
click at [299, 206] on div "No experience" at bounding box center [398, 201] width 281 height 11
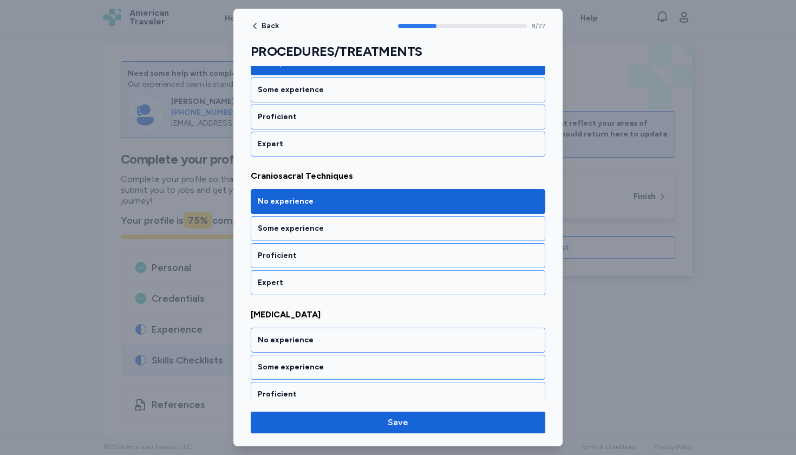
scroll to position [1165, 0]
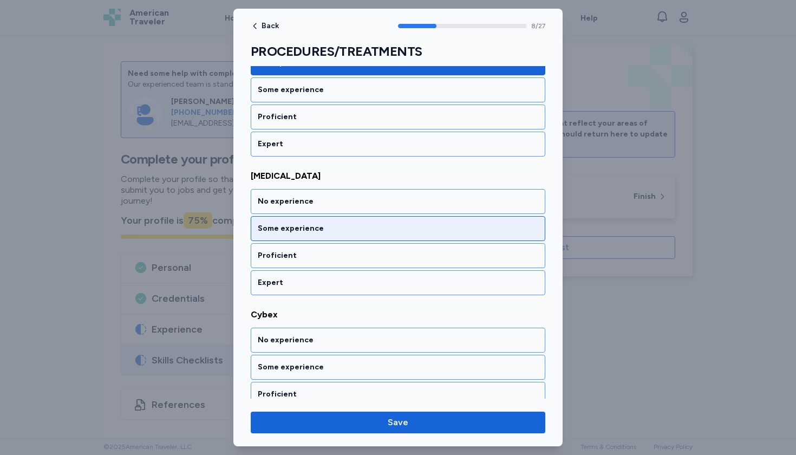
click at [298, 224] on div "Some experience" at bounding box center [398, 228] width 281 height 11
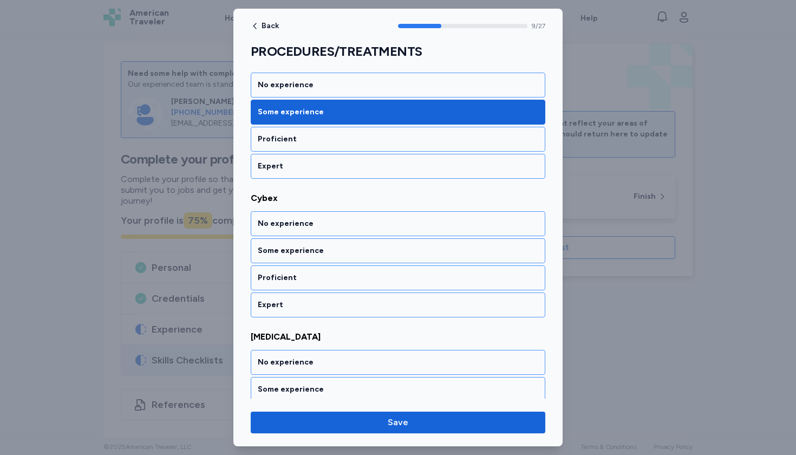
scroll to position [1303, 0]
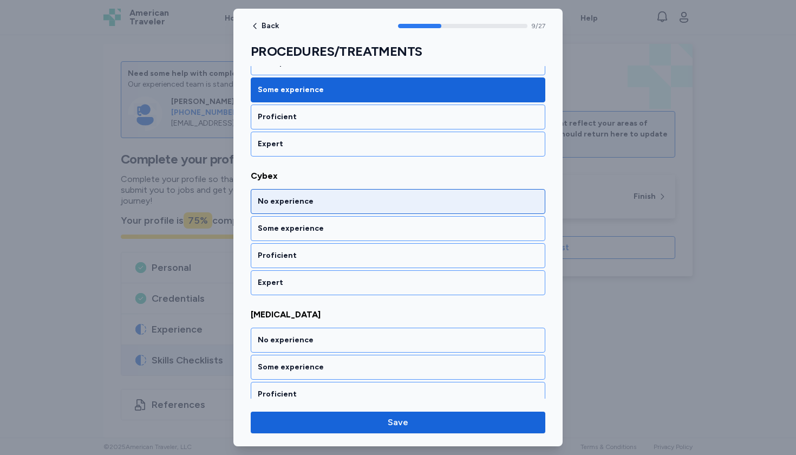
click at [297, 210] on div "No experience" at bounding box center [398, 201] width 295 height 25
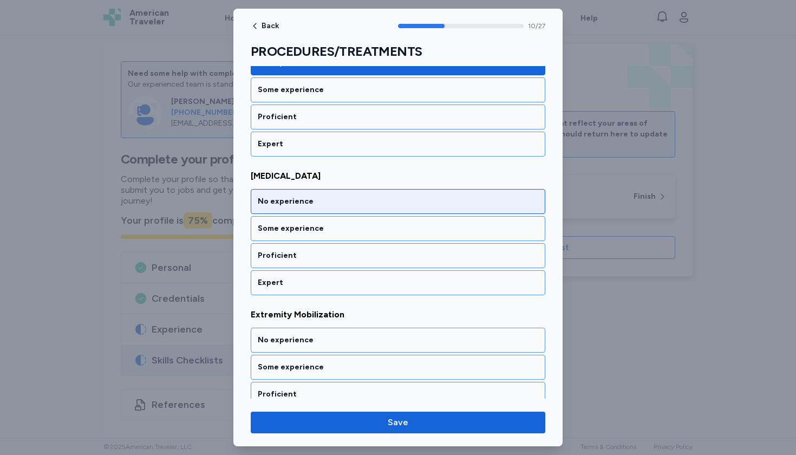
click at [297, 211] on div "No experience" at bounding box center [398, 201] width 295 height 25
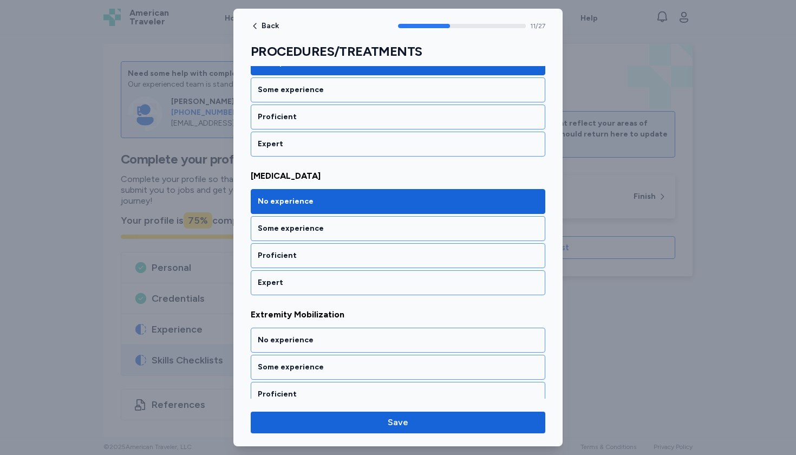
scroll to position [1581, 0]
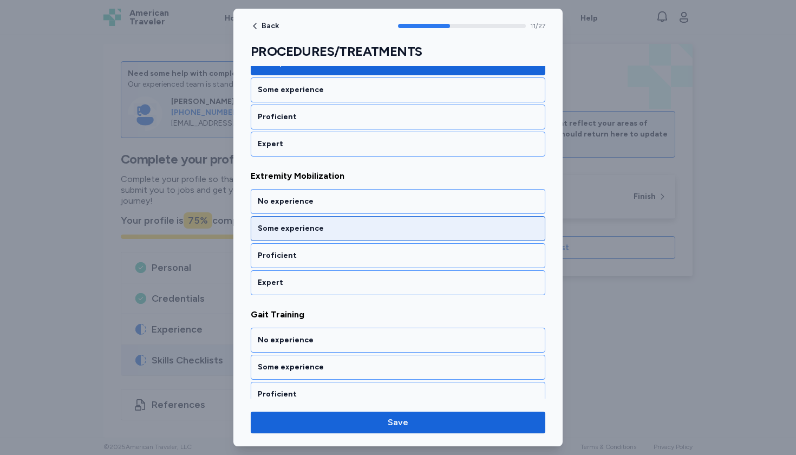
click at [297, 224] on div "Some experience" at bounding box center [398, 228] width 281 height 11
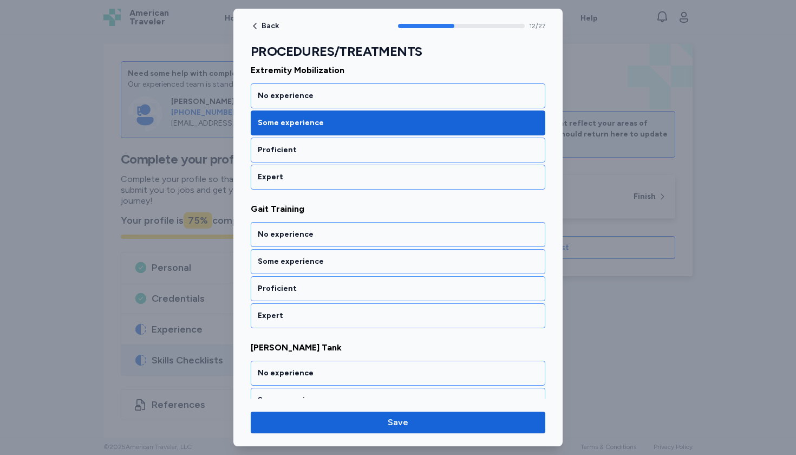
scroll to position [1719, 0]
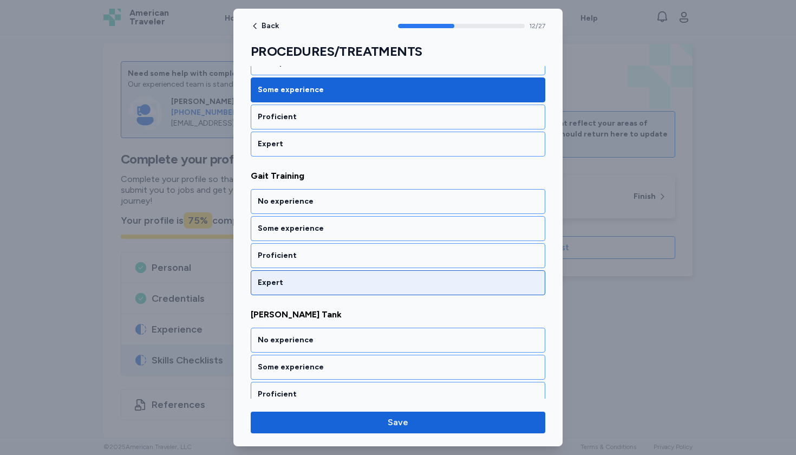
click at [285, 276] on div "Expert" at bounding box center [398, 282] width 295 height 25
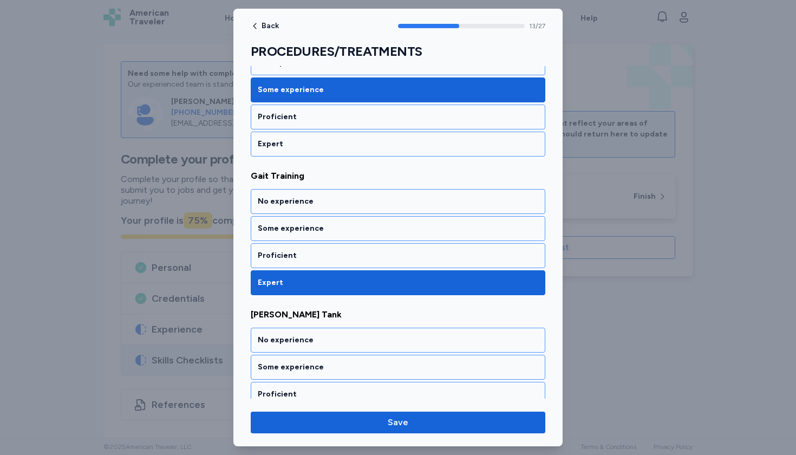
scroll to position [1858, 0]
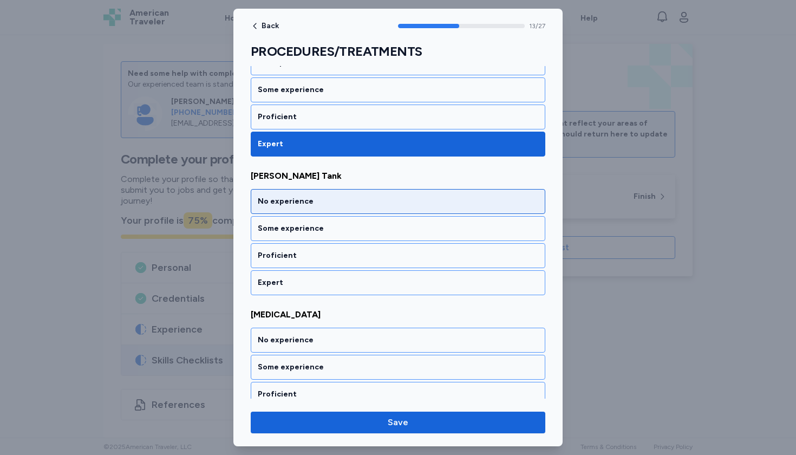
click at [285, 198] on div "No experience" at bounding box center [398, 201] width 281 height 11
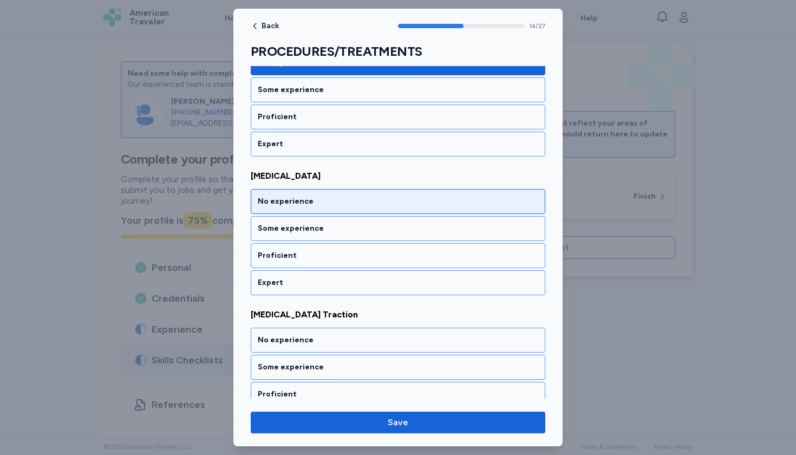
click at [285, 210] on div "No experience" at bounding box center [398, 201] width 295 height 25
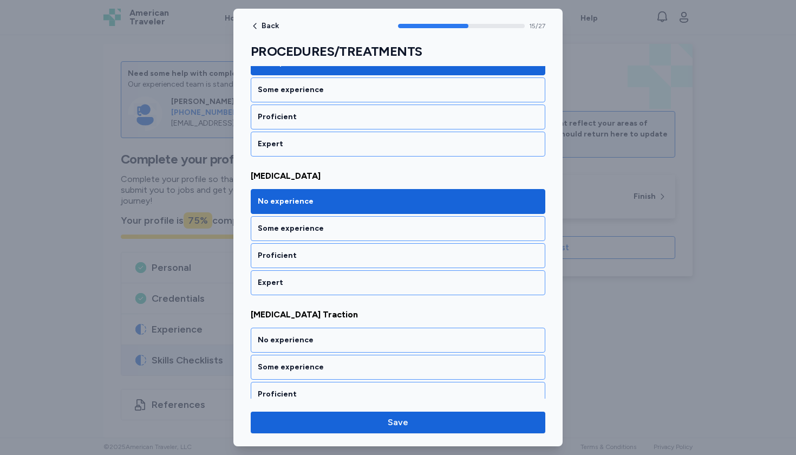
scroll to position [2135, 0]
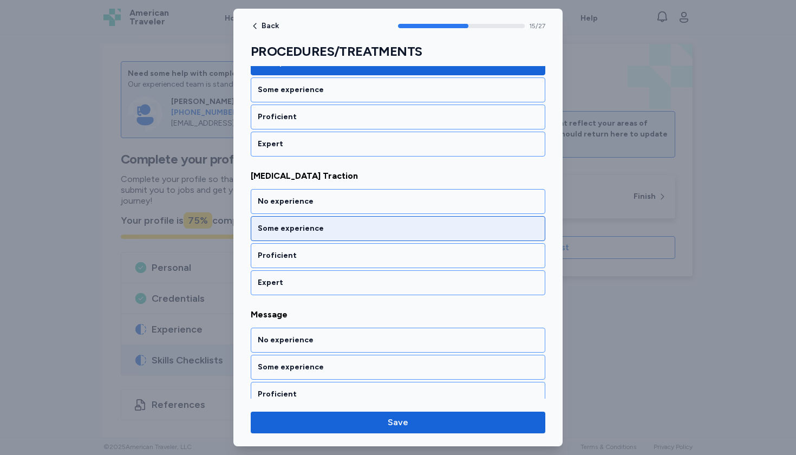
click at [286, 234] on div "Some experience" at bounding box center [398, 228] width 295 height 25
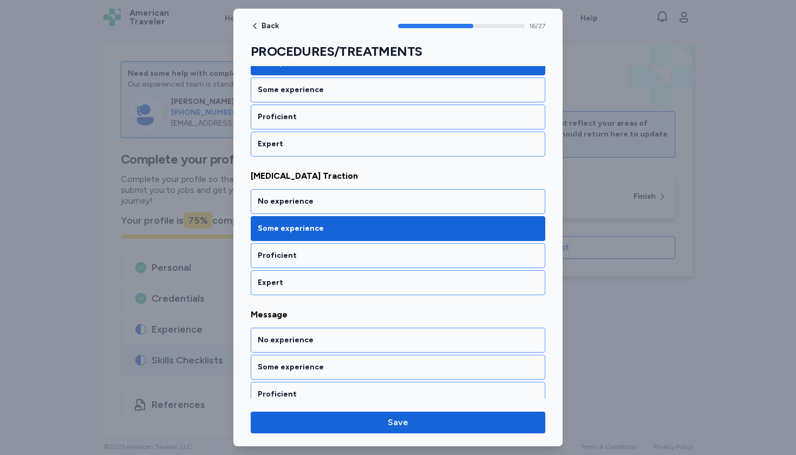
scroll to position [2274, 0]
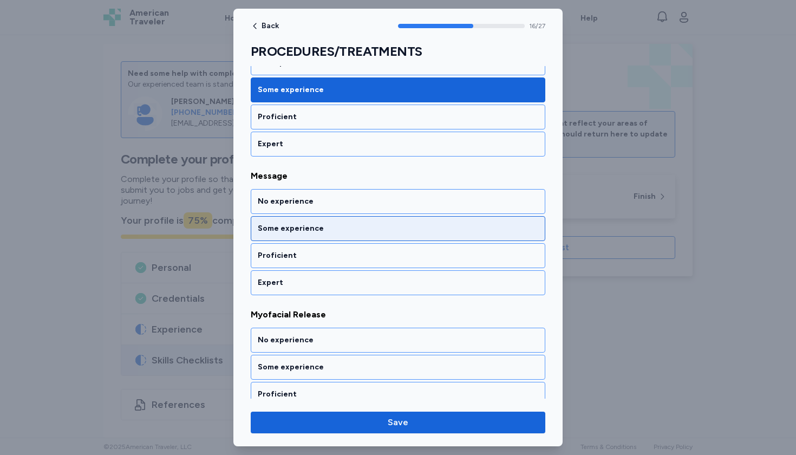
click at [291, 229] on div "Some experience" at bounding box center [398, 228] width 281 height 11
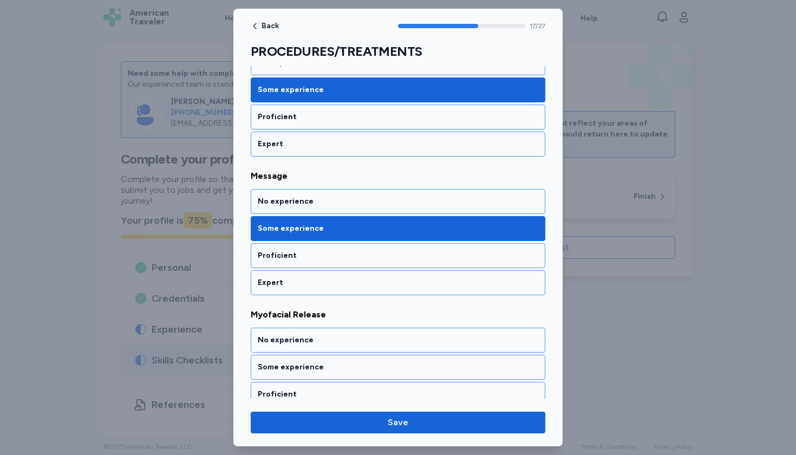
scroll to position [2412, 0]
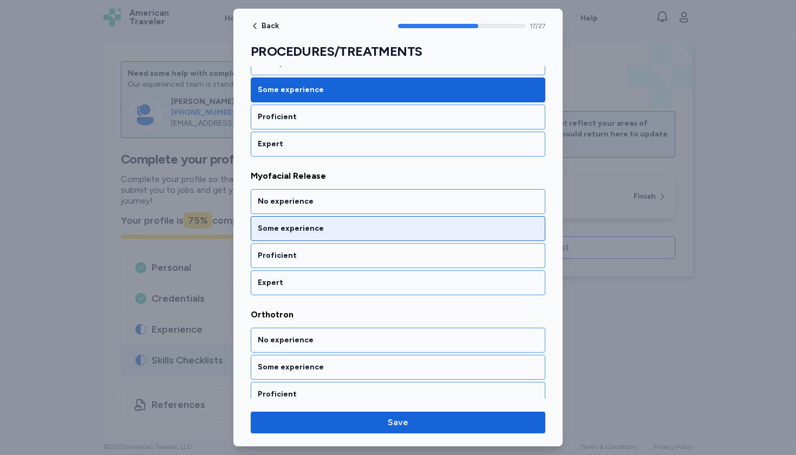
click at [291, 234] on div "Some experience" at bounding box center [398, 228] width 295 height 25
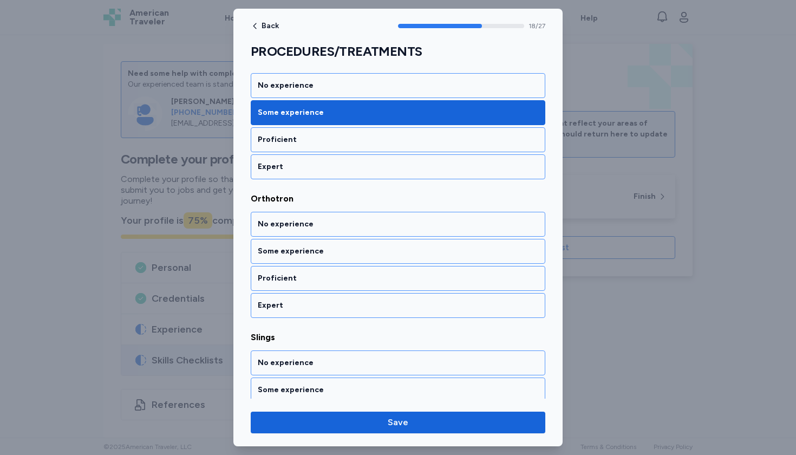
scroll to position [2551, 0]
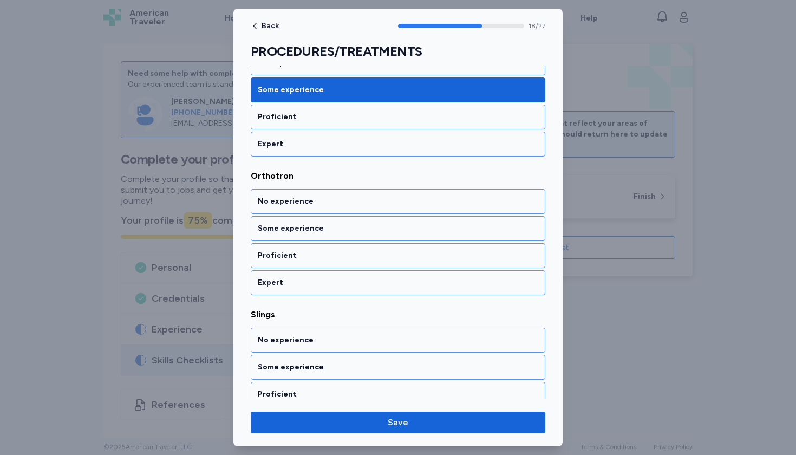
click at [291, 214] on div "No experience Some experience Proficient Expert" at bounding box center [398, 242] width 295 height 106
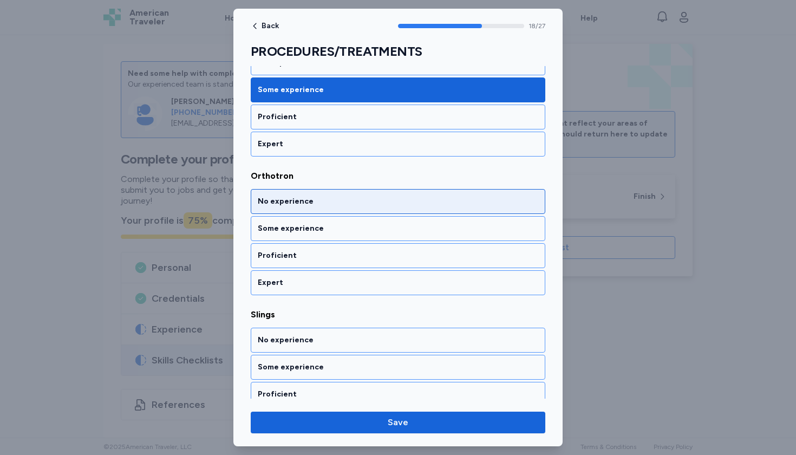
click at [291, 208] on div "No experience" at bounding box center [398, 201] width 295 height 25
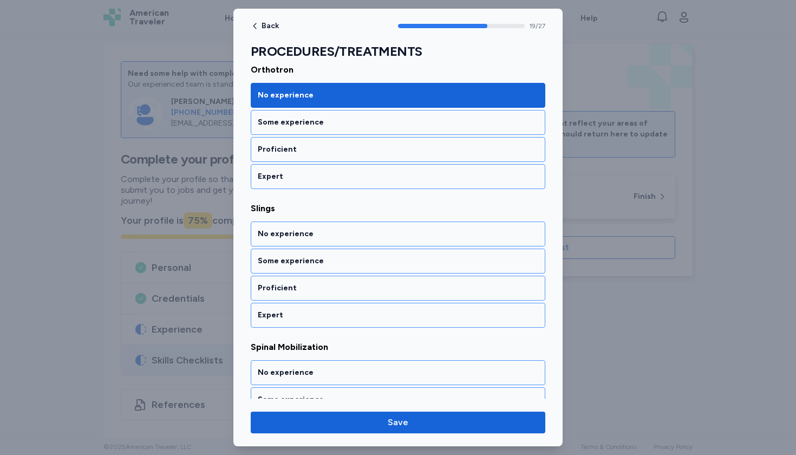
scroll to position [2690, 0]
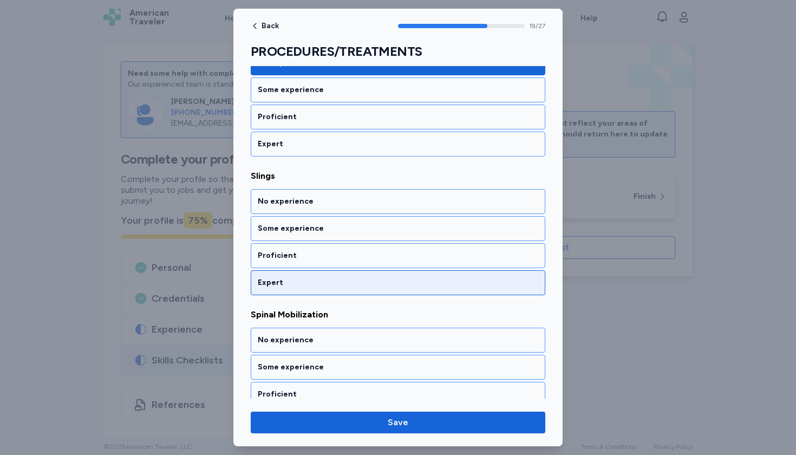
click at [278, 289] on div "Expert" at bounding box center [398, 282] width 295 height 25
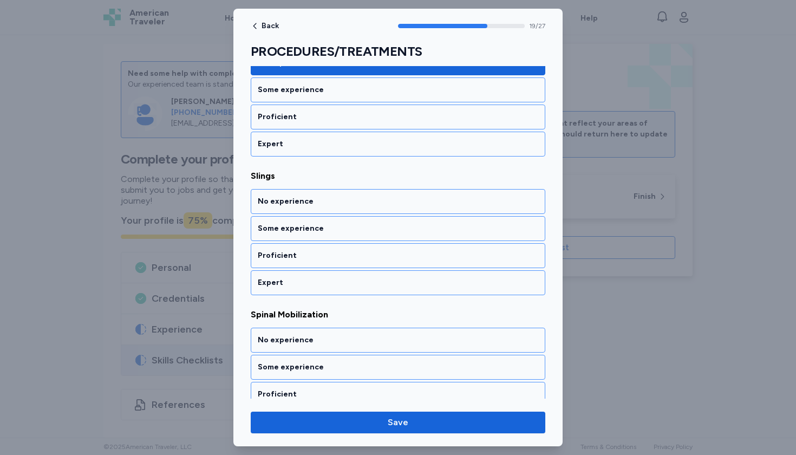
scroll to position [2828, 0]
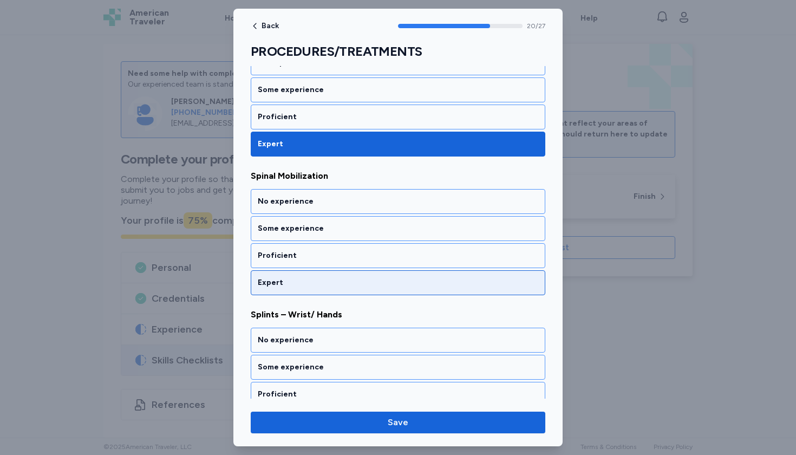
click at [278, 289] on div "Expert" at bounding box center [398, 282] width 295 height 25
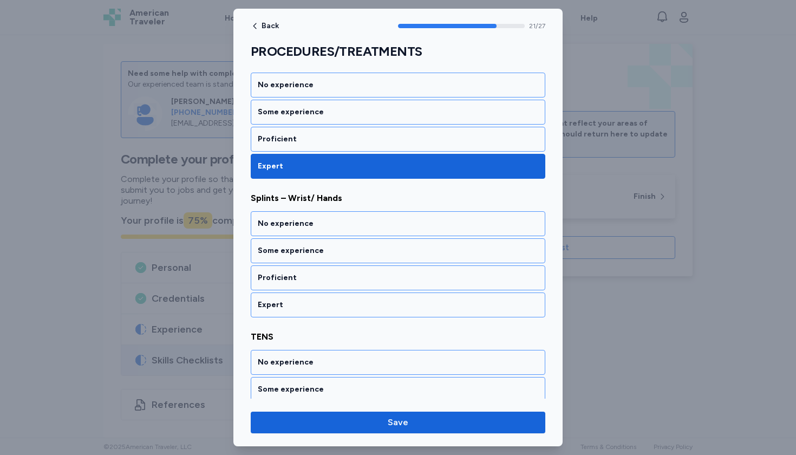
scroll to position [2967, 0]
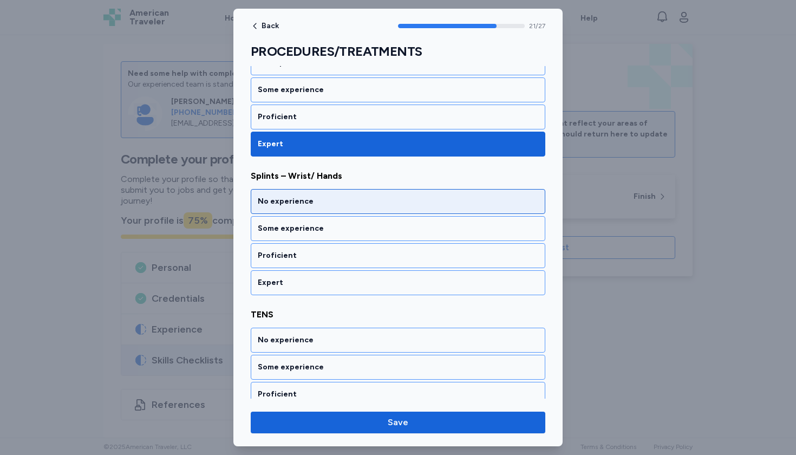
click at [282, 207] on div "No experience" at bounding box center [398, 201] width 295 height 25
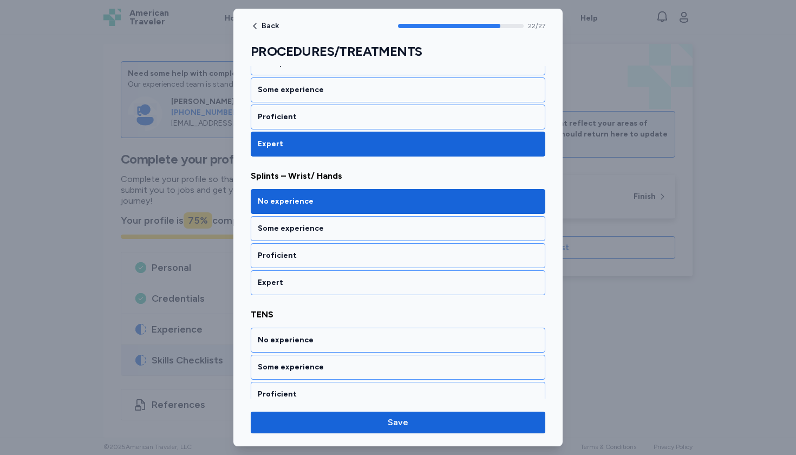
scroll to position [3106, 0]
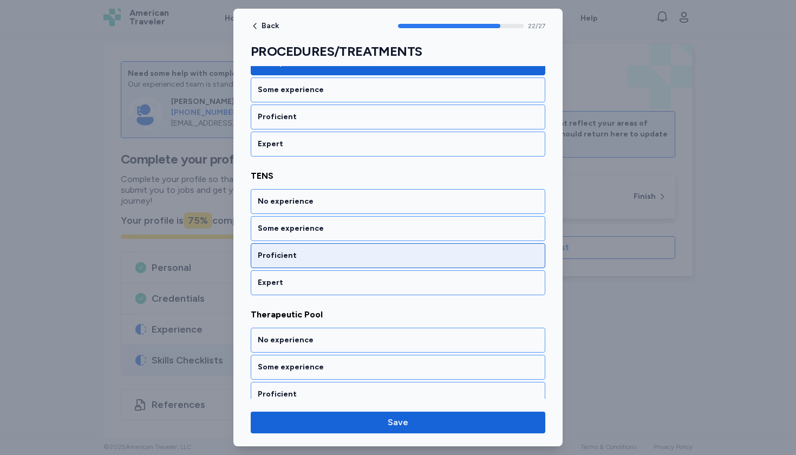
click at [288, 262] on div "Proficient" at bounding box center [398, 255] width 295 height 25
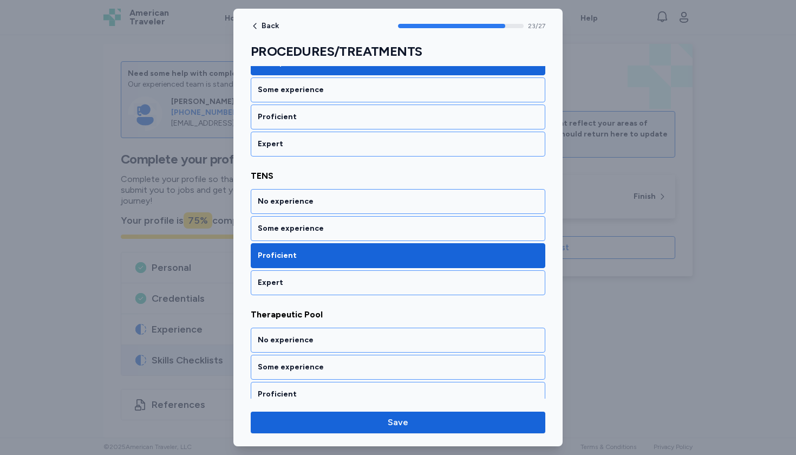
scroll to position [3244, 0]
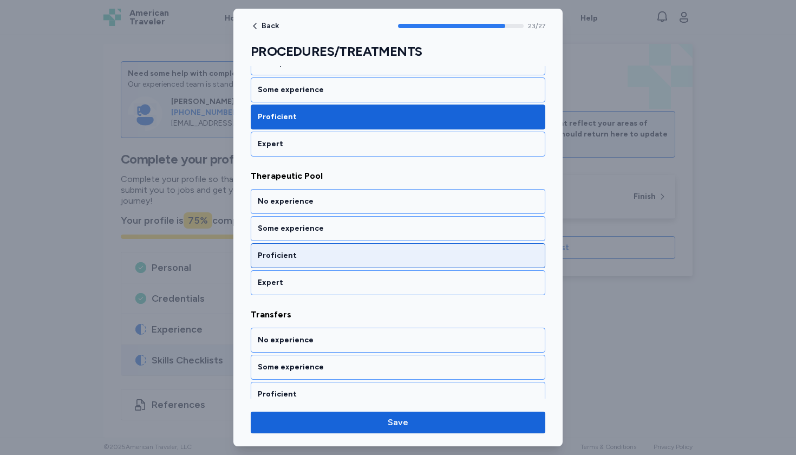
click at [288, 253] on div "Proficient" at bounding box center [398, 255] width 281 height 11
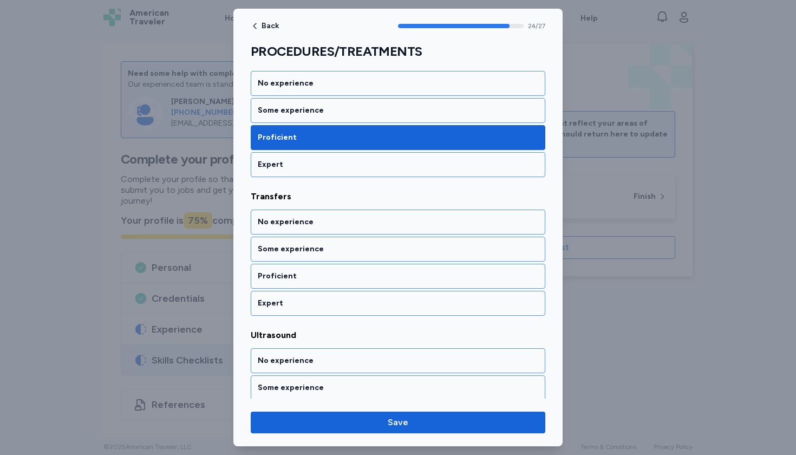
scroll to position [3383, 0]
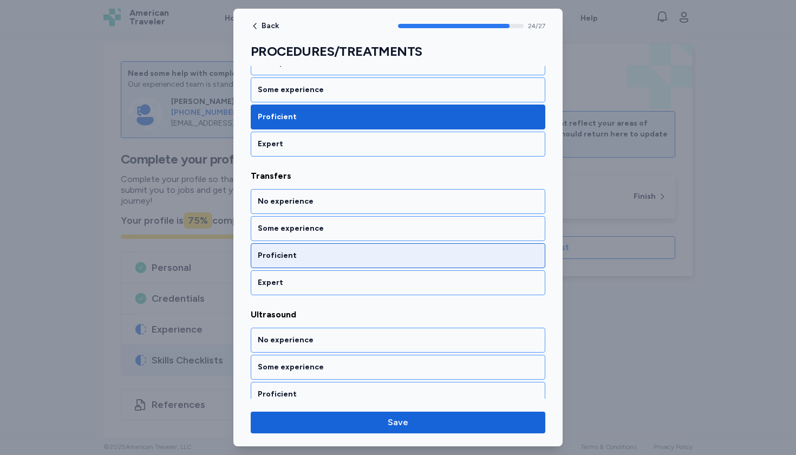
click at [289, 253] on div "Proficient" at bounding box center [398, 255] width 281 height 11
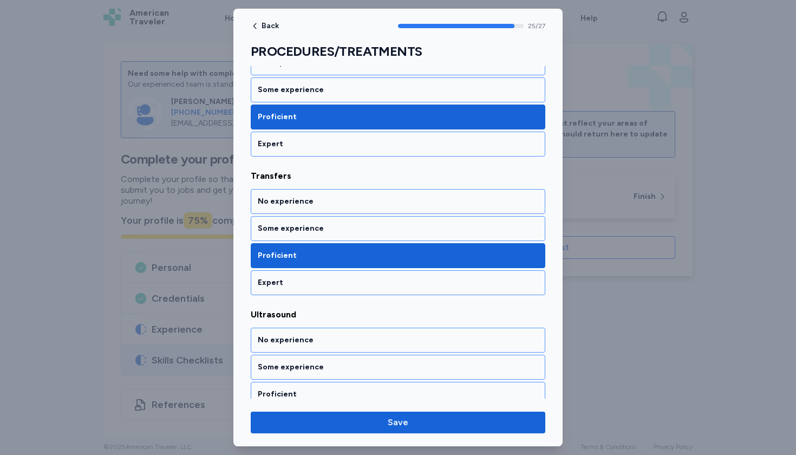
scroll to position [3522, 0]
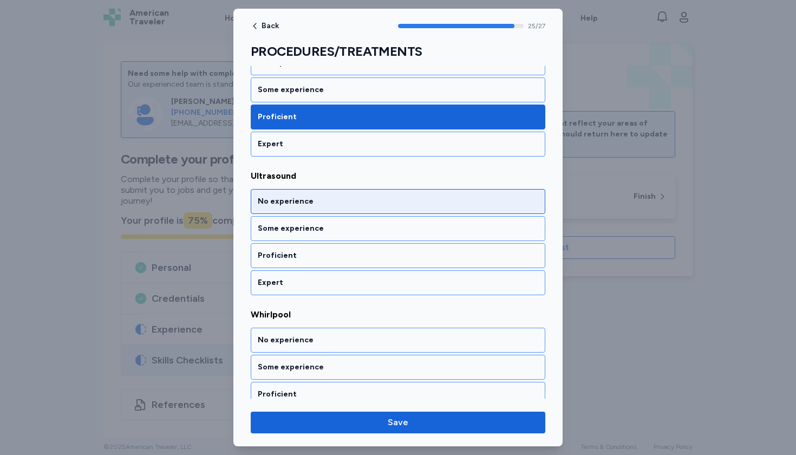
click at [285, 208] on div "No experience" at bounding box center [398, 201] width 295 height 25
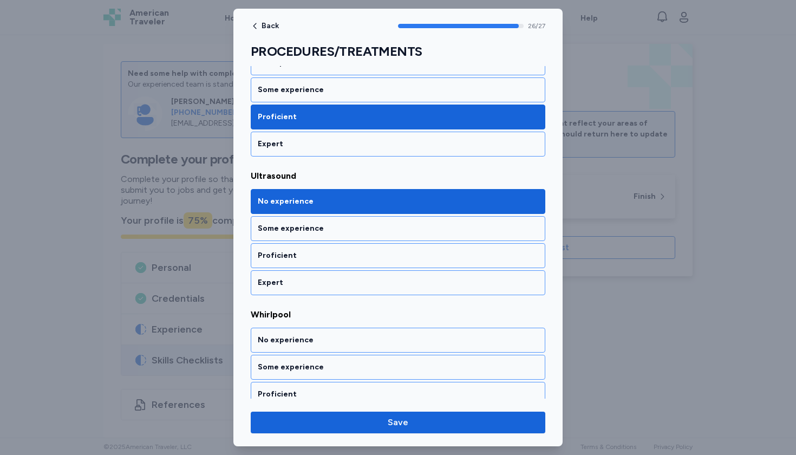
scroll to position [3559, 0]
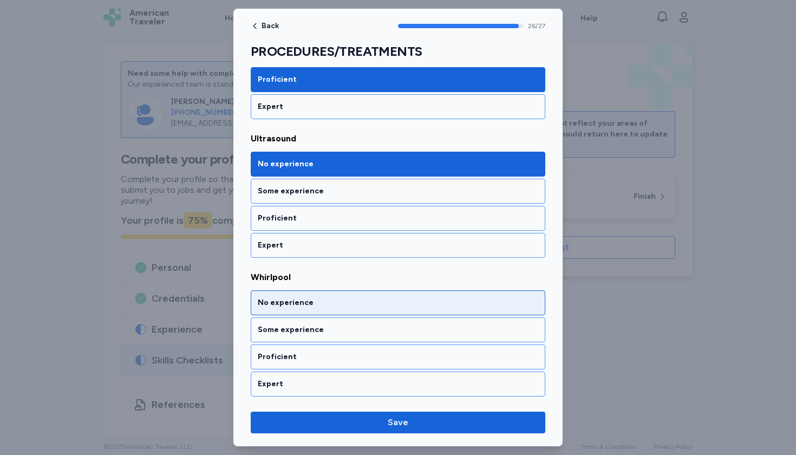
click at [289, 306] on div "No experience" at bounding box center [398, 302] width 281 height 11
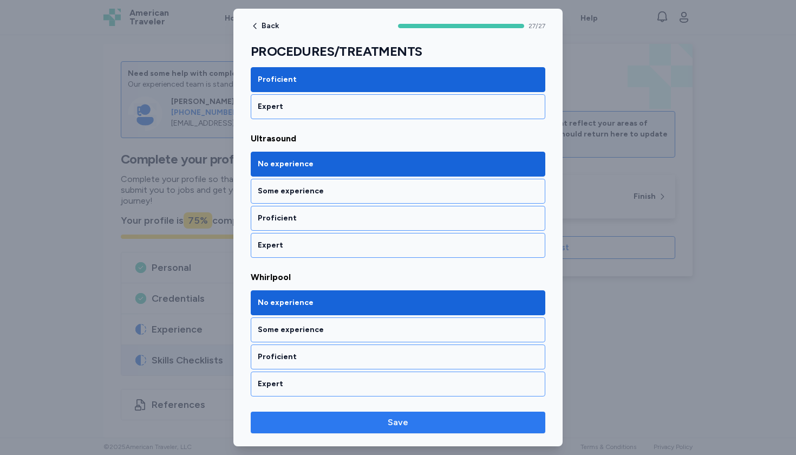
click at [339, 418] on span "Save" at bounding box center [397, 422] width 277 height 13
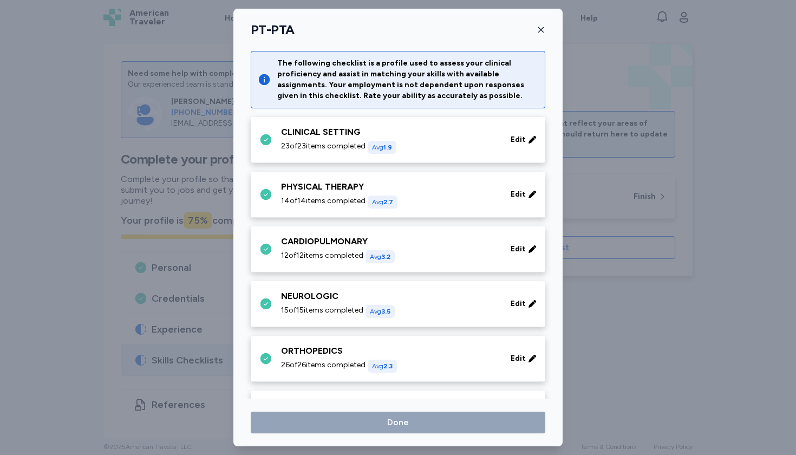
scroll to position [422, 0]
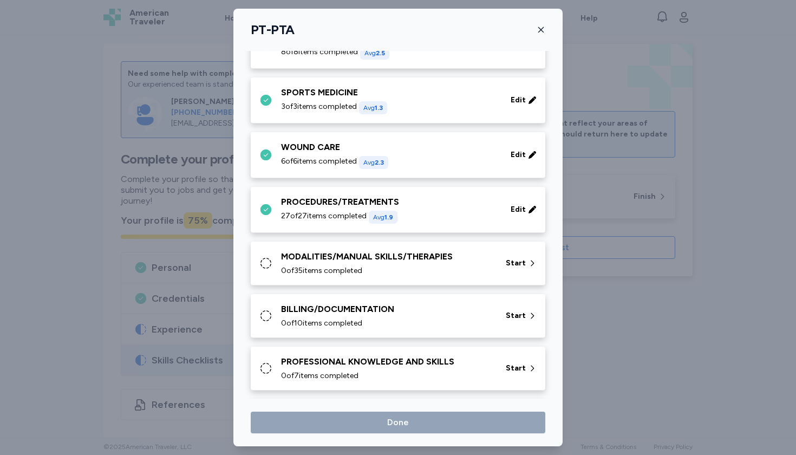
click at [369, 260] on div "MODALITIES/MANUAL SKILLS/THERAPIES" at bounding box center [387, 256] width 212 height 13
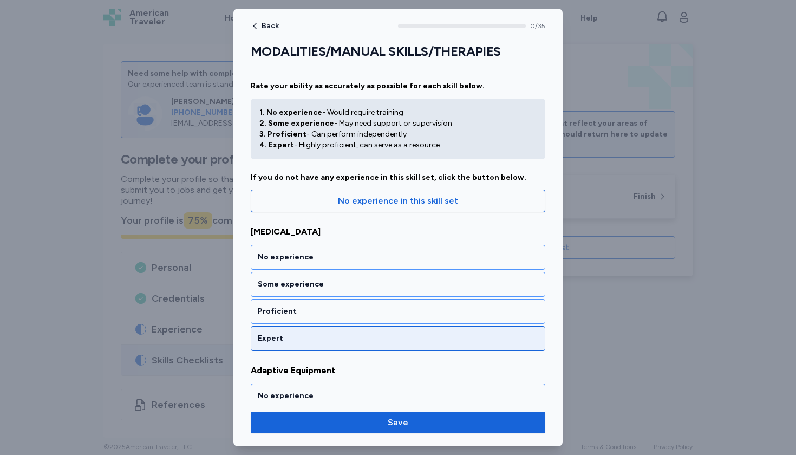
click at [350, 340] on div "Expert" at bounding box center [398, 338] width 281 height 11
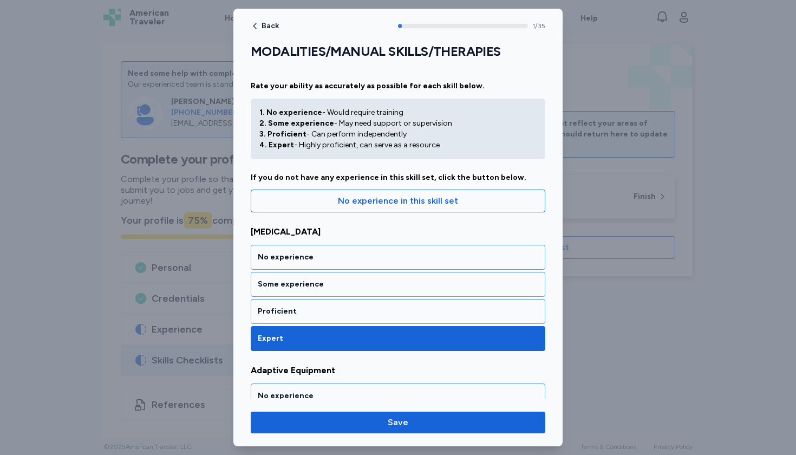
scroll to position [194, 0]
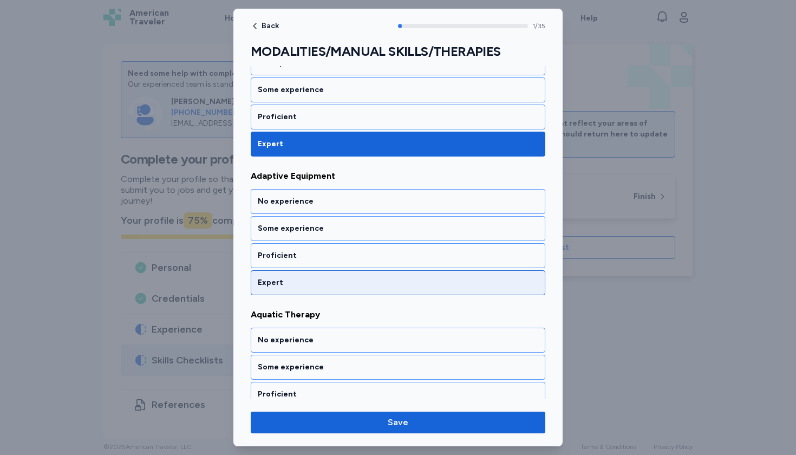
click at [348, 282] on div "Expert" at bounding box center [398, 282] width 281 height 11
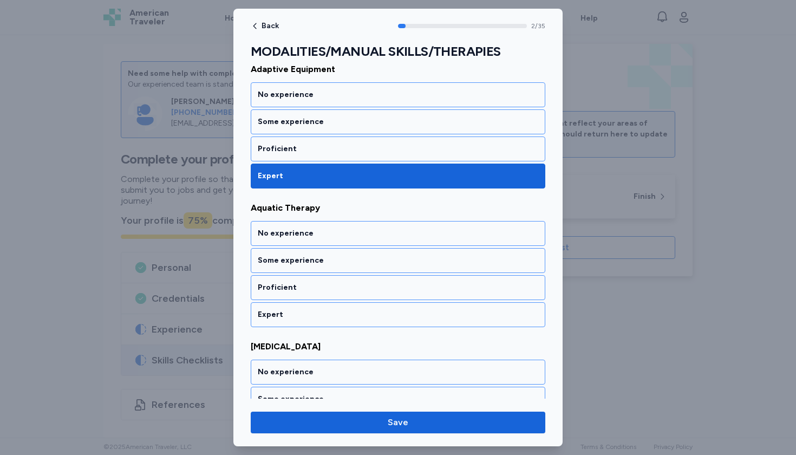
scroll to position [333, 0]
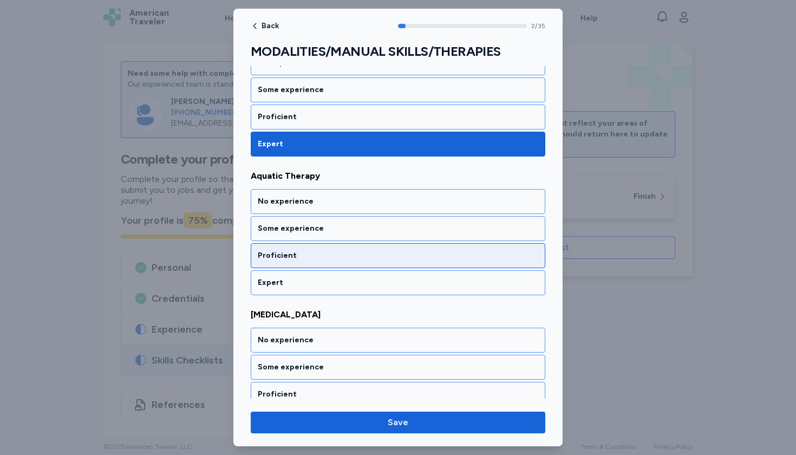
click at [345, 258] on div "Proficient" at bounding box center [398, 255] width 281 height 11
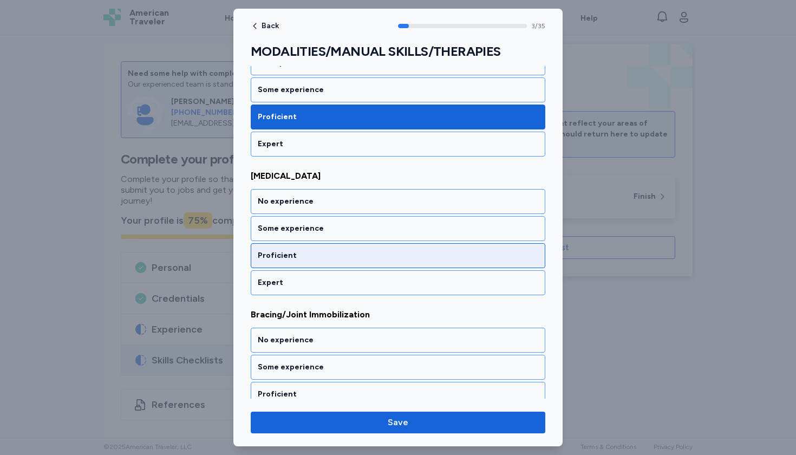
click at [342, 256] on div "Proficient" at bounding box center [398, 255] width 281 height 11
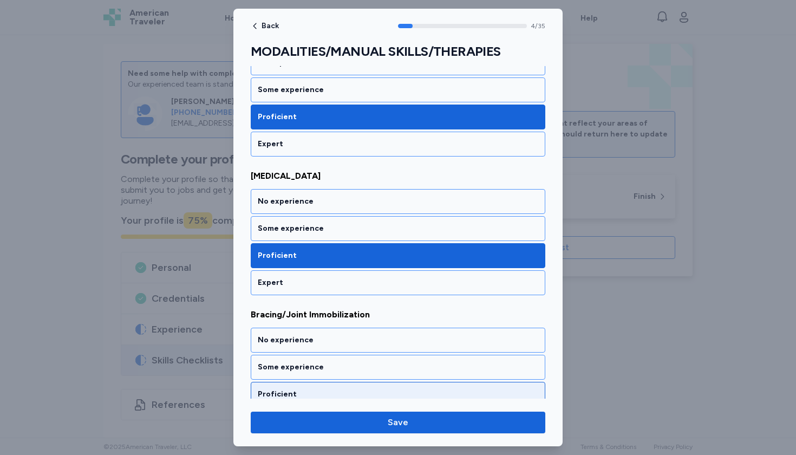
scroll to position [610, 0]
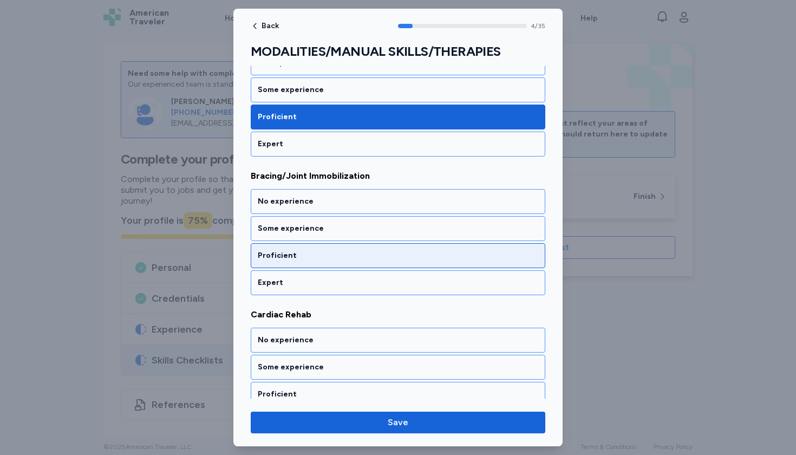
click at [342, 256] on div "Proficient" at bounding box center [398, 255] width 281 height 11
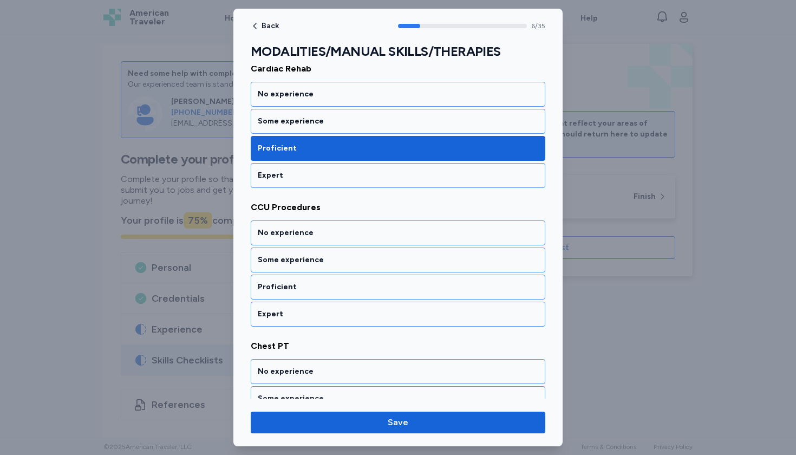
scroll to position [888, 0]
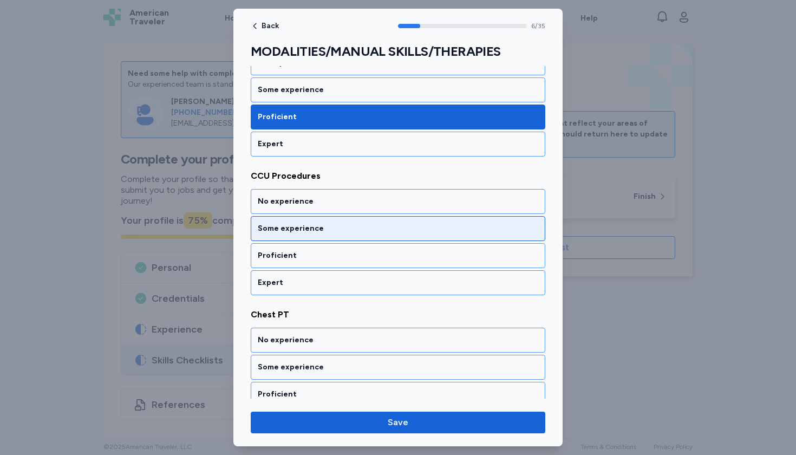
click at [337, 228] on div "Some experience" at bounding box center [398, 228] width 281 height 11
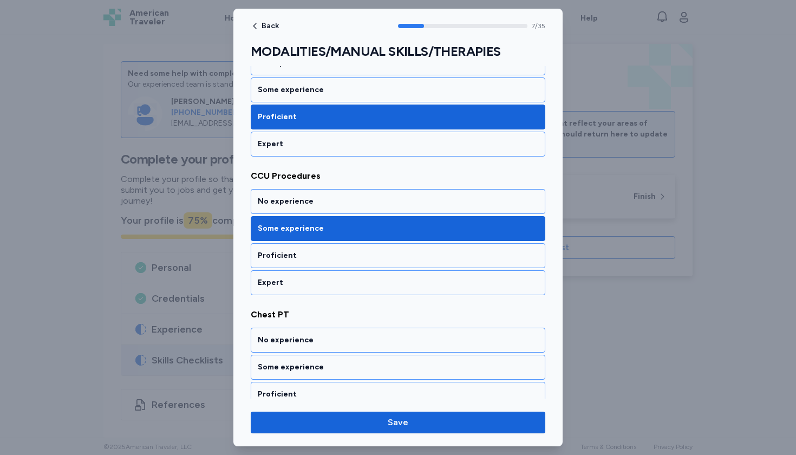
scroll to position [1026, 0]
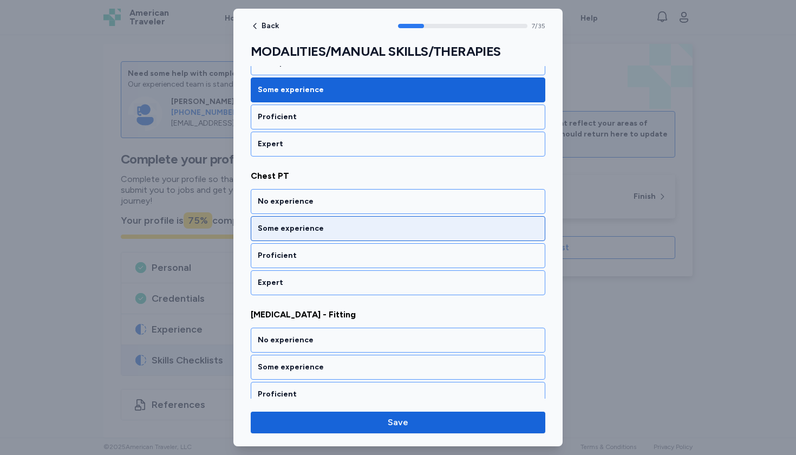
click at [337, 228] on div "Some experience" at bounding box center [398, 228] width 281 height 11
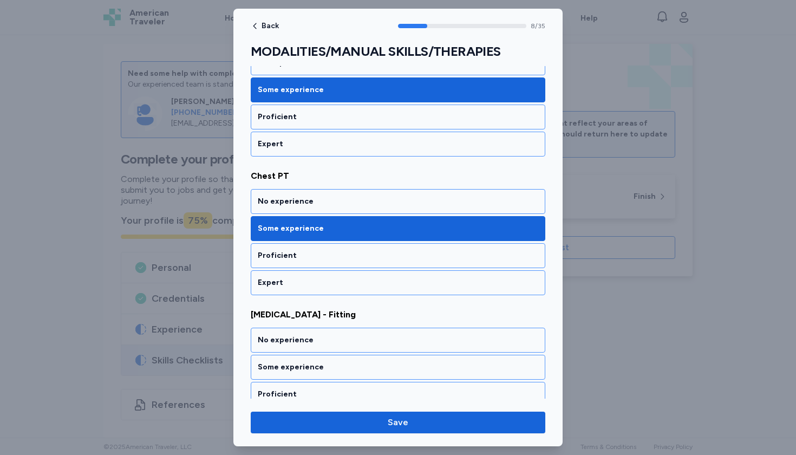
scroll to position [1165, 0]
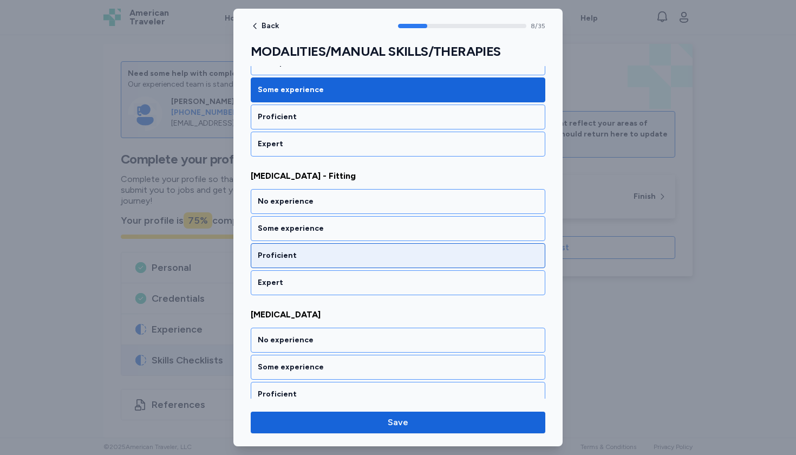
click at [327, 262] on div "Proficient" at bounding box center [398, 255] width 295 height 25
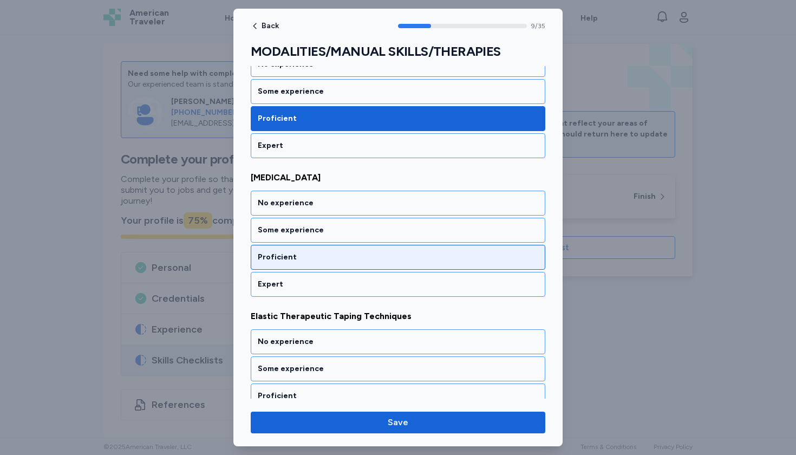
scroll to position [1303, 0]
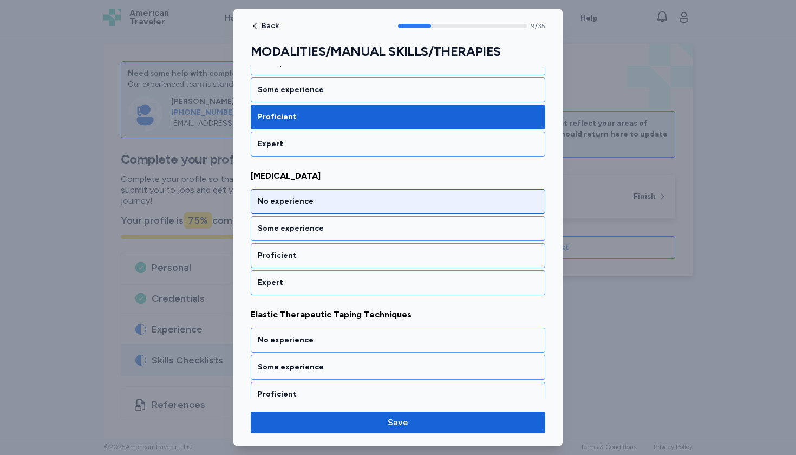
click at [327, 212] on div "No experience" at bounding box center [398, 201] width 295 height 25
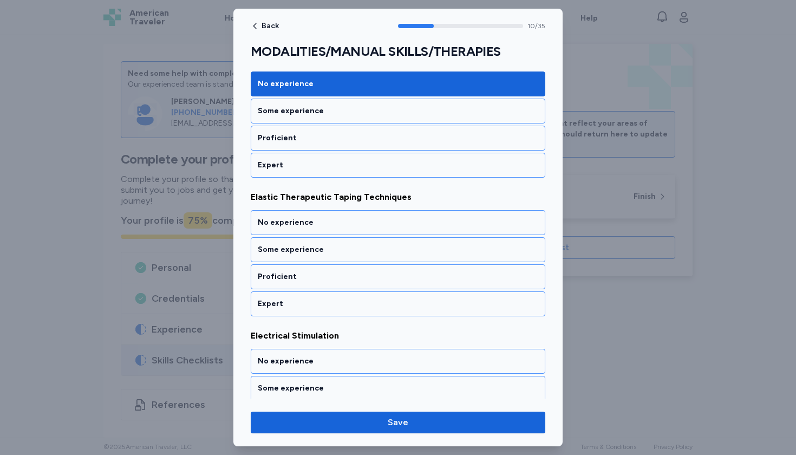
scroll to position [0, 0]
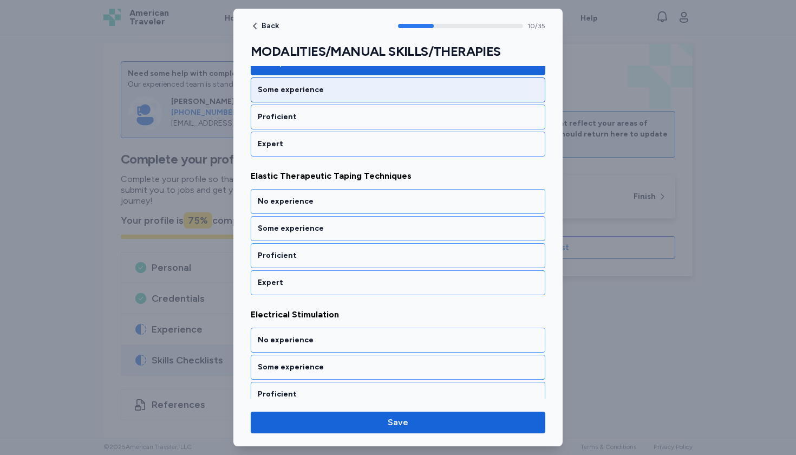
click at [317, 96] on div "Some experience" at bounding box center [398, 89] width 295 height 25
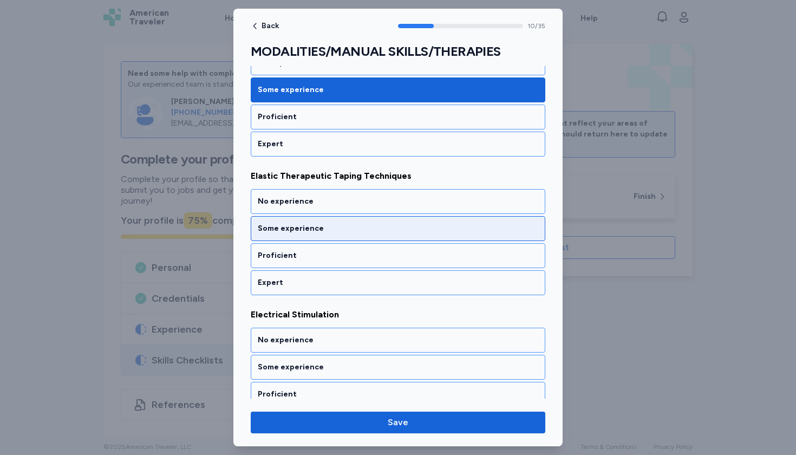
click at [327, 232] on div "Some experience" at bounding box center [398, 228] width 281 height 11
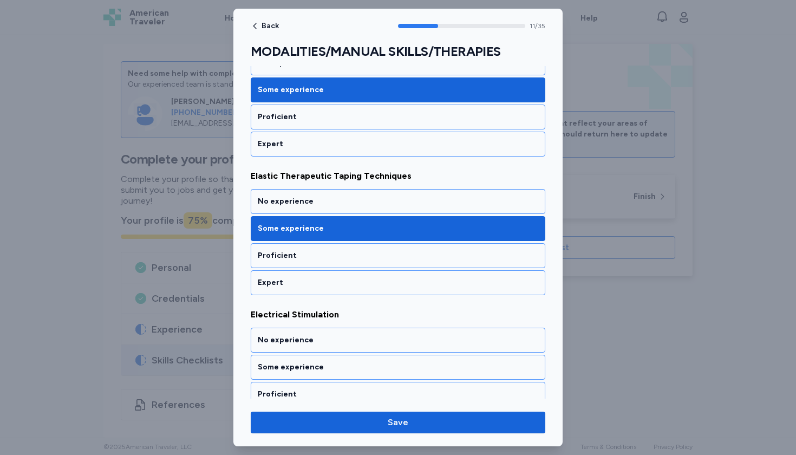
scroll to position [1581, 0]
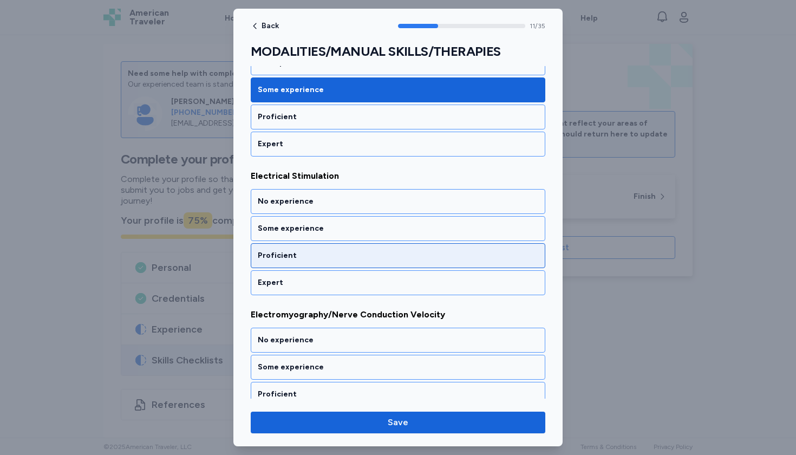
click at [321, 253] on div "Proficient" at bounding box center [398, 255] width 281 height 11
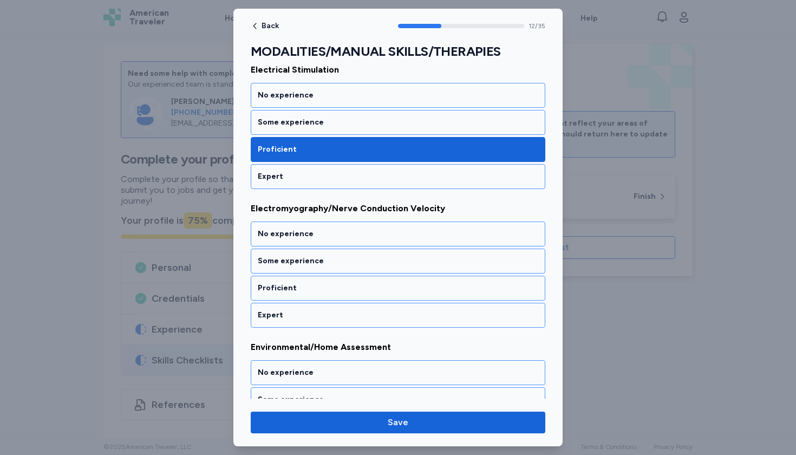
scroll to position [1719, 0]
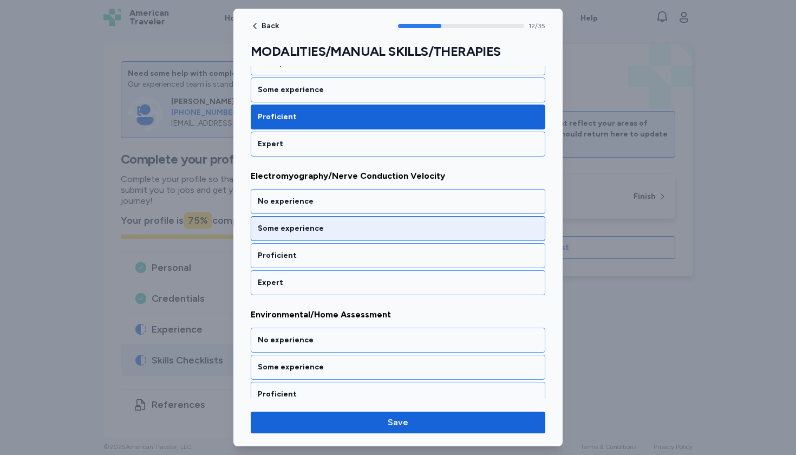
click at [320, 236] on div "Some experience" at bounding box center [398, 228] width 295 height 25
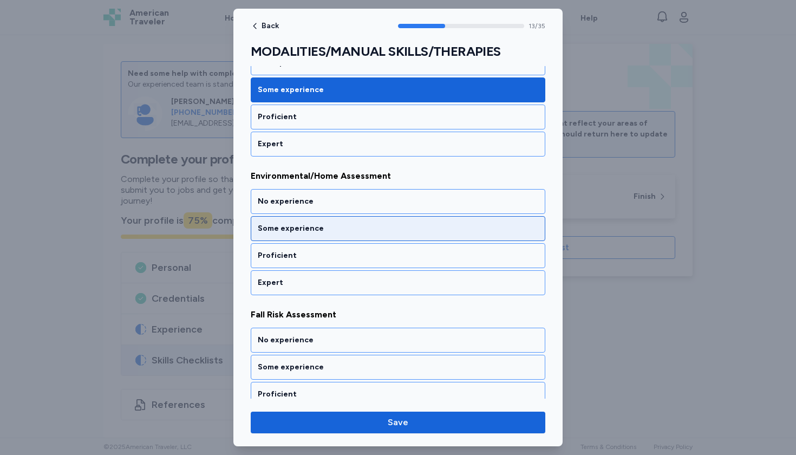
click at [320, 237] on div "Some experience" at bounding box center [398, 228] width 295 height 25
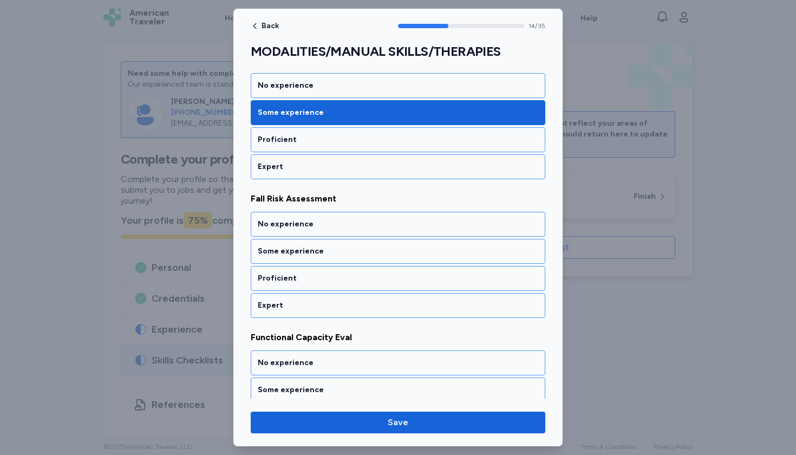
scroll to position [1997, 0]
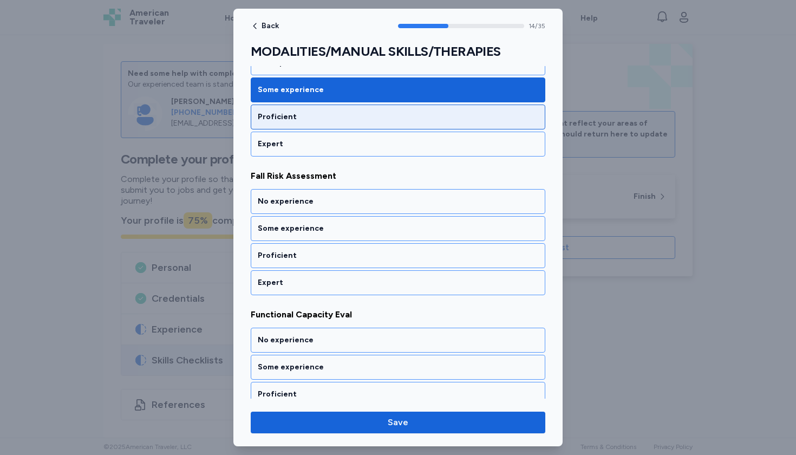
click at [310, 114] on div "Proficient" at bounding box center [398, 117] width 281 height 11
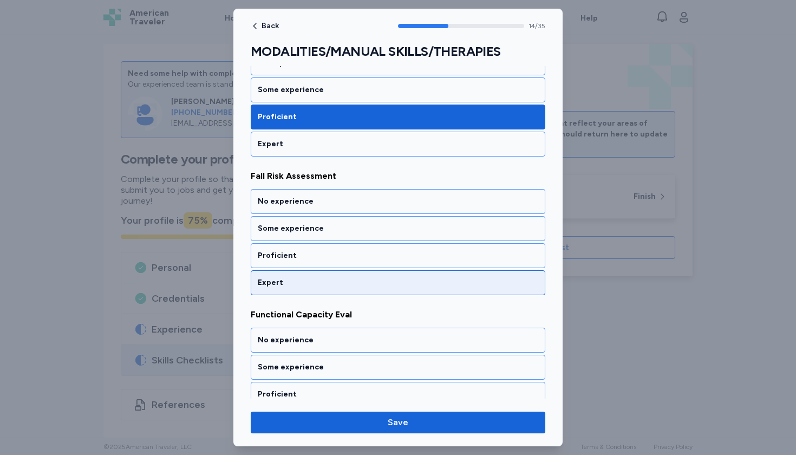
click at [295, 285] on div "Expert" at bounding box center [398, 282] width 281 height 11
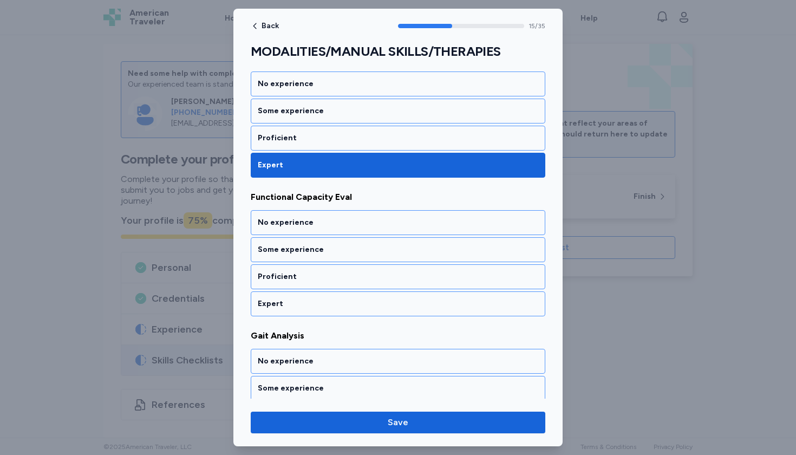
scroll to position [2135, 0]
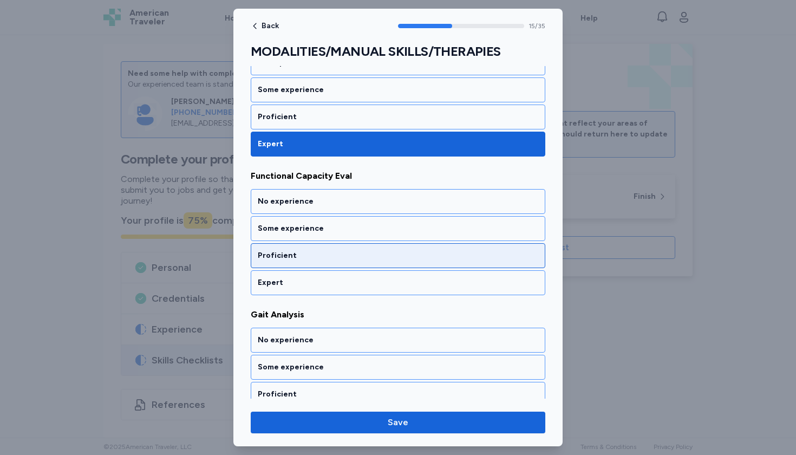
click at [296, 264] on div "Proficient" at bounding box center [398, 255] width 295 height 25
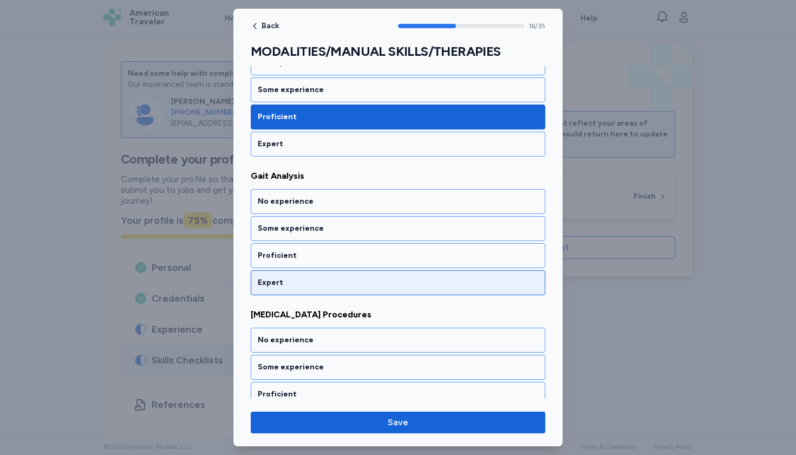
click at [297, 280] on div "Expert" at bounding box center [398, 282] width 281 height 11
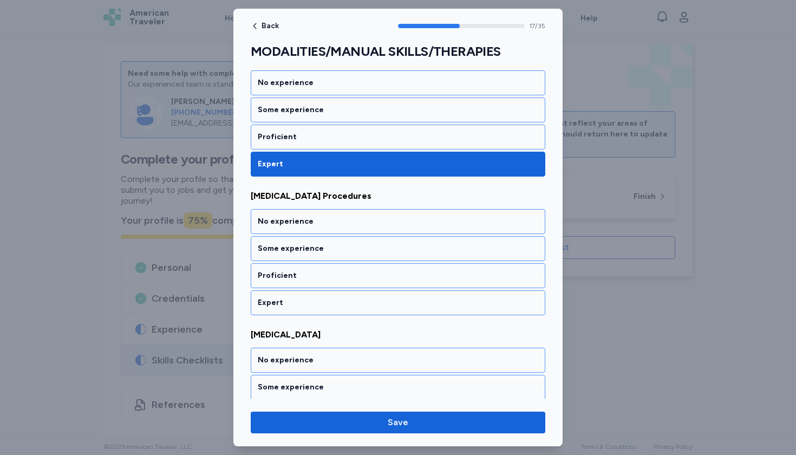
scroll to position [2412, 0]
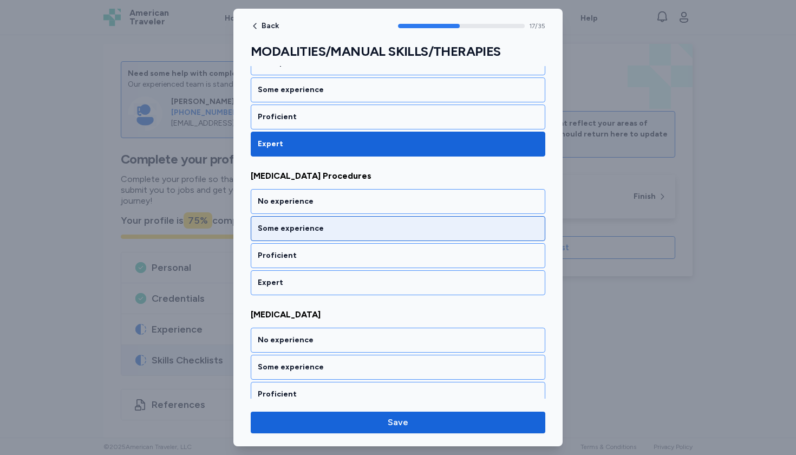
click at [292, 225] on div "Some experience" at bounding box center [398, 228] width 281 height 11
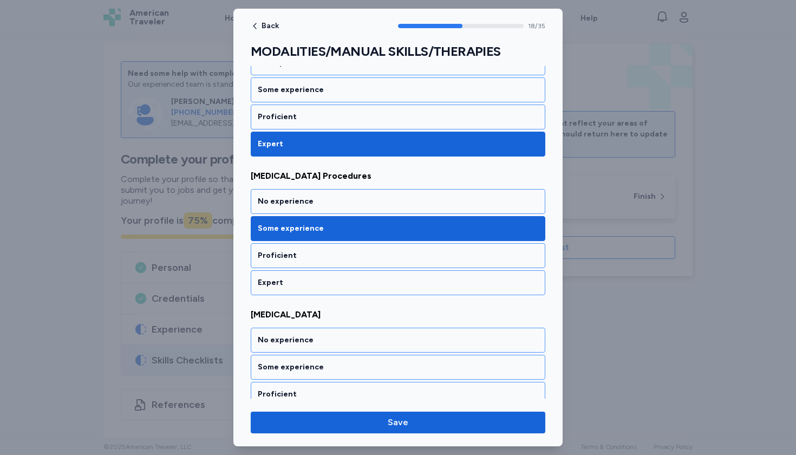
scroll to position [2551, 0]
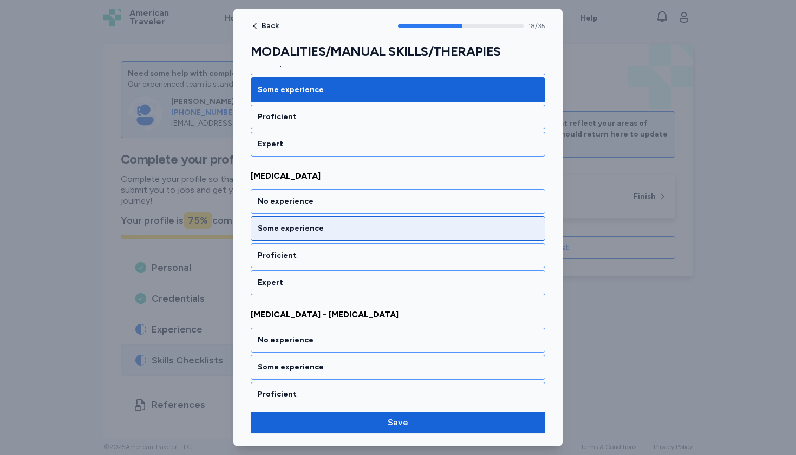
click at [292, 227] on div "Some experience" at bounding box center [398, 228] width 281 height 11
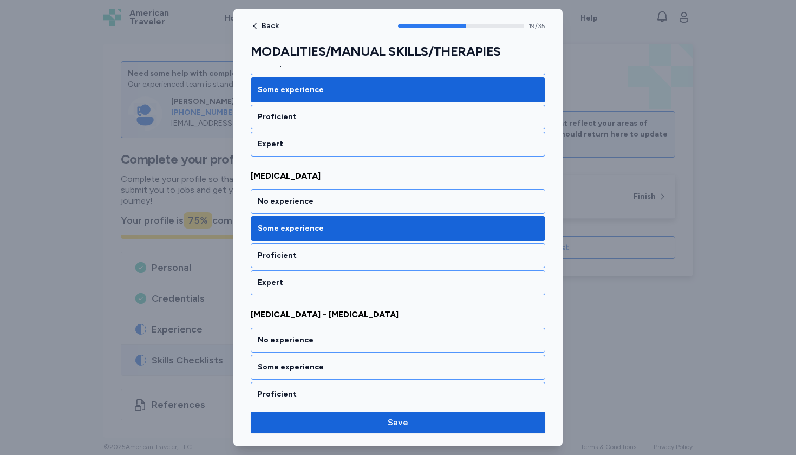
scroll to position [2690, 0]
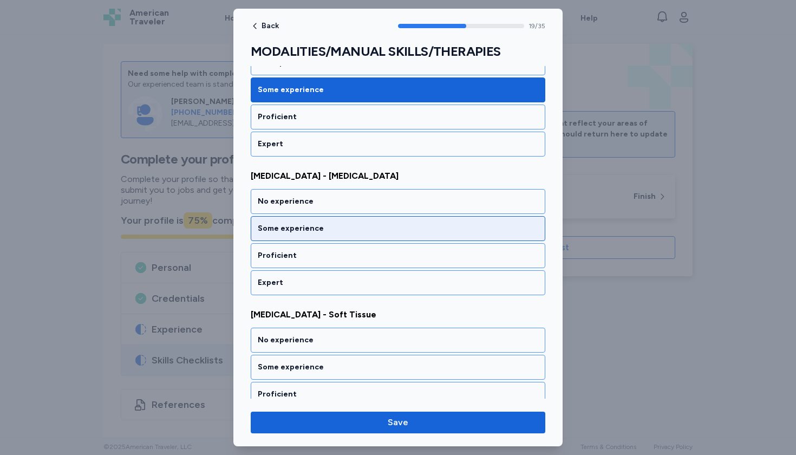
click at [290, 230] on div "Some experience" at bounding box center [398, 228] width 281 height 11
click at [291, 228] on div "Some experience" at bounding box center [398, 228] width 281 height 11
click at [291, 226] on div "Some experience" at bounding box center [398, 228] width 281 height 11
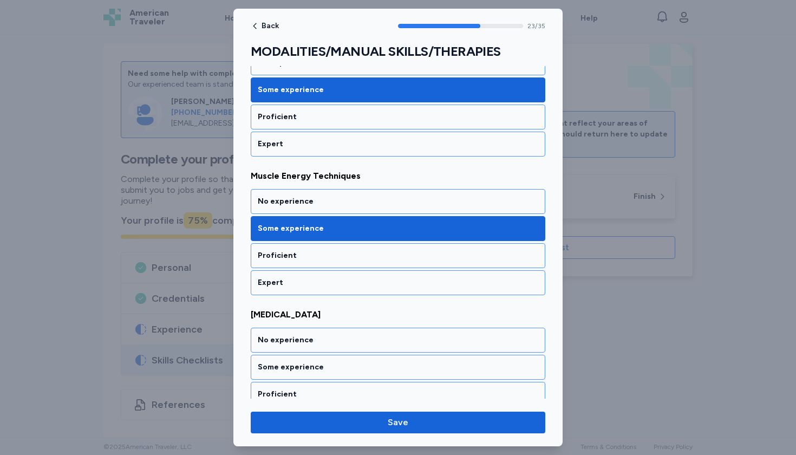
scroll to position [3244, 0]
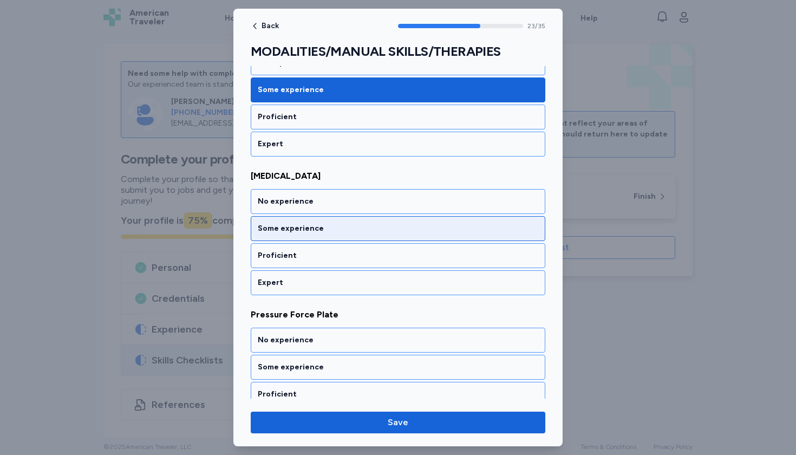
click at [291, 226] on div "Some experience" at bounding box center [398, 228] width 281 height 11
click at [292, 225] on div "Some experience" at bounding box center [398, 228] width 281 height 11
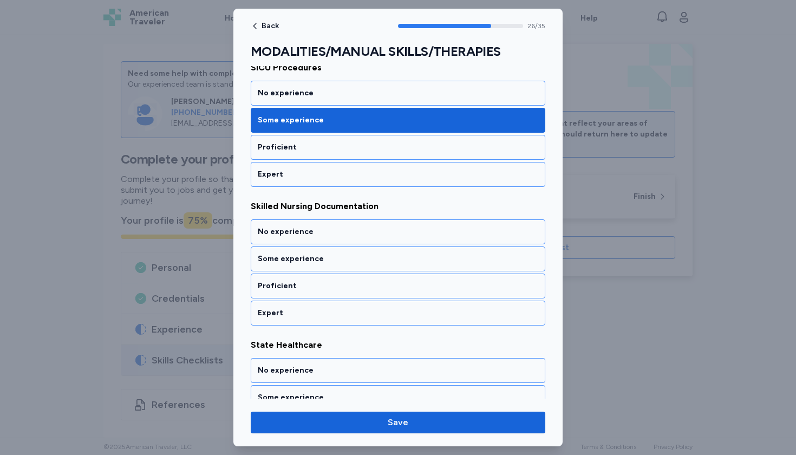
scroll to position [3660, 0]
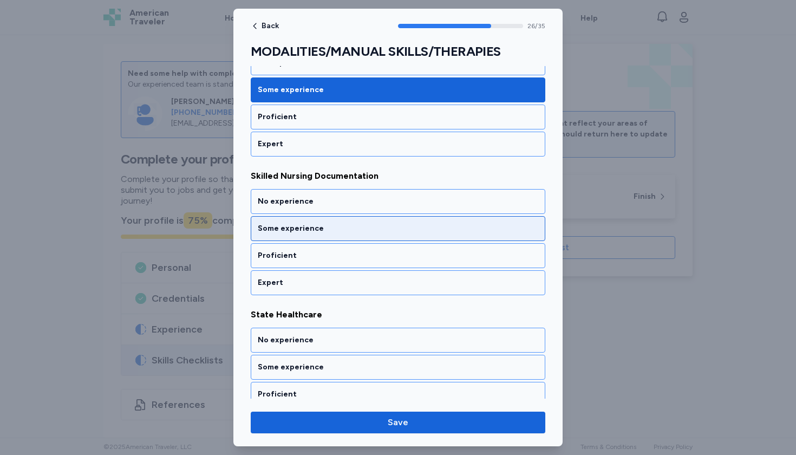
click at [292, 225] on div "Some experience" at bounding box center [398, 228] width 281 height 11
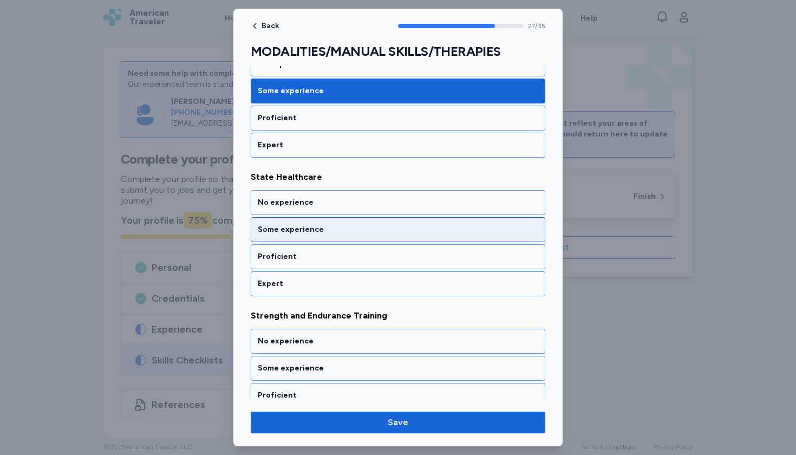
scroll to position [3799, 0]
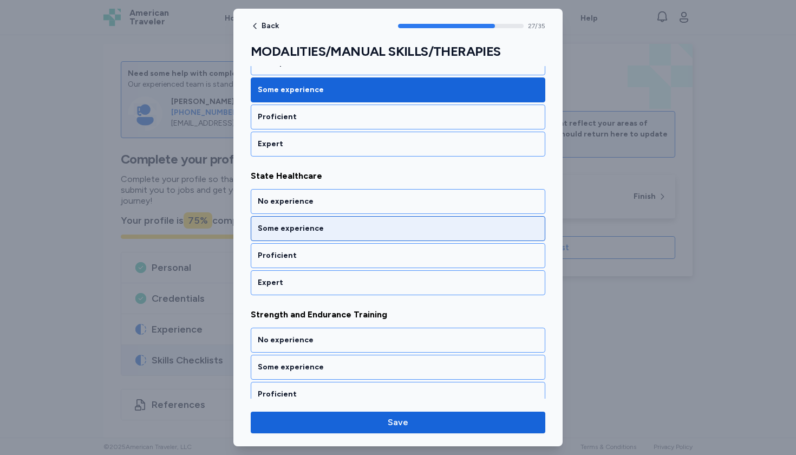
click at [286, 236] on div "Some experience" at bounding box center [398, 228] width 295 height 25
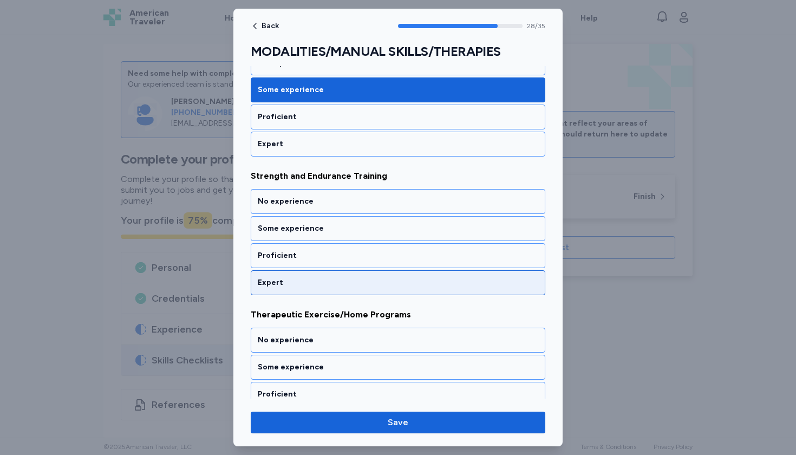
click at [279, 289] on div "Expert" at bounding box center [398, 282] width 295 height 25
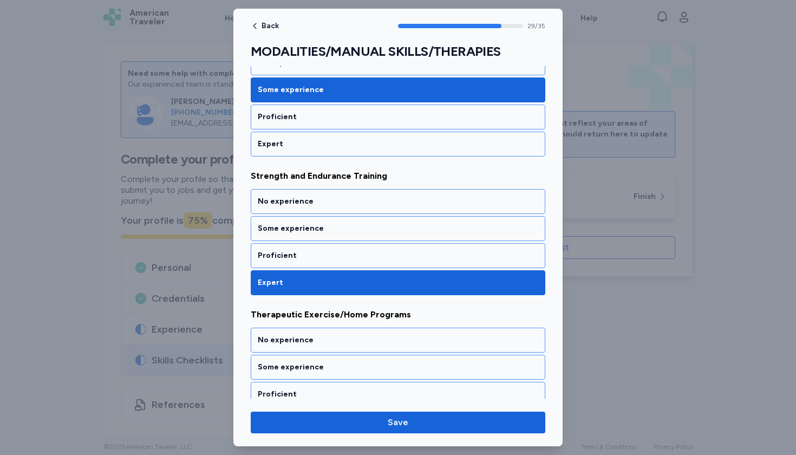
scroll to position [4076, 0]
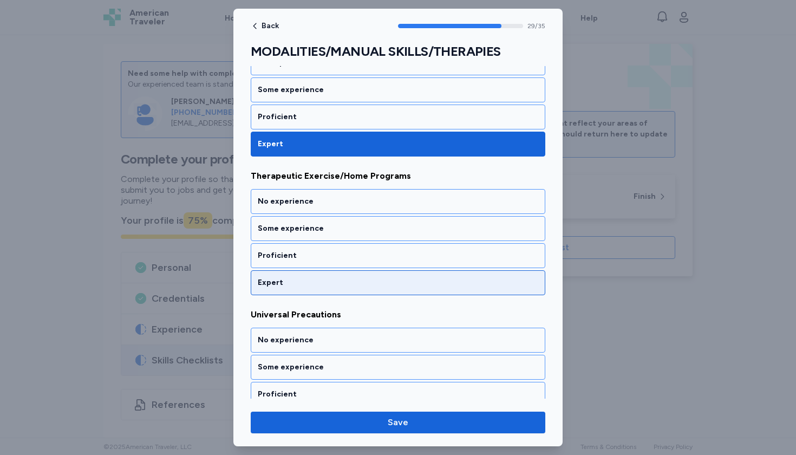
click at [279, 289] on div "Expert" at bounding box center [398, 282] width 295 height 25
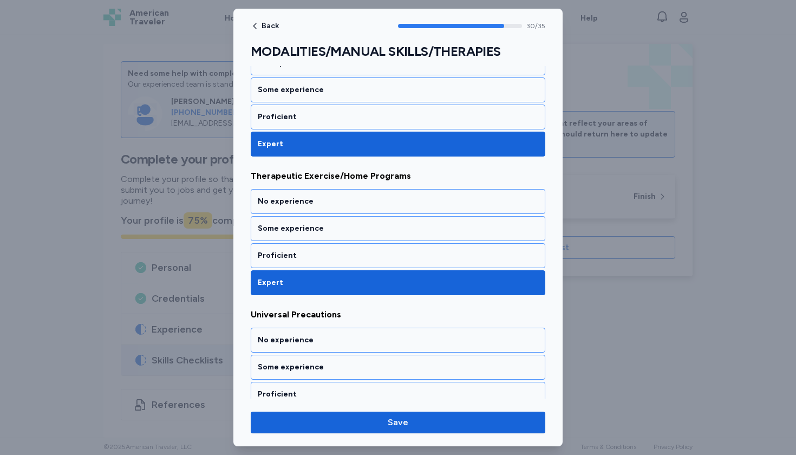
scroll to position [4215, 0]
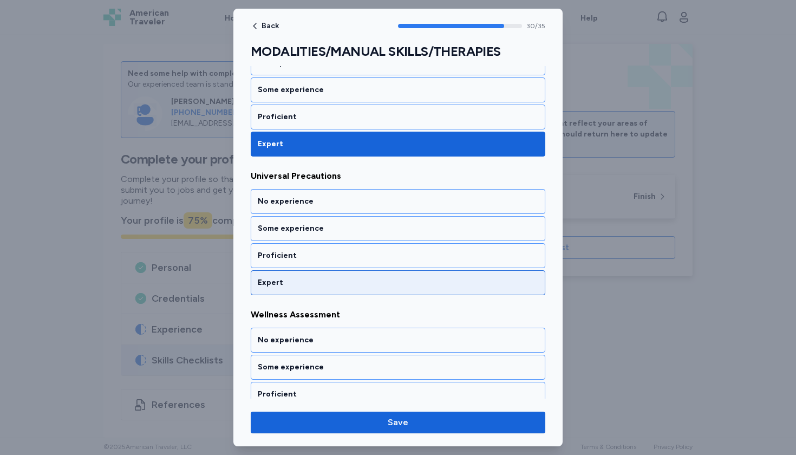
click at [279, 289] on div "Expert" at bounding box center [398, 282] width 295 height 25
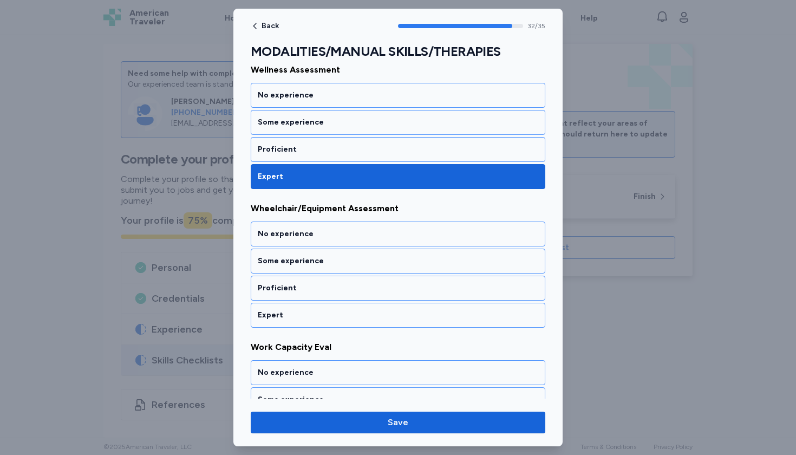
scroll to position [4492, 0]
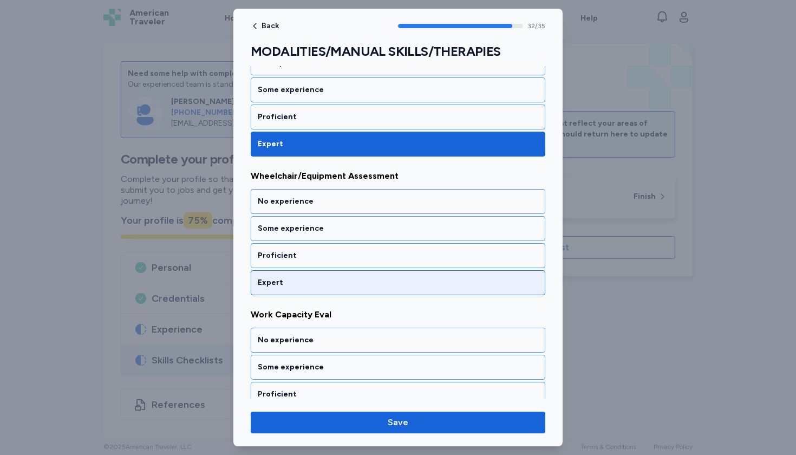
click at [279, 289] on div "Expert" at bounding box center [398, 282] width 295 height 25
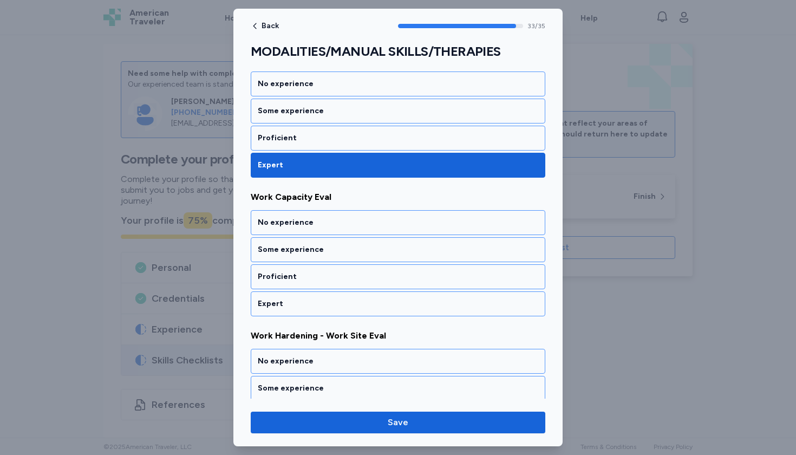
scroll to position [4631, 0]
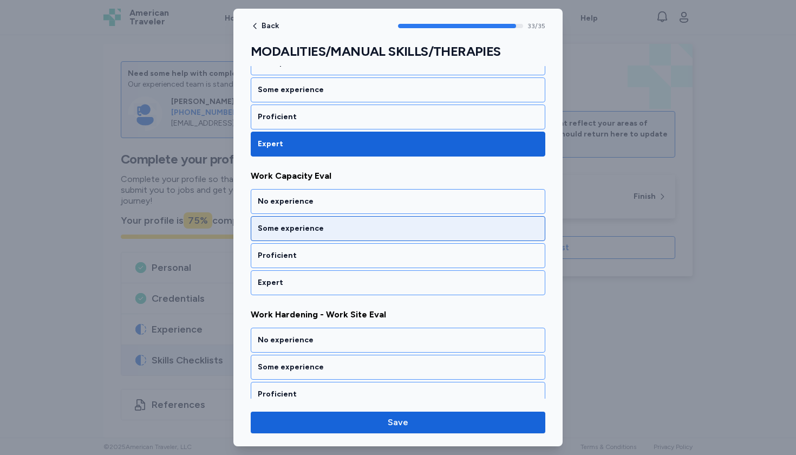
click at [278, 236] on div "Some experience" at bounding box center [398, 228] width 295 height 25
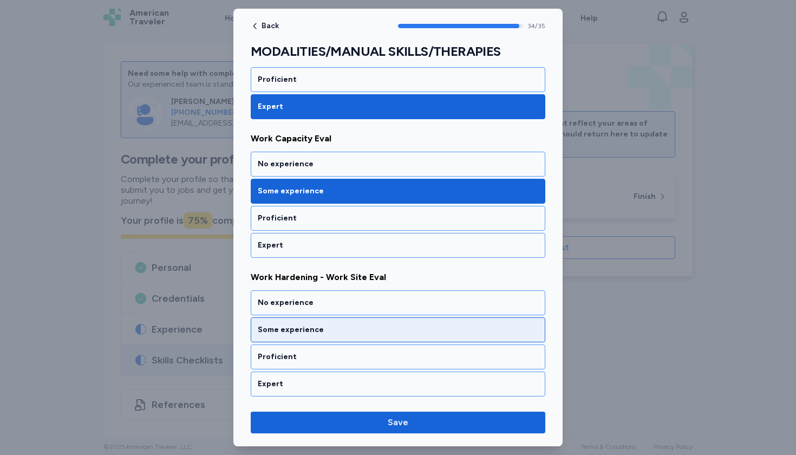
click at [294, 325] on div "Some experience" at bounding box center [398, 329] width 281 height 11
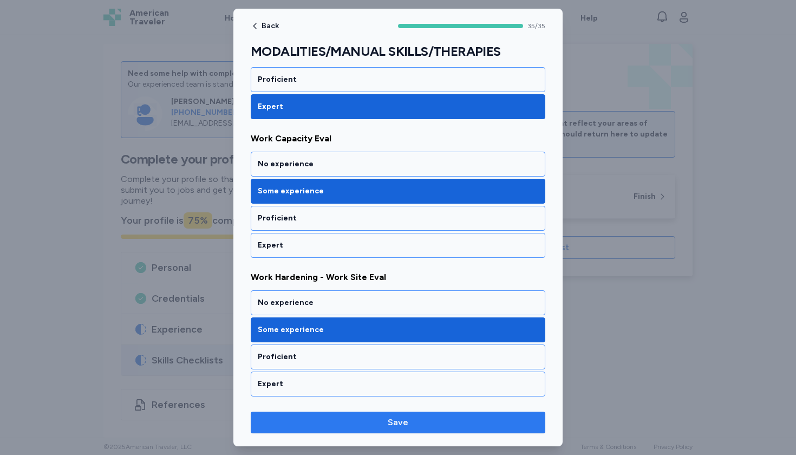
click at [337, 414] on button "Save" at bounding box center [398, 423] width 295 height 22
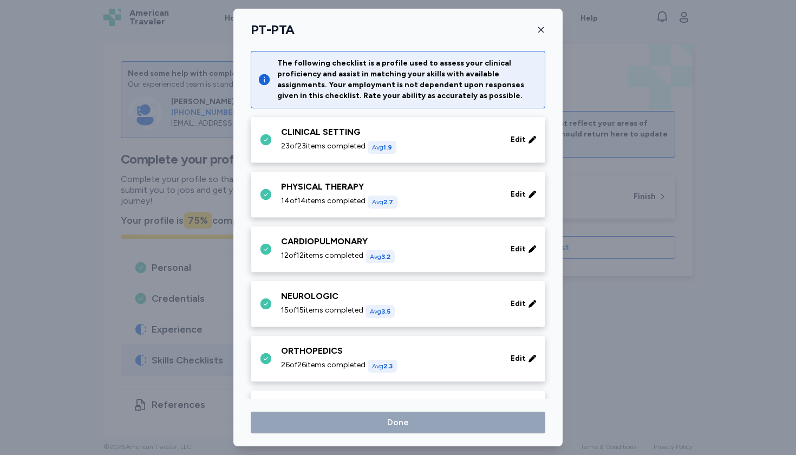
scroll to position [422, 0]
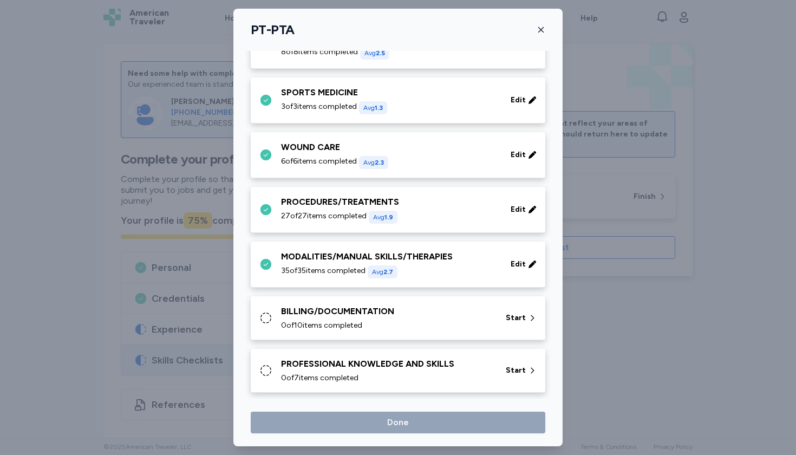
click at [402, 321] on div "0 of 10 items completed" at bounding box center [387, 325] width 212 height 11
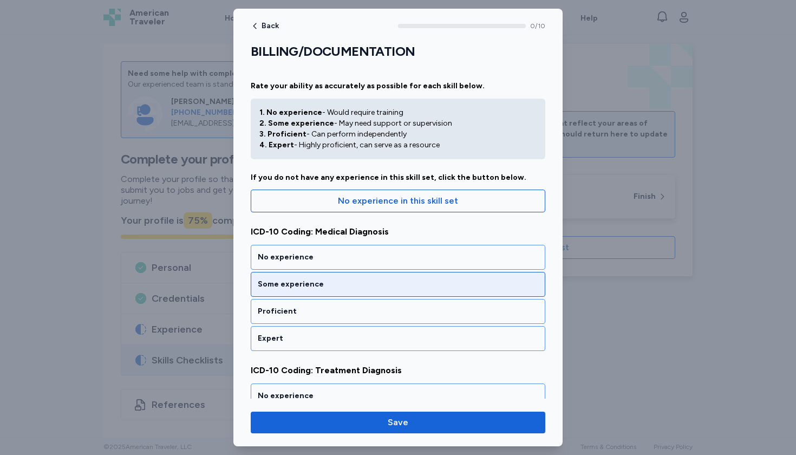
click at [352, 286] on div "Some experience" at bounding box center [398, 284] width 281 height 11
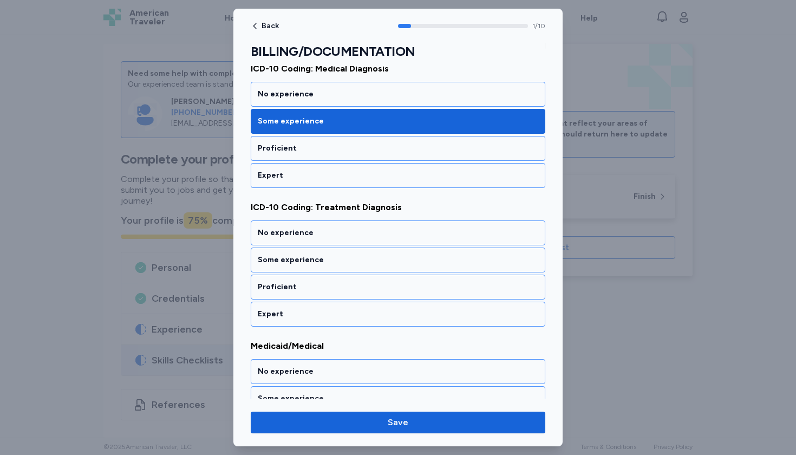
scroll to position [194, 0]
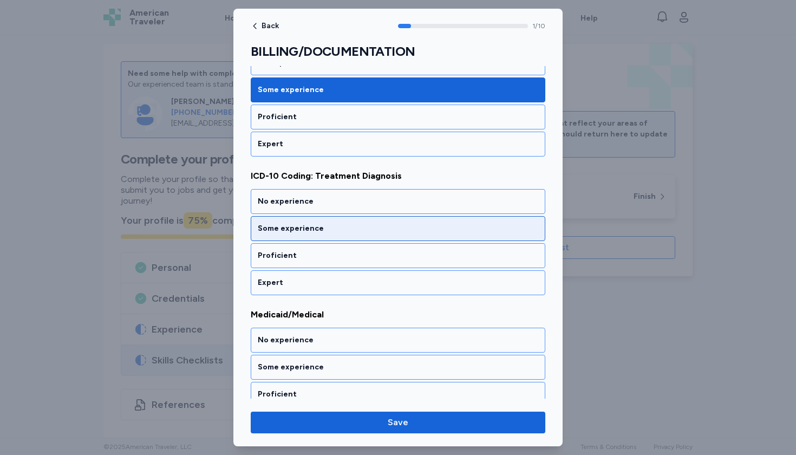
click at [351, 231] on div "Some experience" at bounding box center [398, 228] width 281 height 11
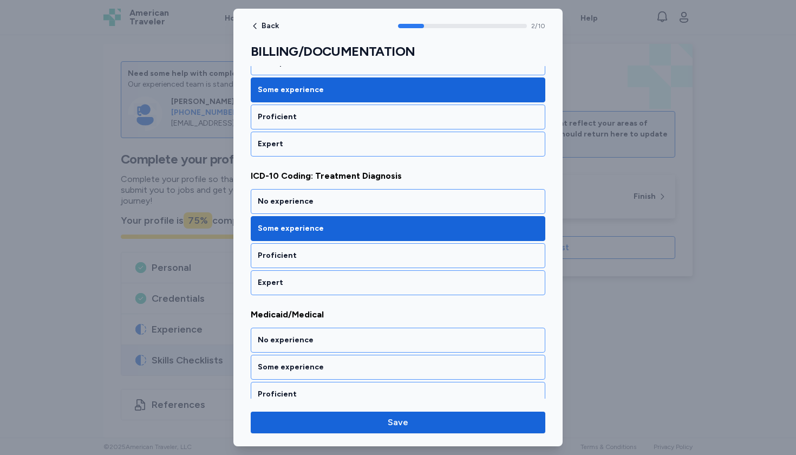
scroll to position [333, 0]
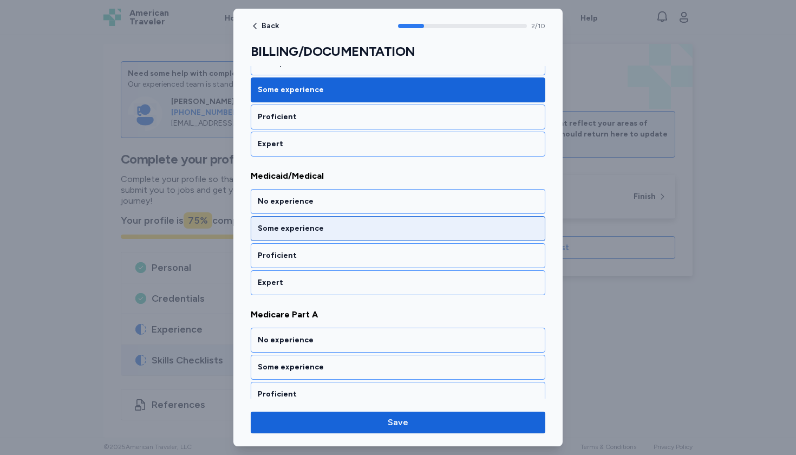
click at [345, 218] on div "Some experience" at bounding box center [398, 228] width 295 height 25
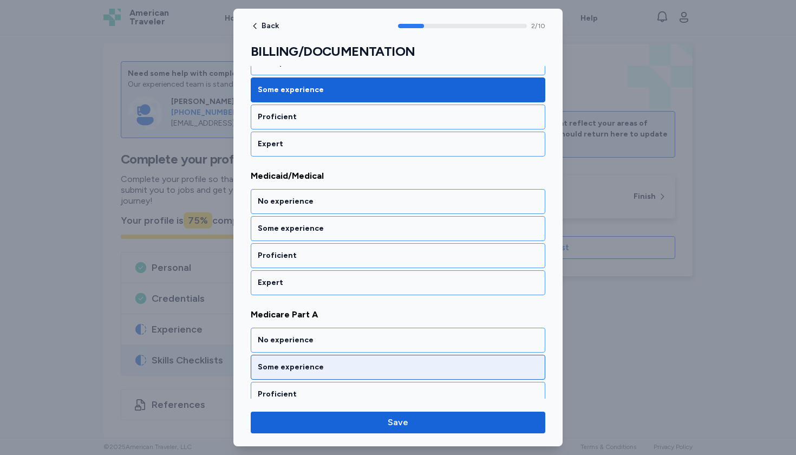
scroll to position [472, 0]
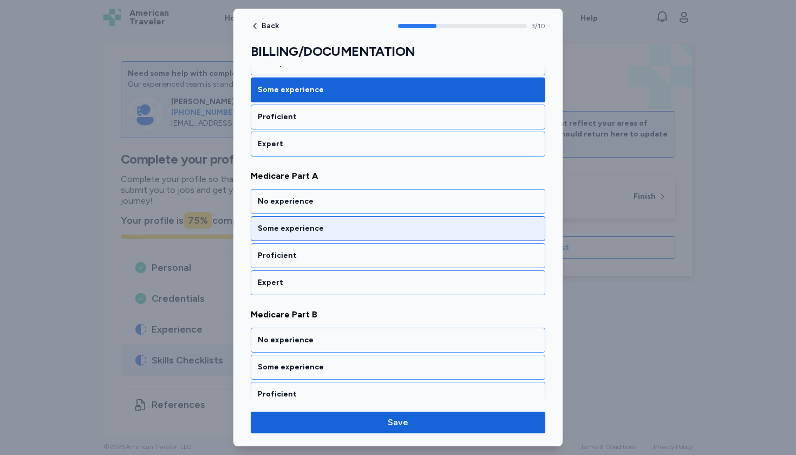
click at [346, 222] on div "Some experience" at bounding box center [398, 228] width 295 height 25
click at [346, 224] on div "Some experience" at bounding box center [398, 228] width 281 height 11
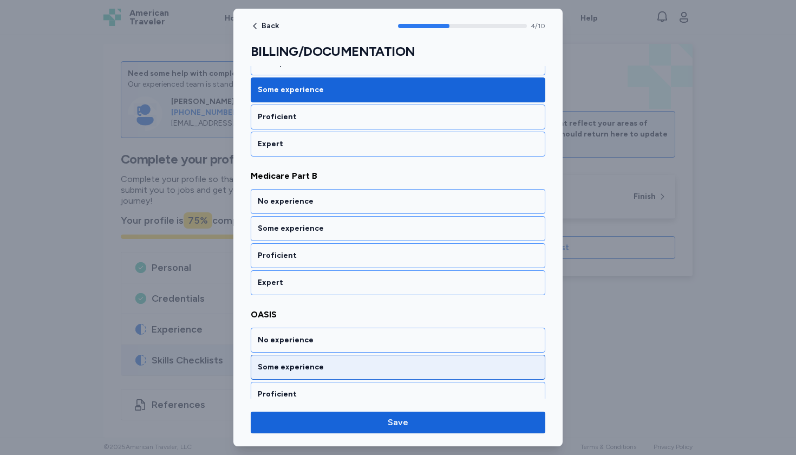
scroll to position [749, 0]
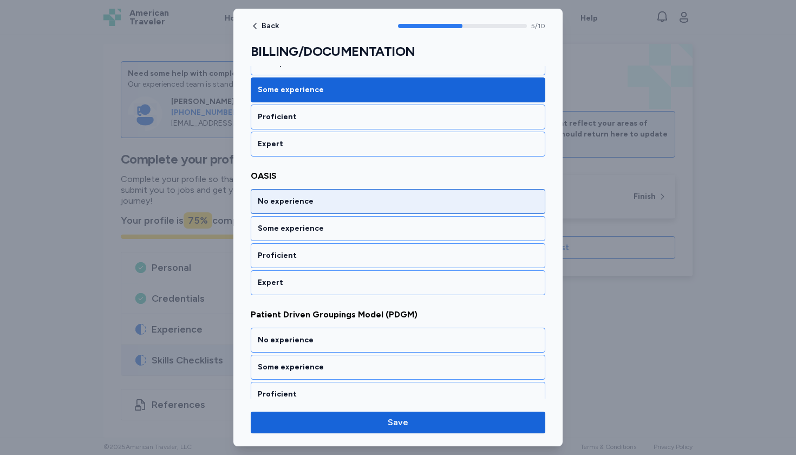
click at [339, 208] on div "No experience" at bounding box center [398, 201] width 295 height 25
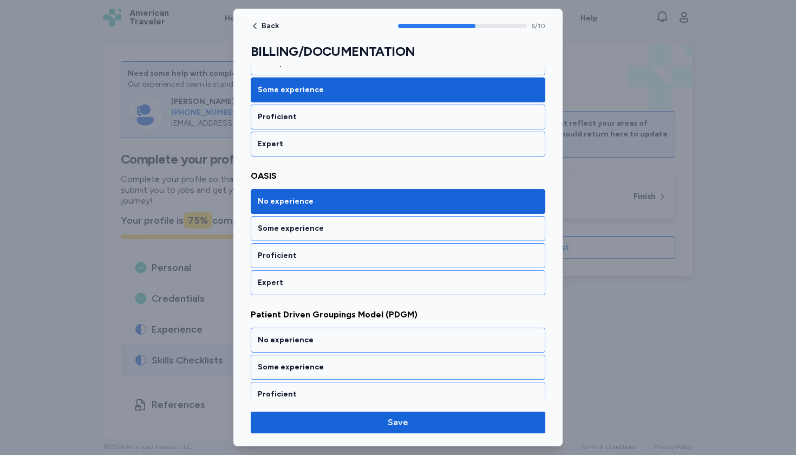
scroll to position [888, 0]
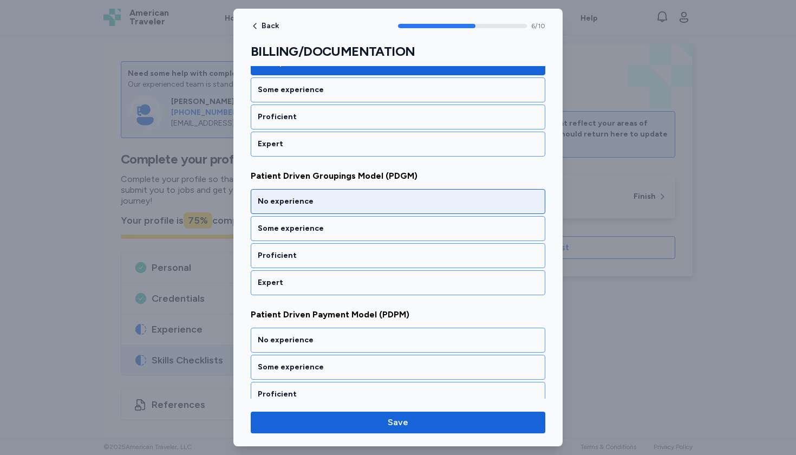
click at [336, 212] on div "No experience" at bounding box center [398, 201] width 295 height 25
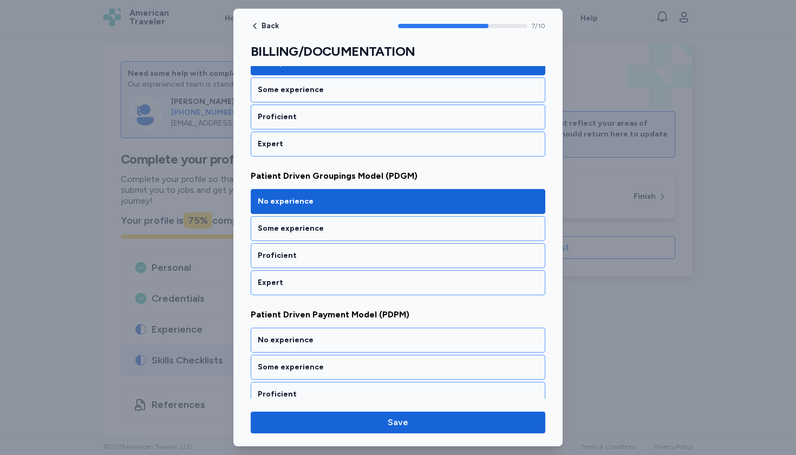
scroll to position [1026, 0]
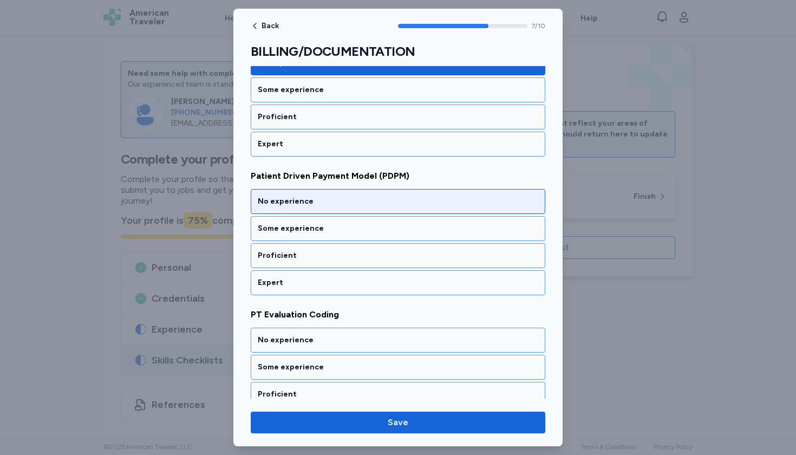
click at [336, 211] on div "No experience" at bounding box center [398, 201] width 295 height 25
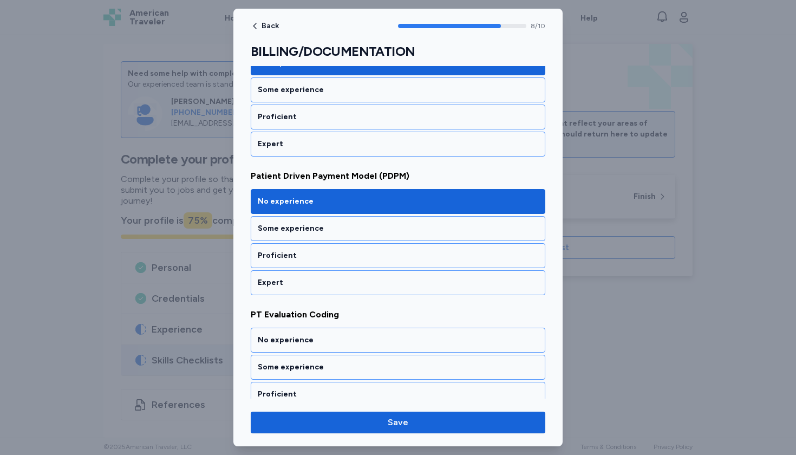
scroll to position [1165, 0]
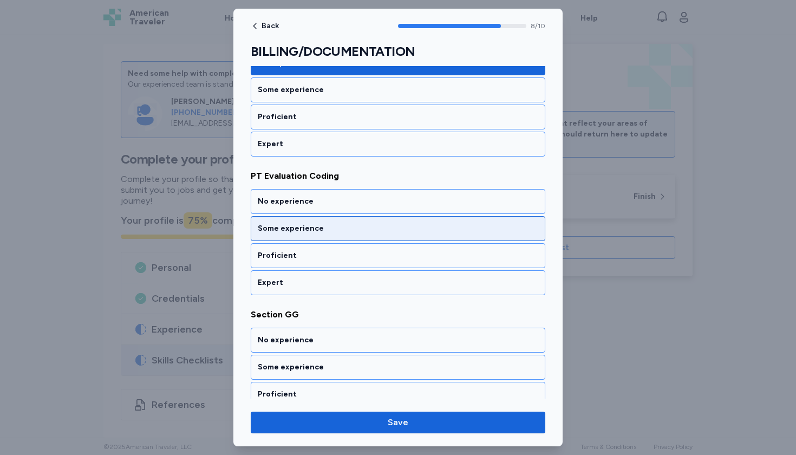
click at [331, 231] on div "Some experience" at bounding box center [398, 228] width 281 height 11
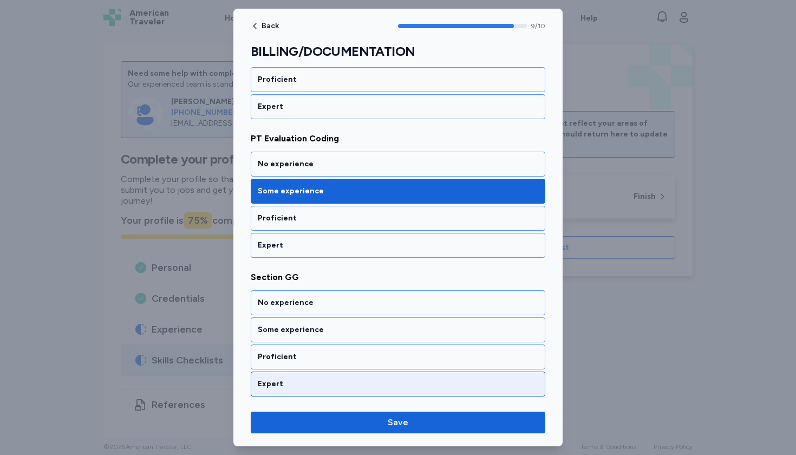
click at [312, 381] on div "Expert" at bounding box center [398, 384] width 281 height 11
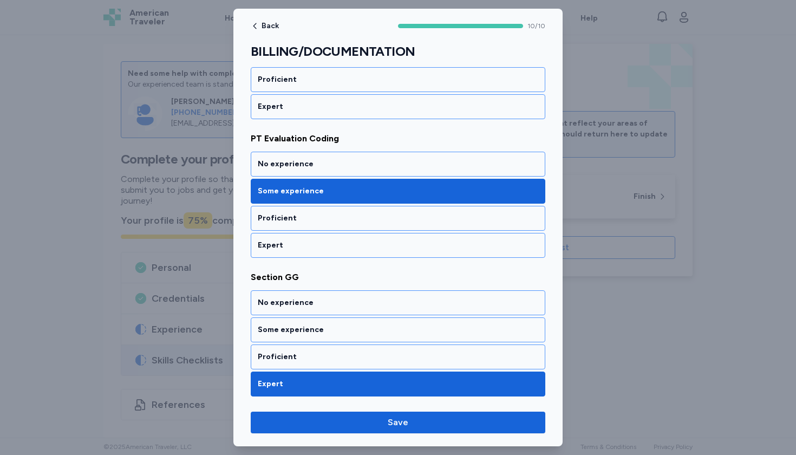
click at [331, 409] on div "Back 10 / 10 BILLING/DOCUMENTATION Rate your ability as accurately as possible …" at bounding box center [397, 228] width 329 height 438
click at [331, 420] on span "Save" at bounding box center [397, 422] width 277 height 13
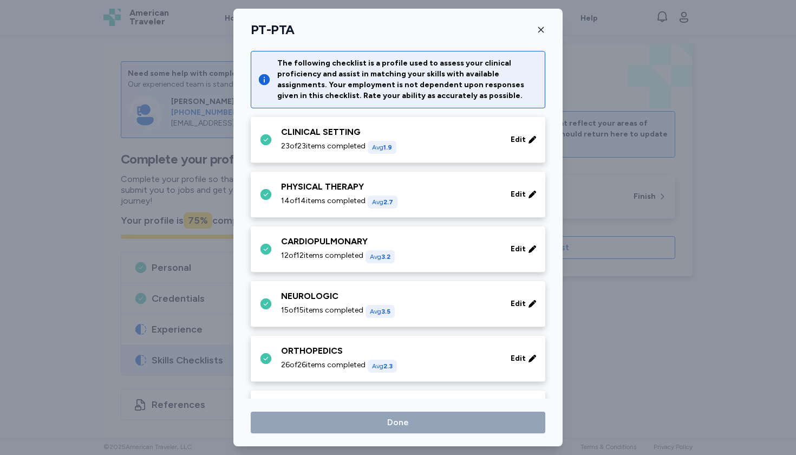
scroll to position [422, 0]
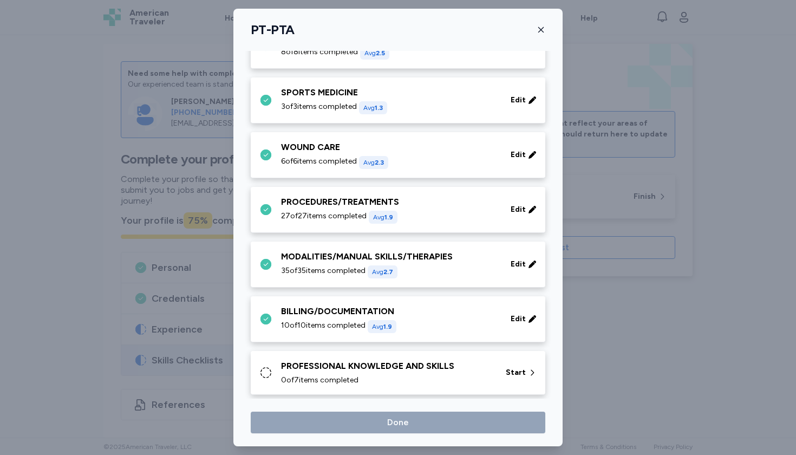
click at [437, 364] on div "PROFESSIONAL KNOWLEDGE AND SKILLS" at bounding box center [387, 366] width 212 height 13
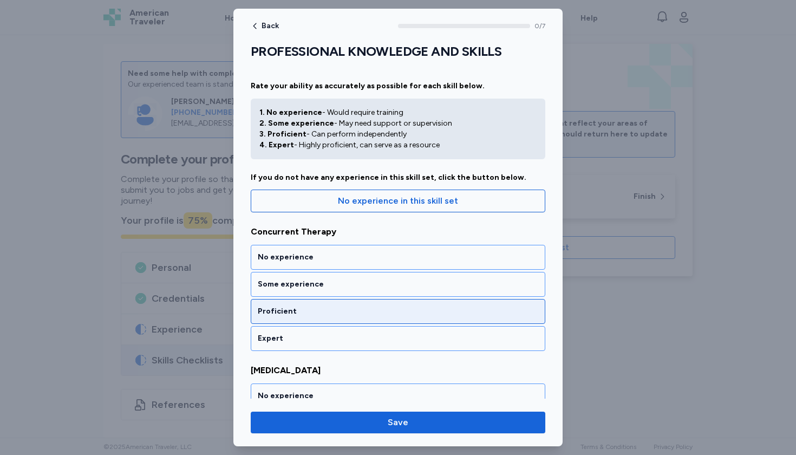
click at [354, 317] on div "Proficient" at bounding box center [398, 311] width 295 height 25
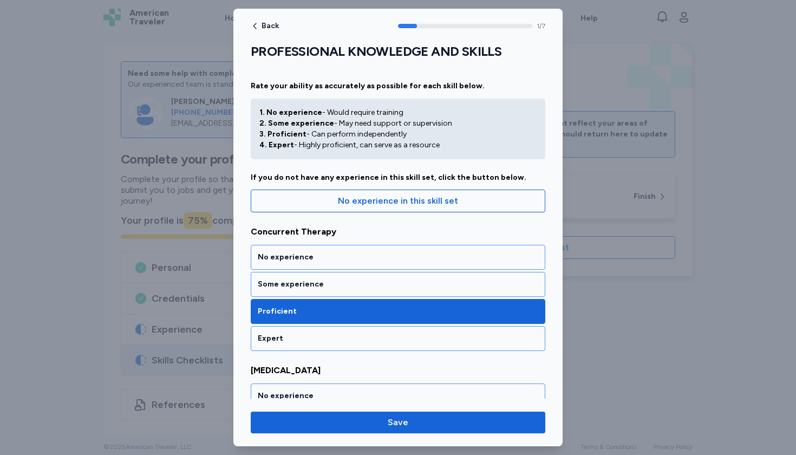
scroll to position [194, 0]
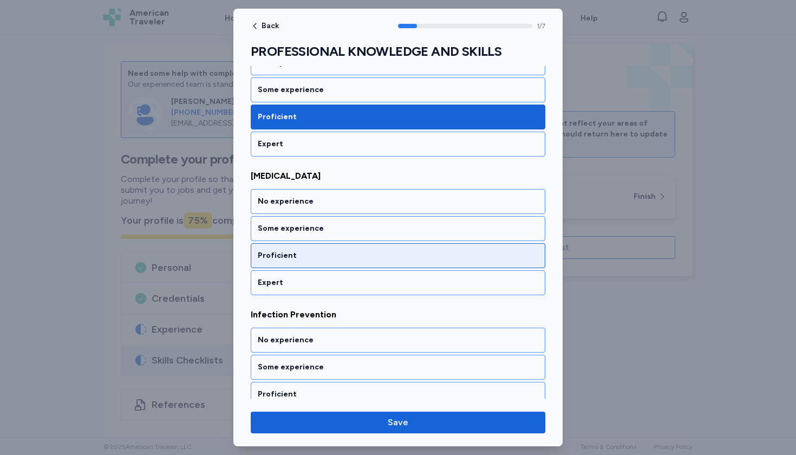
click at [345, 251] on div "Proficient" at bounding box center [398, 255] width 281 height 11
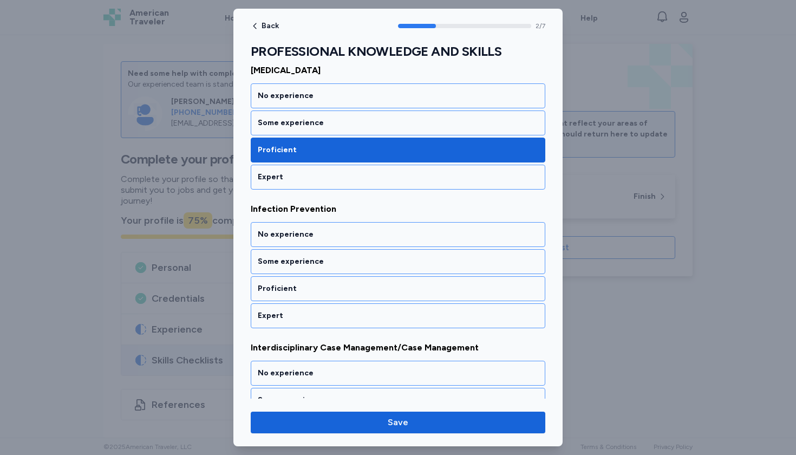
scroll to position [333, 0]
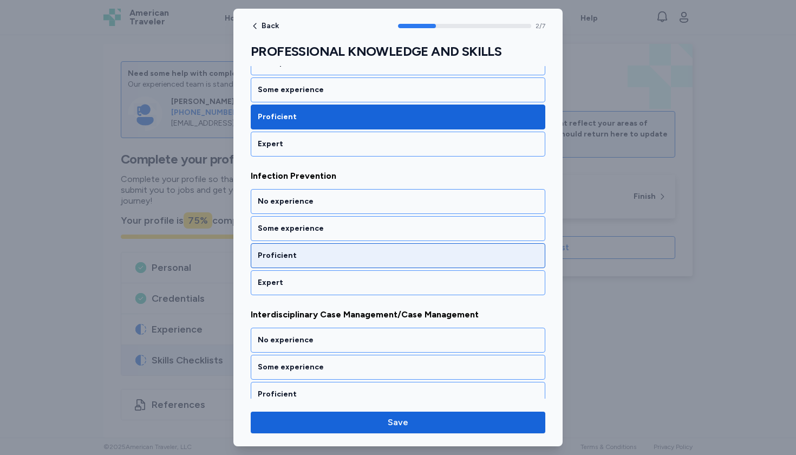
click at [345, 251] on div "Proficient" at bounding box center [398, 255] width 281 height 11
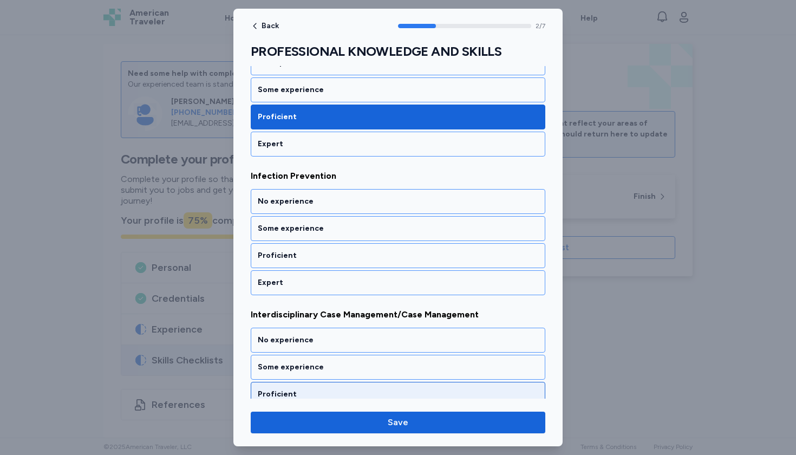
scroll to position [472, 0]
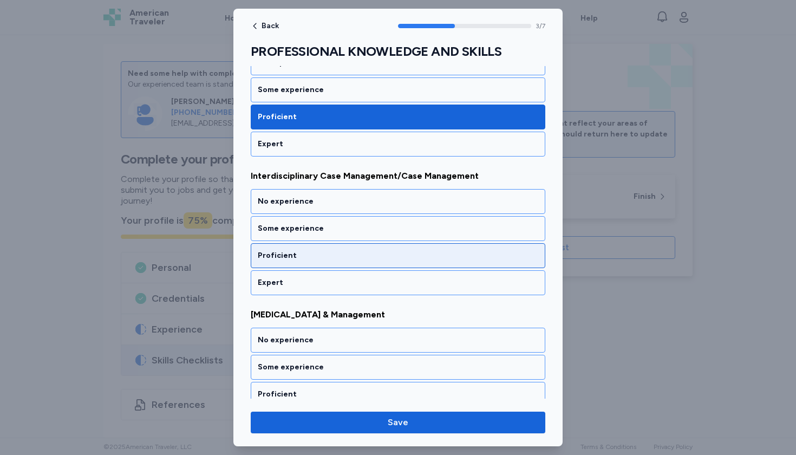
click at [345, 252] on div "Proficient" at bounding box center [398, 255] width 281 height 11
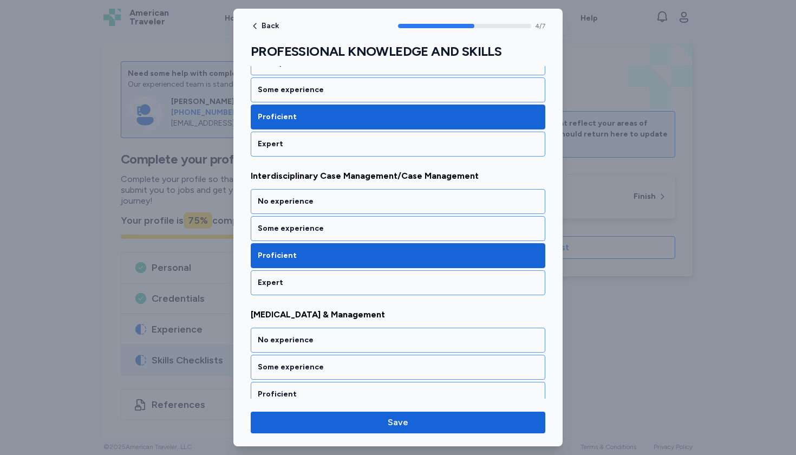
scroll to position [610, 0]
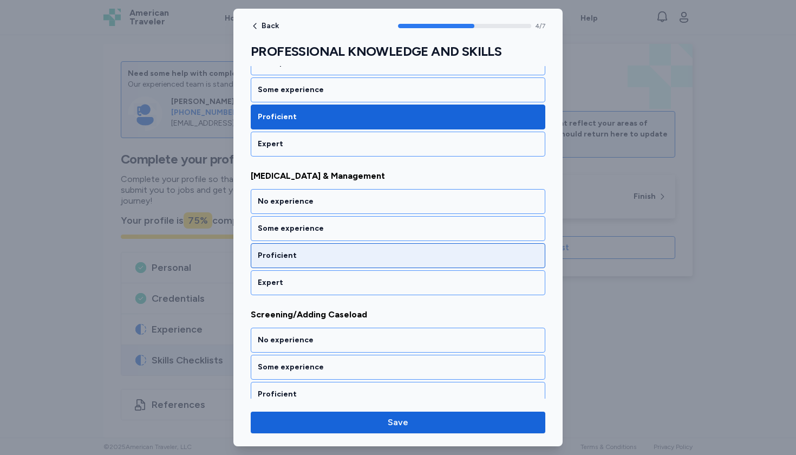
click at [345, 250] on div "Proficient" at bounding box center [398, 255] width 281 height 11
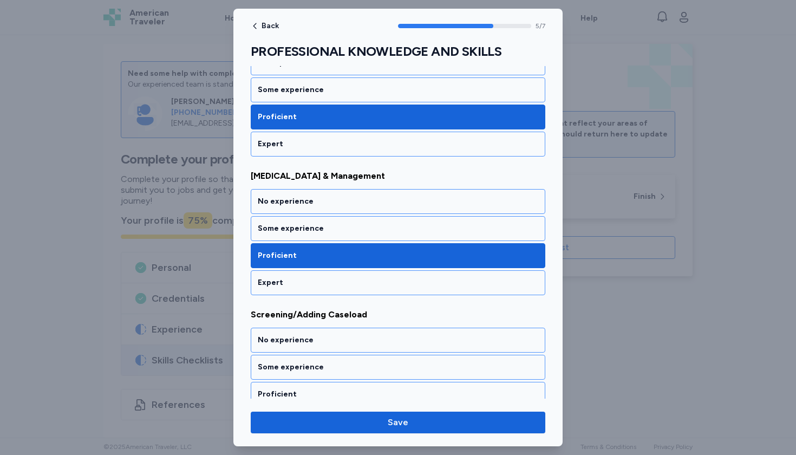
scroll to position [749, 0]
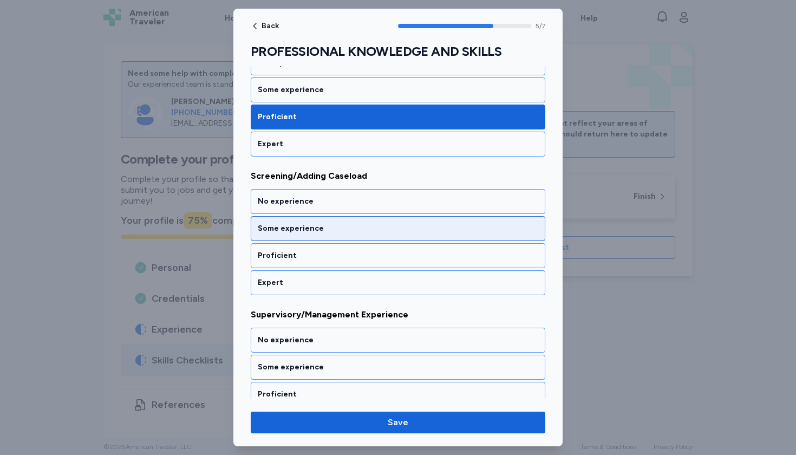
click at [351, 236] on div "Some experience" at bounding box center [398, 228] width 295 height 25
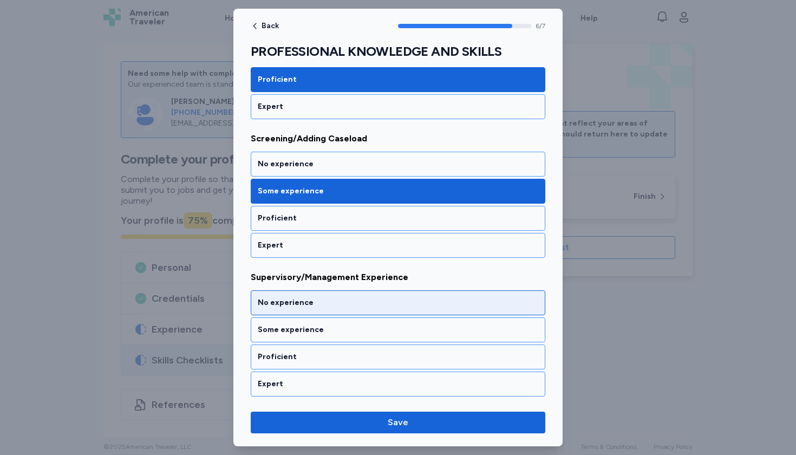
click at [333, 305] on div "No experience" at bounding box center [398, 302] width 281 height 11
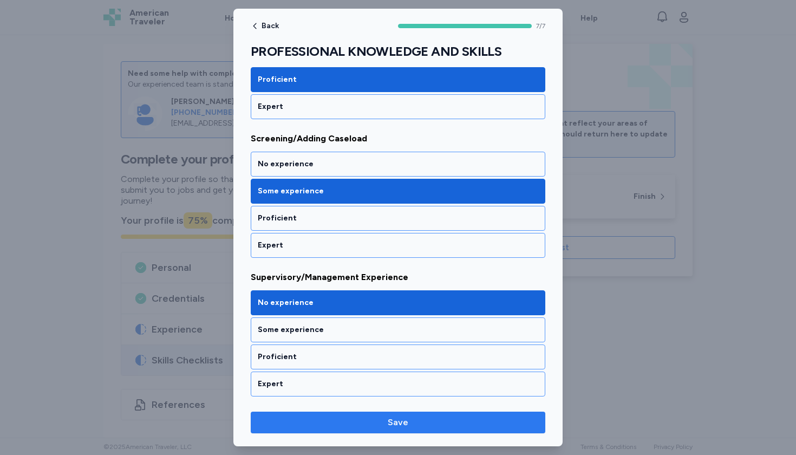
click at [362, 415] on button "Save" at bounding box center [398, 423] width 295 height 22
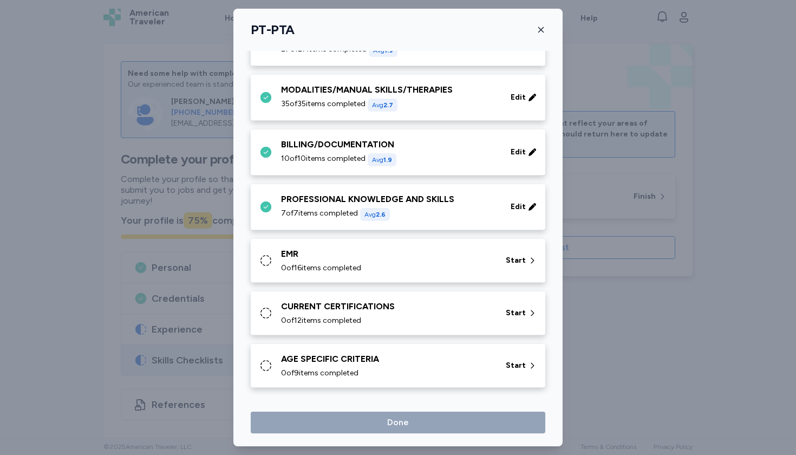
scroll to position [589, 0]
click at [395, 259] on div "EMR" at bounding box center [387, 253] width 212 height 13
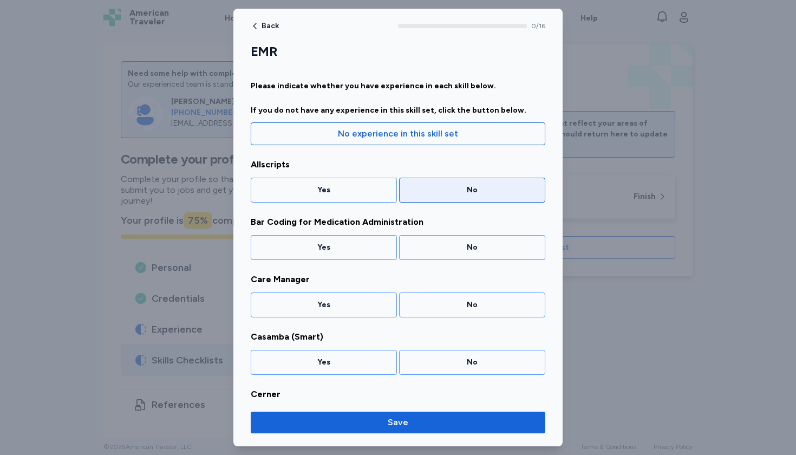
click at [458, 193] on div "No" at bounding box center [472, 190] width 132 height 11
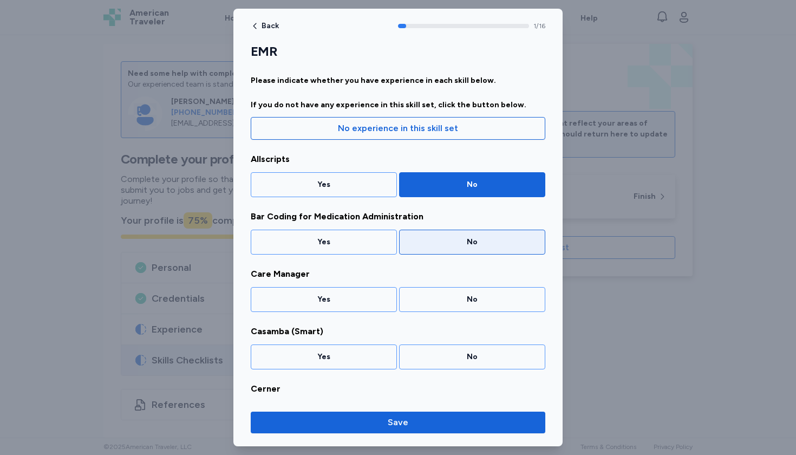
click at [451, 234] on div "No" at bounding box center [472, 242] width 146 height 25
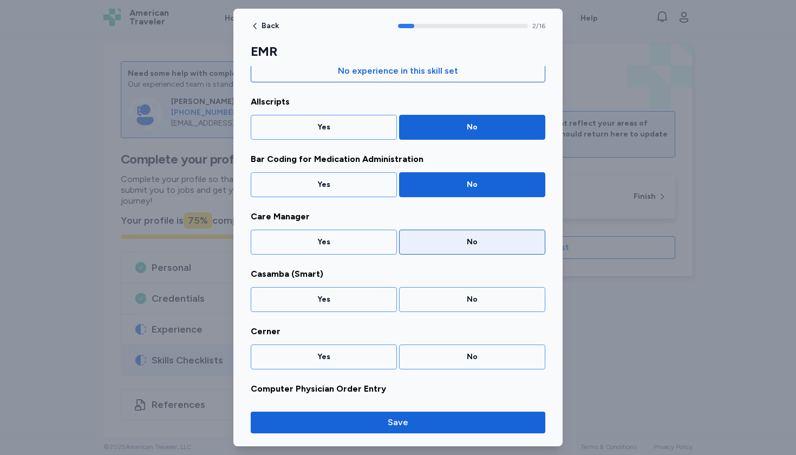
click at [451, 242] on div "No" at bounding box center [472, 242] width 132 height 11
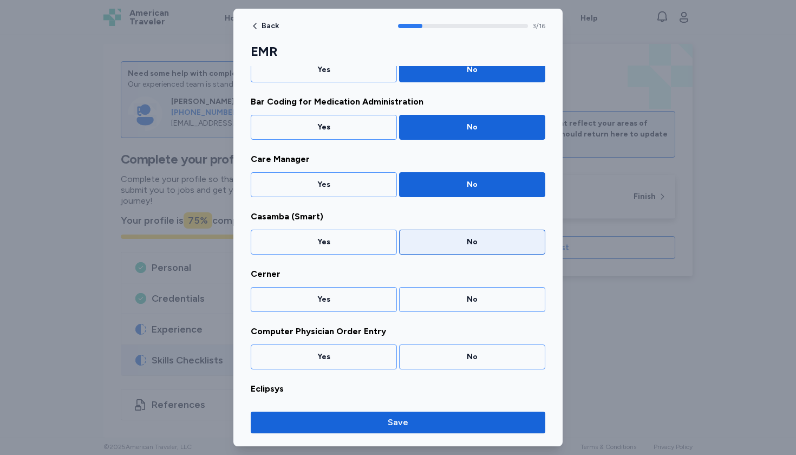
click at [451, 247] on div "No" at bounding box center [472, 242] width 132 height 11
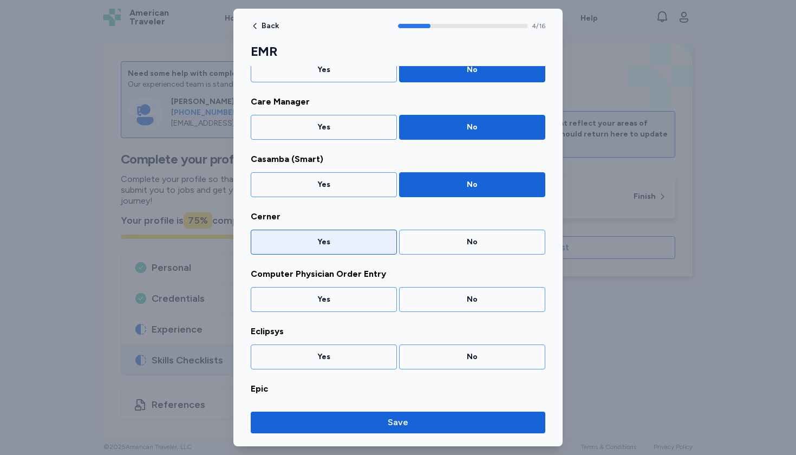
click at [368, 241] on div "Yes" at bounding box center [324, 242] width 132 height 11
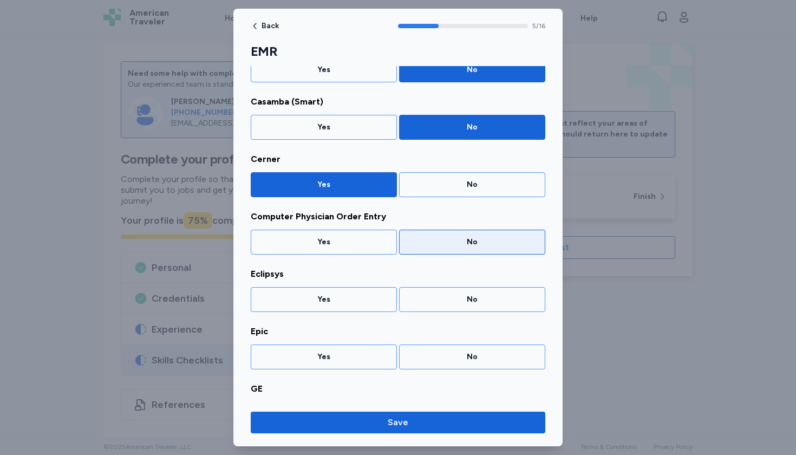
click at [428, 239] on div "No" at bounding box center [472, 242] width 132 height 11
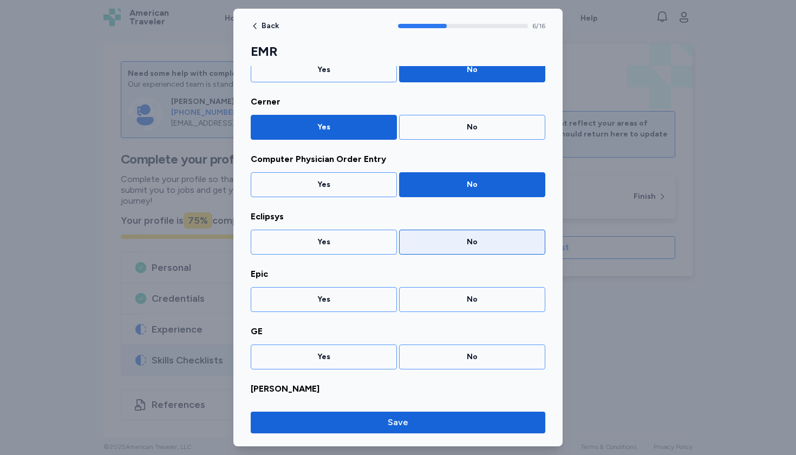
click at [428, 244] on div "No" at bounding box center [472, 242] width 132 height 11
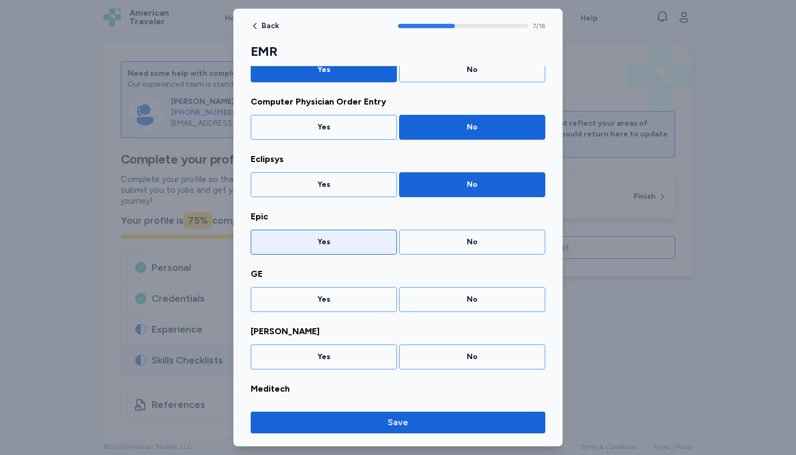
click at [346, 247] on div "Yes" at bounding box center [324, 242] width 132 height 11
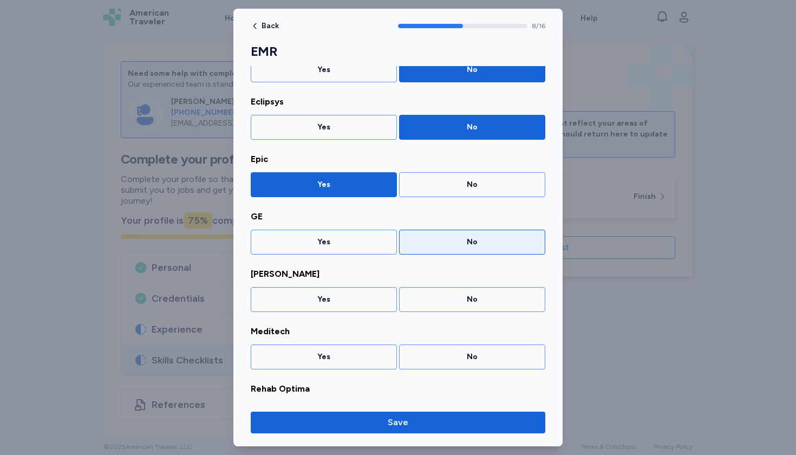
click at [460, 251] on div "No" at bounding box center [472, 242] width 146 height 25
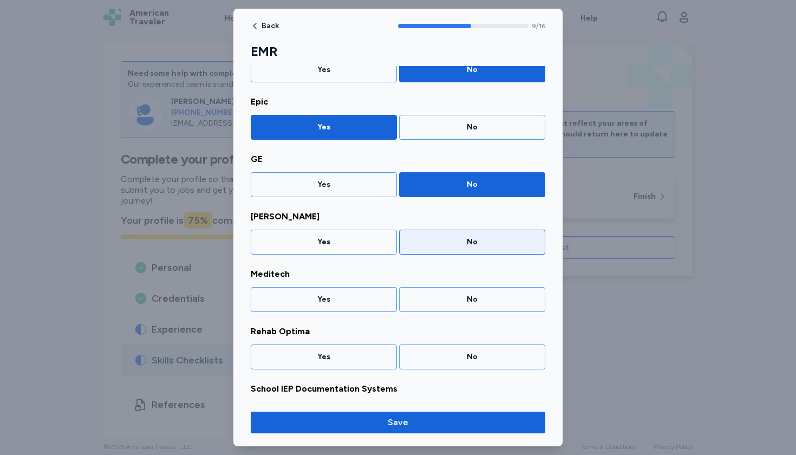
click at [460, 252] on div "No" at bounding box center [472, 242] width 146 height 25
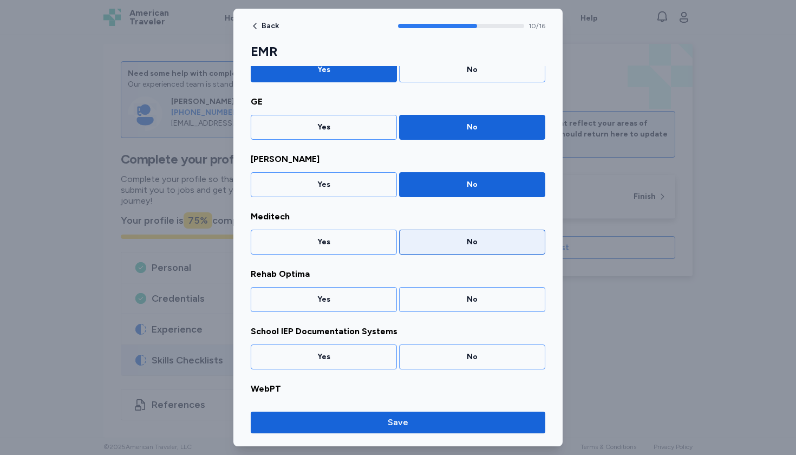
click at [460, 254] on div "No" at bounding box center [472, 242] width 146 height 25
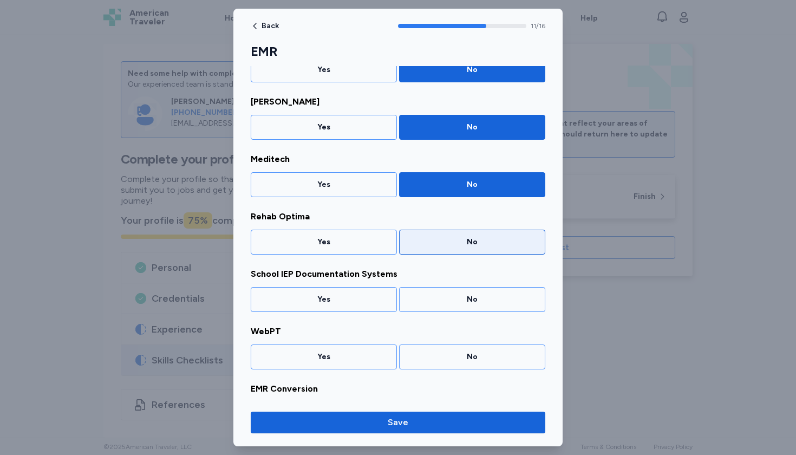
click at [460, 254] on div "No" at bounding box center [472, 242] width 146 height 25
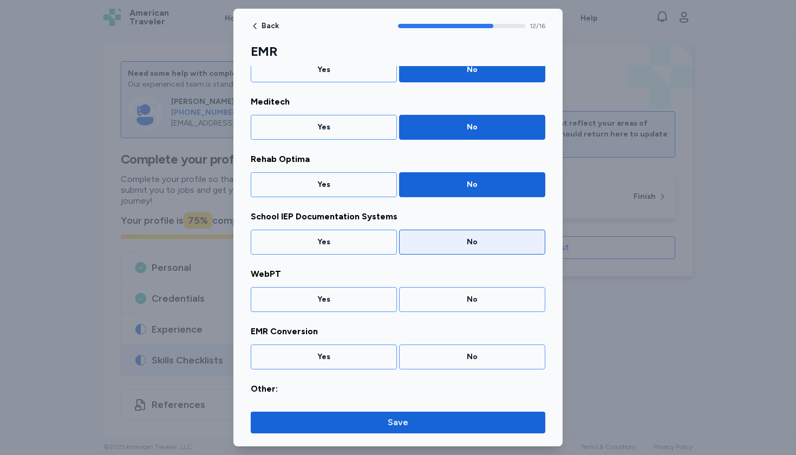
click at [460, 254] on div "No" at bounding box center [472, 242] width 146 height 25
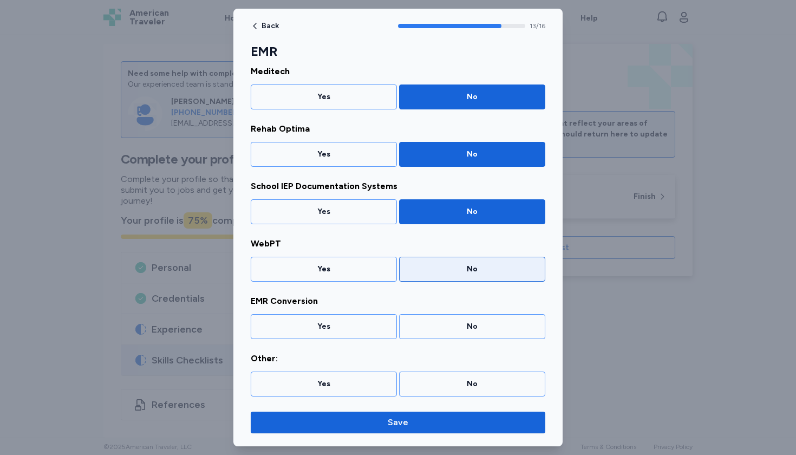
click at [450, 268] on div "No" at bounding box center [472, 269] width 132 height 11
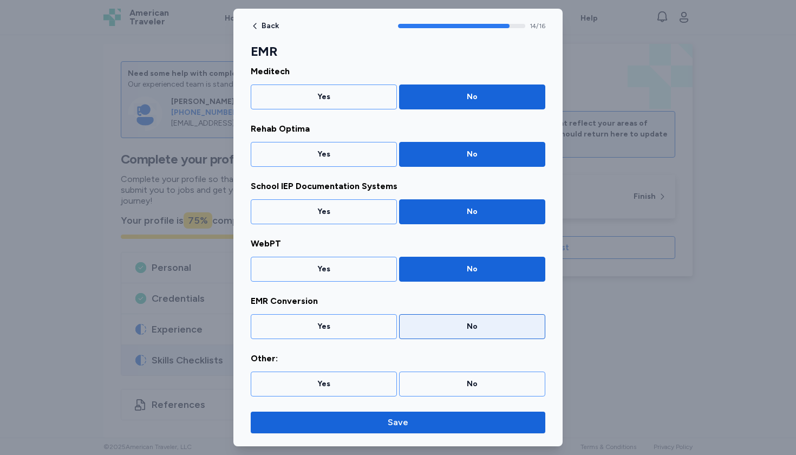
click at [446, 330] on div "No" at bounding box center [472, 326] width 132 height 11
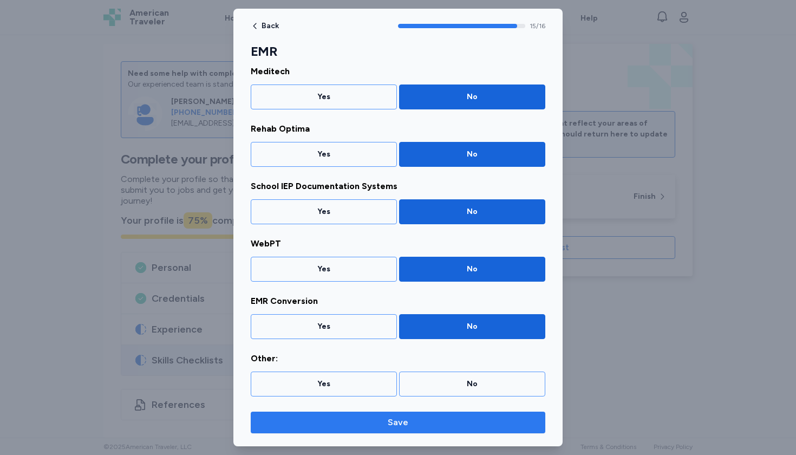
click at [416, 429] on button "Save" at bounding box center [398, 423] width 295 height 22
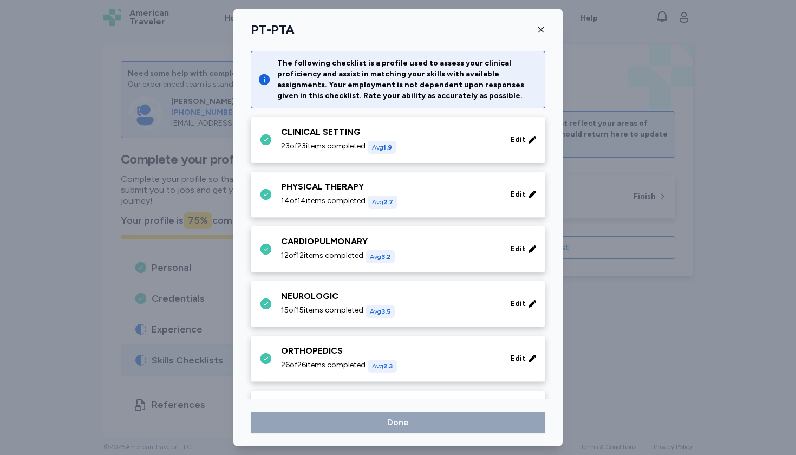
scroll to position [589, 0]
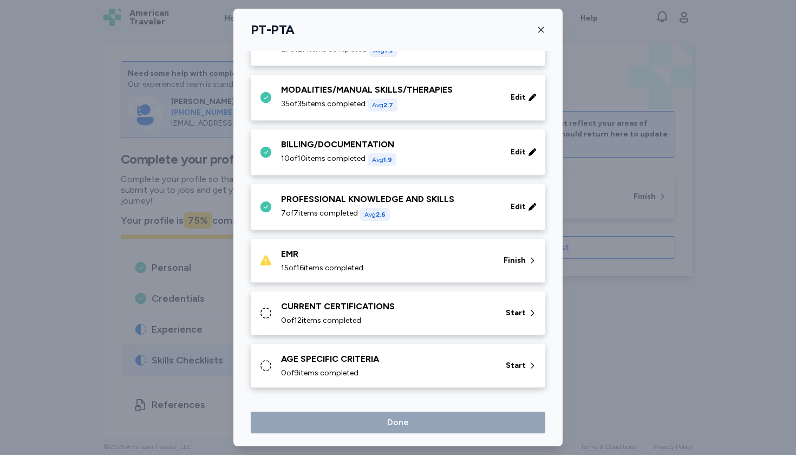
click at [437, 255] on div "EMR" at bounding box center [386, 253] width 210 height 13
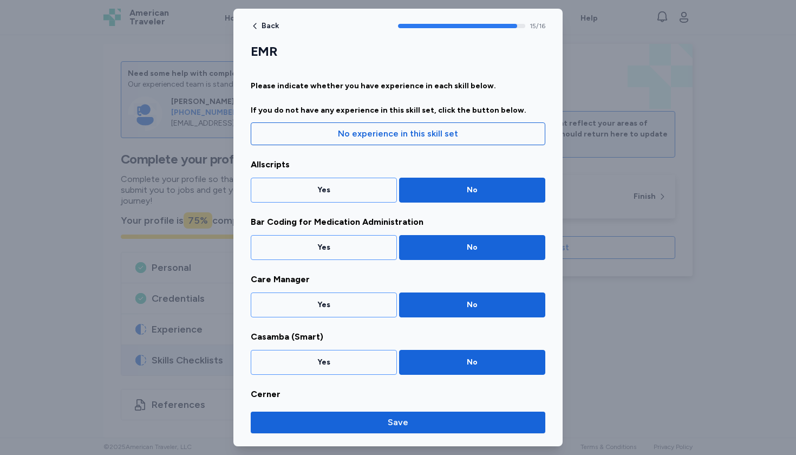
scroll to position [667, 0]
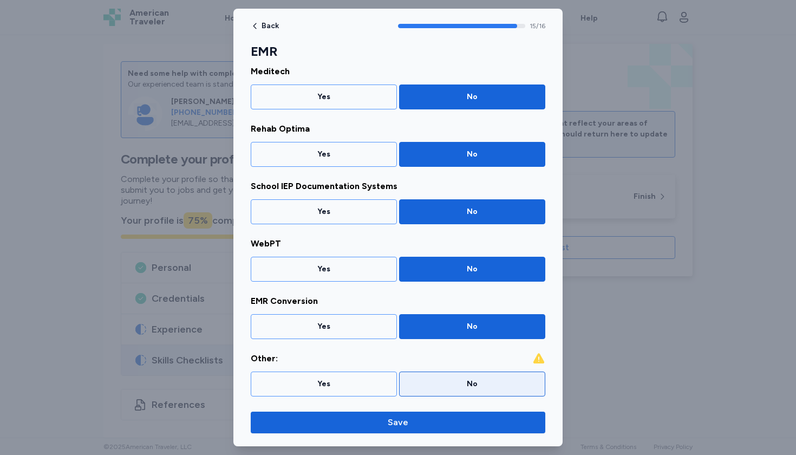
click at [457, 386] on div "No" at bounding box center [472, 384] width 132 height 11
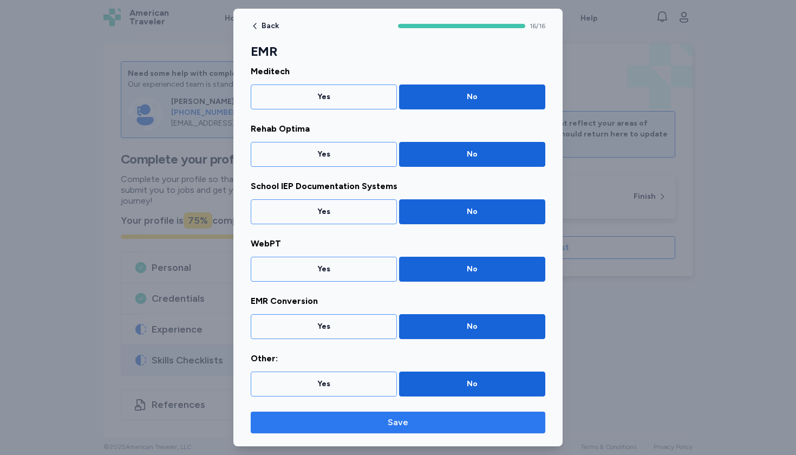
click at [445, 428] on span "Save" at bounding box center [397, 422] width 277 height 13
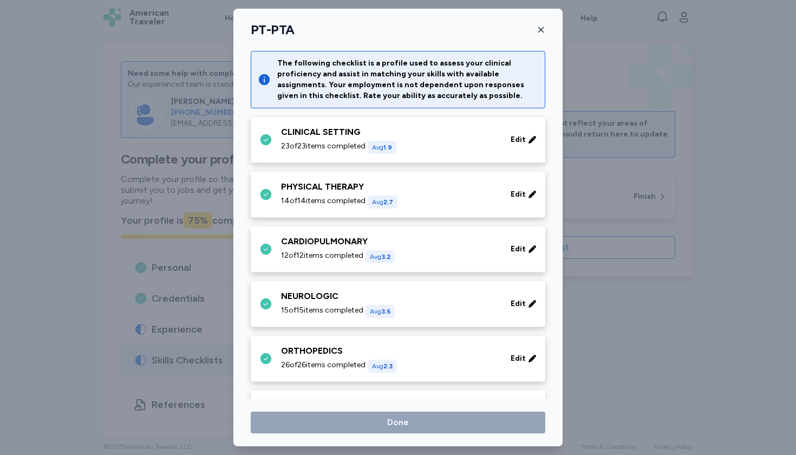
scroll to position [589, 0]
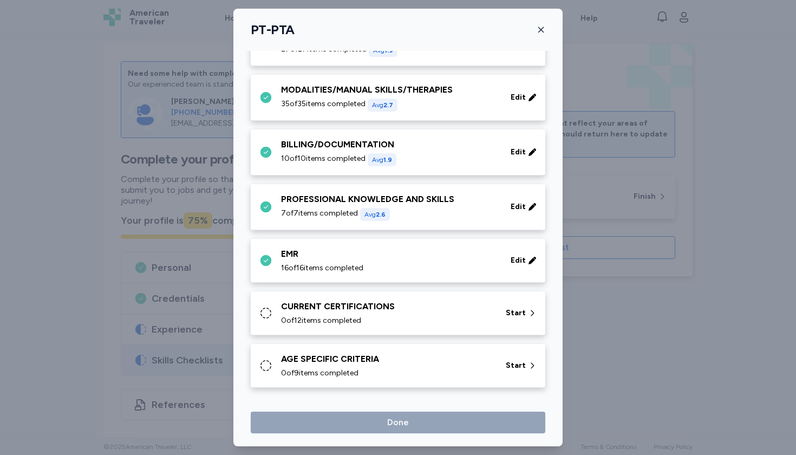
click at [481, 308] on div "CURRENT CERTIFICATIONS" at bounding box center [387, 306] width 212 height 13
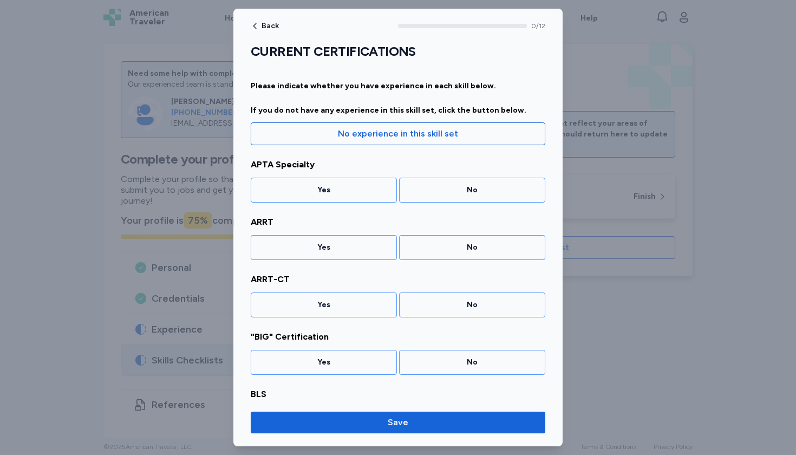
click at [459, 207] on div "CURRENT CERTIFICATIONS Please indicate whether you have experience in each skil…" at bounding box center [398, 438] width 295 height 791
click at [459, 194] on div "No" at bounding box center [472, 190] width 132 height 11
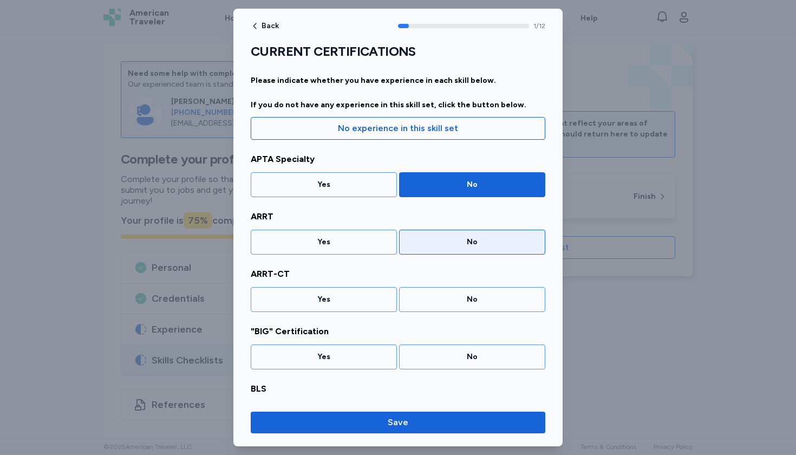
click at [461, 232] on div "No" at bounding box center [472, 242] width 146 height 25
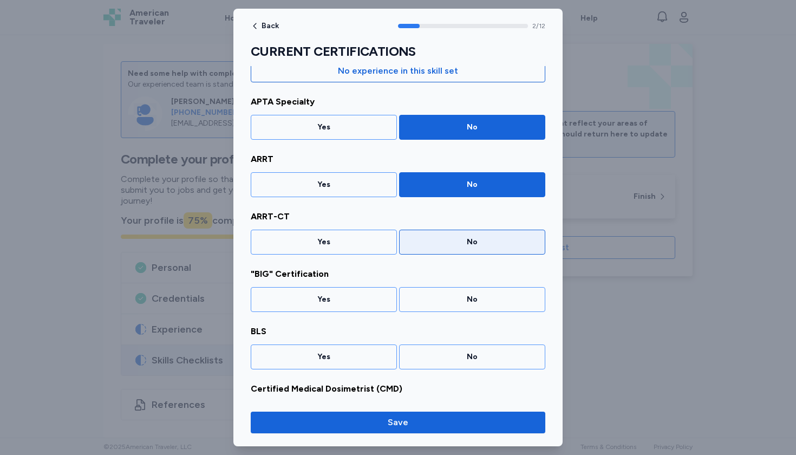
click at [458, 253] on div "No" at bounding box center [472, 242] width 146 height 25
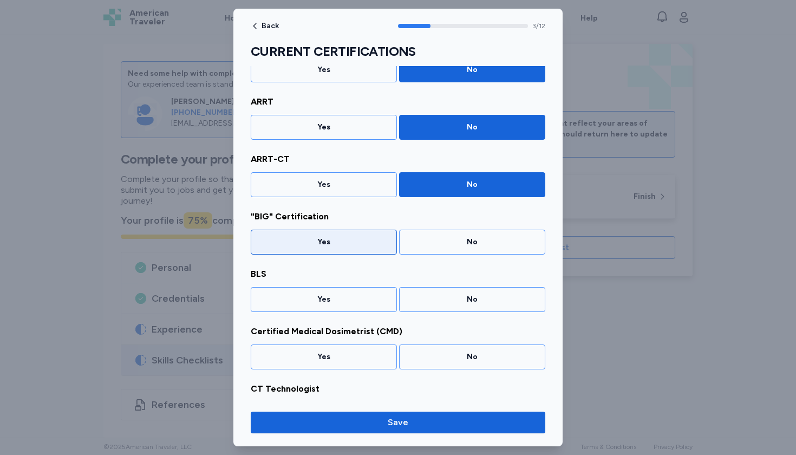
click at [362, 249] on div "Yes" at bounding box center [324, 242] width 146 height 25
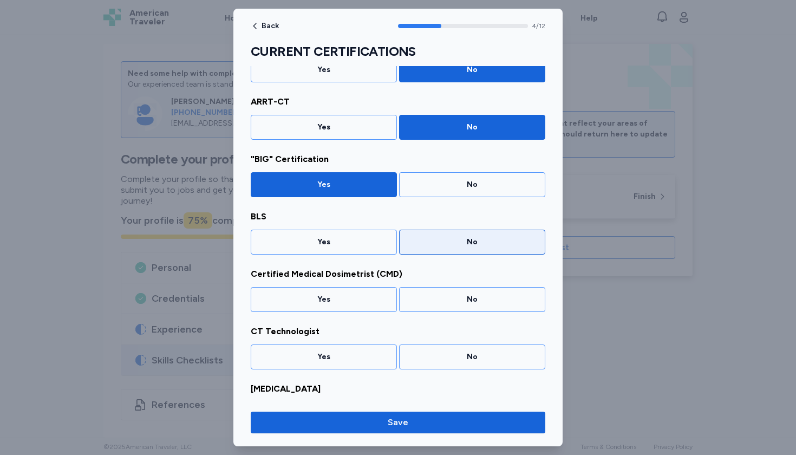
click at [451, 239] on div "No" at bounding box center [472, 242] width 132 height 11
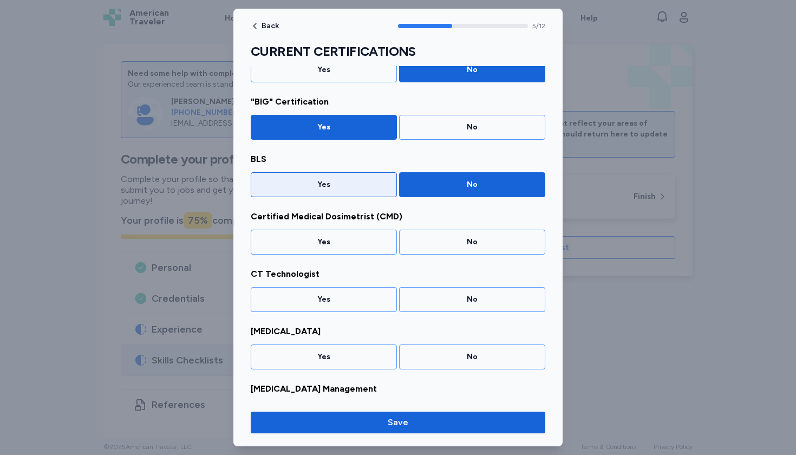
click at [351, 180] on div "Yes" at bounding box center [324, 184] width 132 height 11
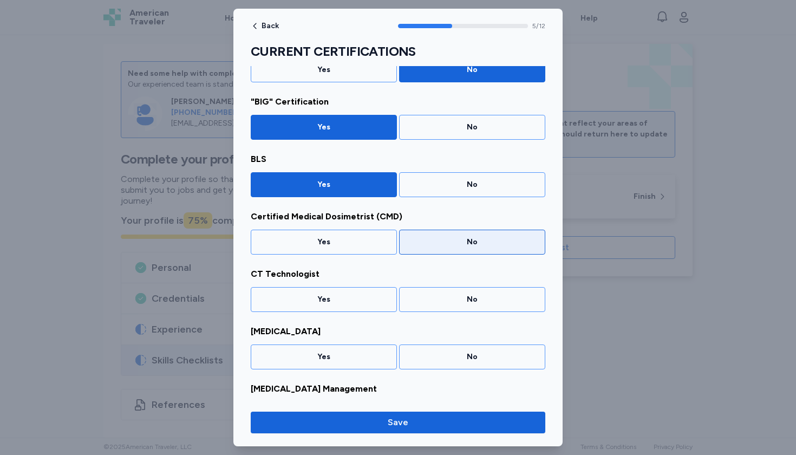
click at [442, 239] on div "No" at bounding box center [472, 242] width 132 height 11
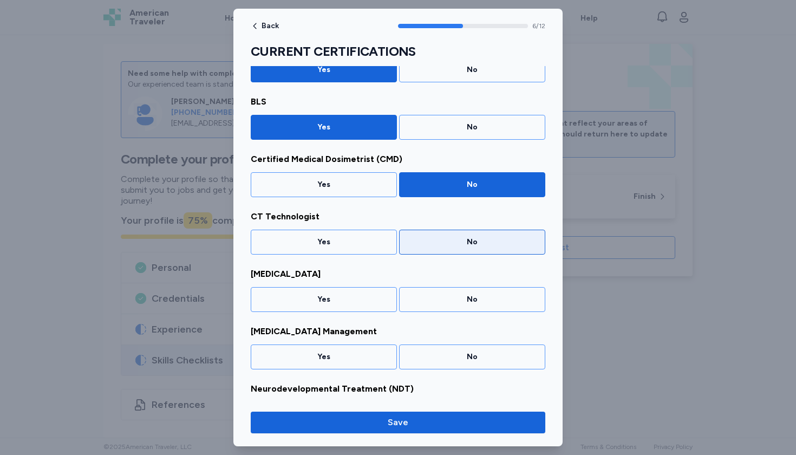
click at [442, 243] on div "No" at bounding box center [472, 242] width 132 height 11
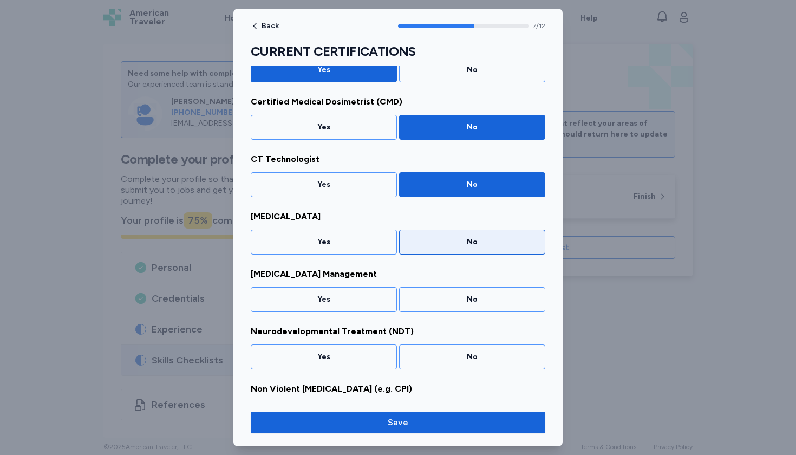
click at [442, 244] on div "No" at bounding box center [472, 242] width 132 height 11
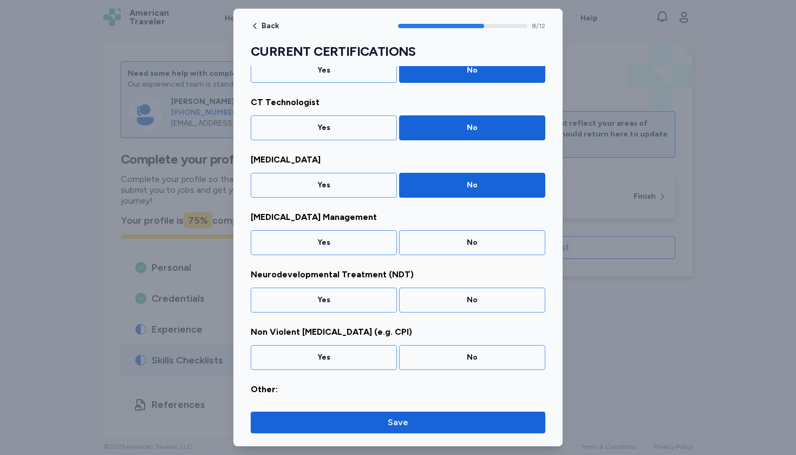
scroll to position [407, 0]
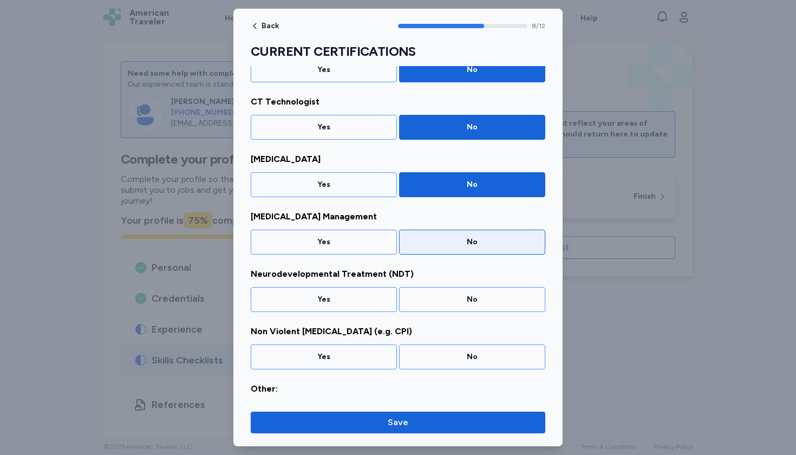
click at [431, 246] on div "No" at bounding box center [472, 242] width 132 height 11
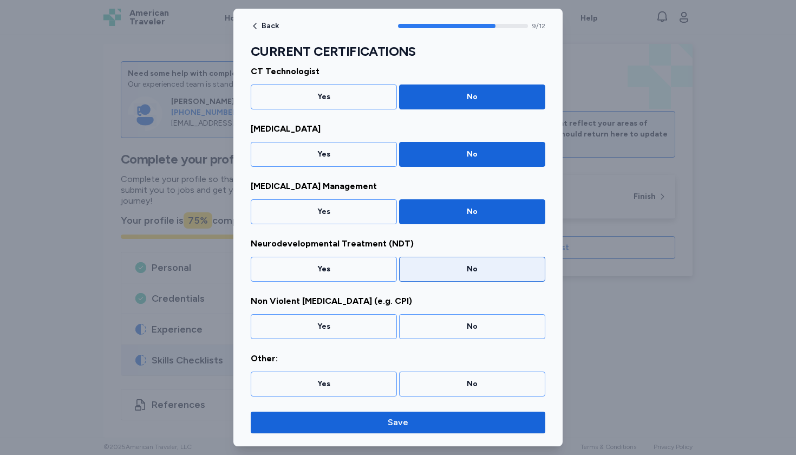
click at [437, 269] on div "No" at bounding box center [472, 269] width 132 height 11
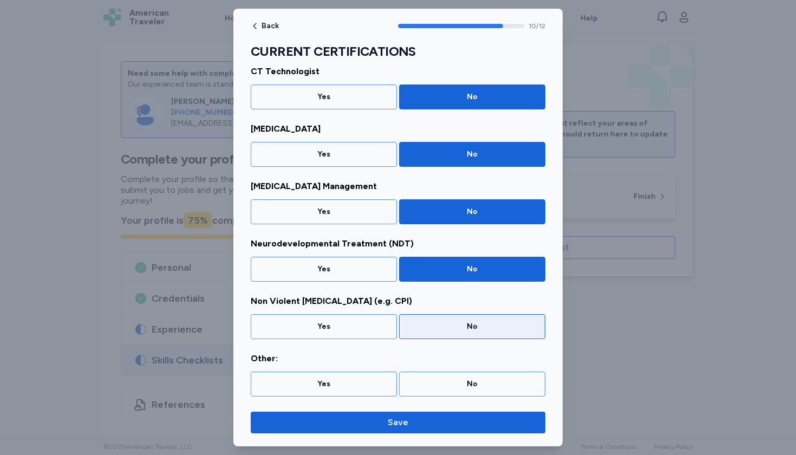
click at [445, 325] on div "No" at bounding box center [472, 326] width 132 height 11
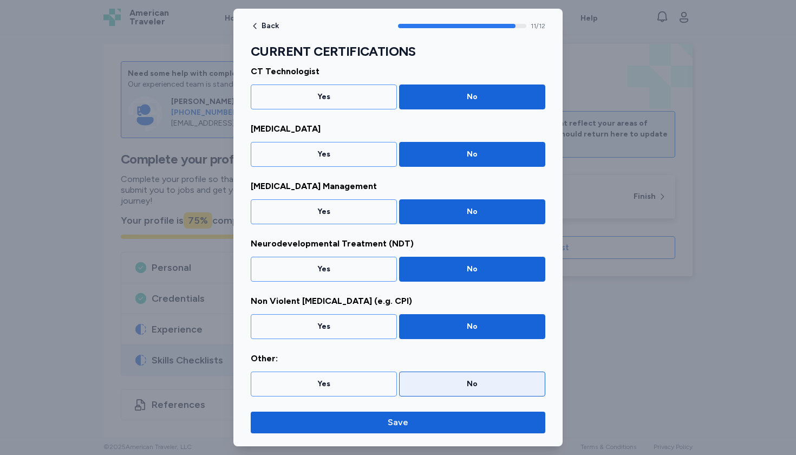
click at [455, 384] on div "No" at bounding box center [472, 384] width 132 height 11
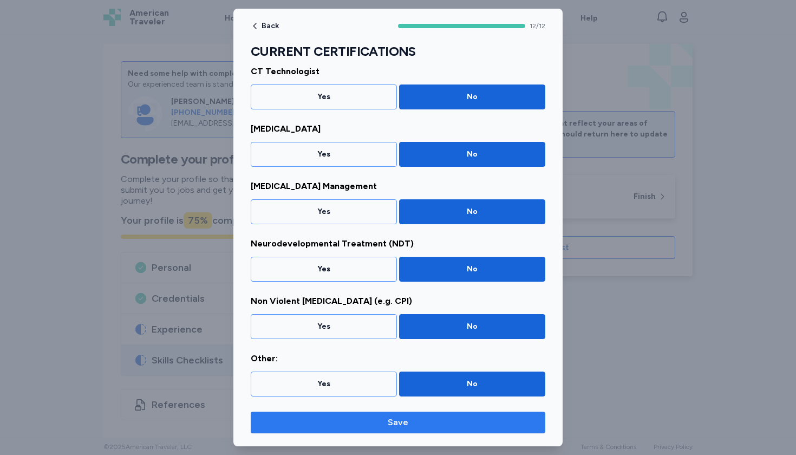
click at [443, 420] on span "Save" at bounding box center [397, 422] width 277 height 13
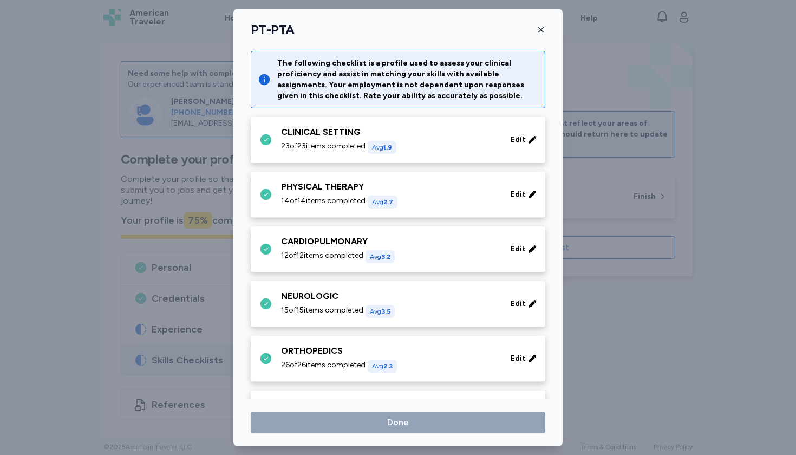
scroll to position [589, 0]
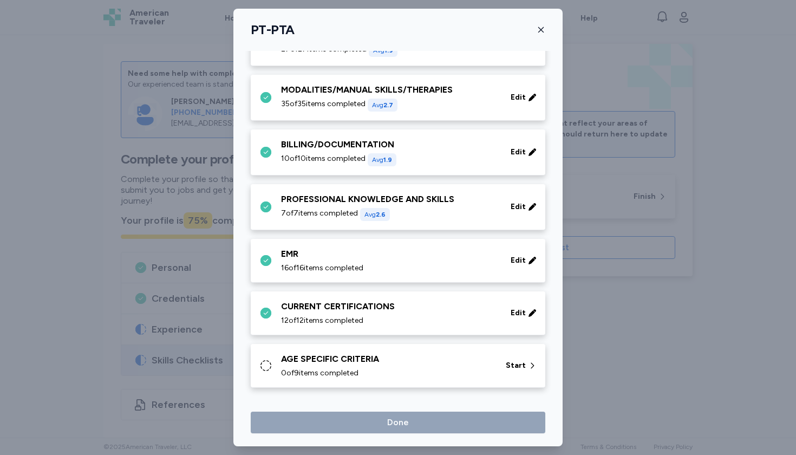
click at [447, 377] on div "0 of 9 items completed" at bounding box center [387, 373] width 212 height 11
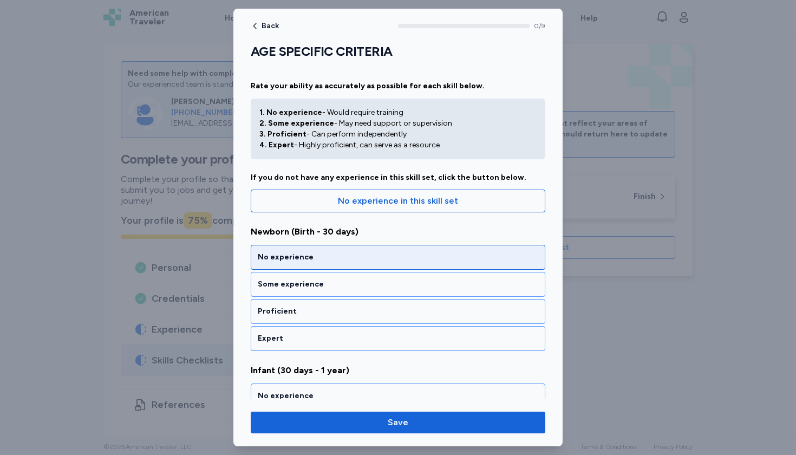
click at [399, 250] on div "No experience" at bounding box center [398, 257] width 295 height 25
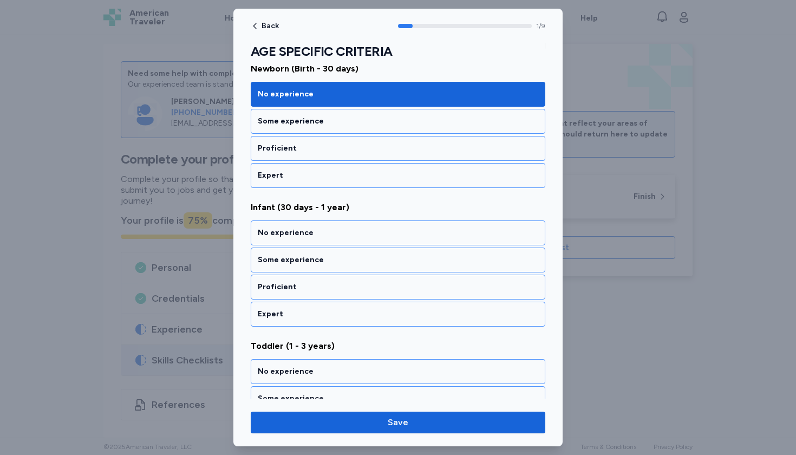
scroll to position [194, 0]
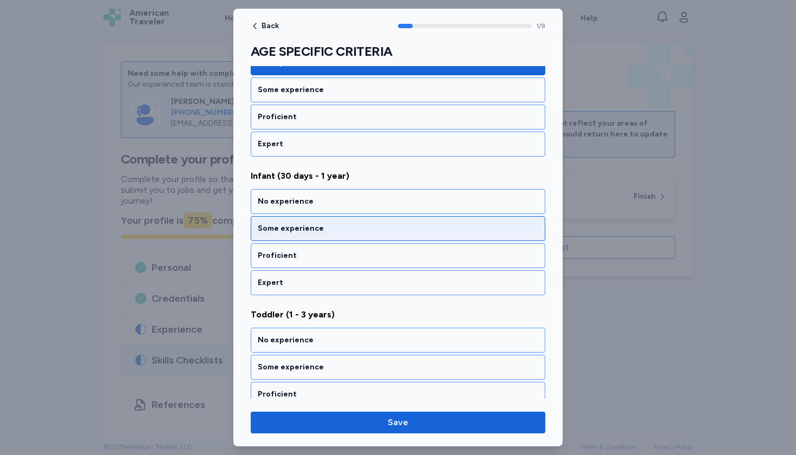
click at [371, 225] on div "Some experience" at bounding box center [398, 228] width 281 height 11
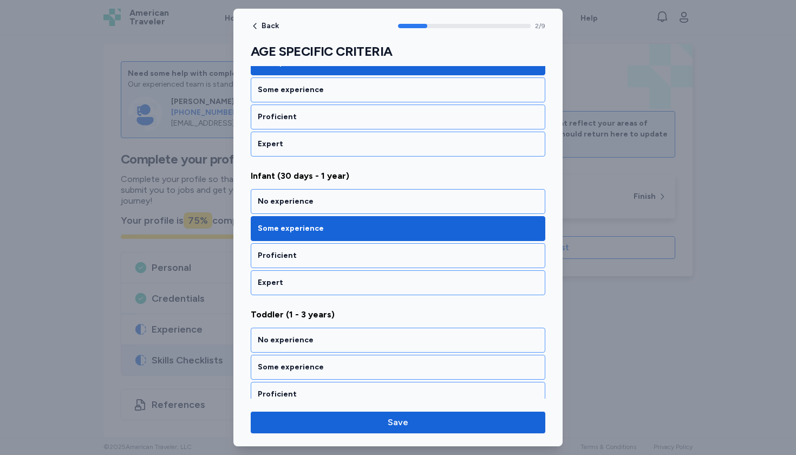
scroll to position [333, 0]
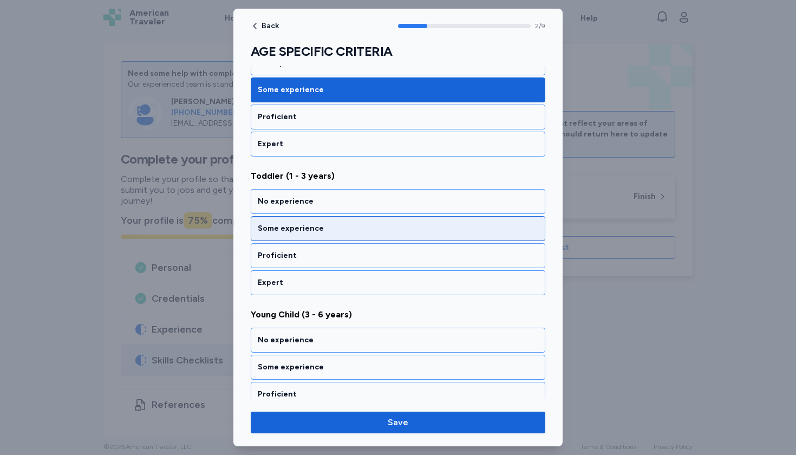
click at [371, 224] on div "Some experience" at bounding box center [398, 228] width 281 height 11
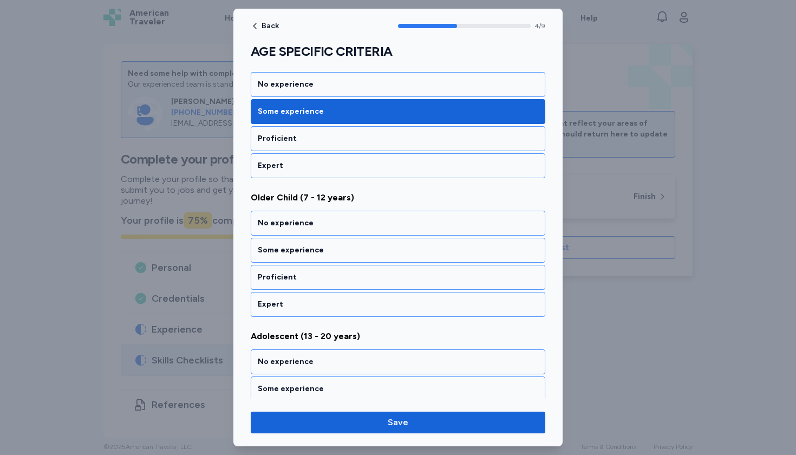
scroll to position [610, 0]
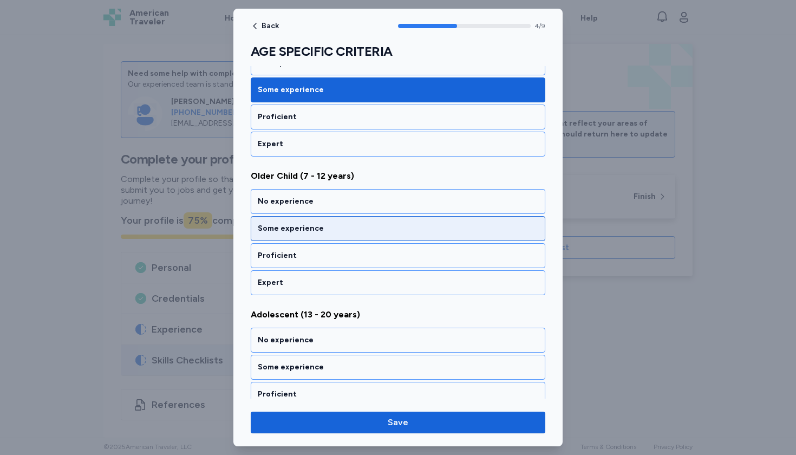
click at [371, 224] on div "Some experience" at bounding box center [398, 228] width 281 height 11
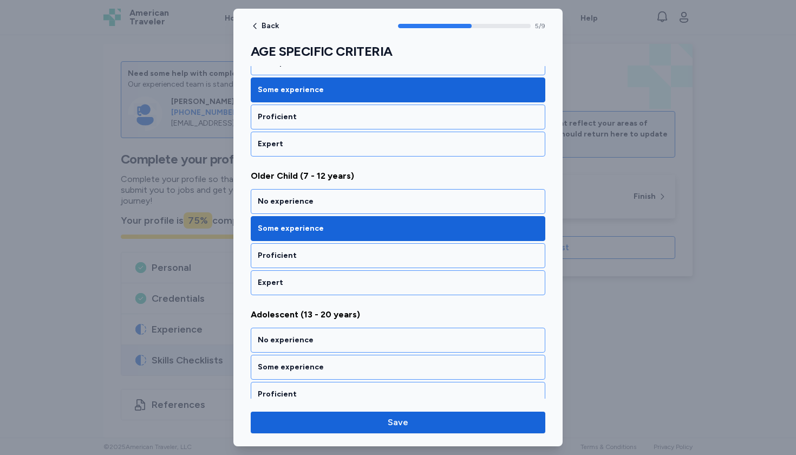
scroll to position [749, 0]
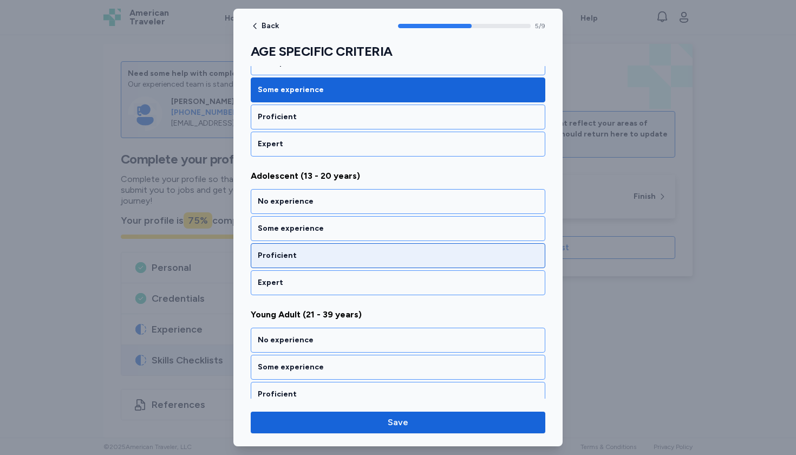
click at [368, 246] on div "Proficient" at bounding box center [398, 255] width 295 height 25
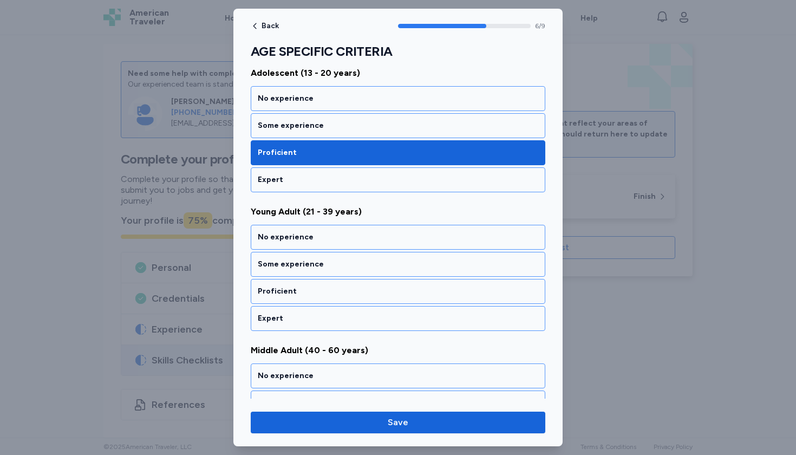
scroll to position [888, 0]
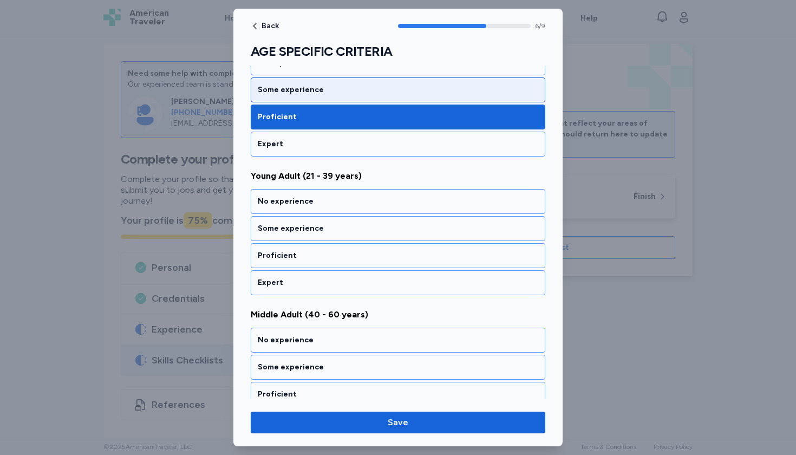
click at [358, 92] on div "Some experience" at bounding box center [398, 89] width 281 height 11
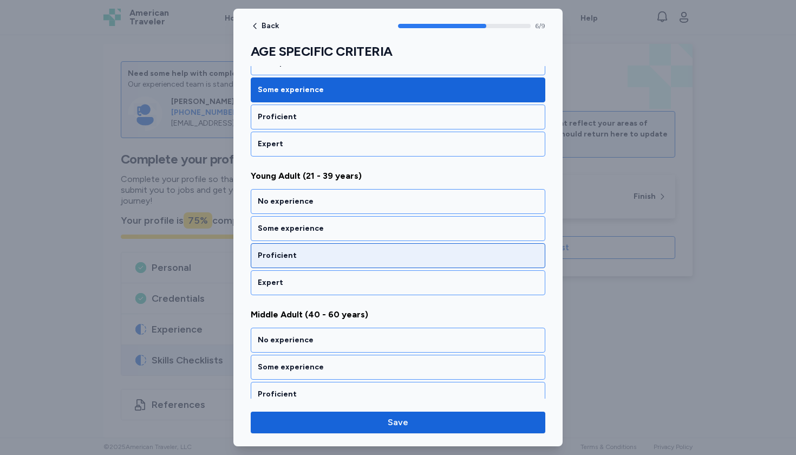
click at [340, 258] on div "Proficient" at bounding box center [398, 255] width 281 height 11
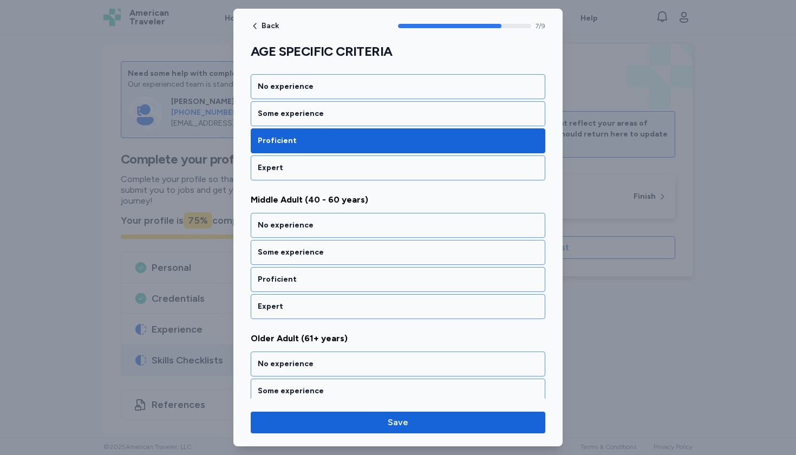
scroll to position [1026, 0]
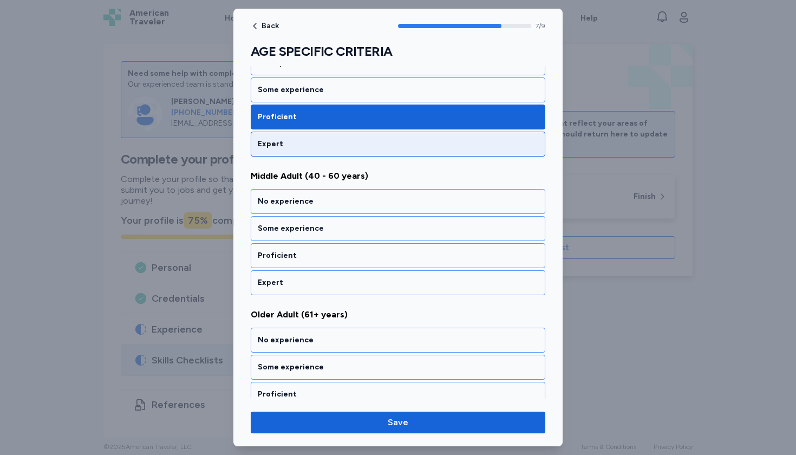
click at [342, 147] on div "Expert" at bounding box center [398, 144] width 281 height 11
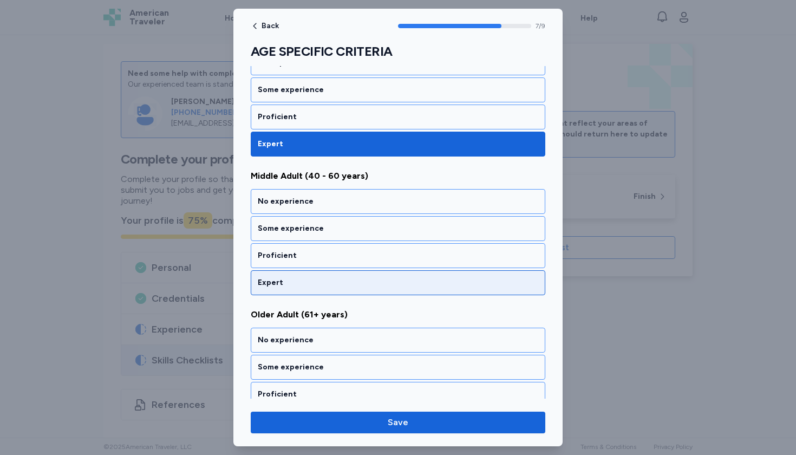
click at [341, 283] on div "Expert" at bounding box center [398, 282] width 281 height 11
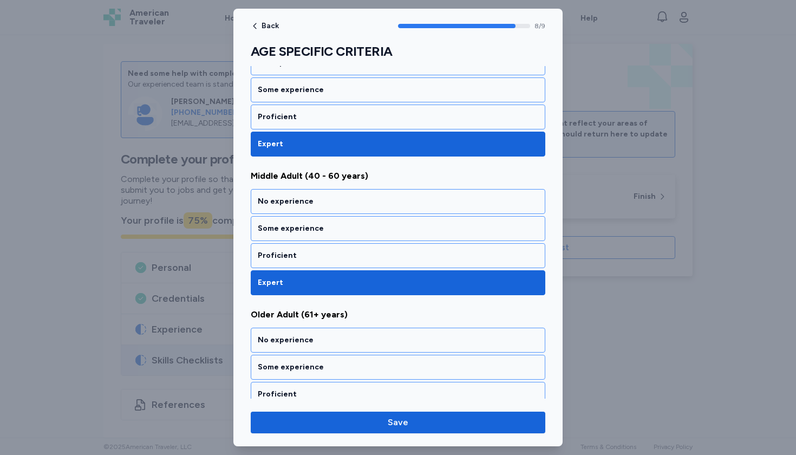
scroll to position [1064, 0]
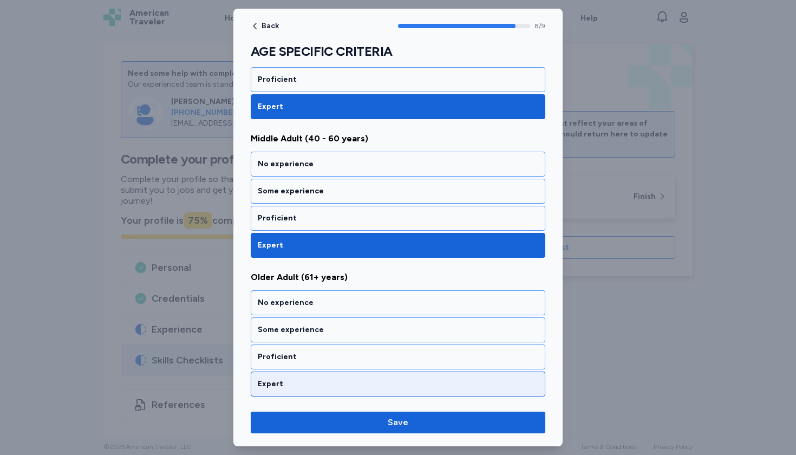
click at [323, 388] on div "Expert" at bounding box center [398, 384] width 281 height 11
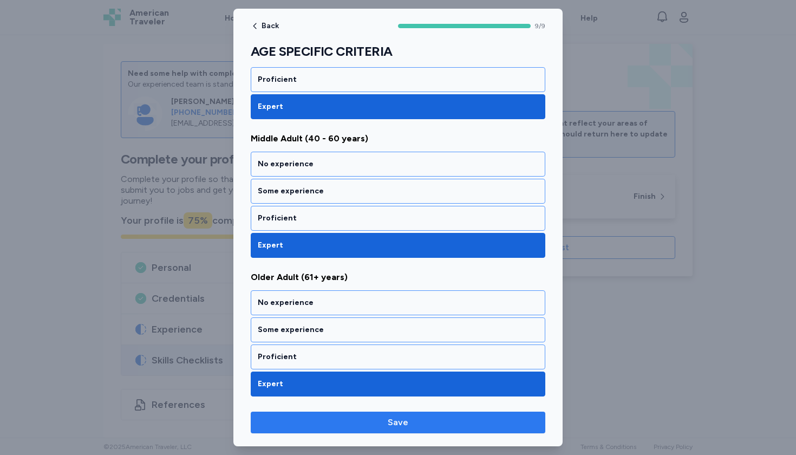
click at [348, 424] on span "Save" at bounding box center [397, 422] width 277 height 13
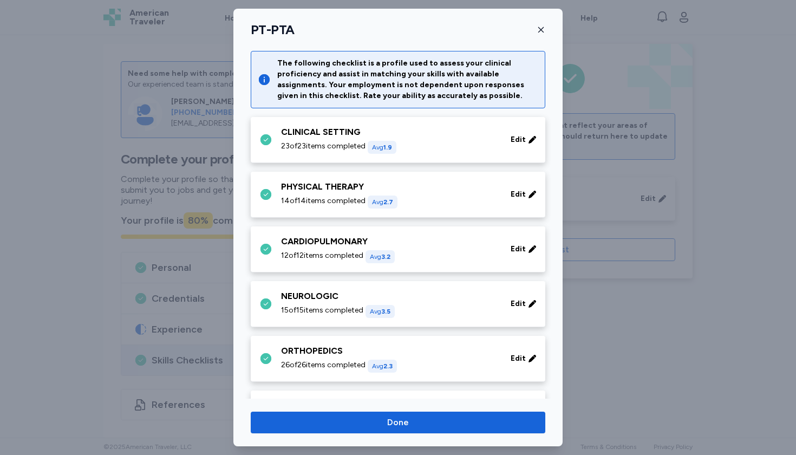
scroll to position [0, 0]
click at [423, 429] on button "Done" at bounding box center [398, 423] width 295 height 22
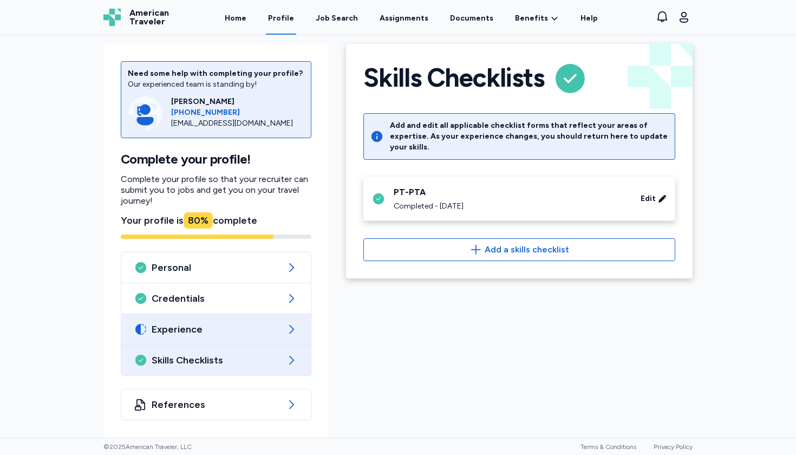
click at [251, 331] on span "Experience" at bounding box center [216, 329] width 129 height 13
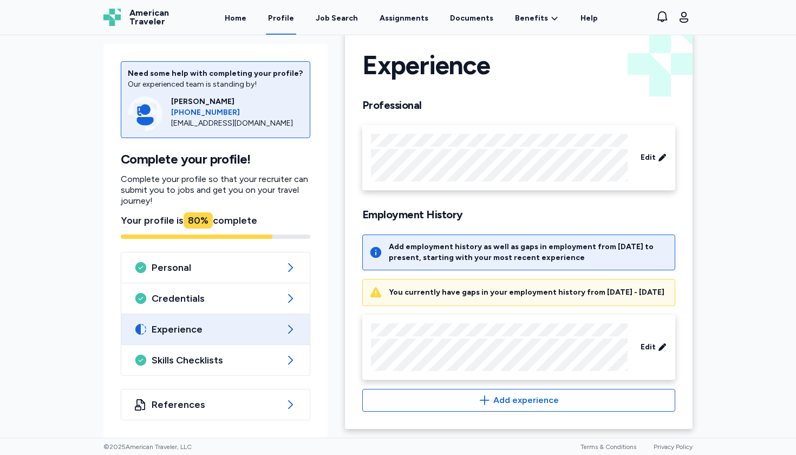
scroll to position [30, 0]
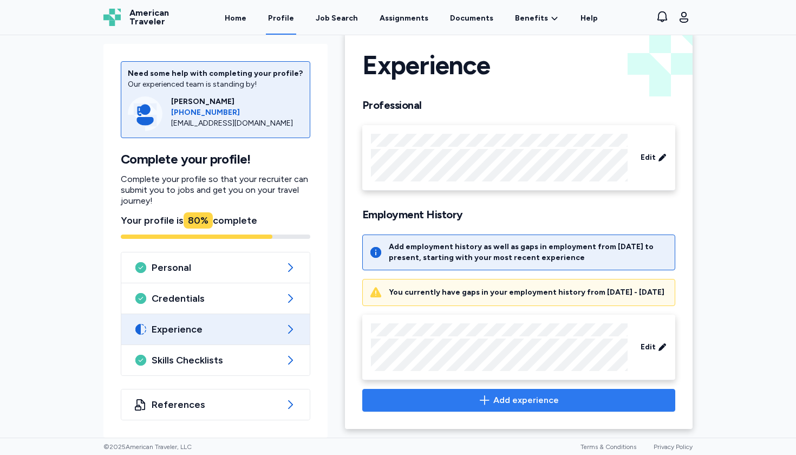
click at [486, 401] on icon "button" at bounding box center [484, 400] width 13 height 13
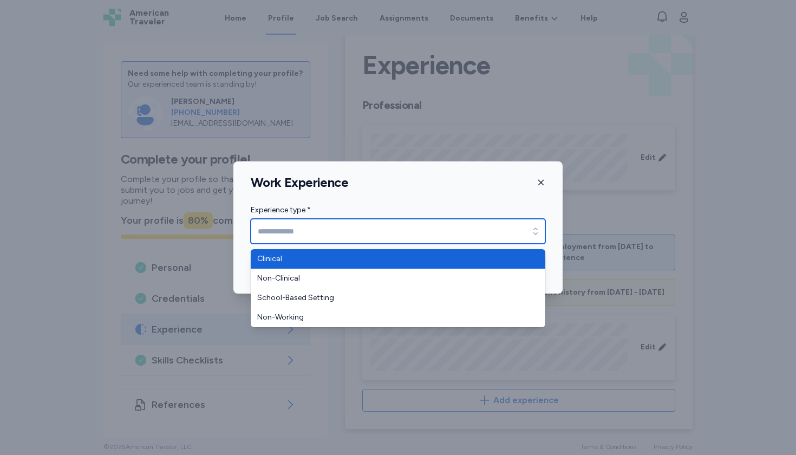
click at [462, 231] on input "Experience type *" at bounding box center [398, 231] width 295 height 25
type input "********"
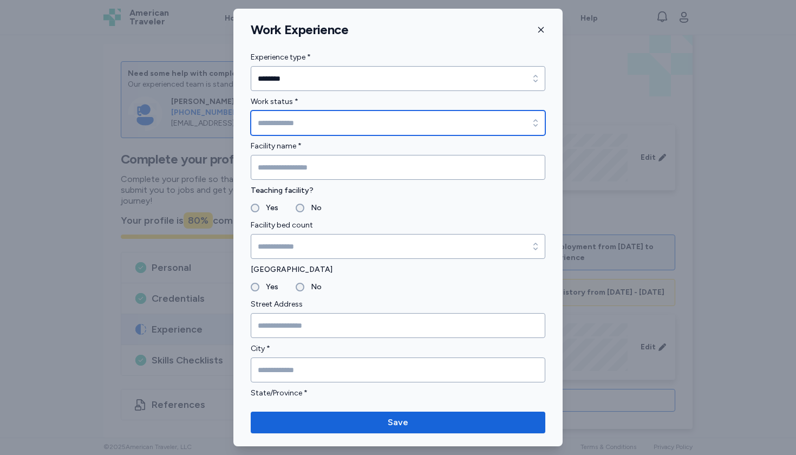
click at [394, 130] on input "Work status *" at bounding box center [398, 122] width 295 height 25
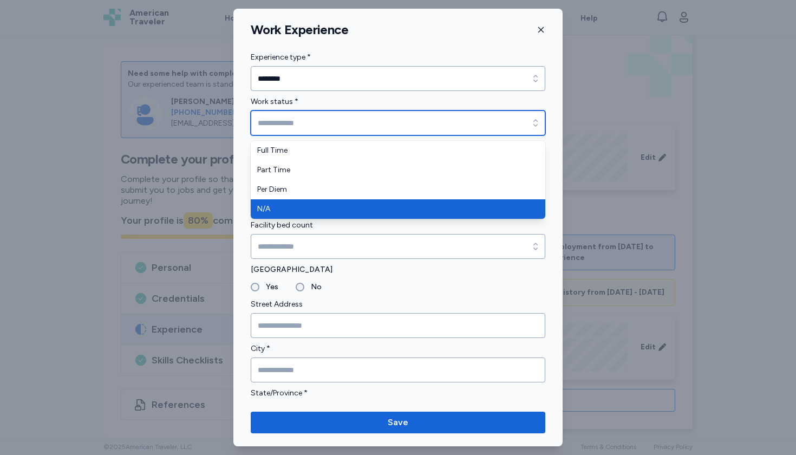
type input "***"
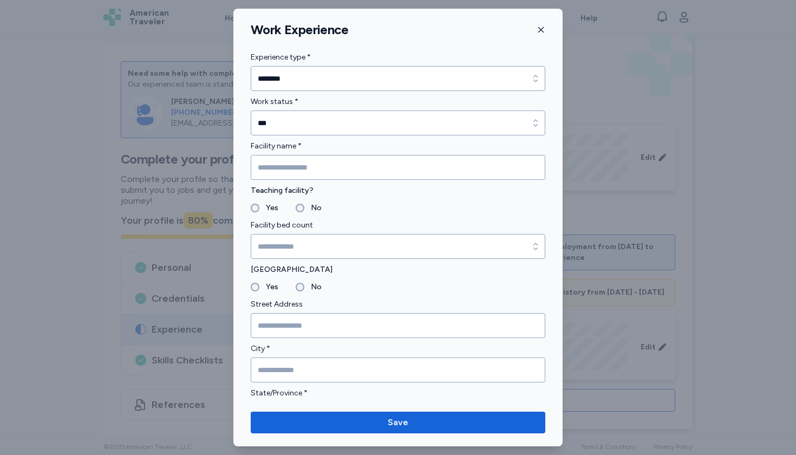
click at [539, 31] on icon "button" at bounding box center [540, 29] width 5 height 5
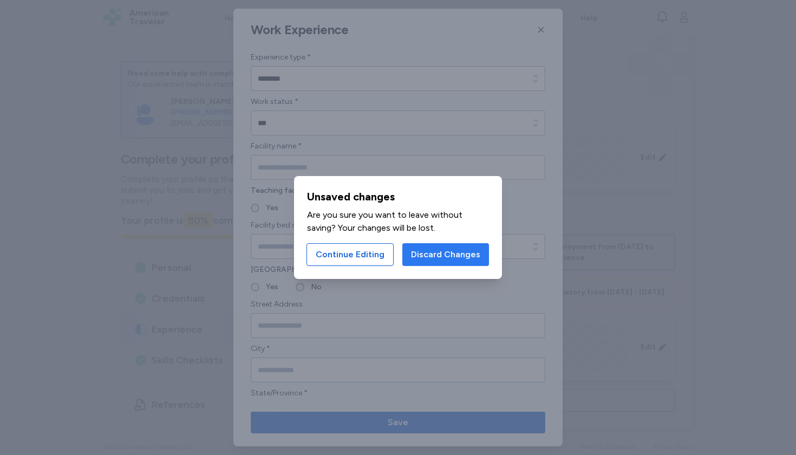
click at [434, 261] on button "Discard Changes" at bounding box center [445, 254] width 87 height 23
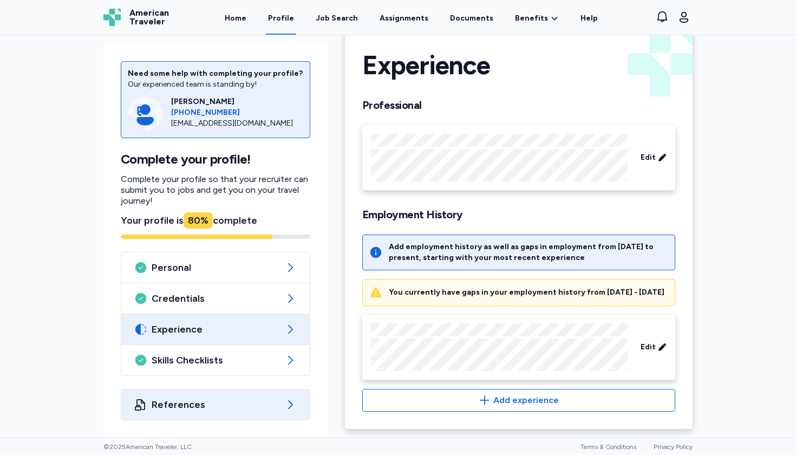
scroll to position [0, 0]
click at [256, 407] on span "References" at bounding box center [216, 404] width 128 height 13
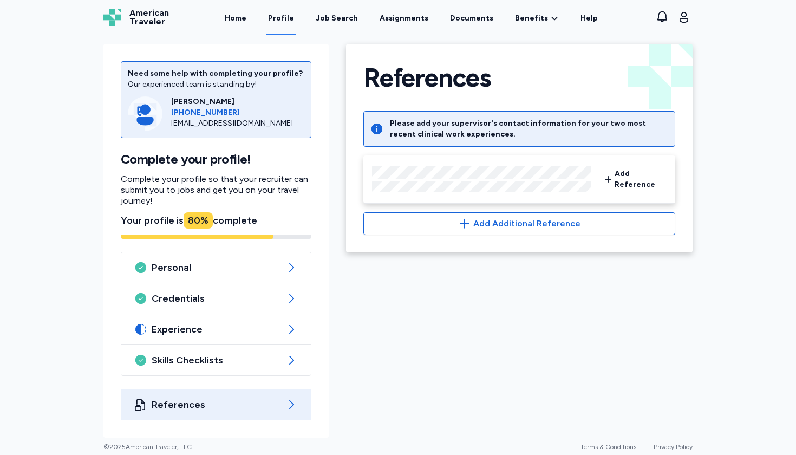
scroll to position [9, 0]
